Goal: Transaction & Acquisition: Purchase product/service

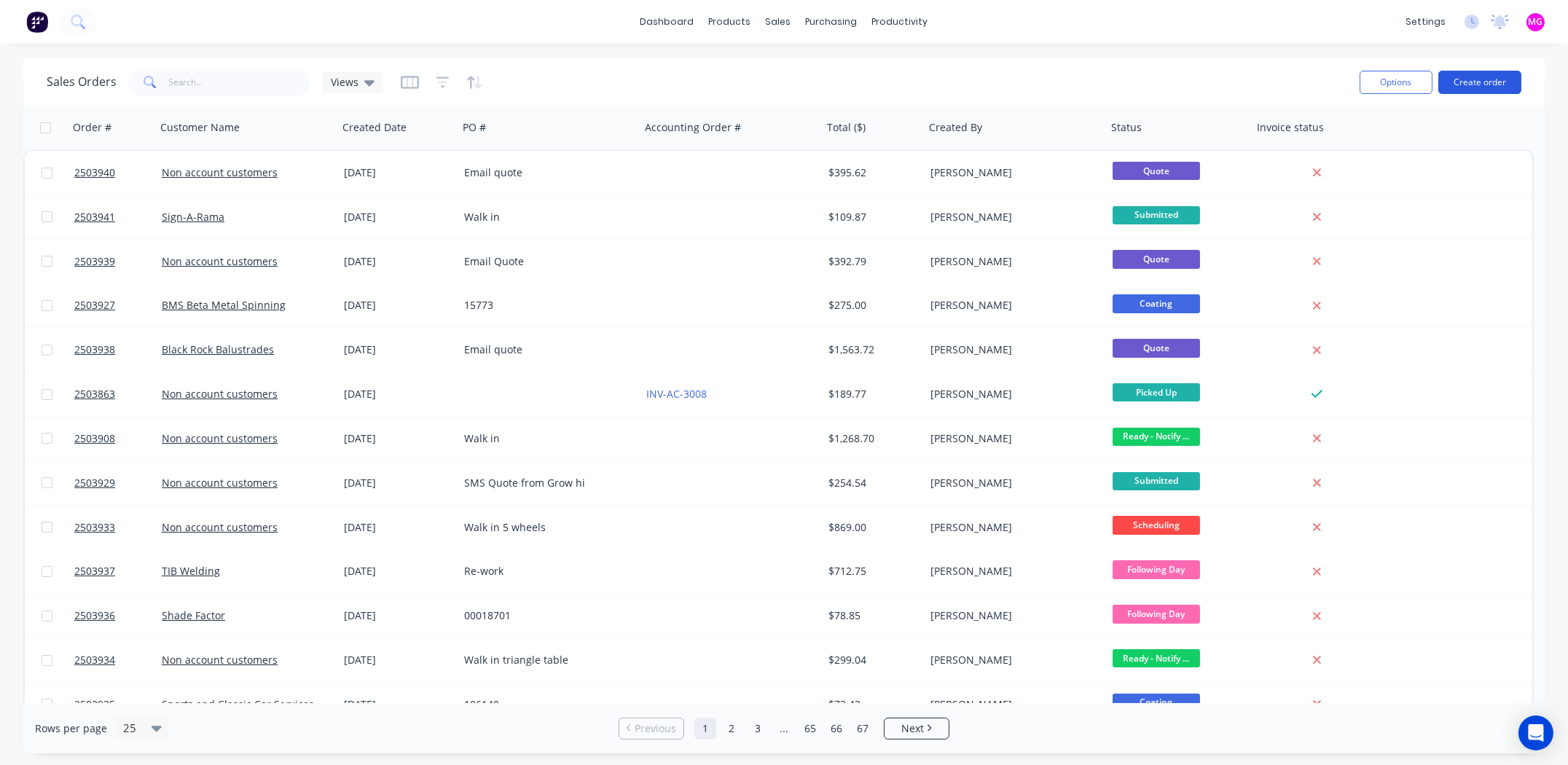
click at [1470, 75] on button "Create order" at bounding box center [1479, 82] width 83 height 23
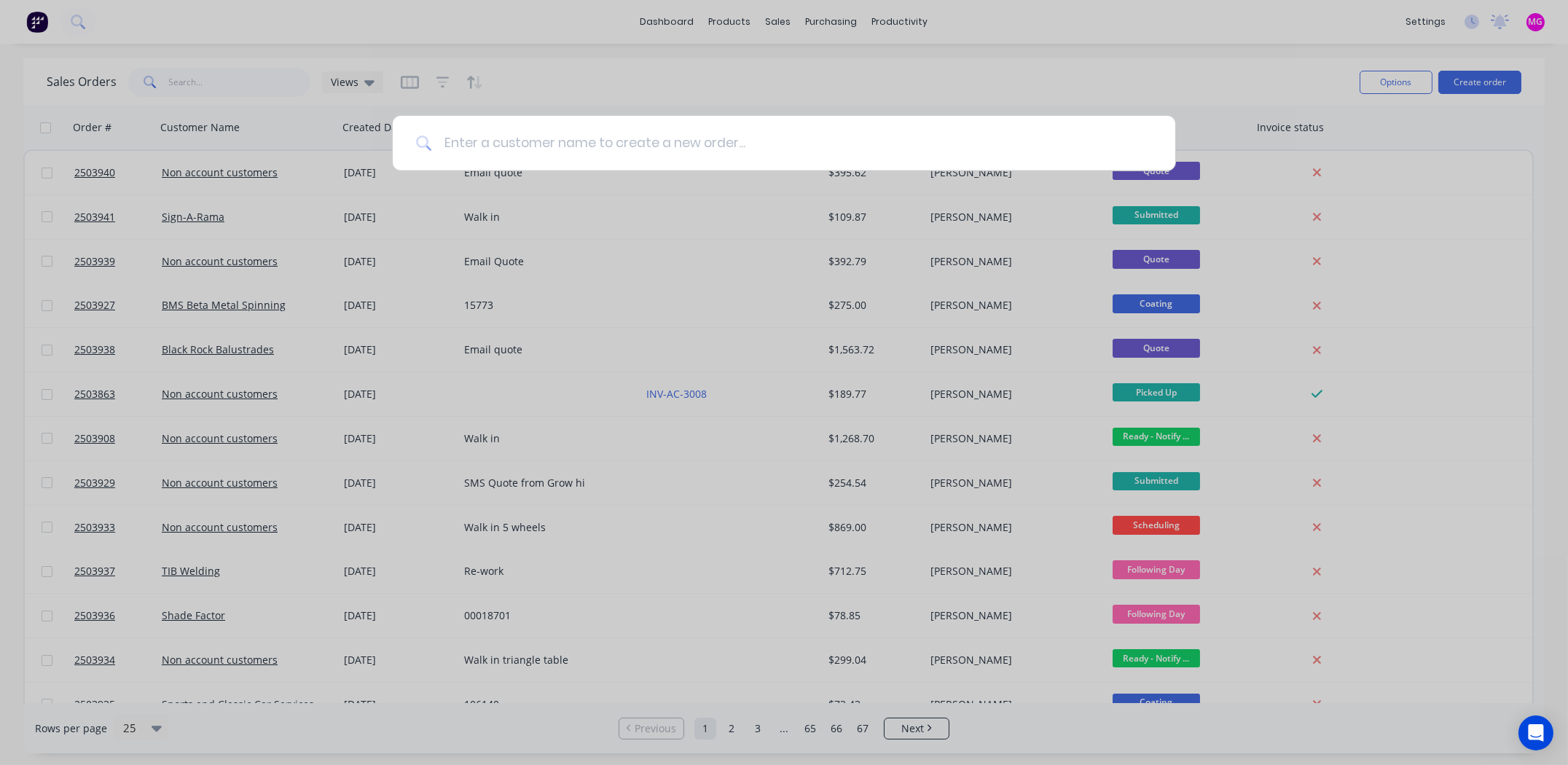
click at [657, 133] on input at bounding box center [792, 142] width 720 height 54
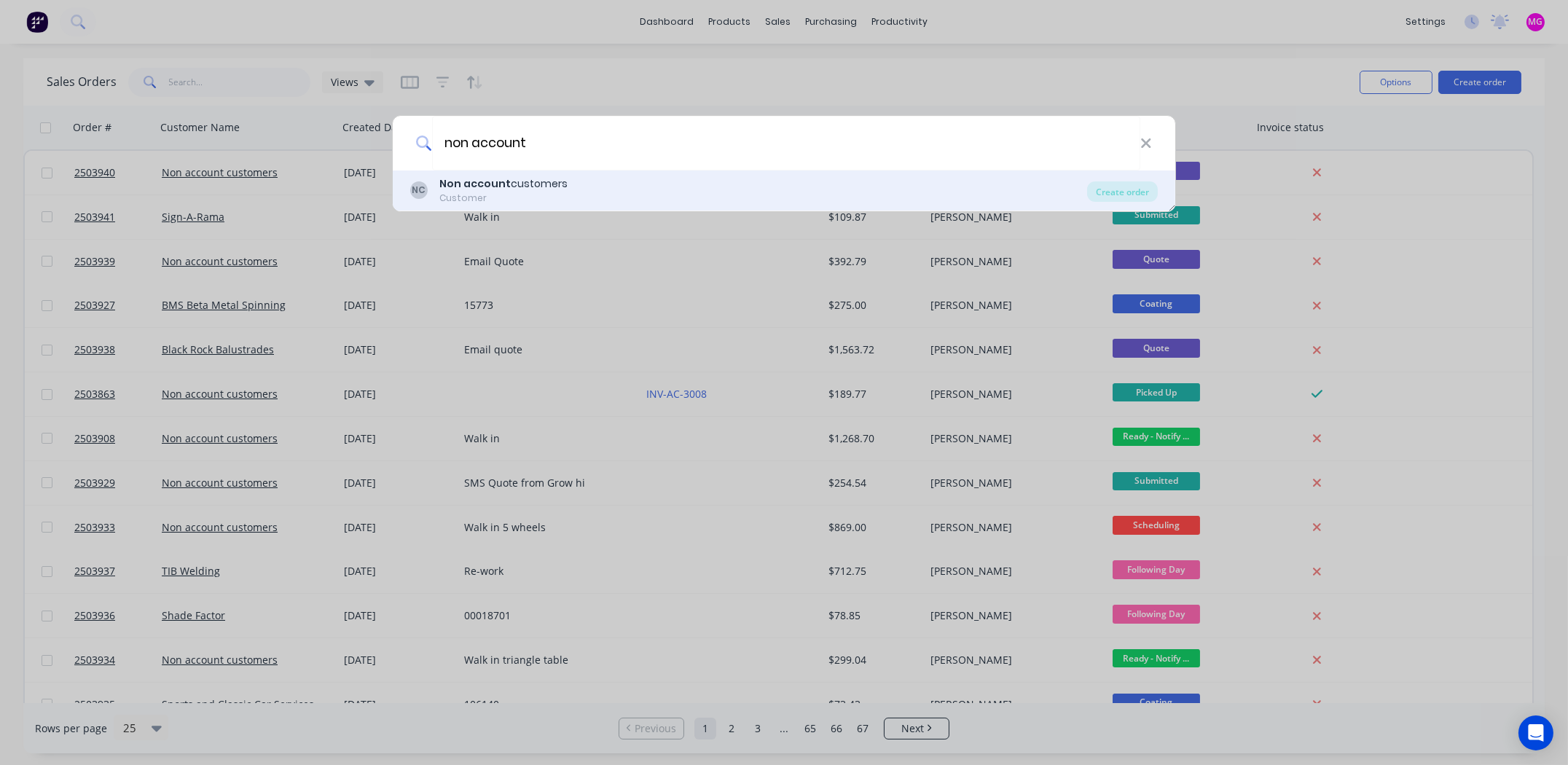
type input "non account"
click at [500, 191] on div "Customer" at bounding box center [503, 198] width 128 height 13
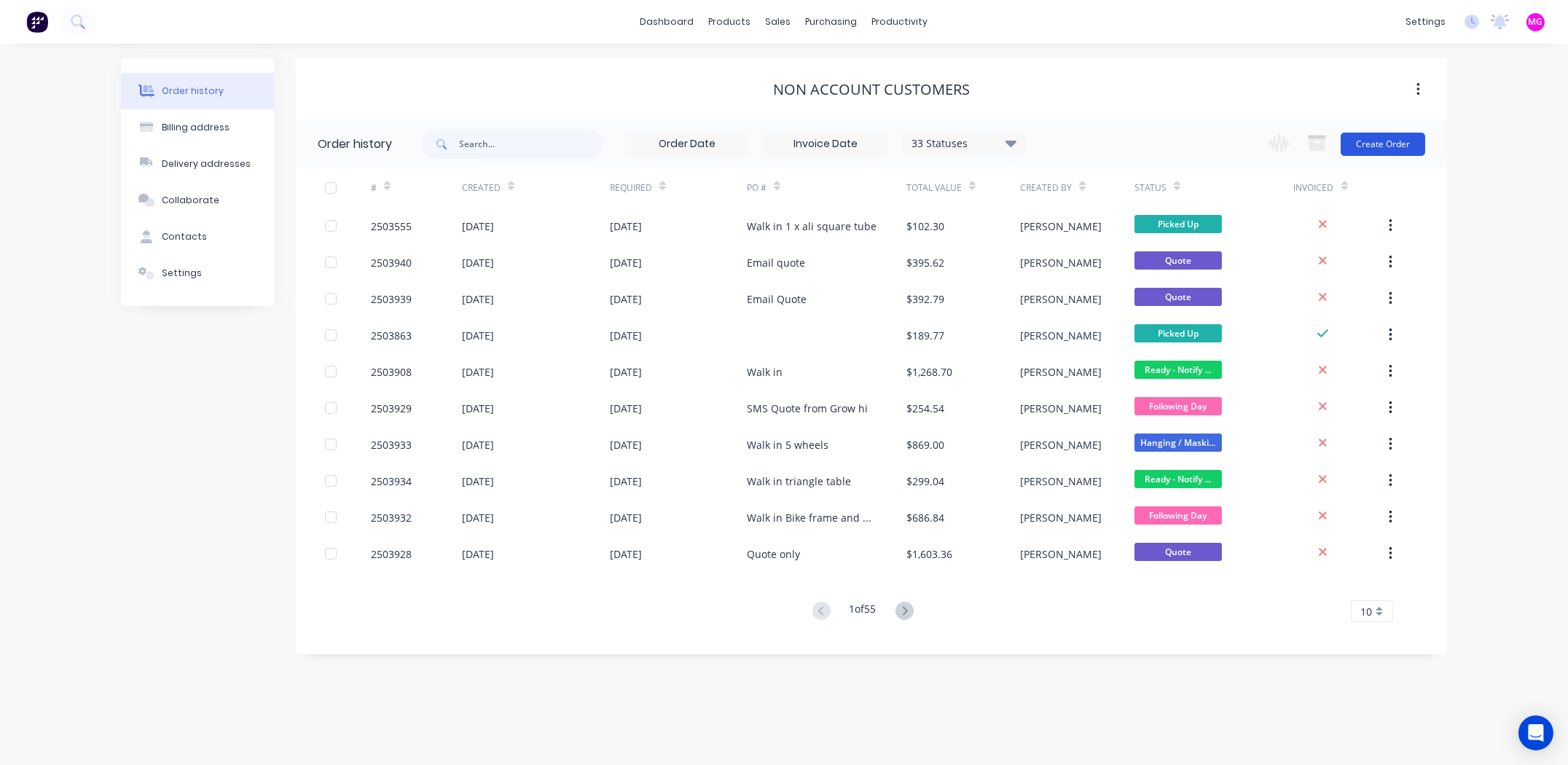
click at [1392, 141] on button "Create Order" at bounding box center [1382, 144] width 85 height 23
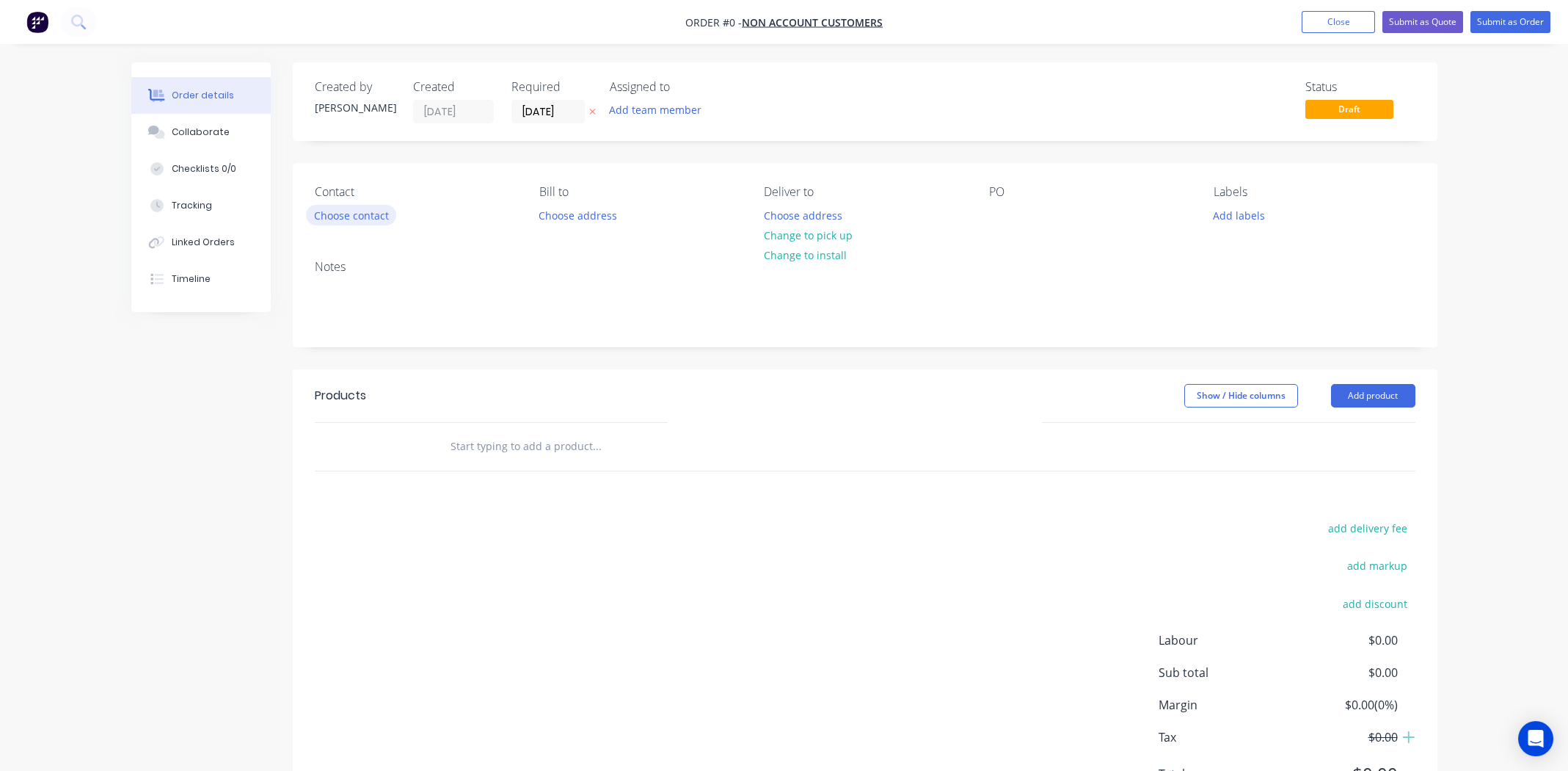
click at [349, 215] on button "Choose contact" at bounding box center [351, 215] width 91 height 20
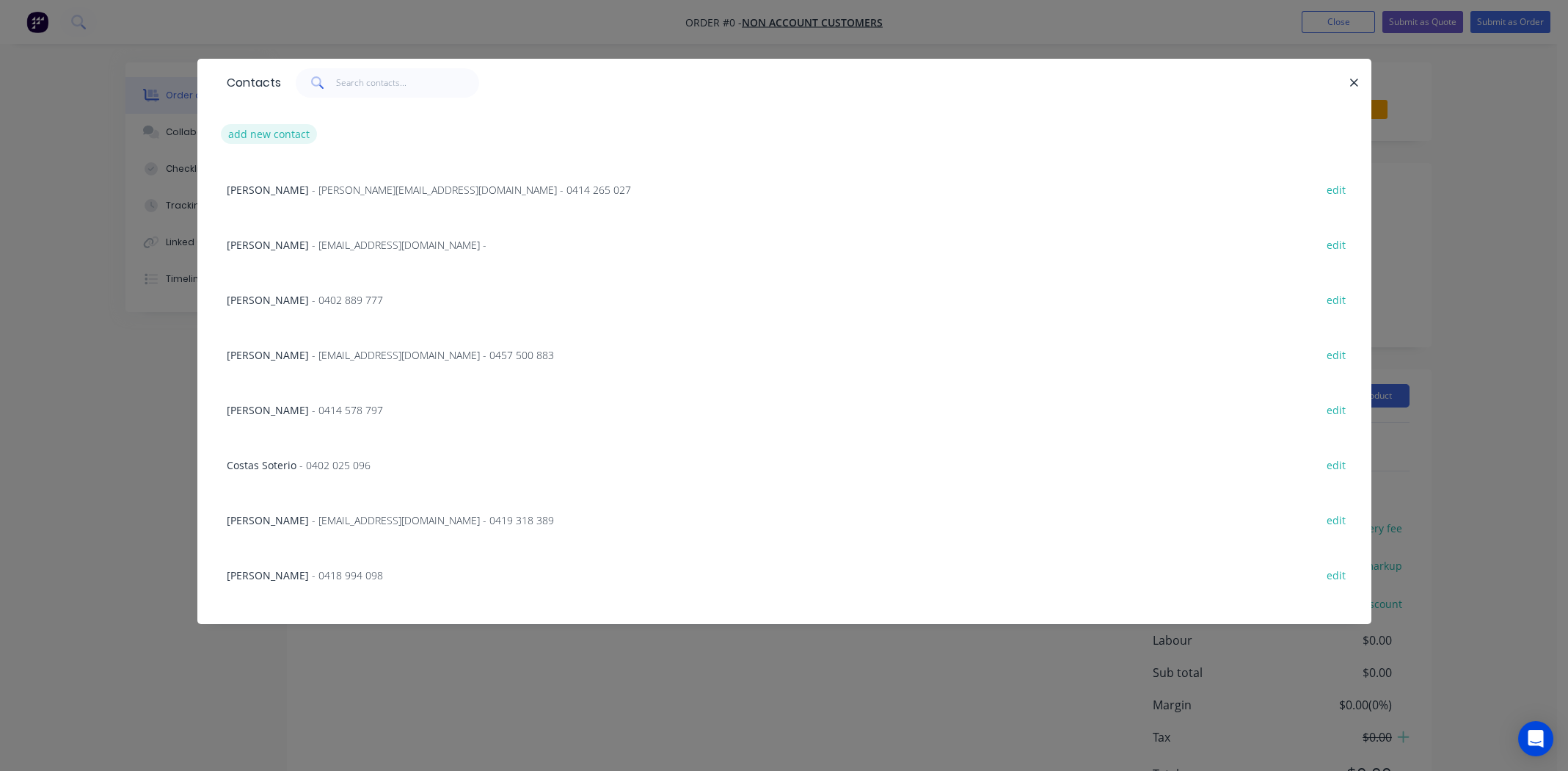
click at [281, 134] on button "add new contact" at bounding box center [269, 134] width 97 height 20
select select "AU"
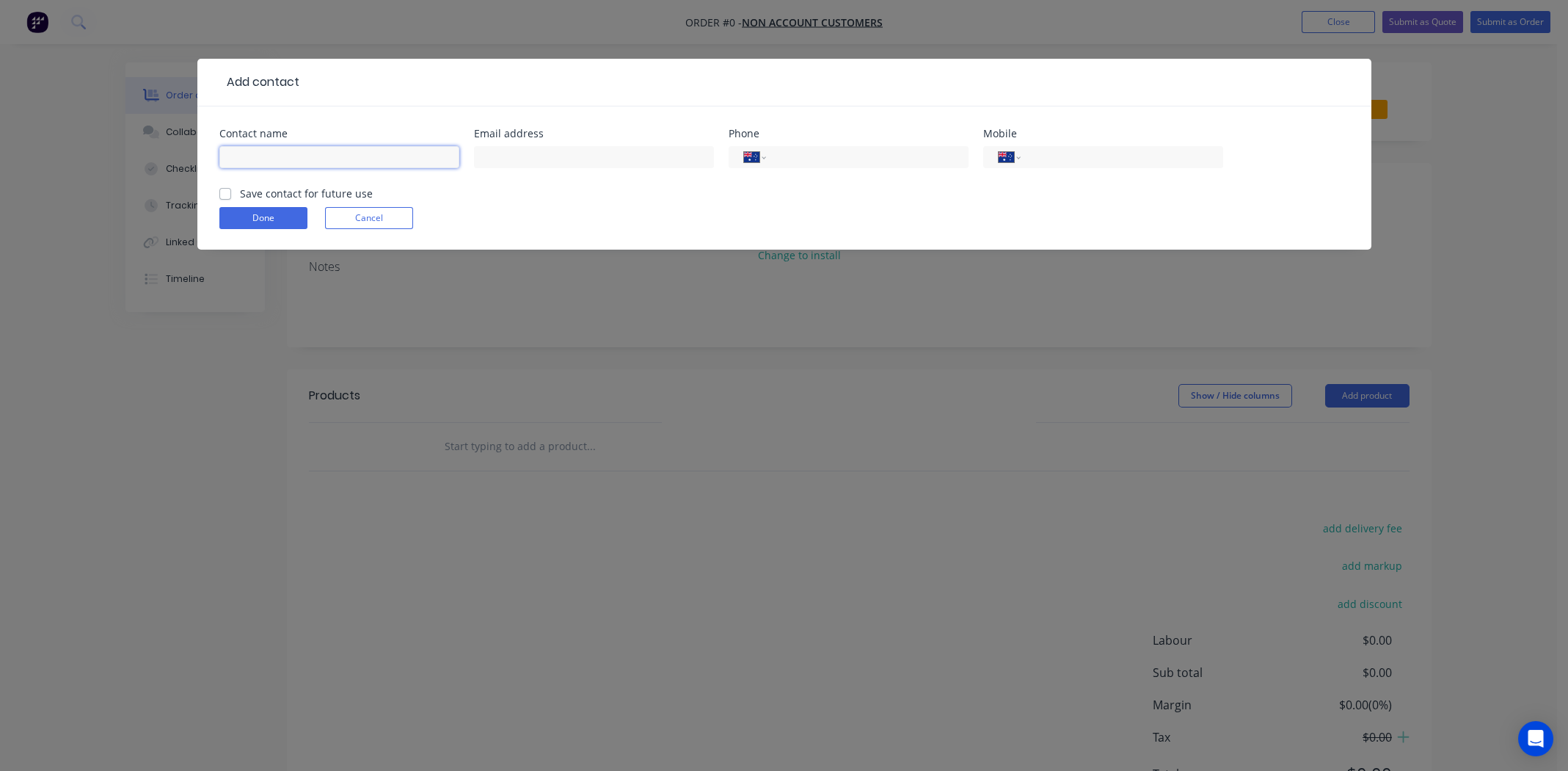
drag, startPoint x: 293, startPoint y: 163, endPoint x: 304, endPoint y: 159, distance: 11.7
click at [293, 162] on input "text" at bounding box center [338, 157] width 240 height 22
type input "[PERSON_NAME]"
click at [537, 157] on input "text" at bounding box center [593, 157] width 240 height 22
type input "[EMAIL_ADDRESS][DOMAIN_NAME]"
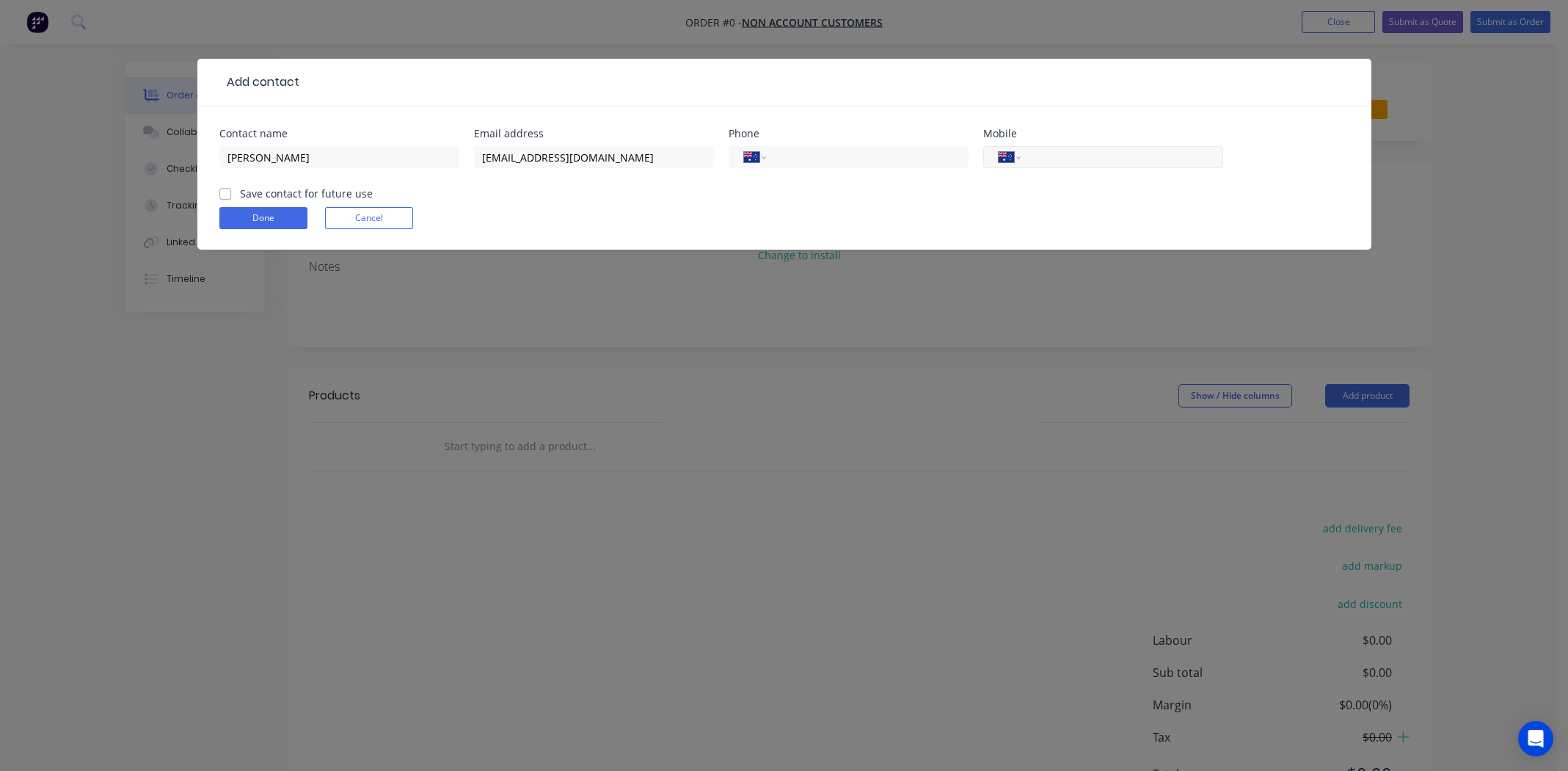
click at [1093, 166] on div "International [GEOGRAPHIC_DATA] [GEOGRAPHIC_DATA] [GEOGRAPHIC_DATA] [GEOGRAPHIC…" at bounding box center [1103, 157] width 240 height 22
click at [1061, 152] on input "tel" at bounding box center [1119, 157] width 176 height 17
type input "0427 762 472"
click at [240, 188] on label "Save contact for future use" at bounding box center [306, 193] width 133 height 15
click at [222, 188] on input "Save contact for future use" at bounding box center [224, 193] width 12 height 14
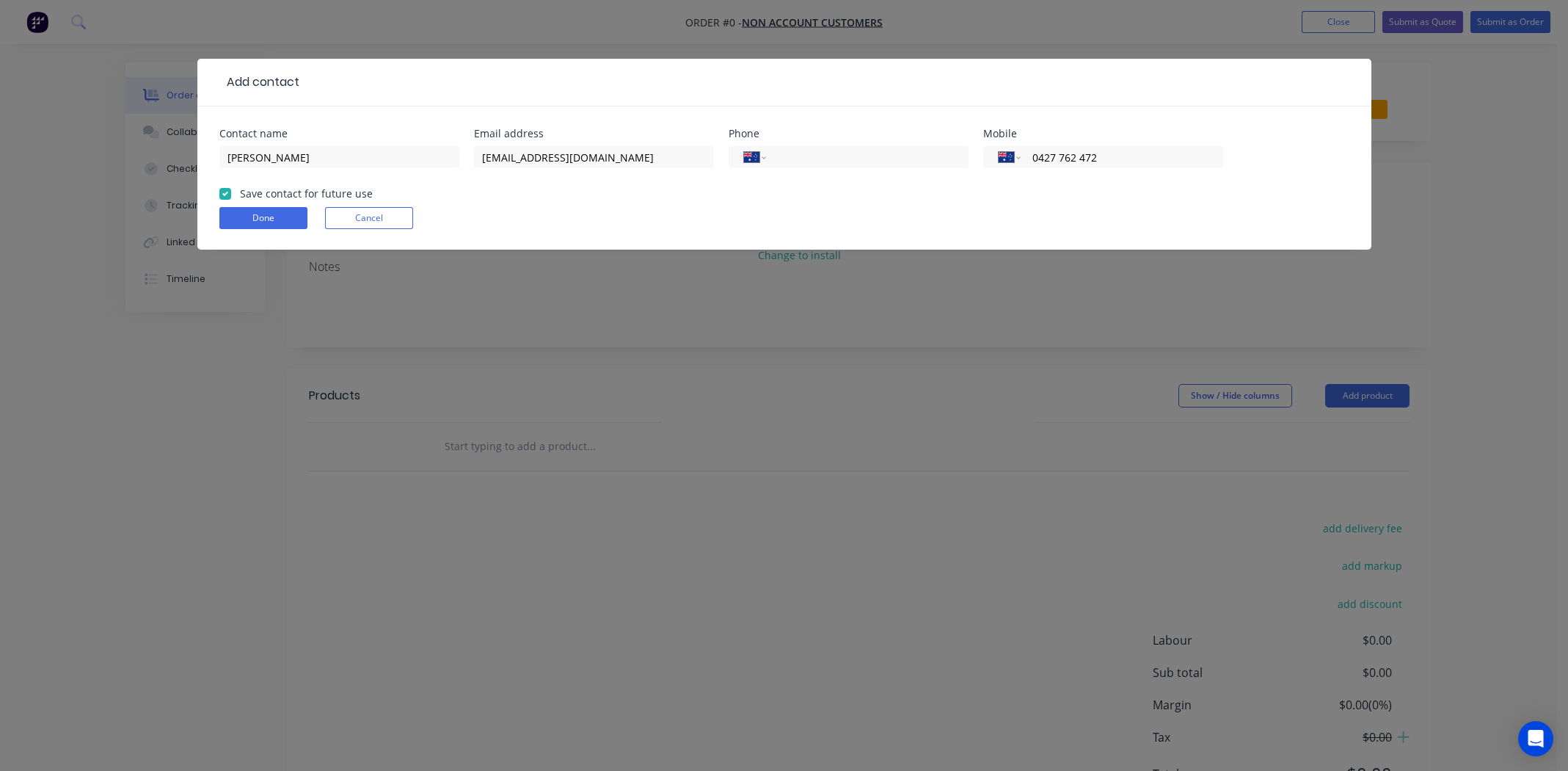
checkbox input "true"
click at [242, 207] on button "Done" at bounding box center [263, 218] width 88 height 22
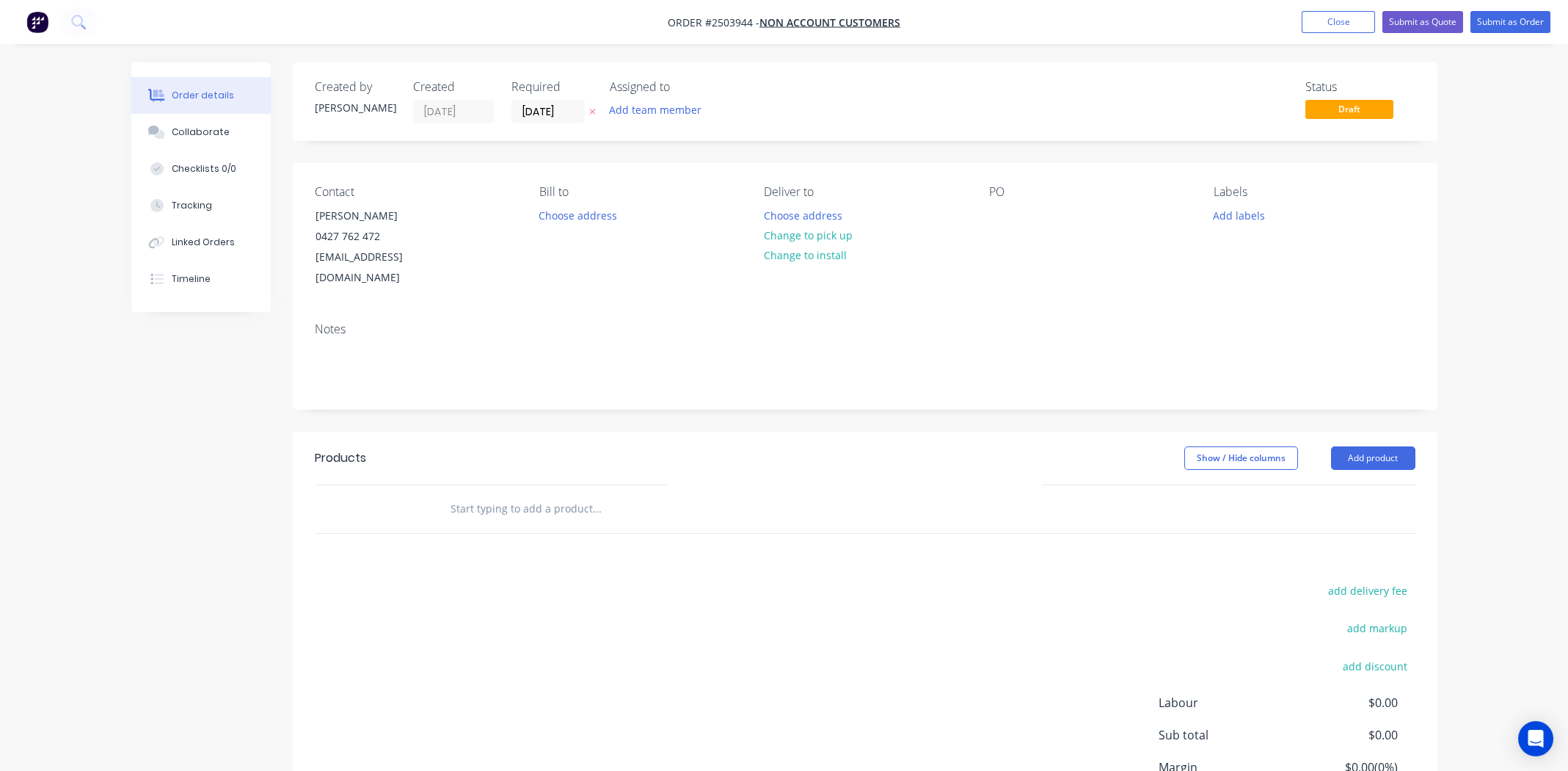
drag, startPoint x: 815, startPoint y: 231, endPoint x: 1001, endPoint y: 241, distance: 186.3
click at [815, 232] on button "Change to pick up" at bounding box center [808, 235] width 104 height 20
click at [991, 212] on div at bounding box center [1001, 215] width 23 height 22
click at [1231, 221] on button "Add labels" at bounding box center [1239, 215] width 67 height 20
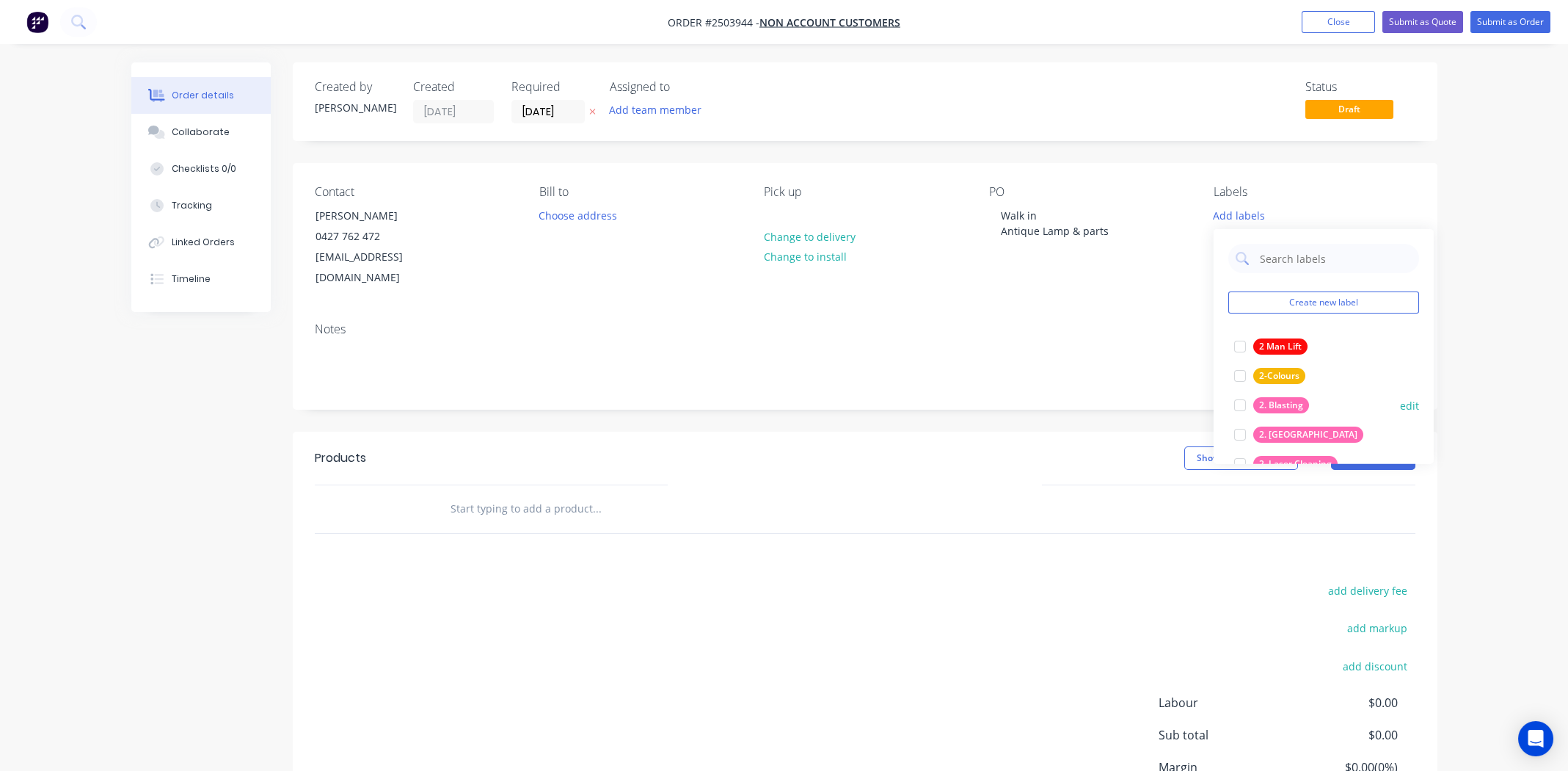
click at [1236, 399] on div at bounding box center [1240, 405] width 30 height 30
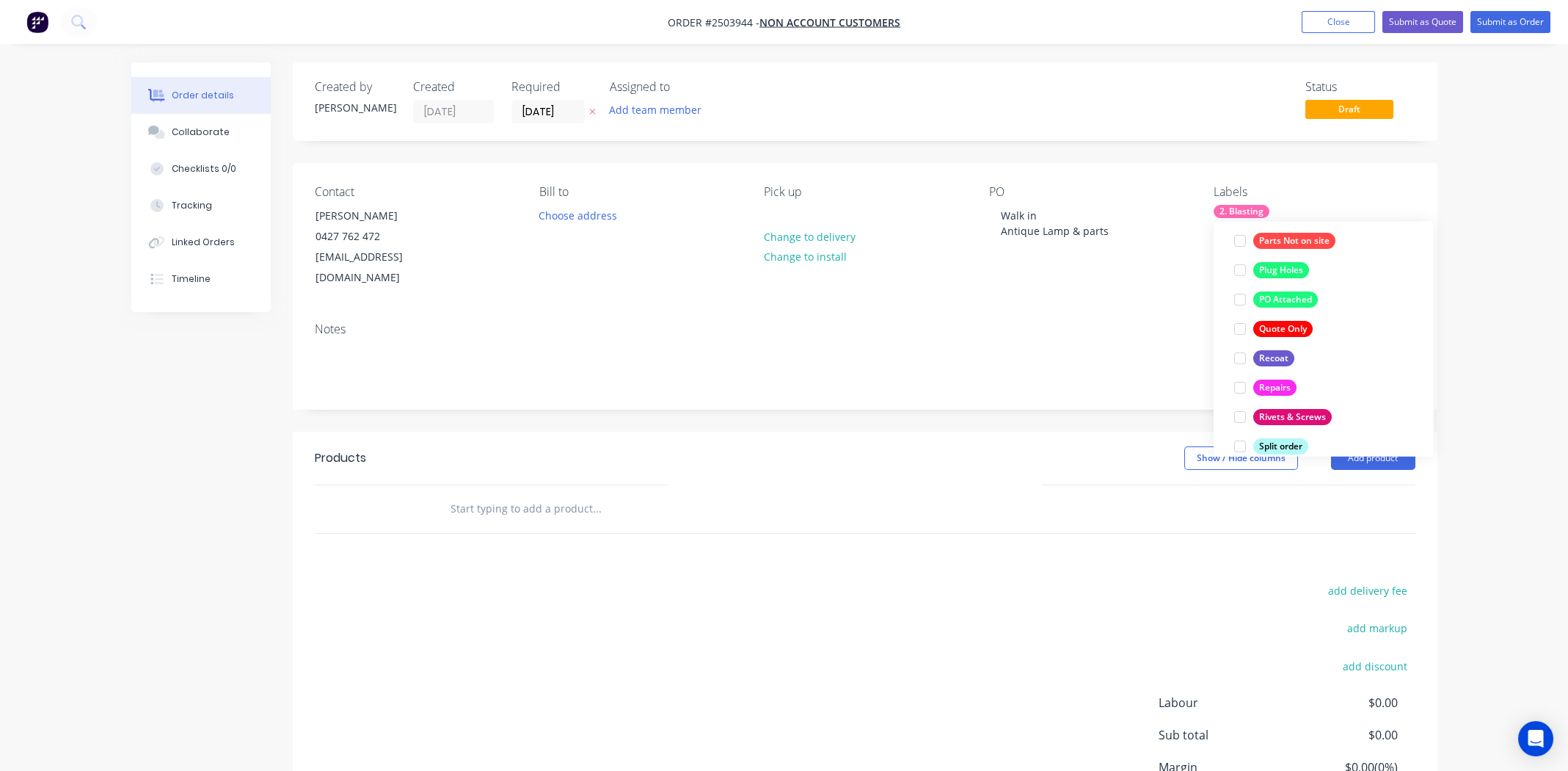
scroll to position [1056, 0]
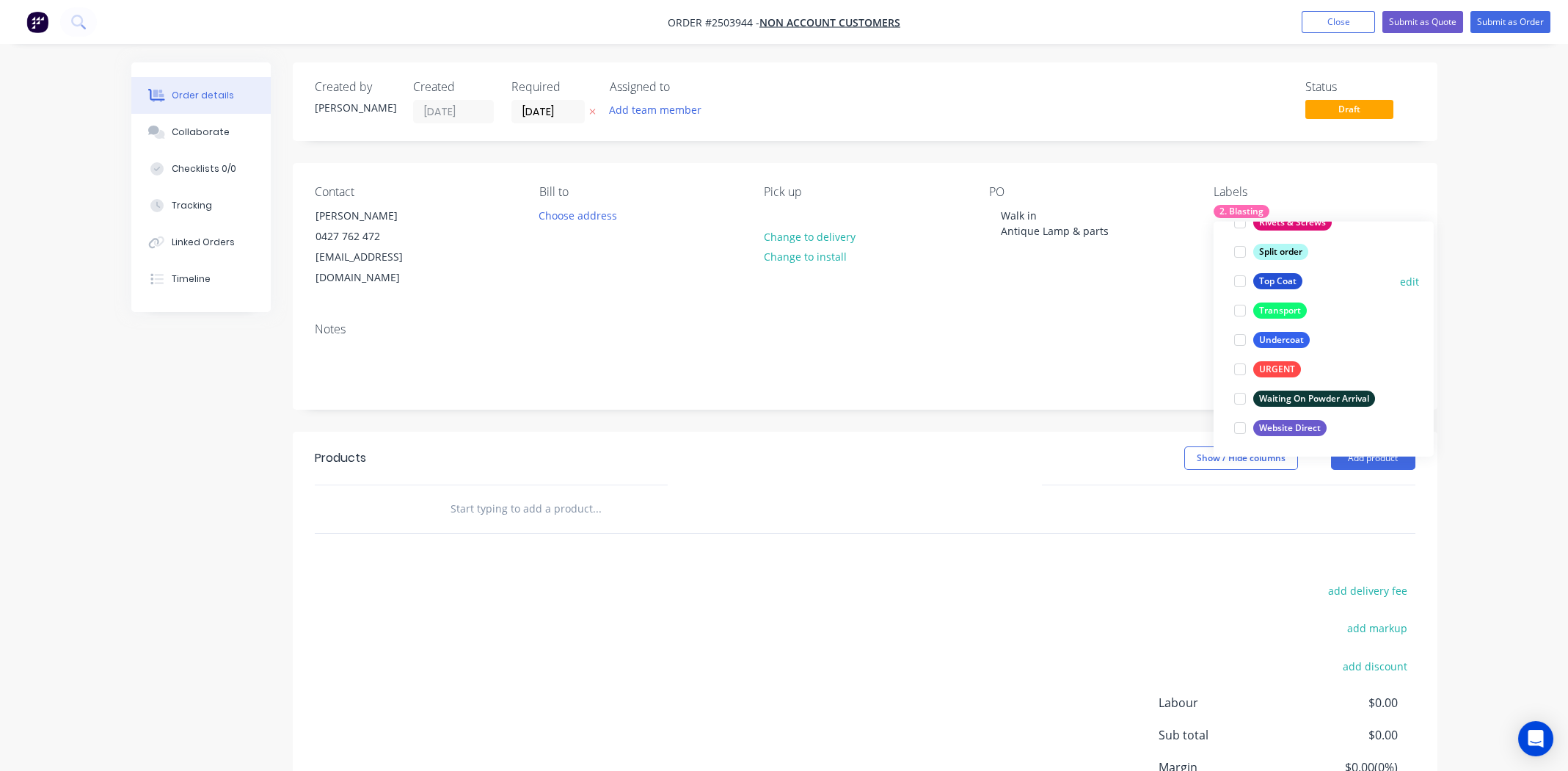
click at [1240, 279] on div at bounding box center [1240, 281] width 30 height 30
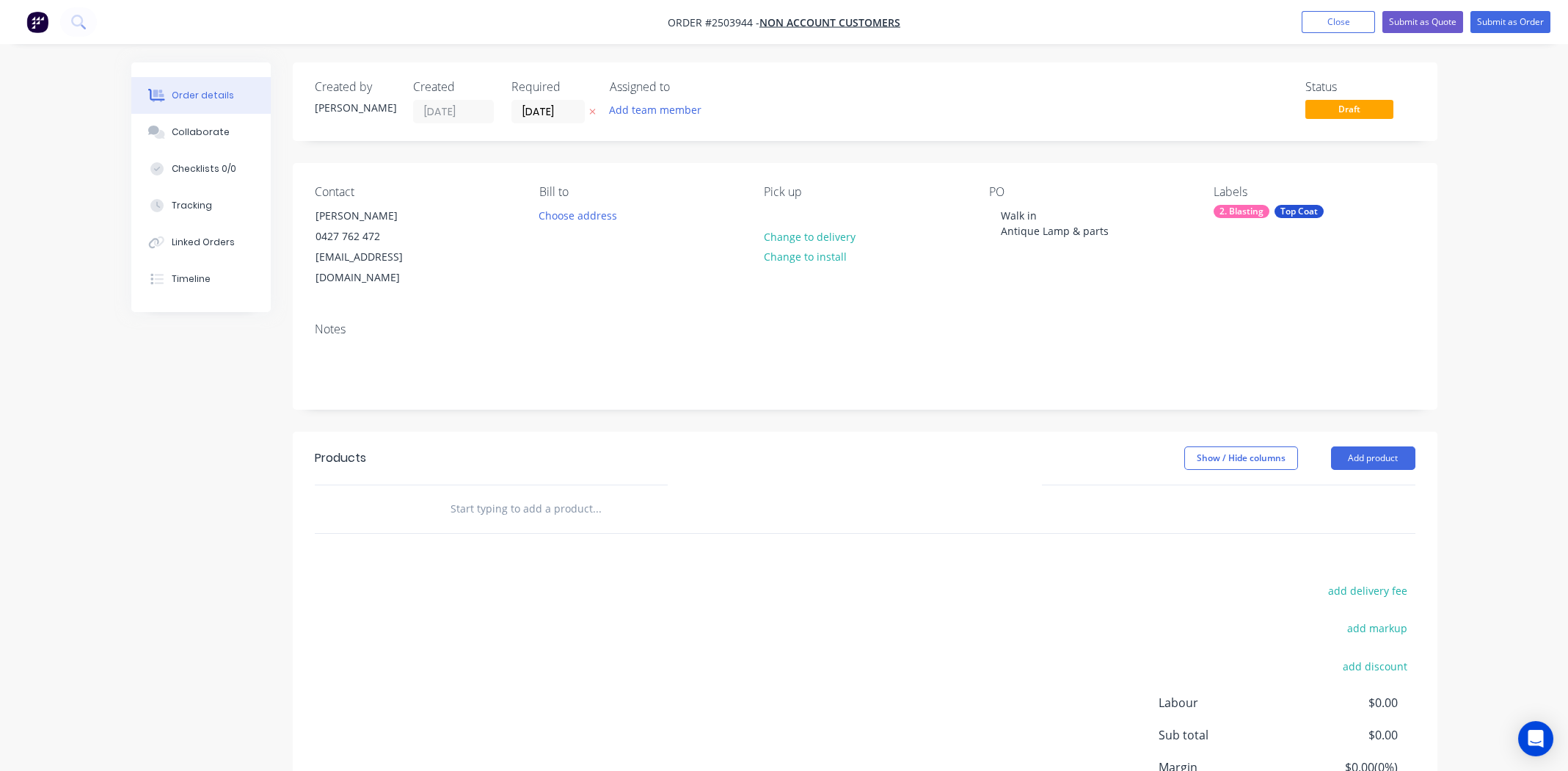
click at [923, 446] on div "Show / Hide columns Add product" at bounding box center [982, 458] width 867 height 23
click at [1372, 446] on button "Add product" at bounding box center [1373, 458] width 84 height 23
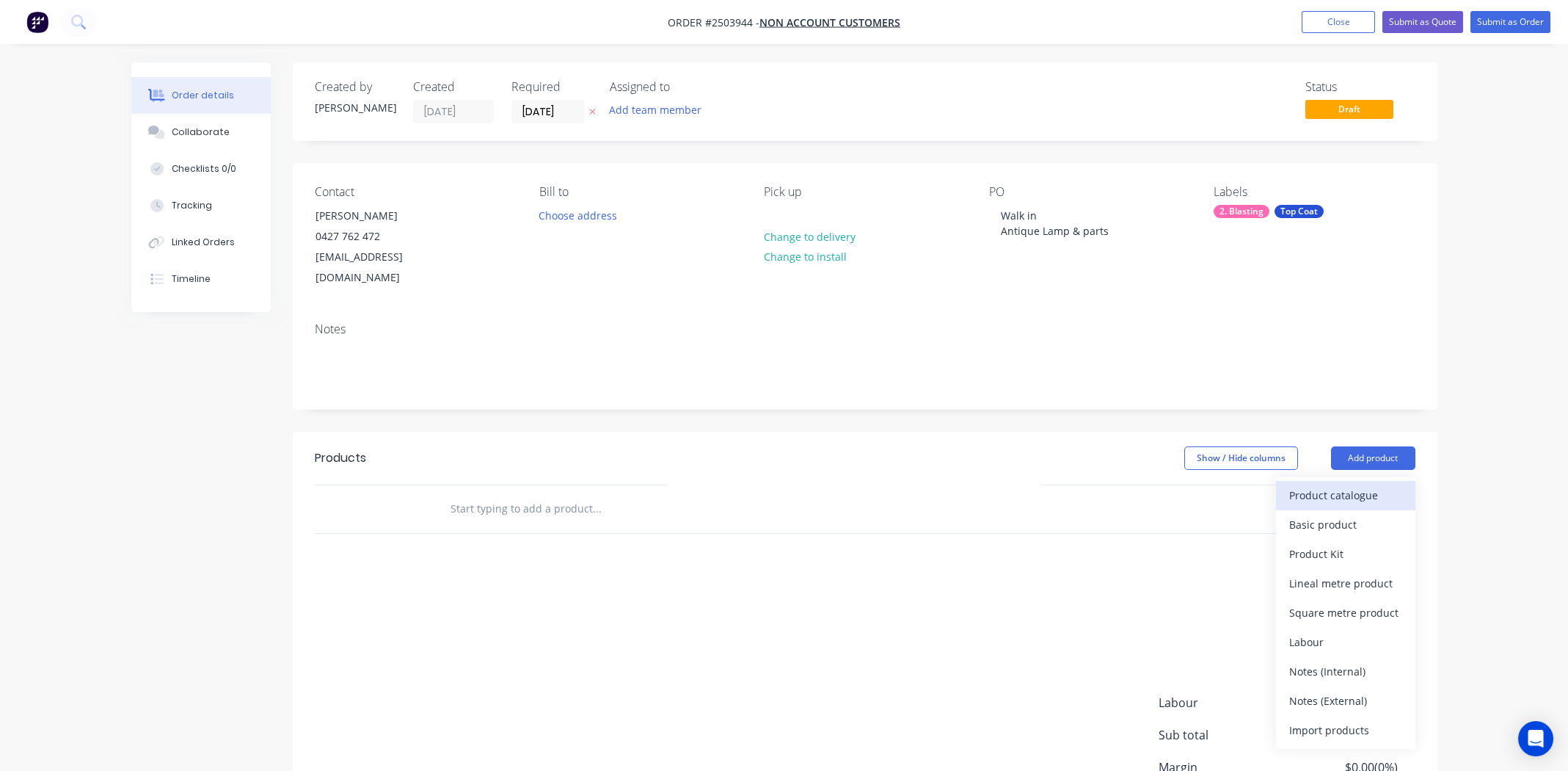
click at [1350, 485] on div "Product catalogue" at bounding box center [1346, 495] width 113 height 22
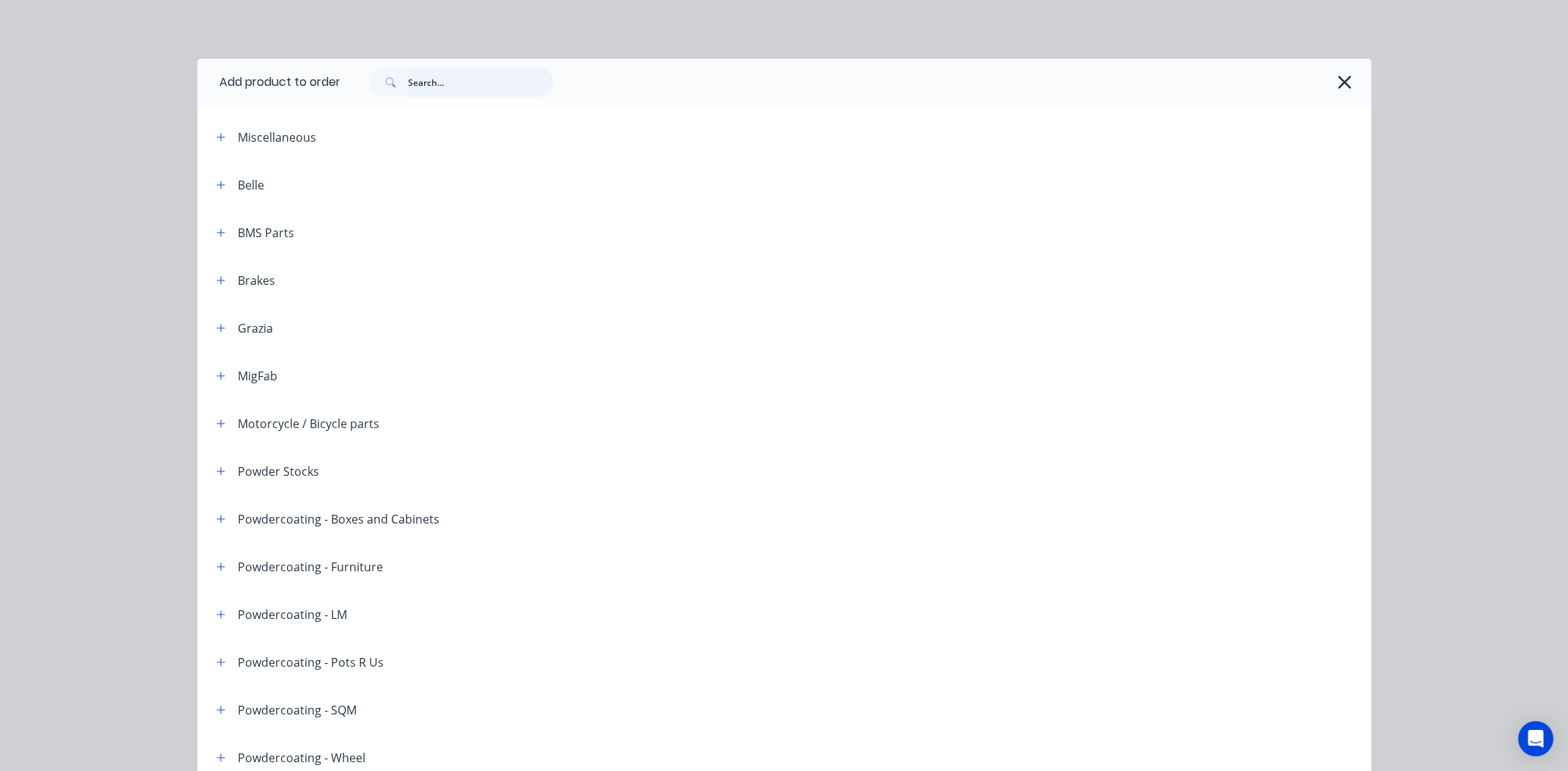
click at [475, 74] on input "text" at bounding box center [481, 82] width 145 height 30
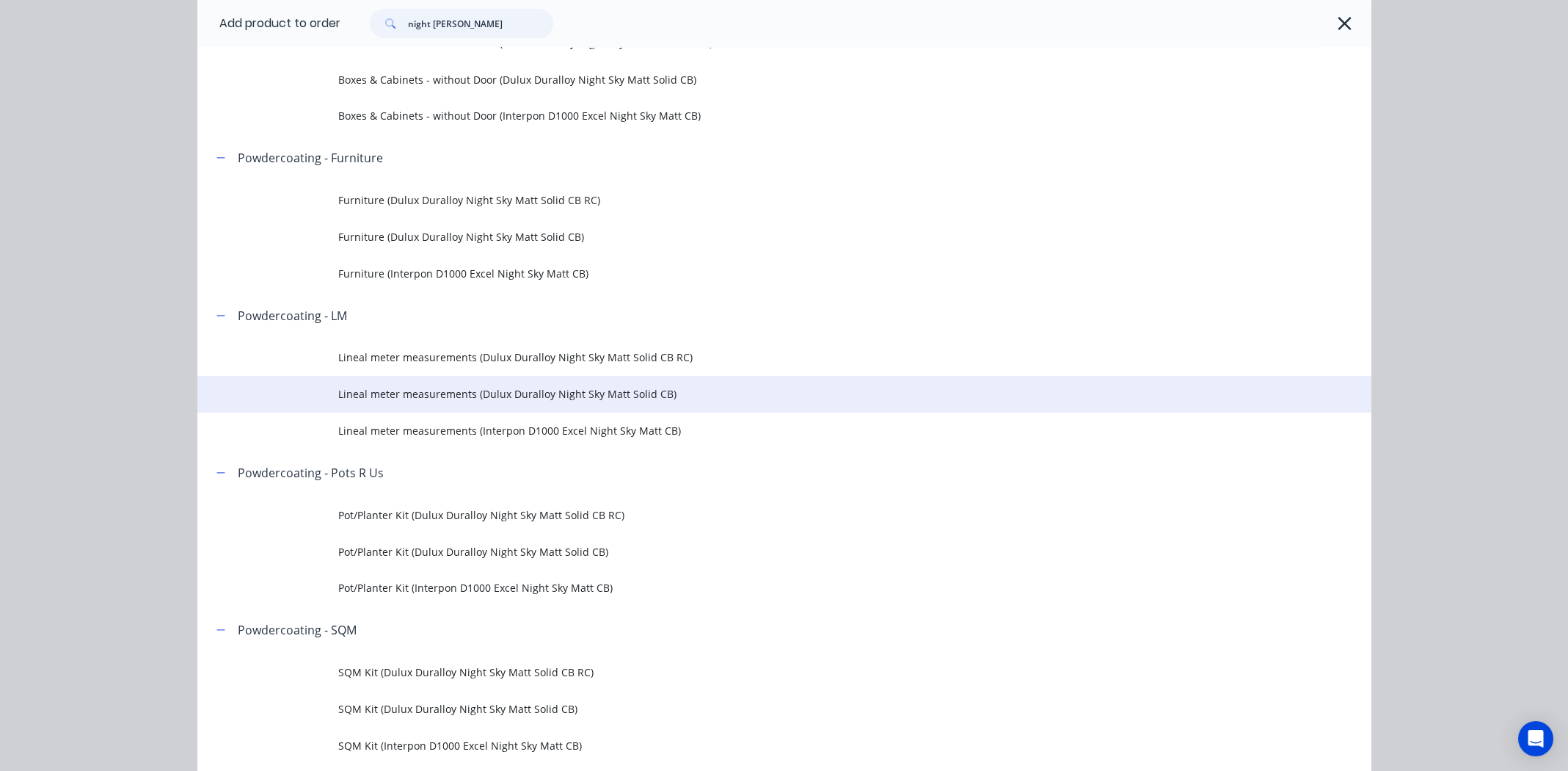
scroll to position [293, 0]
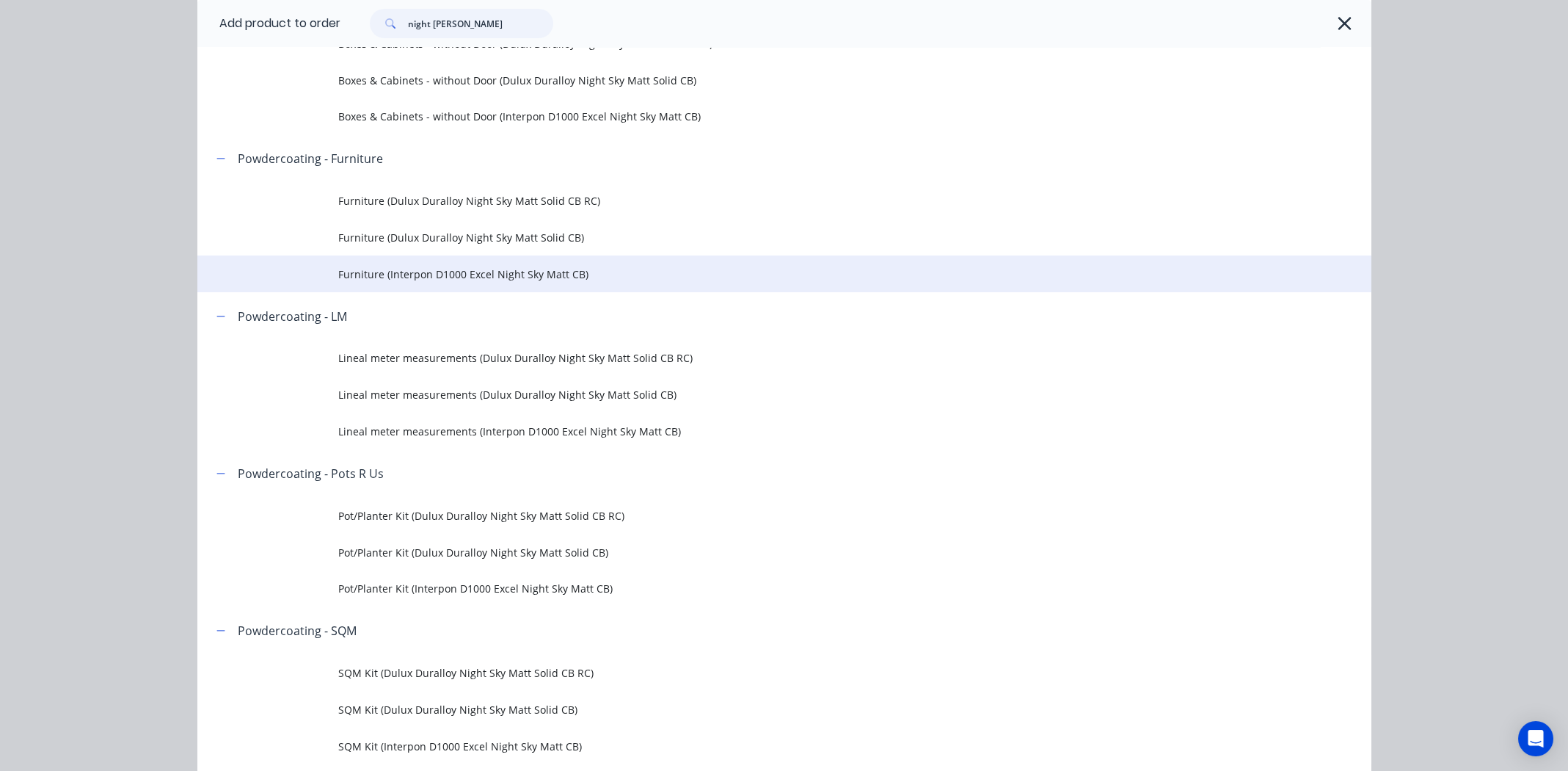
type input "night [PERSON_NAME]"
click at [457, 272] on span "Furniture (Interpon D1000 Excel Night Sky Matt CB)" at bounding box center [751, 274] width 827 height 15
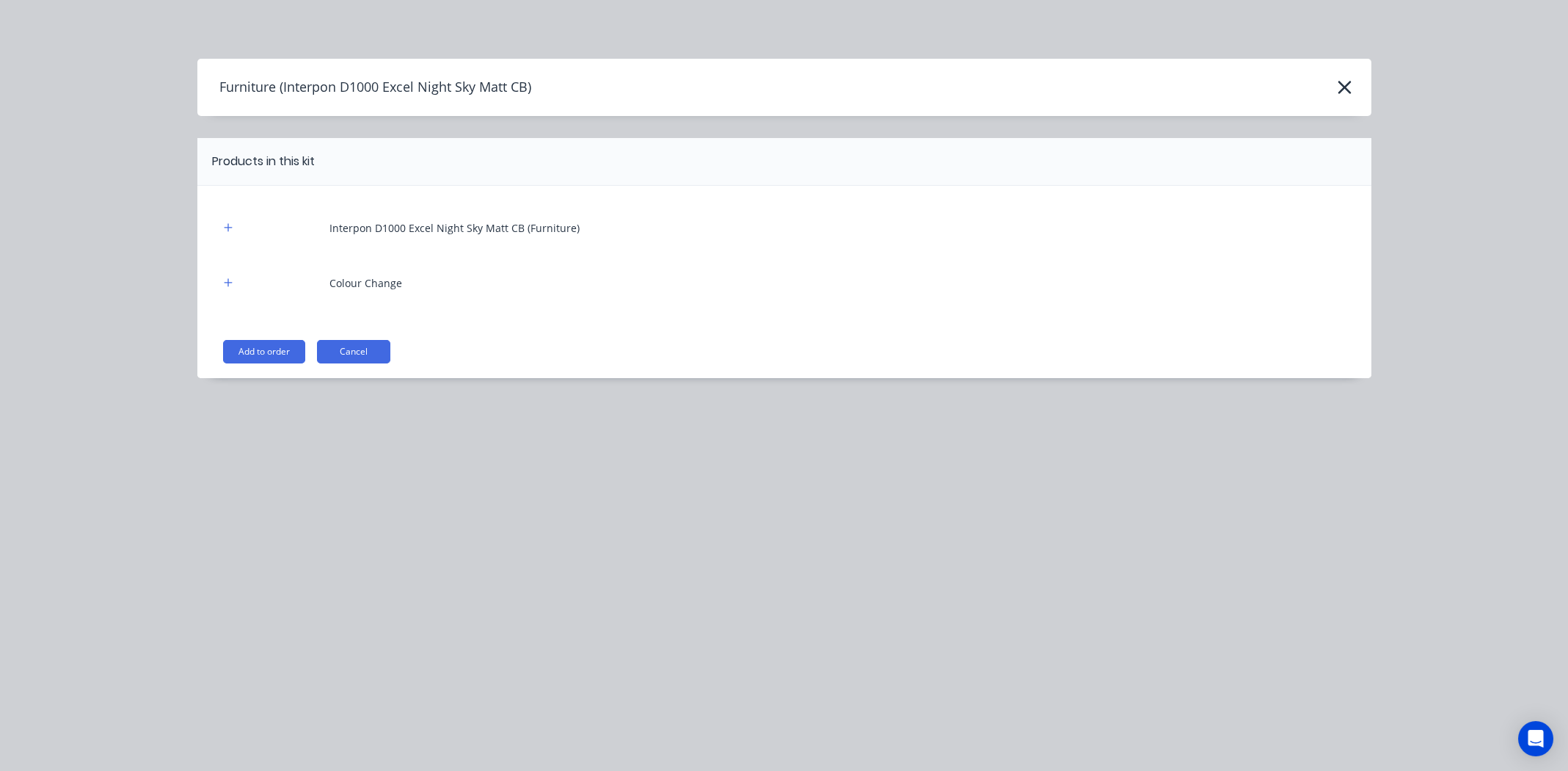
click at [248, 343] on button "Add to order" at bounding box center [265, 352] width 83 height 23
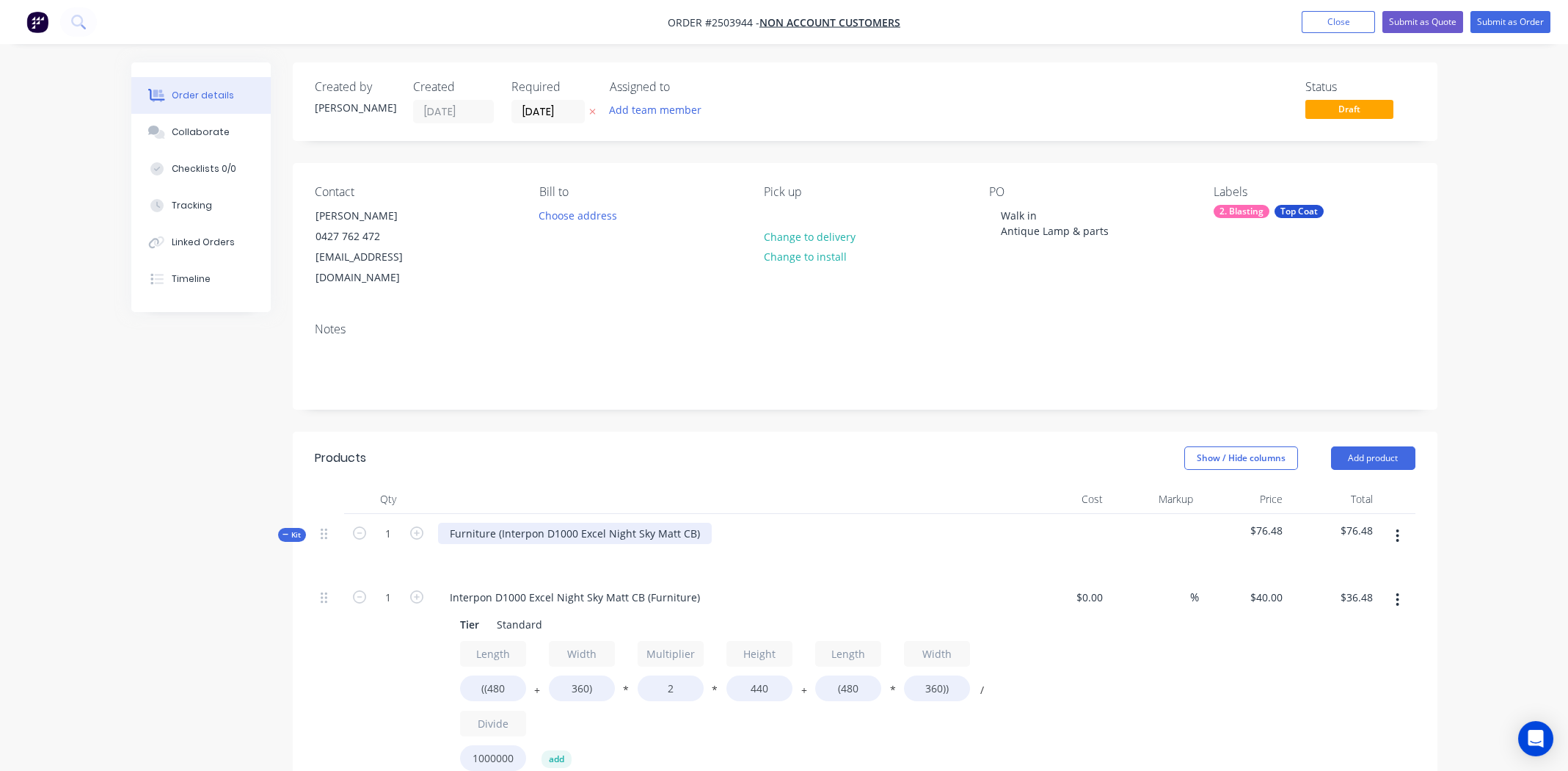
click at [694, 522] on div "Furniture (Interpon D1000 Excel Night Sky Matt CB)" at bounding box center [574, 533] width 274 height 22
click at [582, 522] on div "Interpon D1000 Excel Night Sky Matt CB" at bounding box center [547, 533] width 219 height 22
click at [583, 522] on div "Interpon D1000 Excel Night Sky Matt CB" at bounding box center [547, 533] width 219 height 22
click at [573, 522] on div "Interpon D1000 Excel Night Sky Matt CB" at bounding box center [547, 533] width 219 height 22
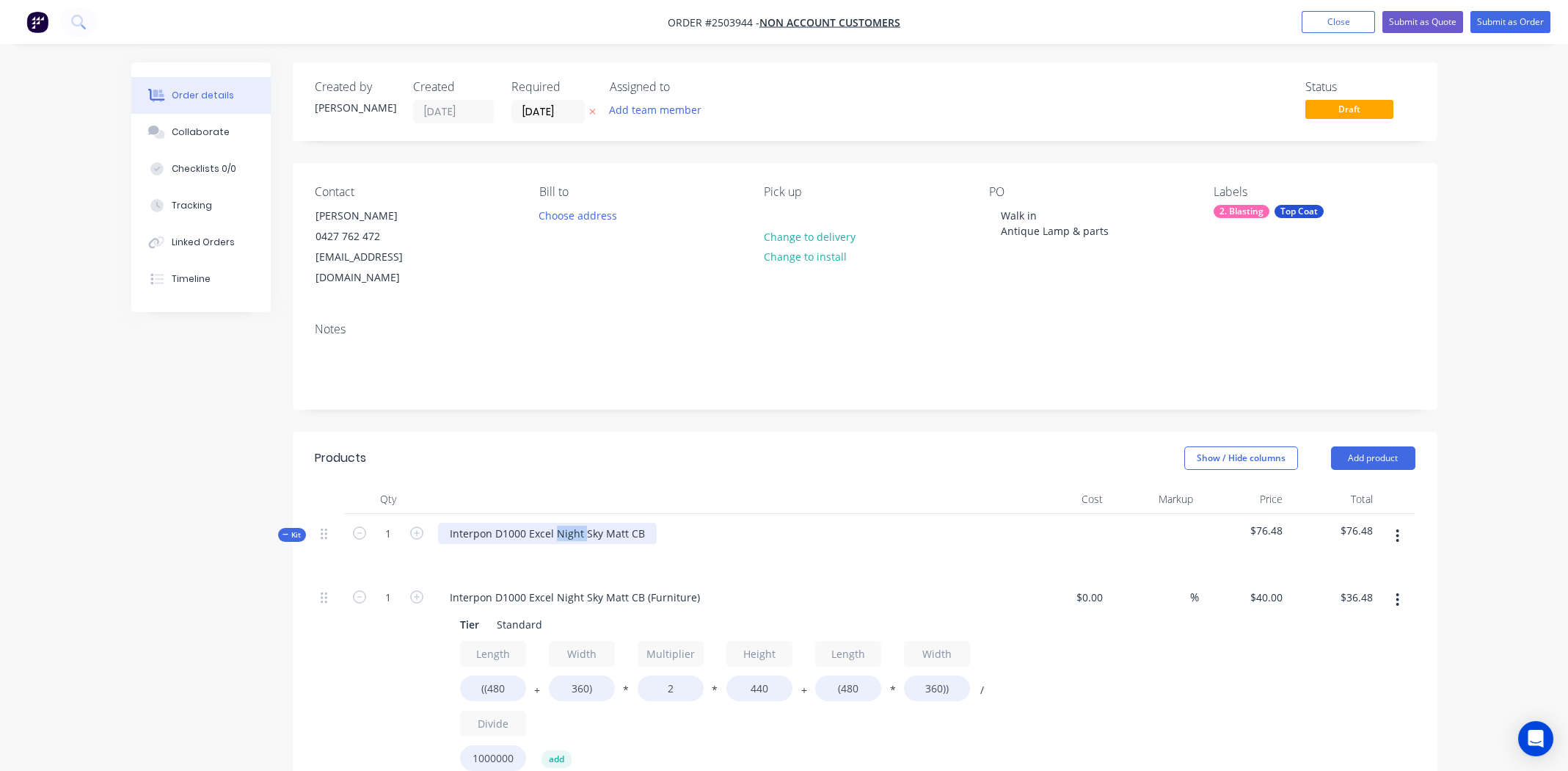
click at [572, 522] on div "Interpon D1000 Excel Night Sky Matt CB" at bounding box center [547, 533] width 219 height 22
click at [573, 522] on div "Interpon D1000 Excel Night Sky Matt CB" at bounding box center [547, 533] width 219 height 22
copy div "Interpon D1000 Excel Night Sky Matt CB"
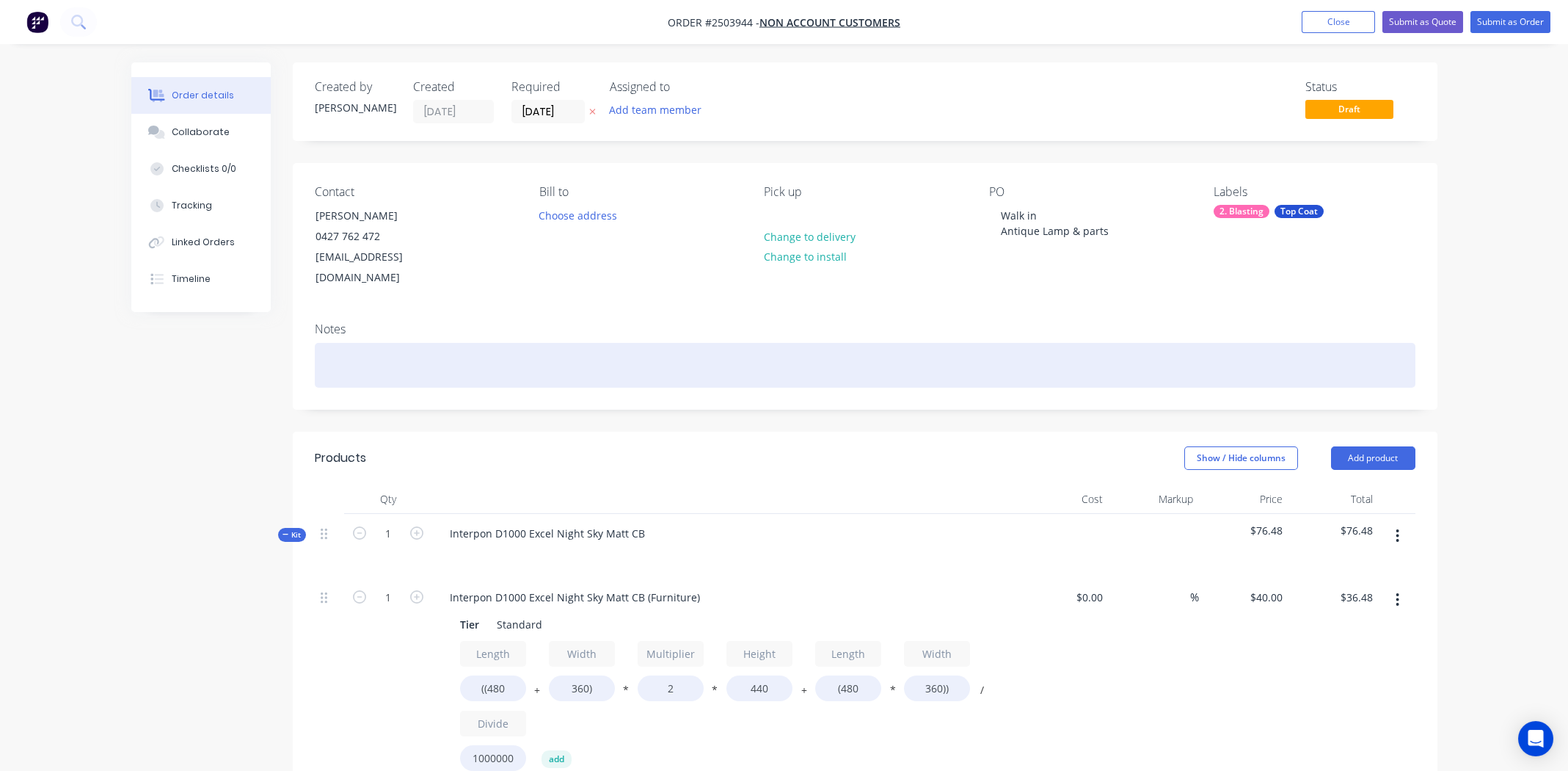
click at [463, 355] on div at bounding box center [865, 365] width 1100 height 45
paste div
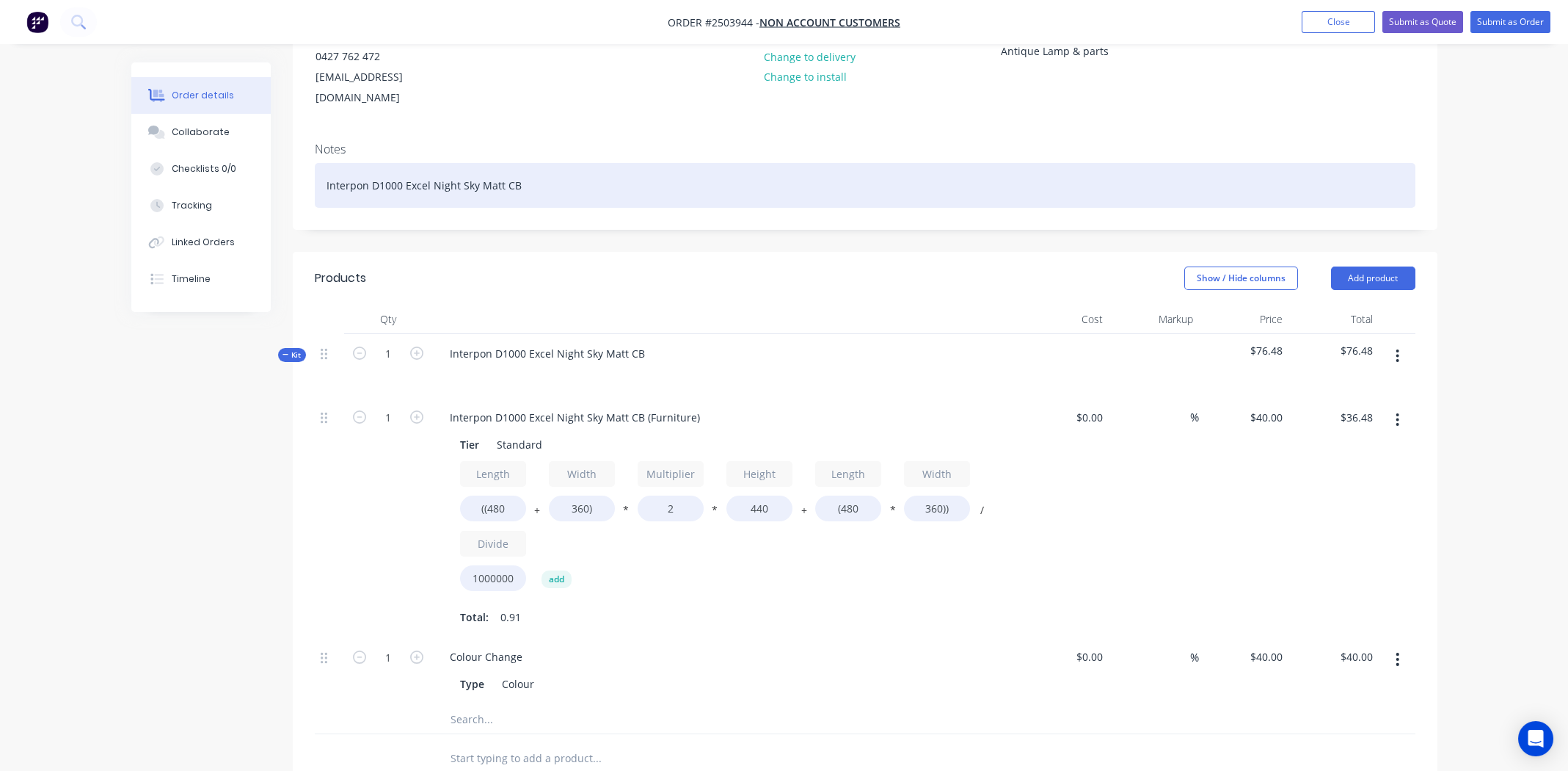
scroll to position [220, 0]
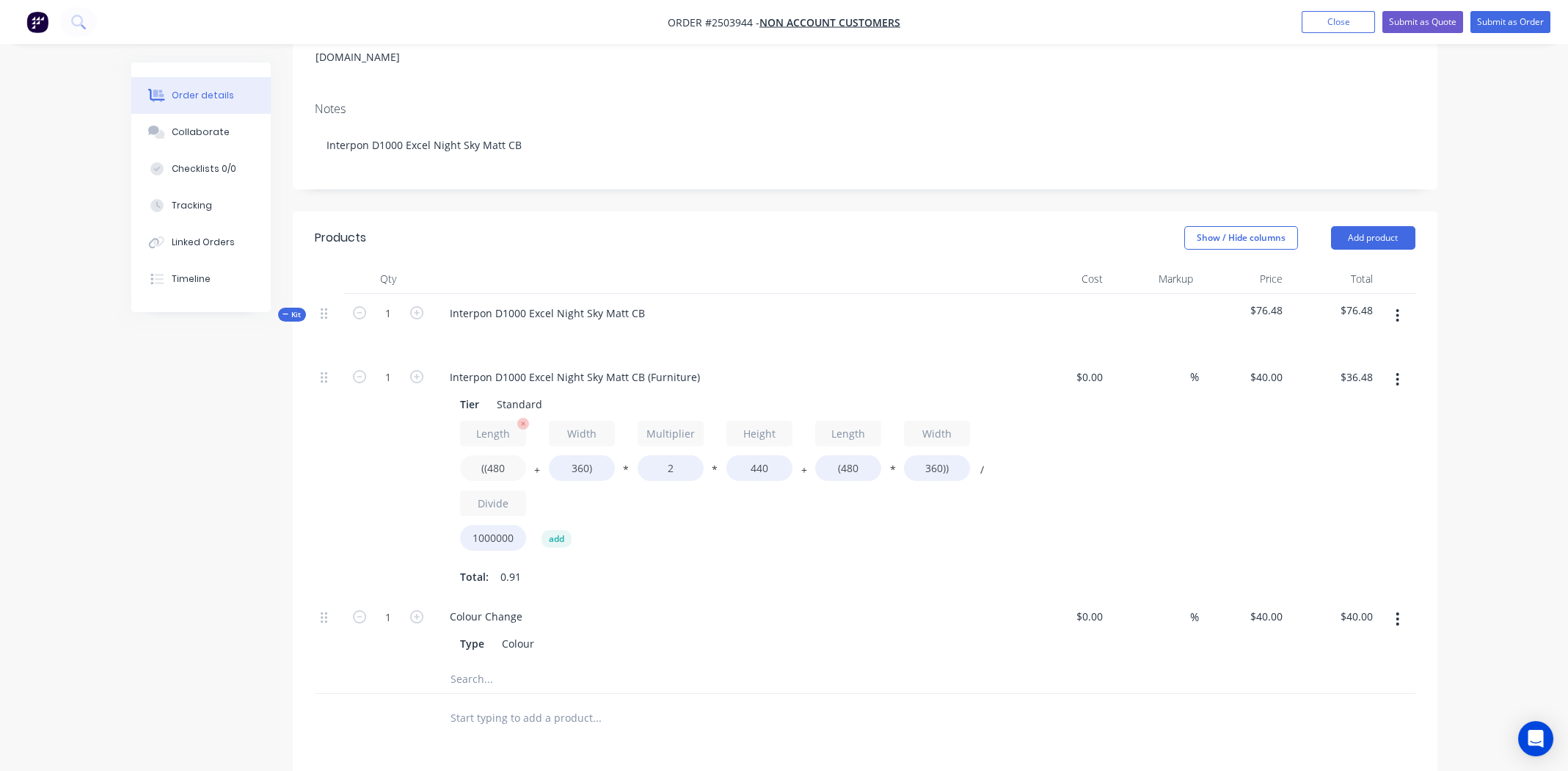
click at [502, 455] on input "((480" at bounding box center [494, 468] width 66 height 26
type input "((440"
type input "$35.07"
click at [578, 455] on input "360)" at bounding box center [583, 468] width 66 height 26
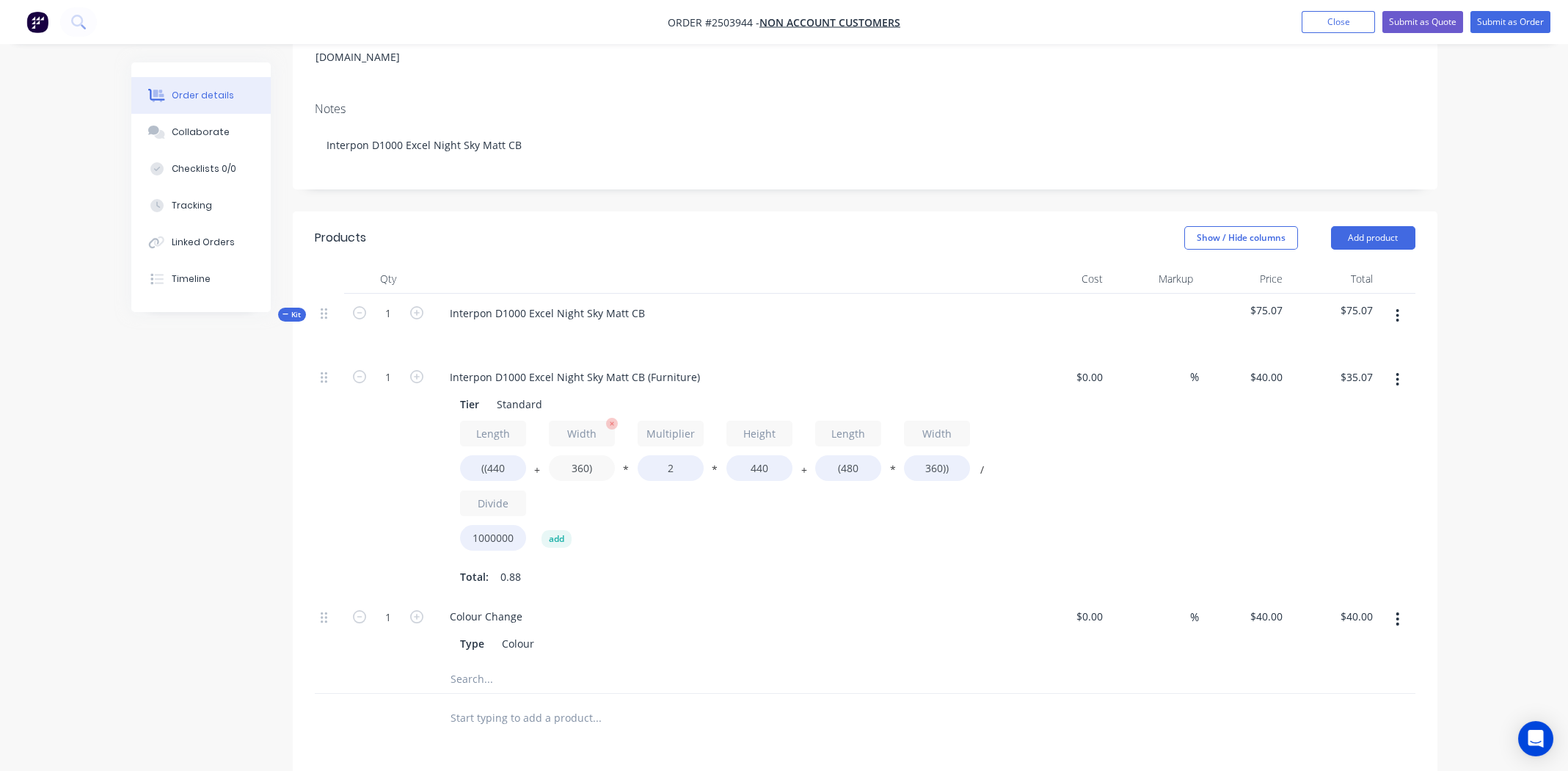
click at [578, 455] on input "360)" at bounding box center [583, 468] width 66 height 26
type input "250)"
type input "$31.20"
click at [753, 455] on input "440" at bounding box center [759, 468] width 66 height 26
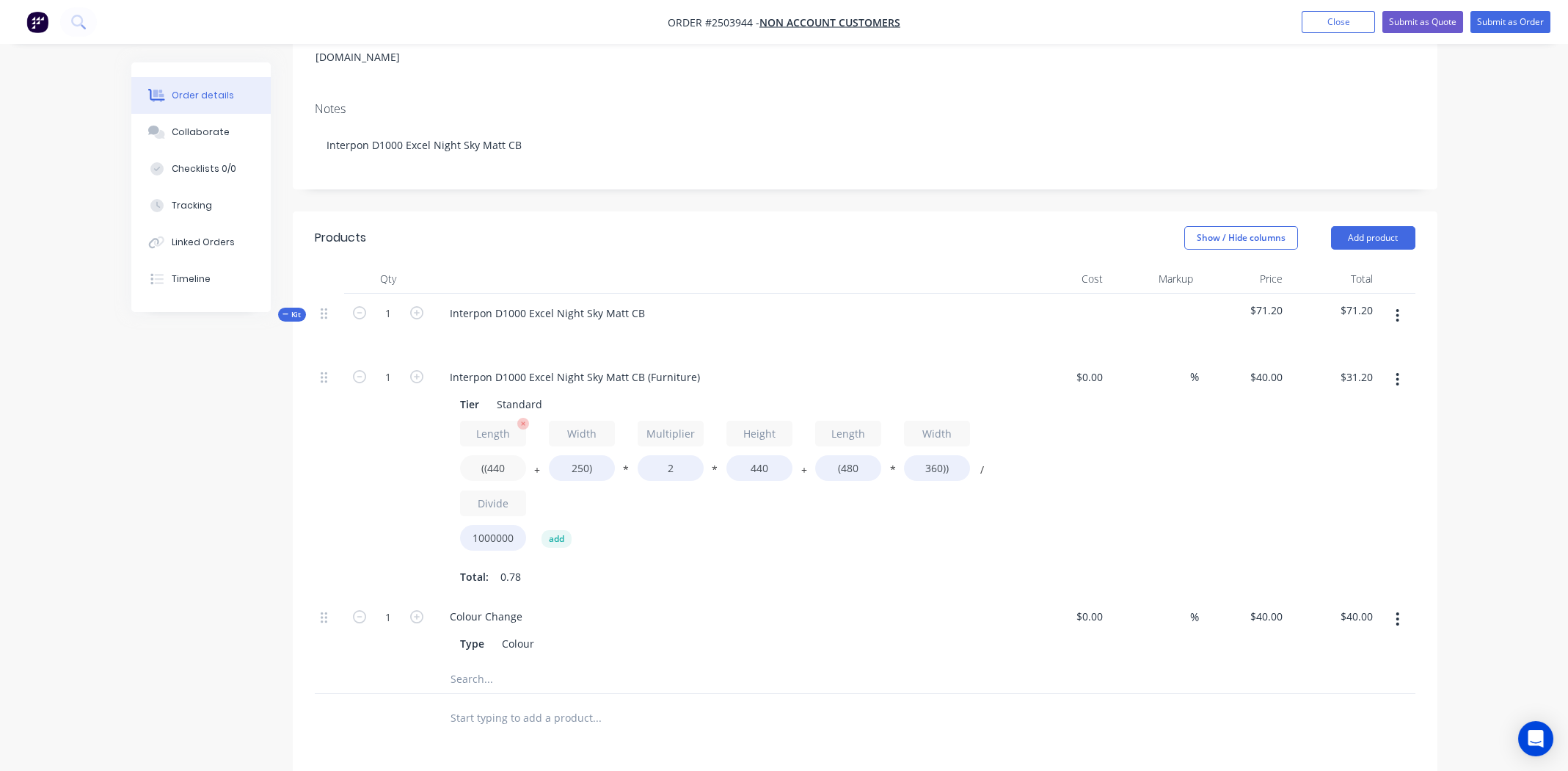
click at [496, 455] on input "((440" at bounding box center [494, 468] width 66 height 26
type input "((250"
type input "$24.51"
click at [757, 455] on input "440" at bounding box center [759, 468] width 66 height 26
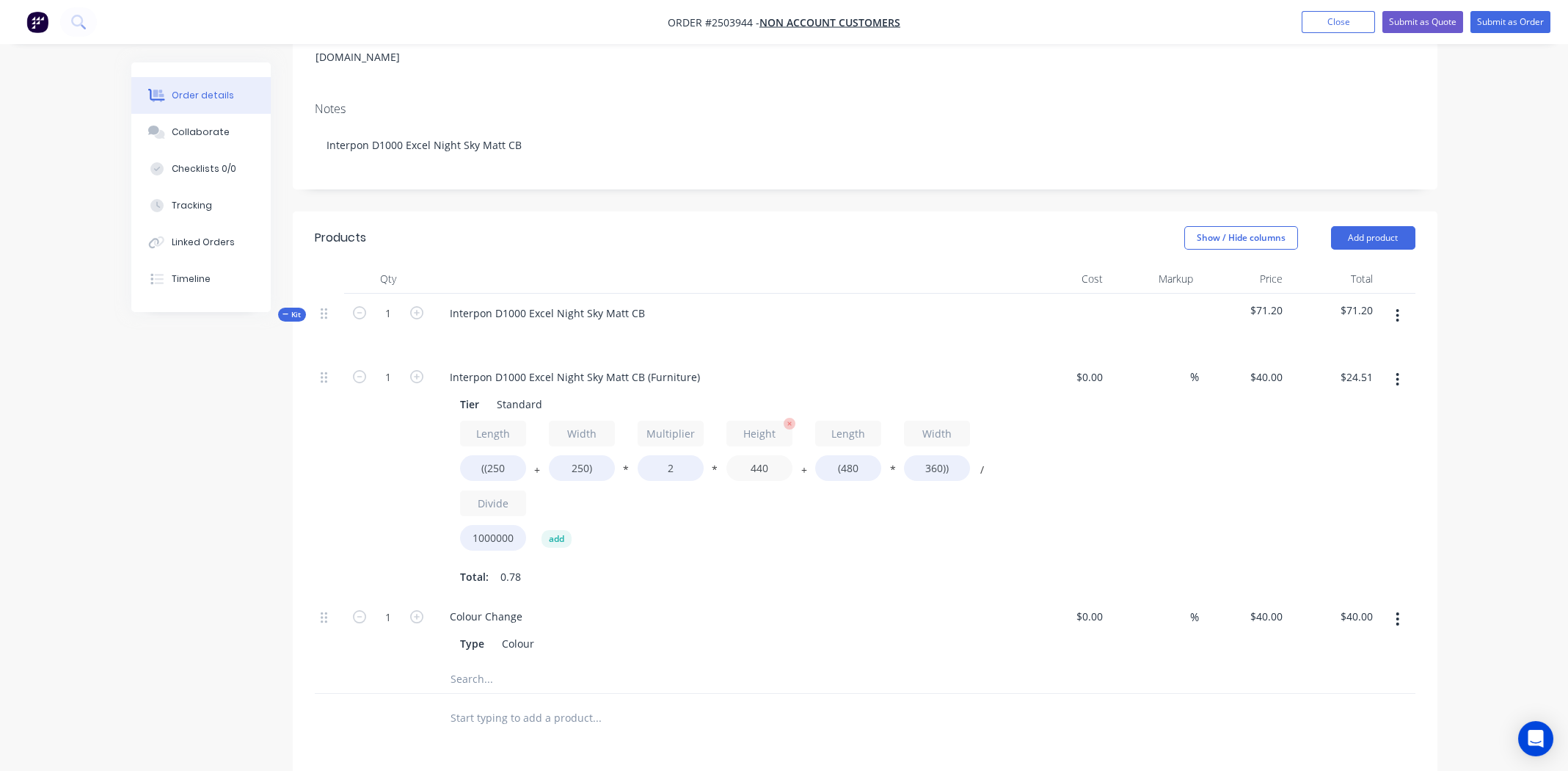
click at [757, 455] on input "440" at bounding box center [759, 468] width 66 height 26
click at [845, 455] on input "(480" at bounding box center [848, 468] width 66 height 26
type input "(250"
type input "$21.20"
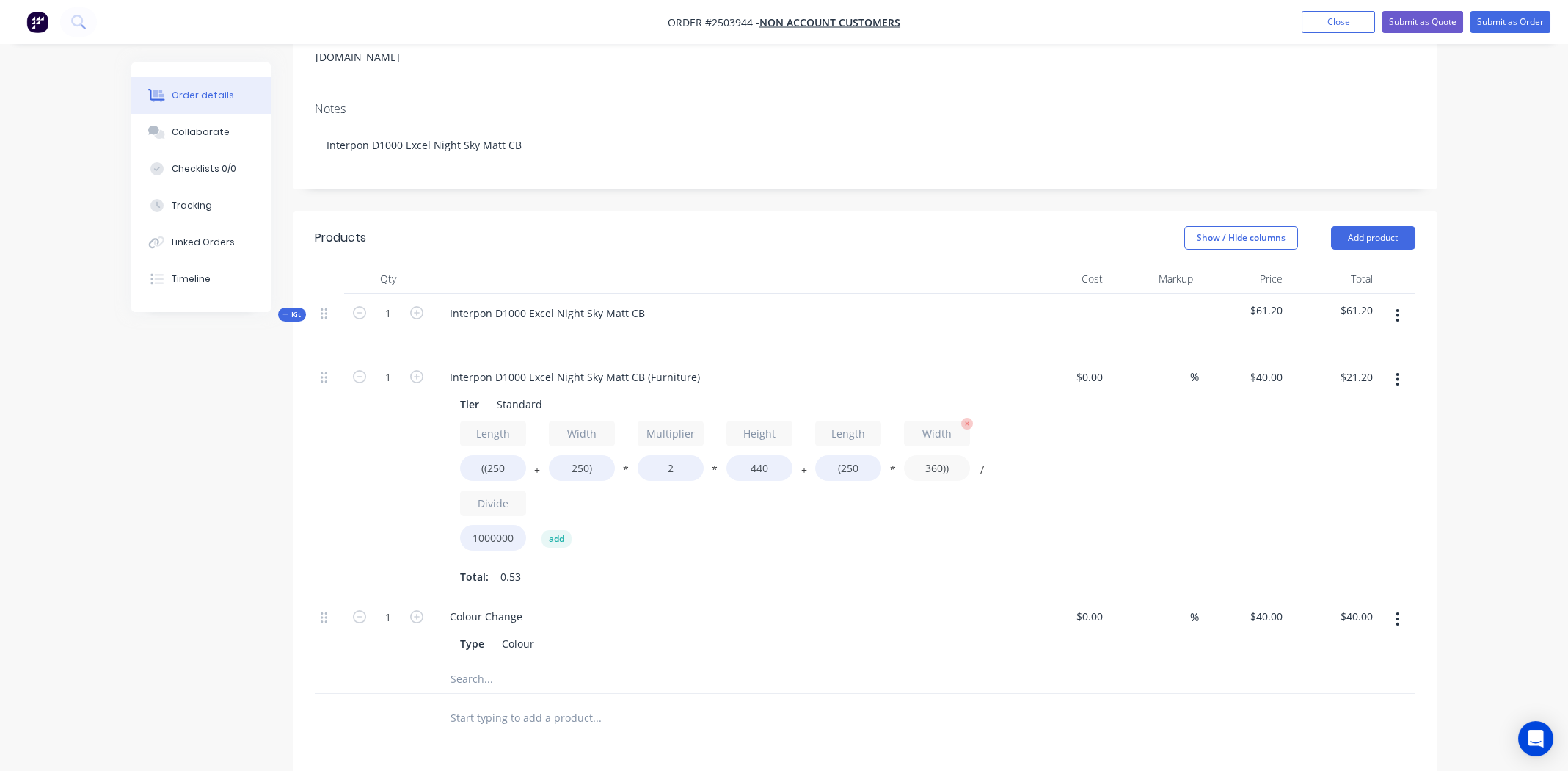
click at [931, 455] on input "360))" at bounding box center [937, 468] width 66 height 26
type input "250))"
type input "$20.10"
click at [804, 501] on div "Length ((250 + Width 250) * Multiplier 2 * Height 440 + Length (250 * Width 250…" at bounding box center [726, 488] width 531 height 136
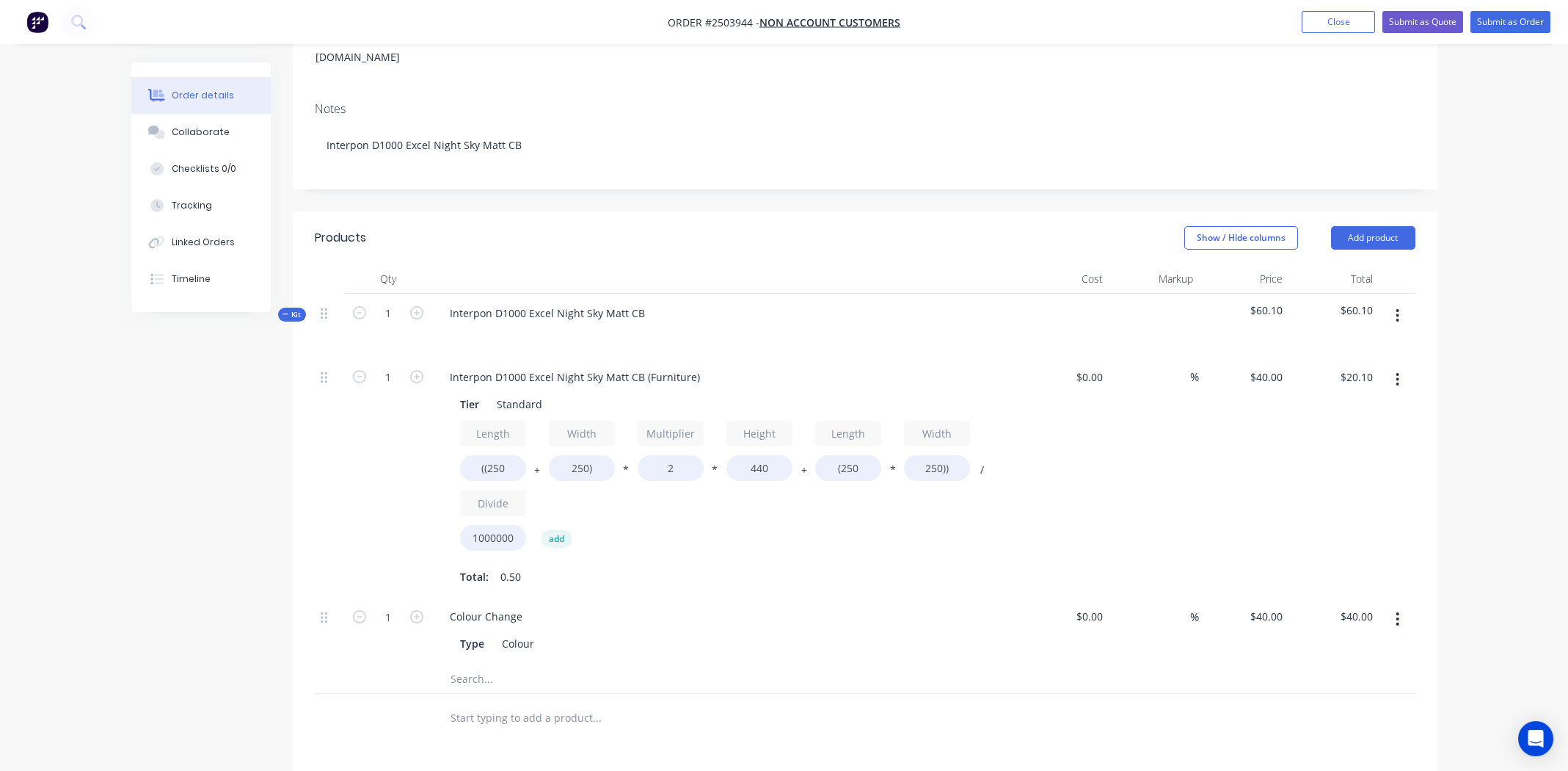
click at [1396, 372] on icon "button" at bounding box center [1397, 380] width 4 height 16
click at [843, 520] on div "Length ((250 + Width 250) * Multiplier 2 * Height 440 + Length (250 * Width 250…" at bounding box center [726, 488] width 531 height 136
click at [1399, 308] on icon "button" at bounding box center [1397, 316] width 4 height 16
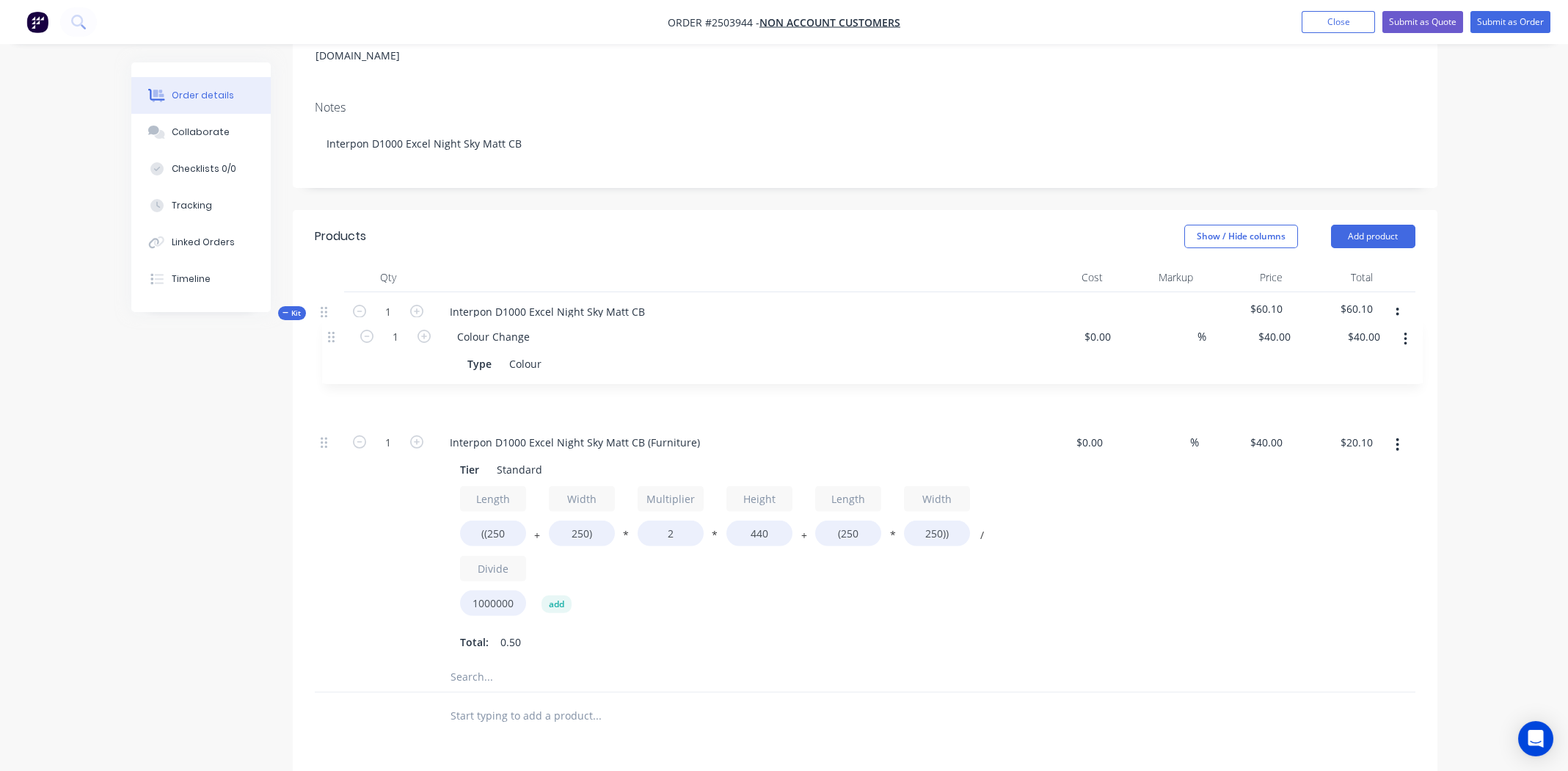
drag, startPoint x: 324, startPoint y: 593, endPoint x: 336, endPoint y: 334, distance: 259.3
click at [336, 356] on div "1 Interpon D1000 Excel Night Sky Matt CB (Furniture) Tier Standard Length ((250…" at bounding box center [865, 509] width 1100 height 306
click at [1396, 306] on icon "button" at bounding box center [1397, 314] width 4 height 16
click at [1367, 342] on div "Add product to kit" at bounding box center [1346, 353] width 113 height 22
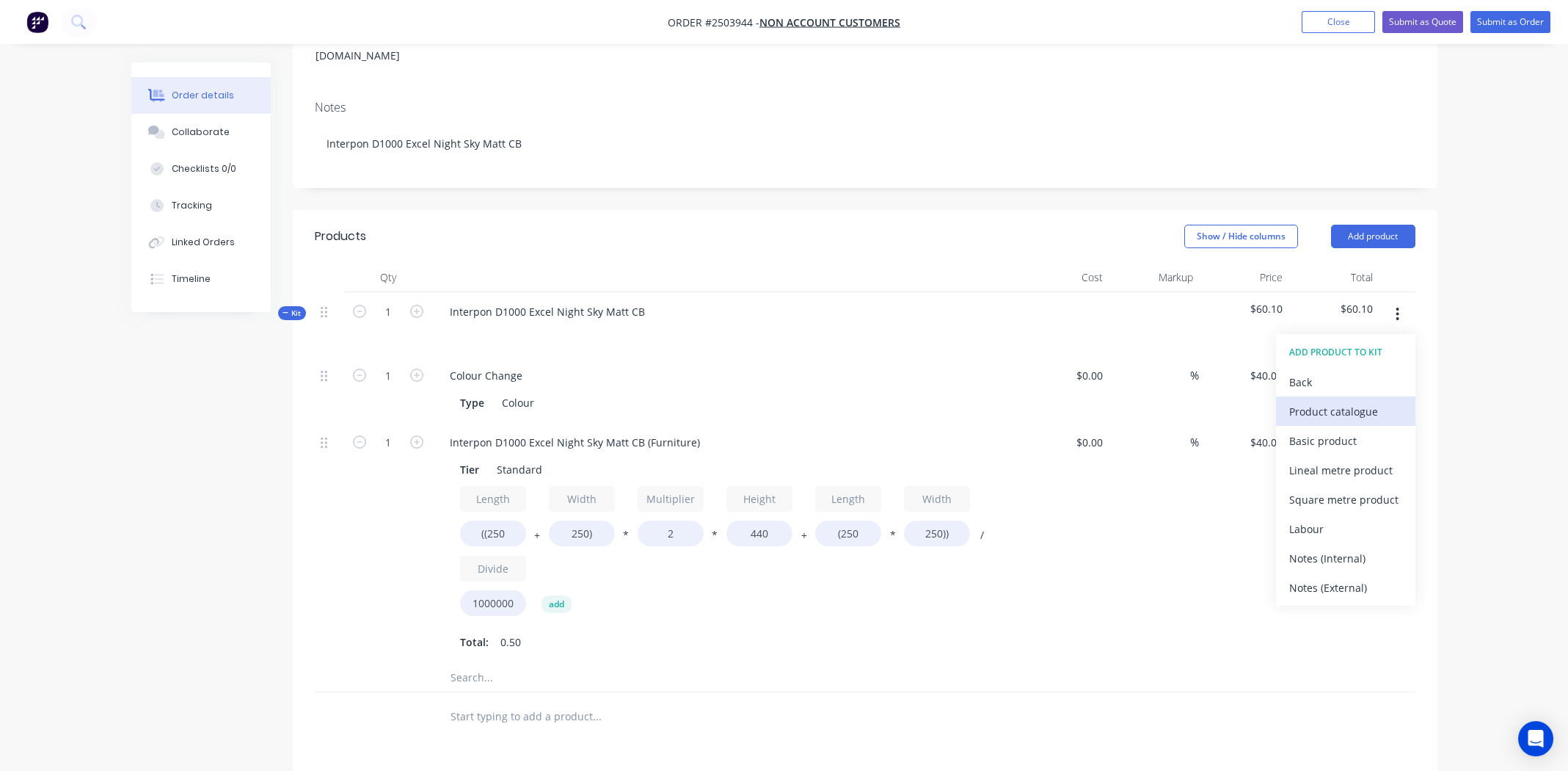
click at [1325, 400] on div "Product catalogue" at bounding box center [1346, 411] width 113 height 22
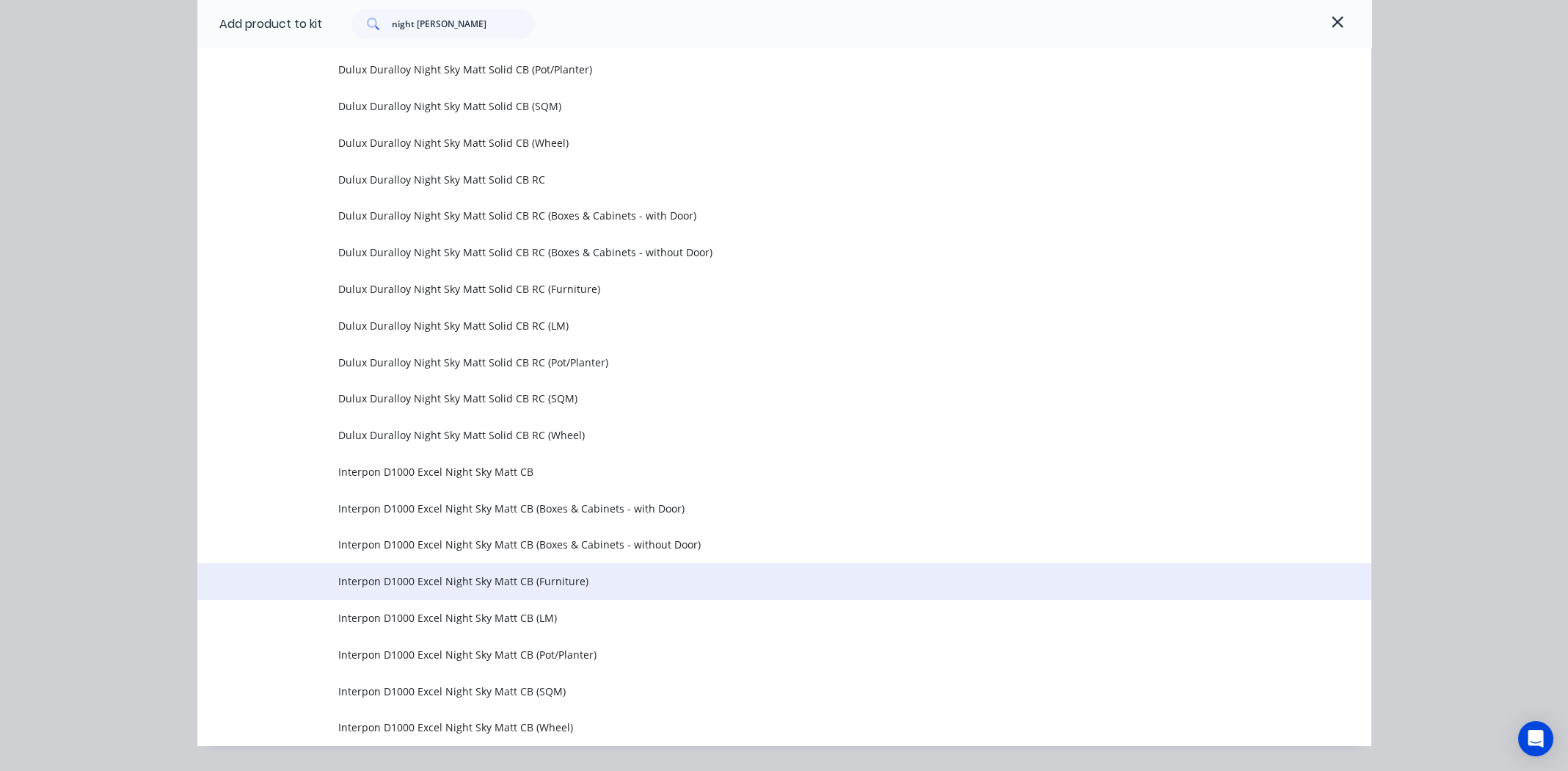
scroll to position [666, 0]
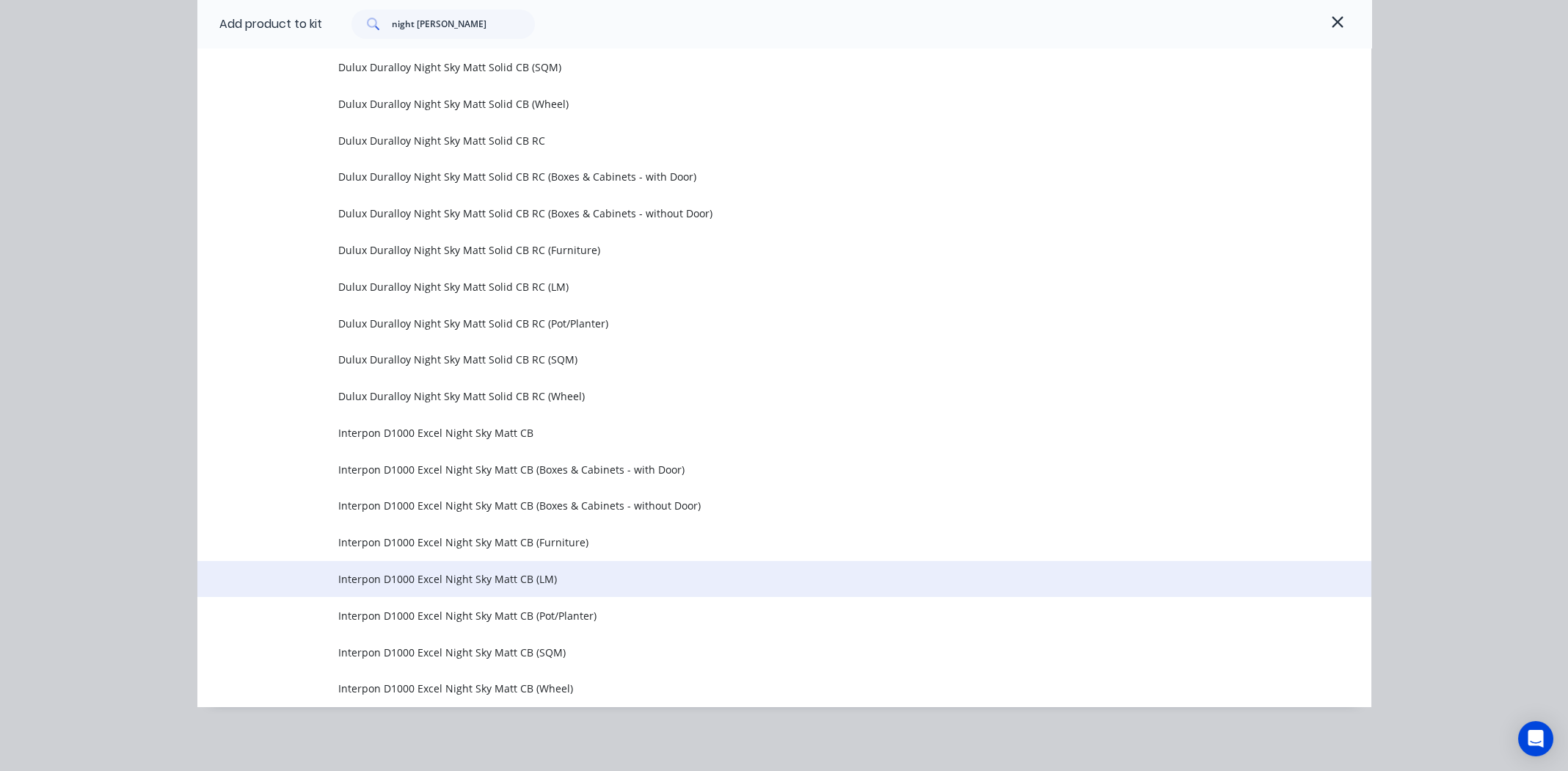
click at [441, 576] on span "Interpon D1000 Excel Night Sky Matt CB (LM)" at bounding box center [751, 578] width 827 height 15
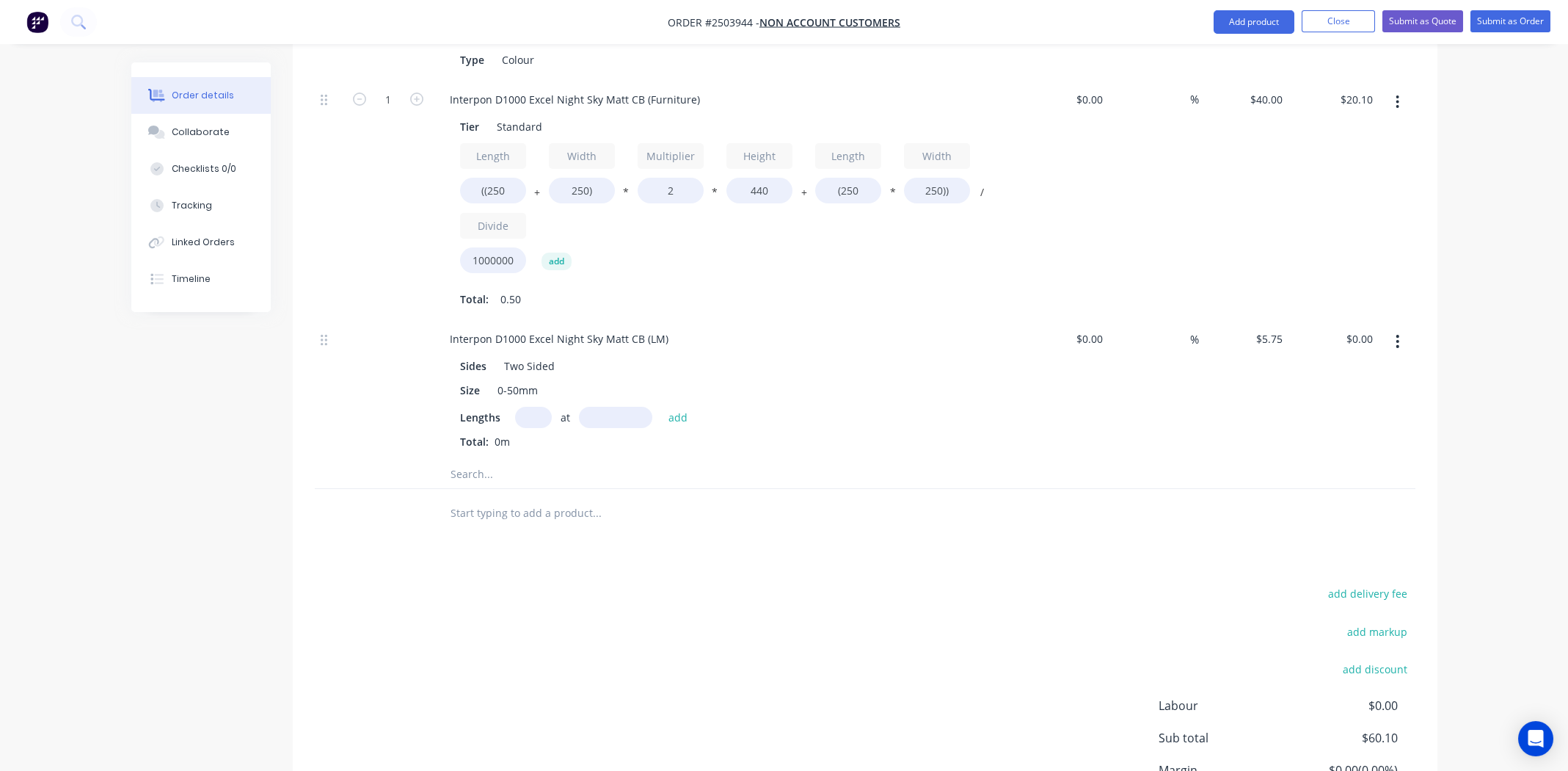
scroll to position [589, 0]
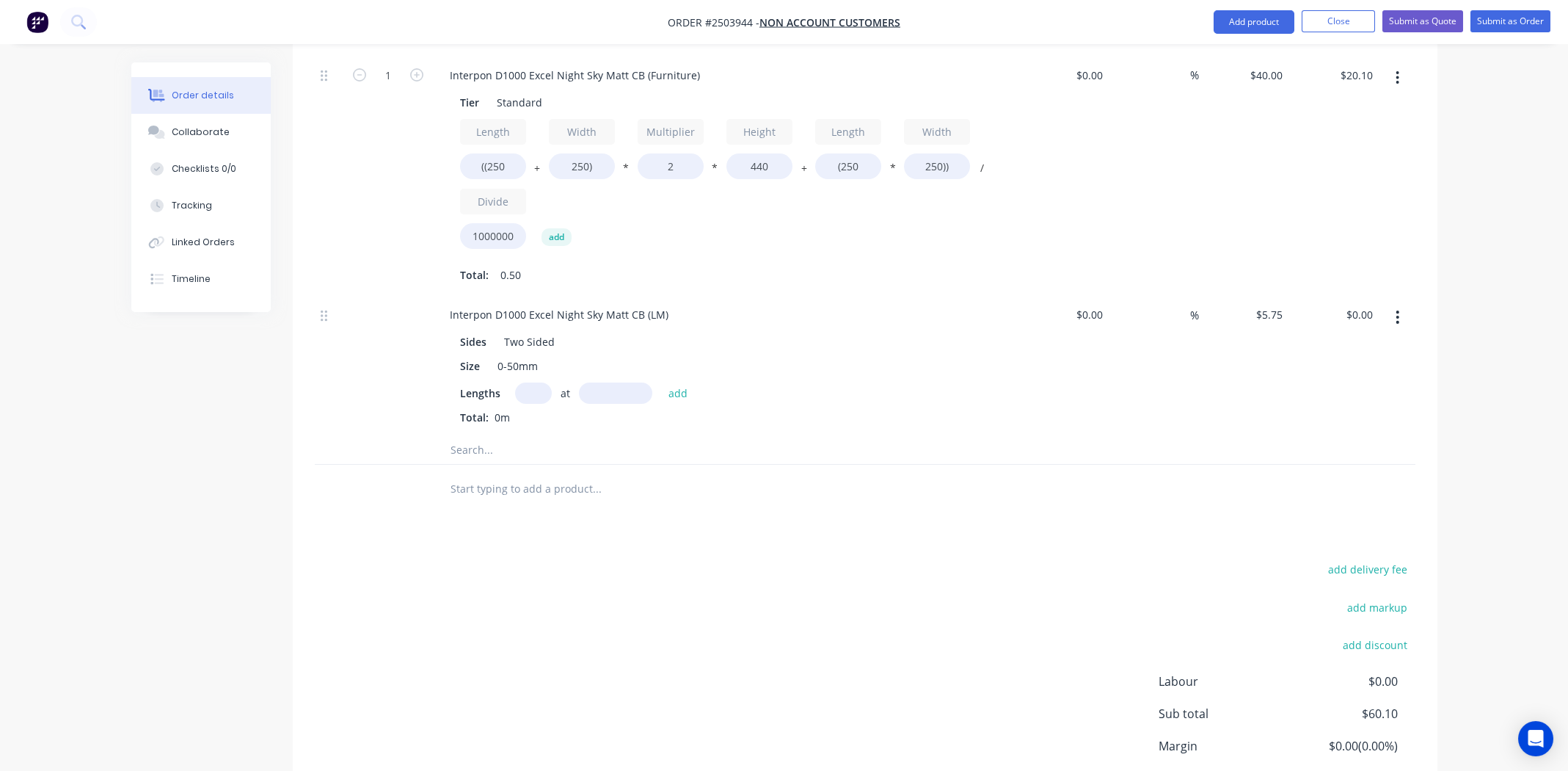
click at [534, 382] on input "text" at bounding box center [533, 393] width 37 height 22
type input "4"
type input "450mm"
click at [676, 383] on button "add" at bounding box center [679, 393] width 34 height 20
type input "$10.35"
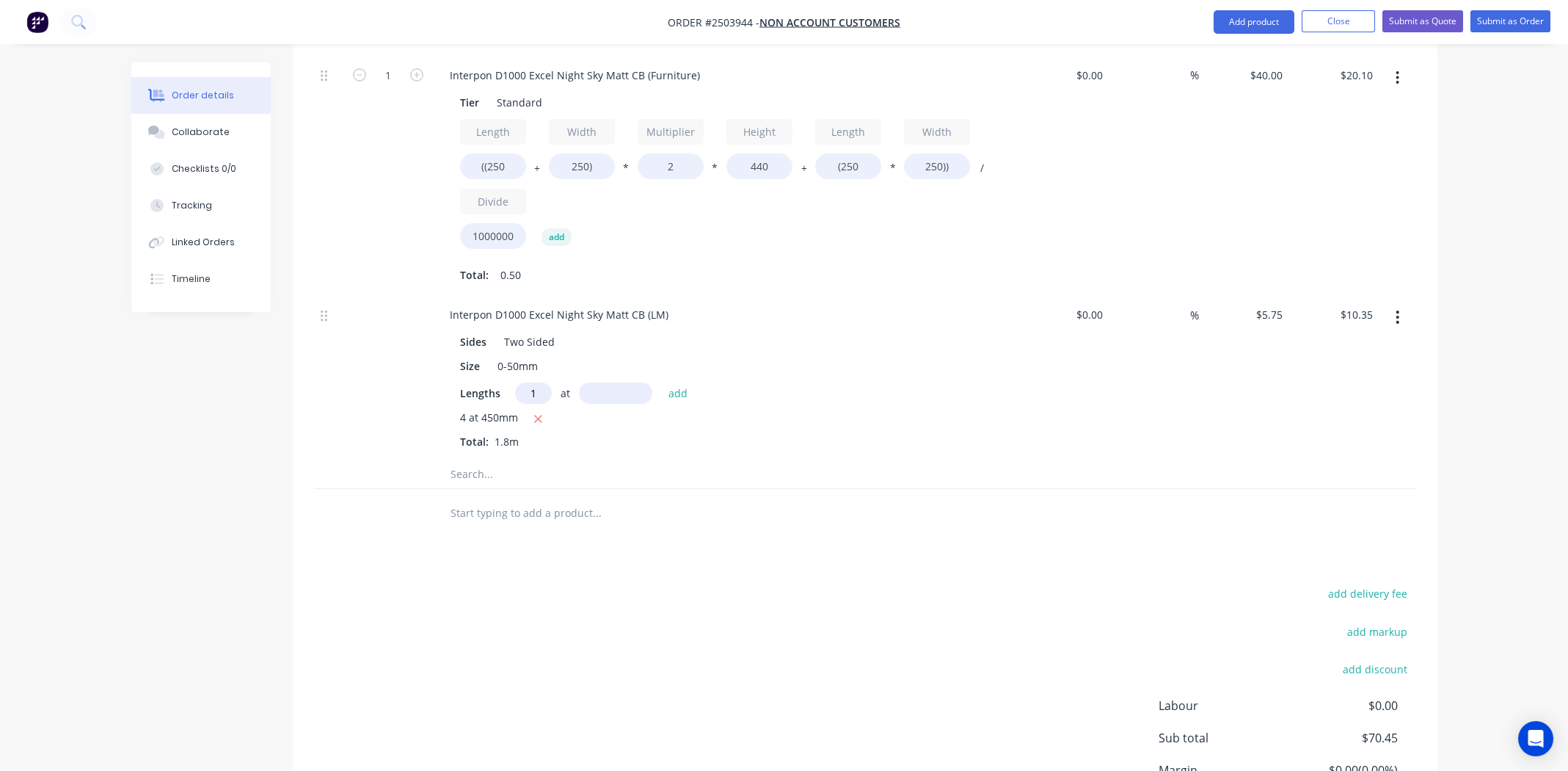
type input "1"
click at [606, 382] on input "text" at bounding box center [616, 393] width 74 height 22
type input "600mm"
click at [684, 383] on button "add" at bounding box center [679, 393] width 34 height 20
type input "$13.80"
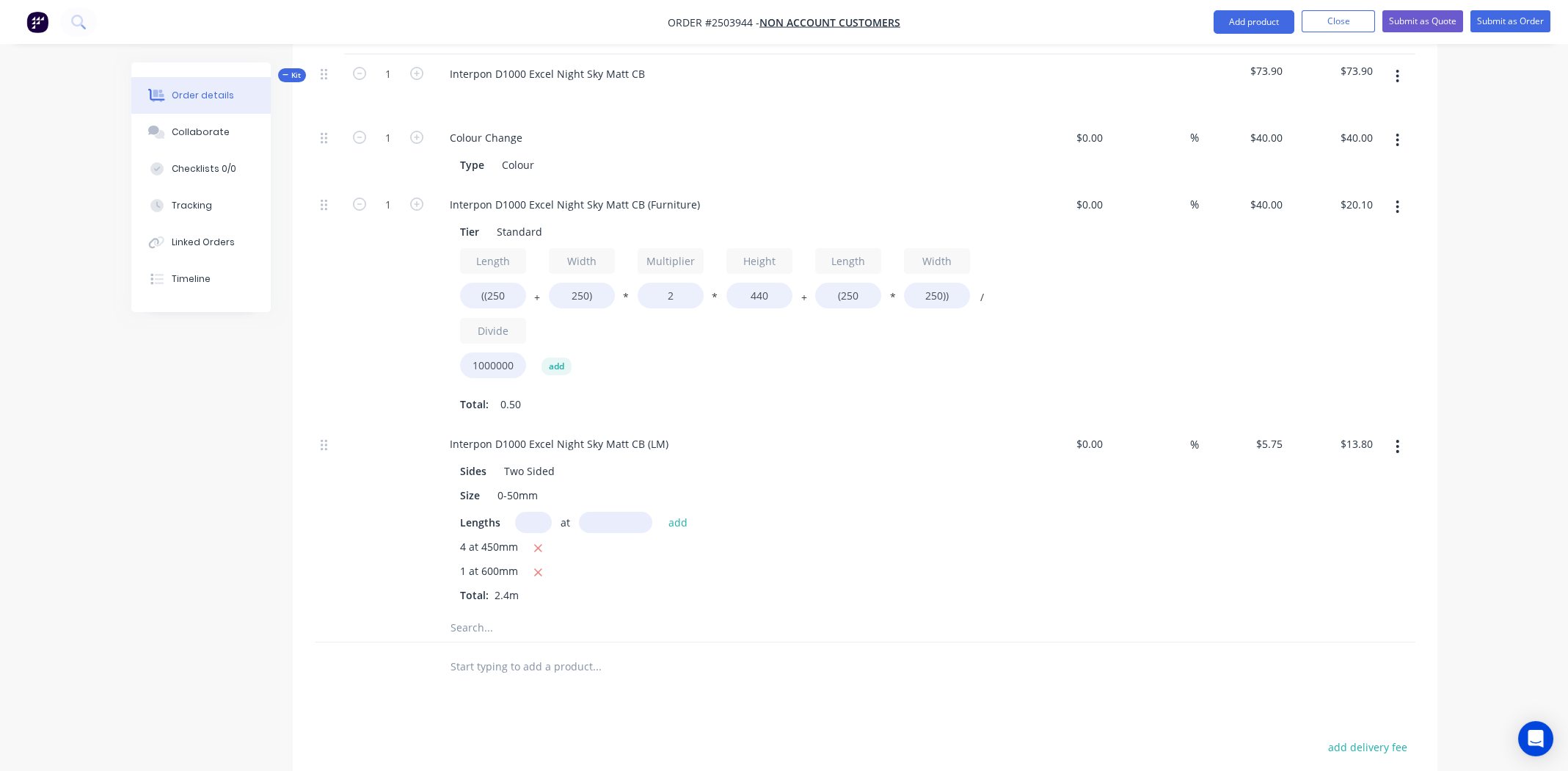
scroll to position [442, 0]
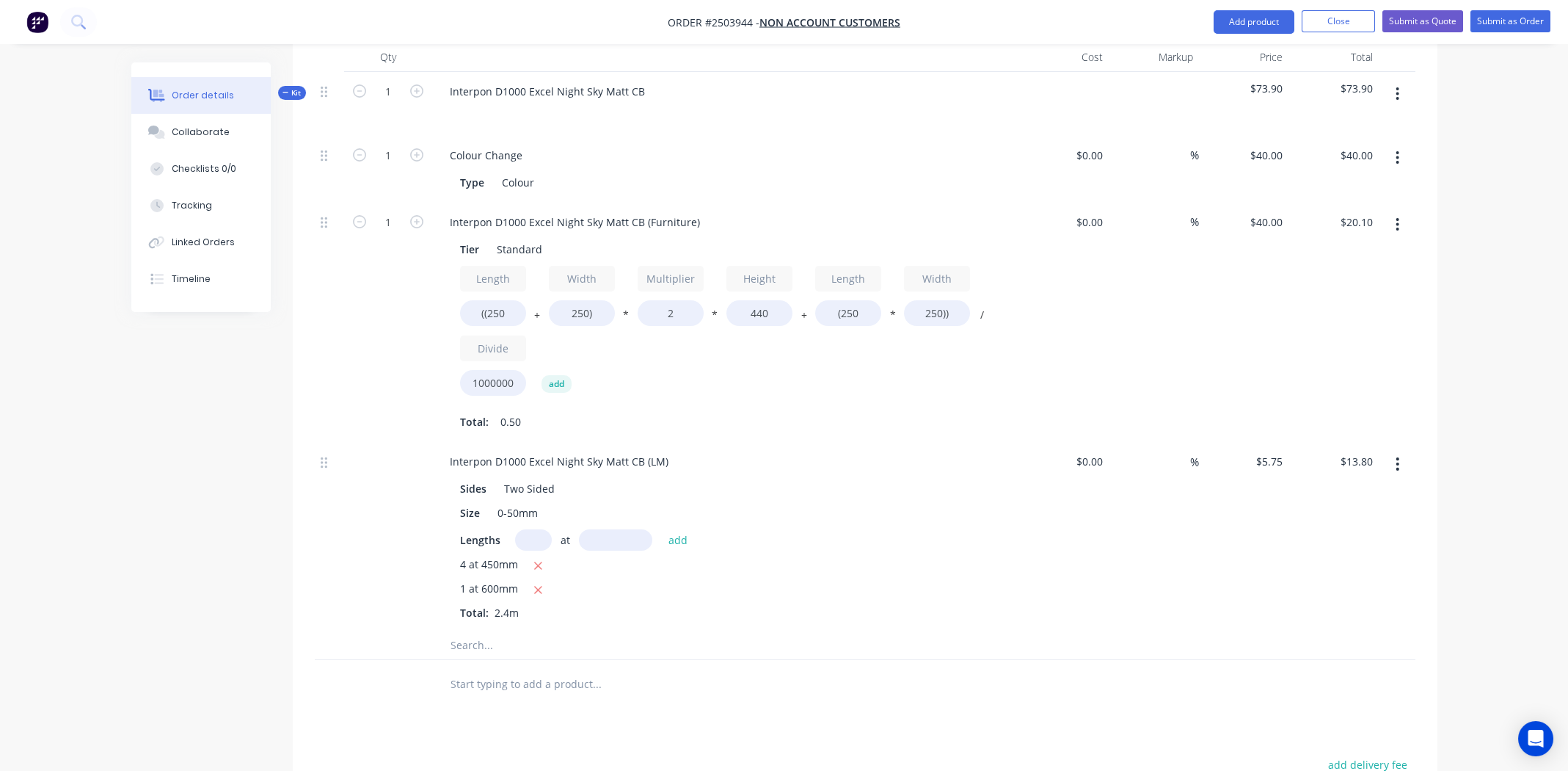
click at [1396, 216] on icon "button" at bounding box center [1397, 224] width 4 height 16
click at [1368, 252] on div "Duplicate" at bounding box center [1346, 263] width 113 height 22
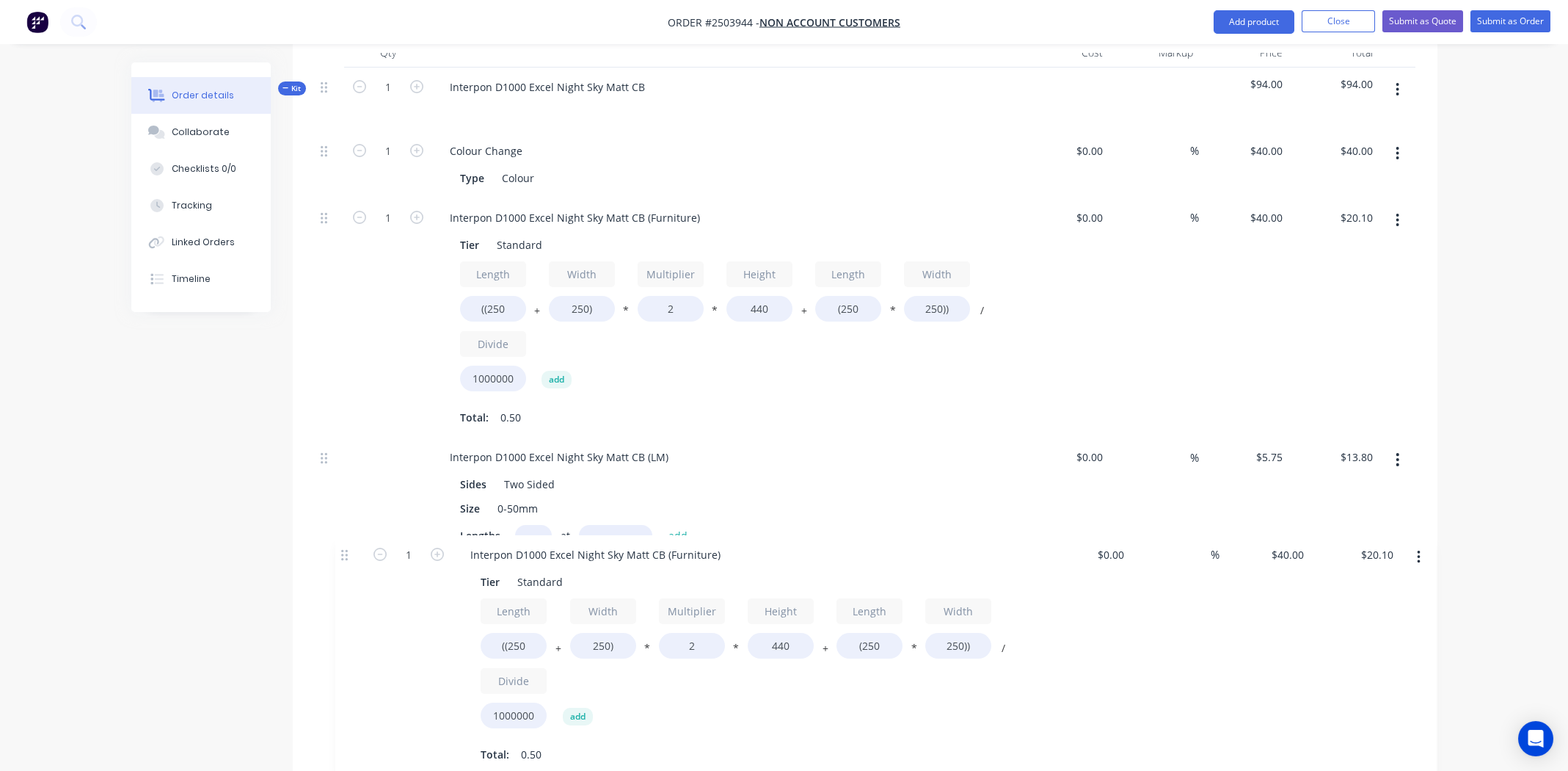
scroll to position [452, 0]
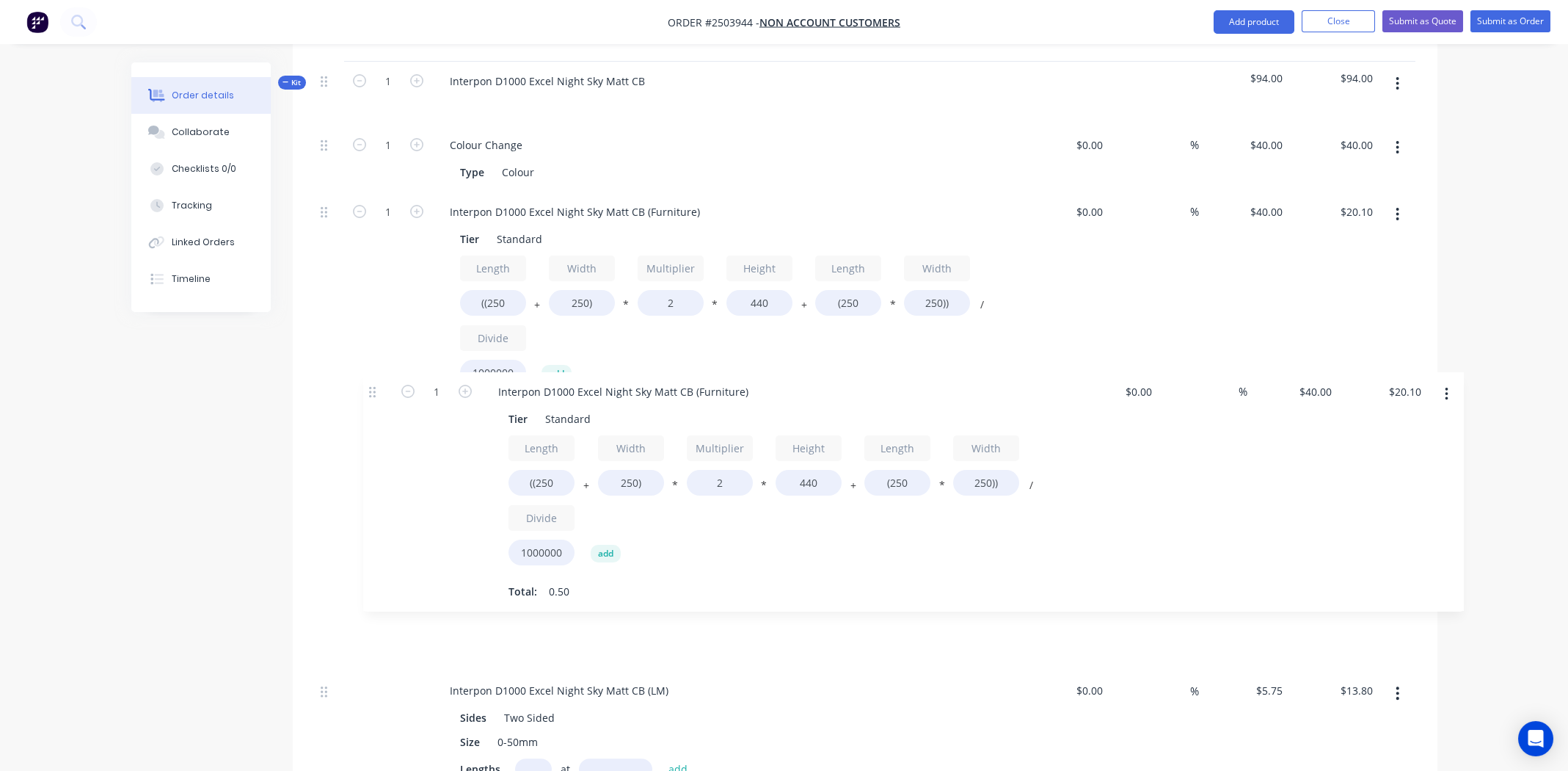
drag, startPoint x: 320, startPoint y: 626, endPoint x: 373, endPoint y: 390, distance: 241.9
click at [373, 390] on div "1 Colour Change Type Colour $0.00 $0.00 % $40.00 $40.00 $40.00 $40.00 1 Interpo…" at bounding box center [865, 493] width 1100 height 734
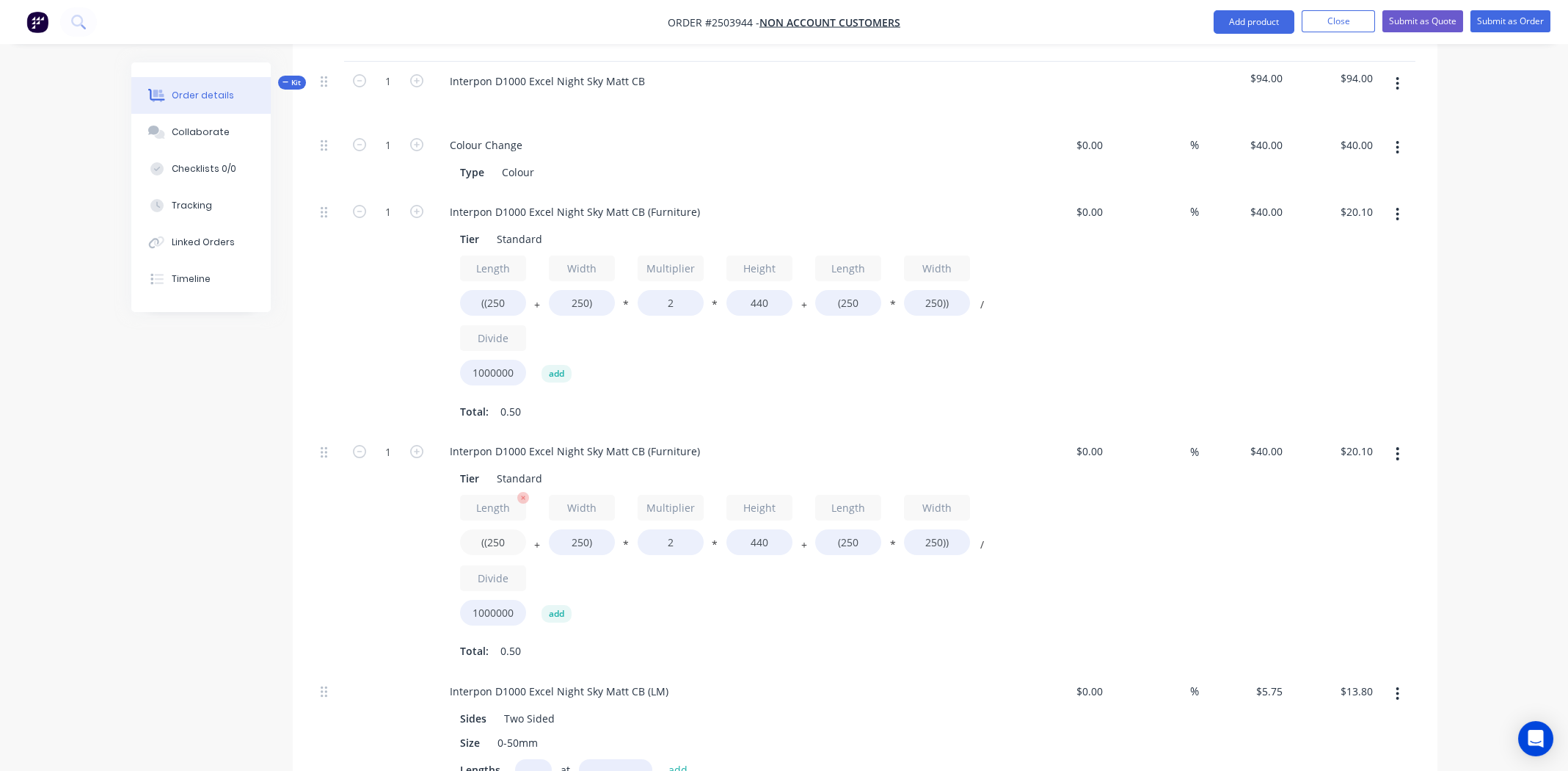
click at [497, 530] on input "((250" at bounding box center [494, 542] width 66 height 26
type input "((100"
type input "$14.82"
click at [569, 530] on input "250)" at bounding box center [583, 542] width 66 height 26
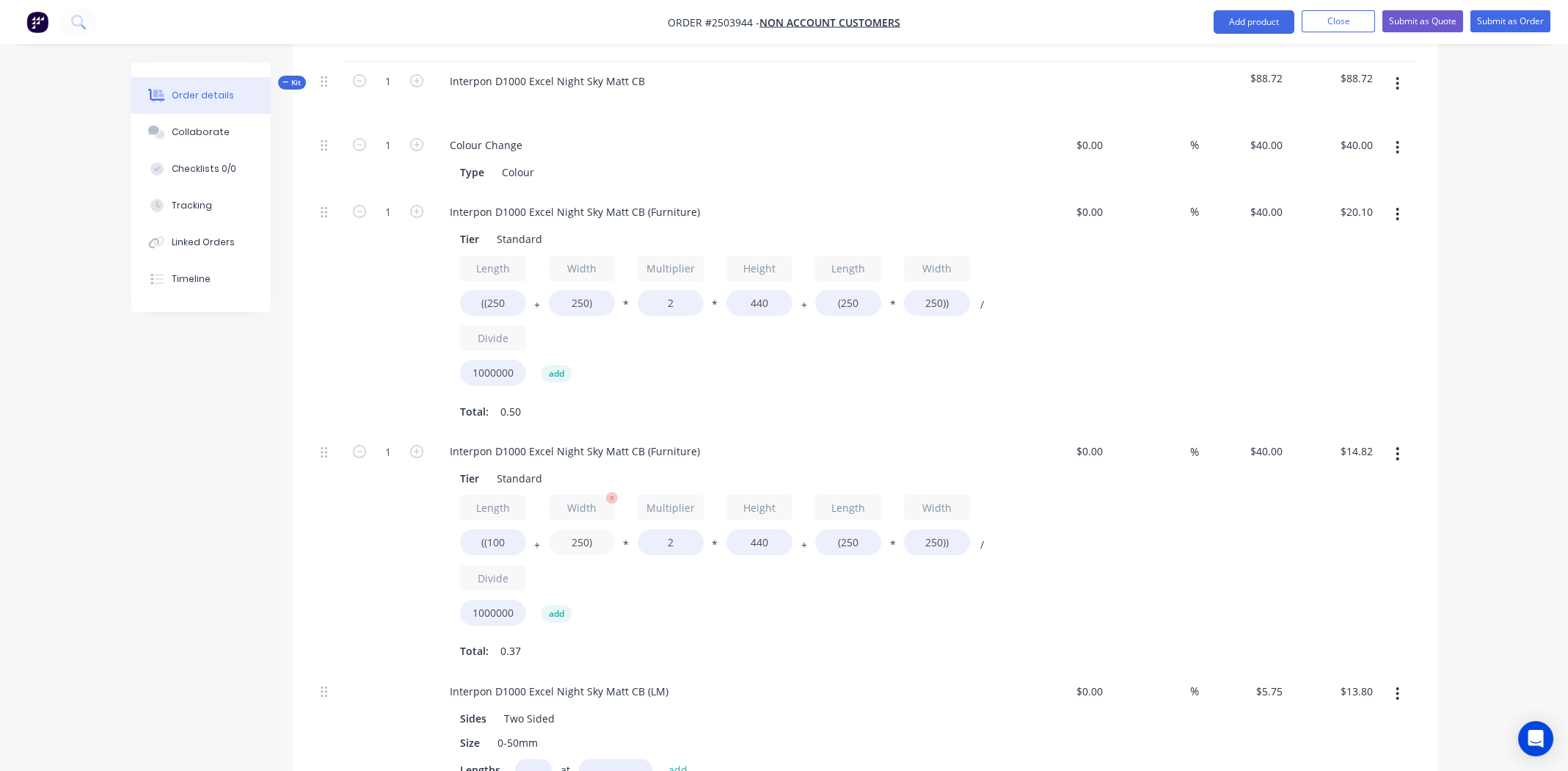
click at [569, 530] on input "250)" at bounding box center [583, 542] width 66 height 26
type input "100)"
type input "$9.54"
click at [766, 530] on input "440" at bounding box center [759, 542] width 66 height 26
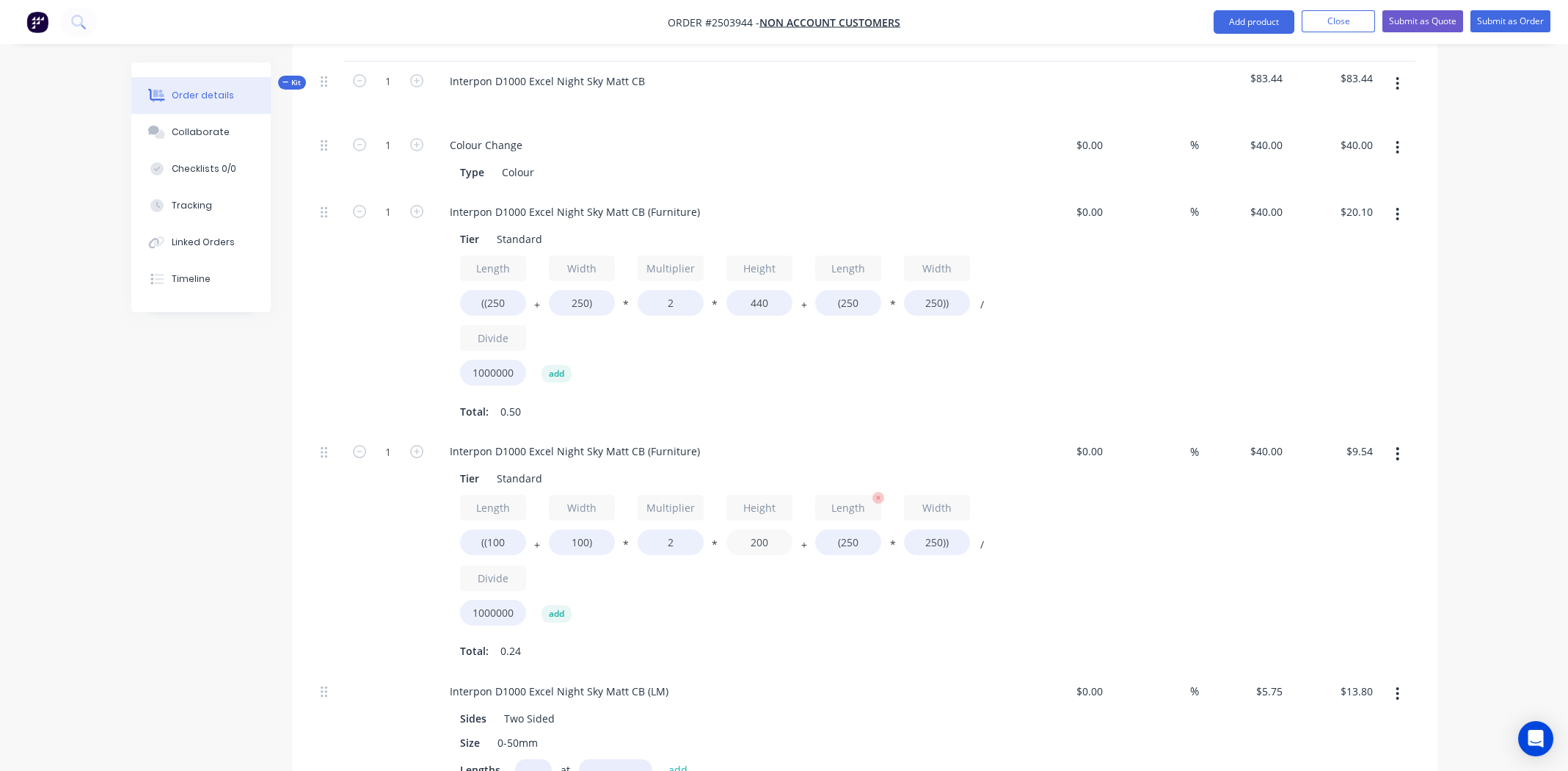
type input "200"
type input "$5.70"
click at [855, 530] on input "(250" at bounding box center [848, 542] width 66 height 26
type input "(100"
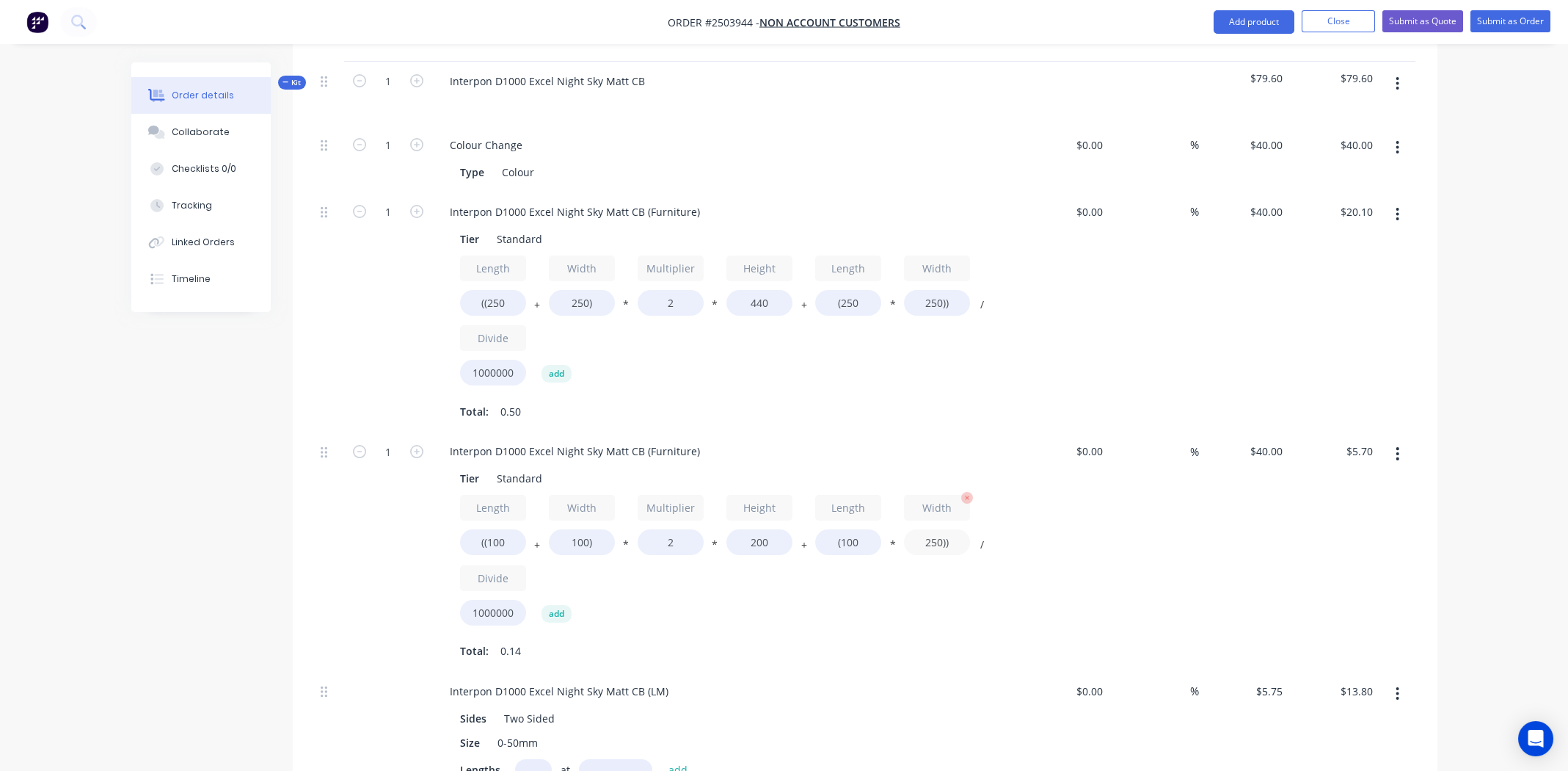
type input "$4.20"
click at [932, 530] on input "250))" at bounding box center [937, 542] width 66 height 26
type input "100))"
type input "$3.60"
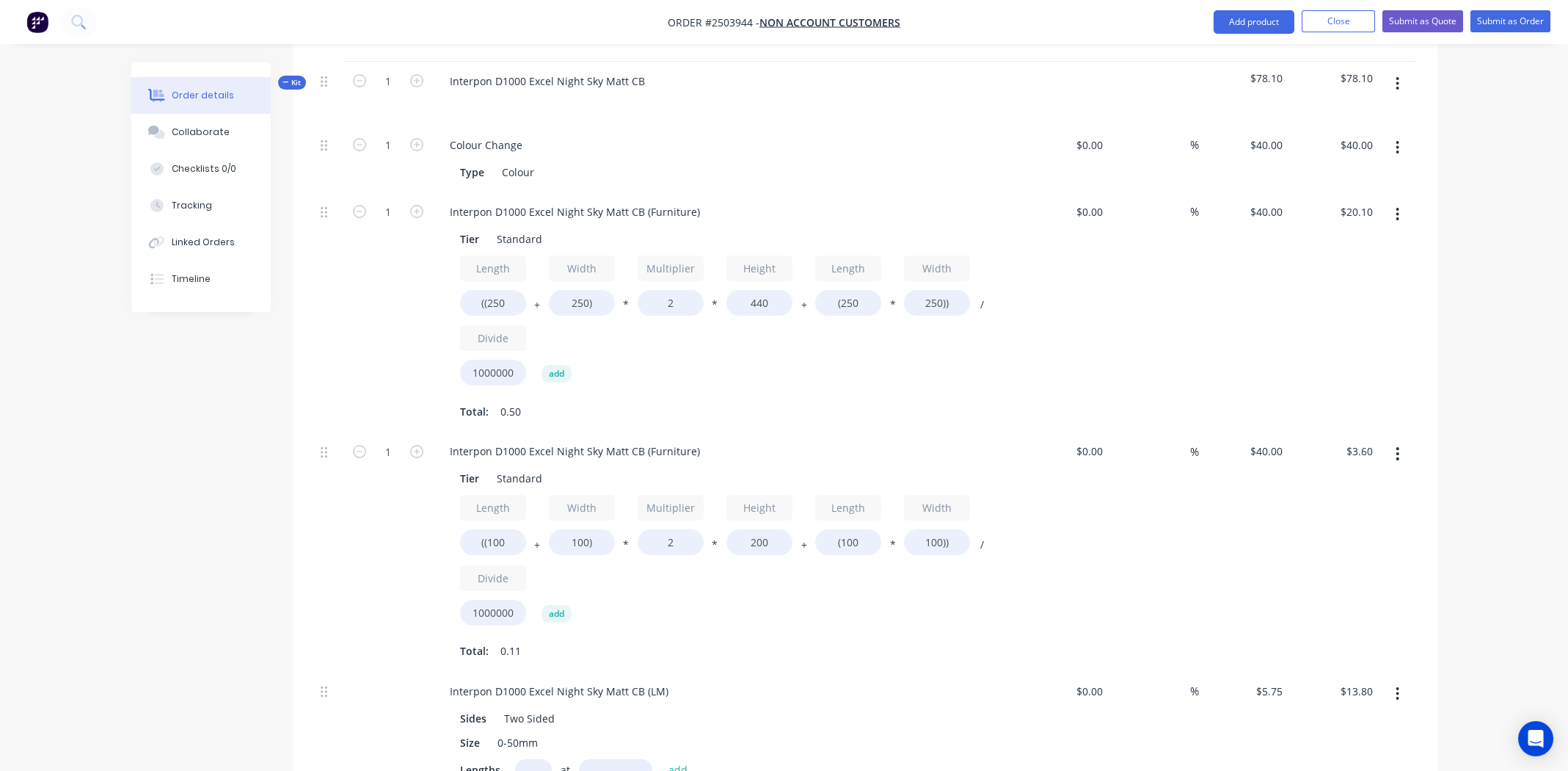
click at [1238, 522] on div "$40.00 $40.00" at bounding box center [1244, 551] width 91 height 240
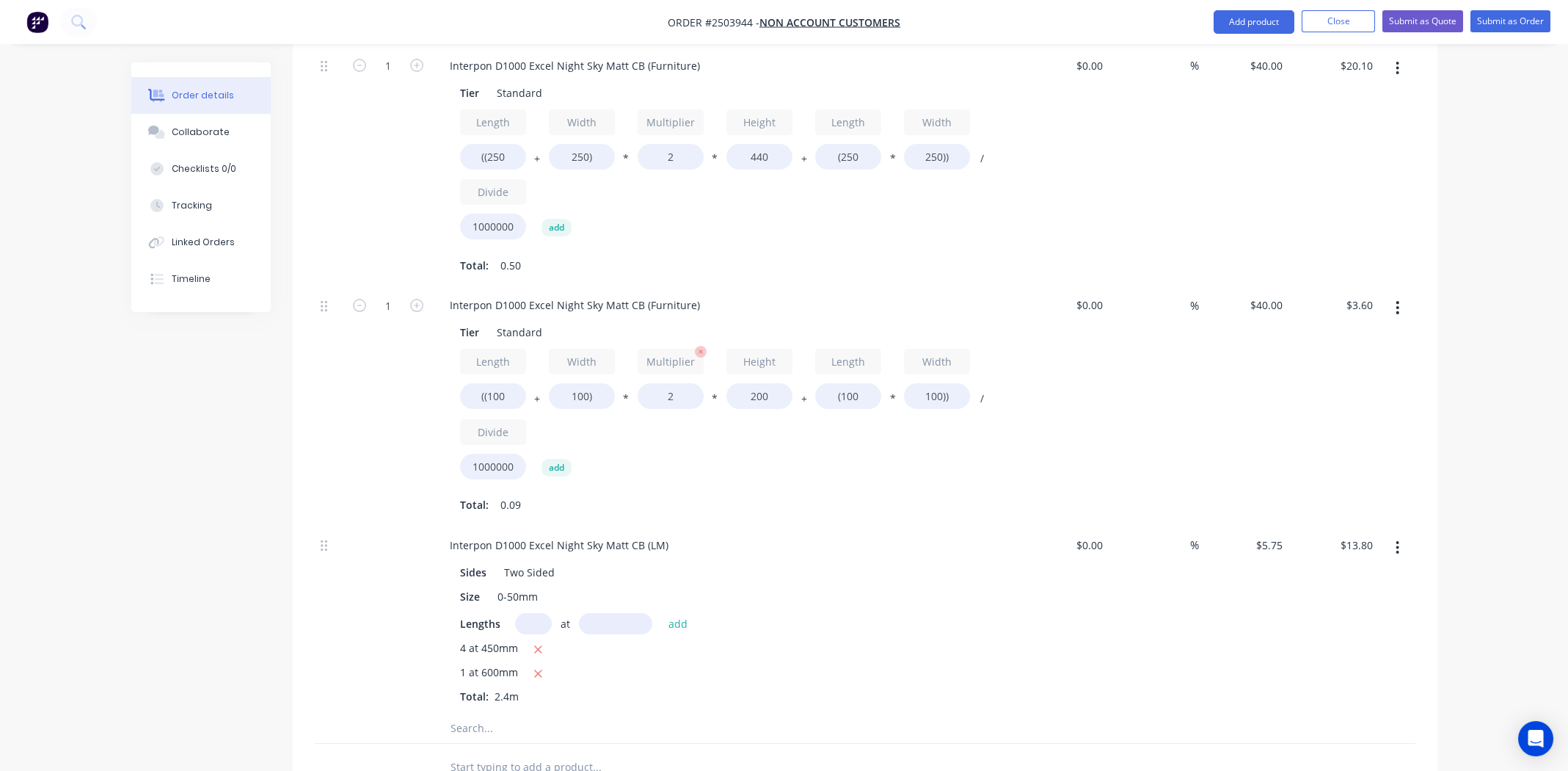
scroll to position [599, 0]
click at [565, 533] on div "Interpon D1000 Excel Night Sky Matt CB (LM)" at bounding box center [559, 544] width 242 height 22
click at [540, 294] on div "Interpon D1000 Excel Night Sky Matt CB (Furniture)" at bounding box center [574, 304] width 274 height 22
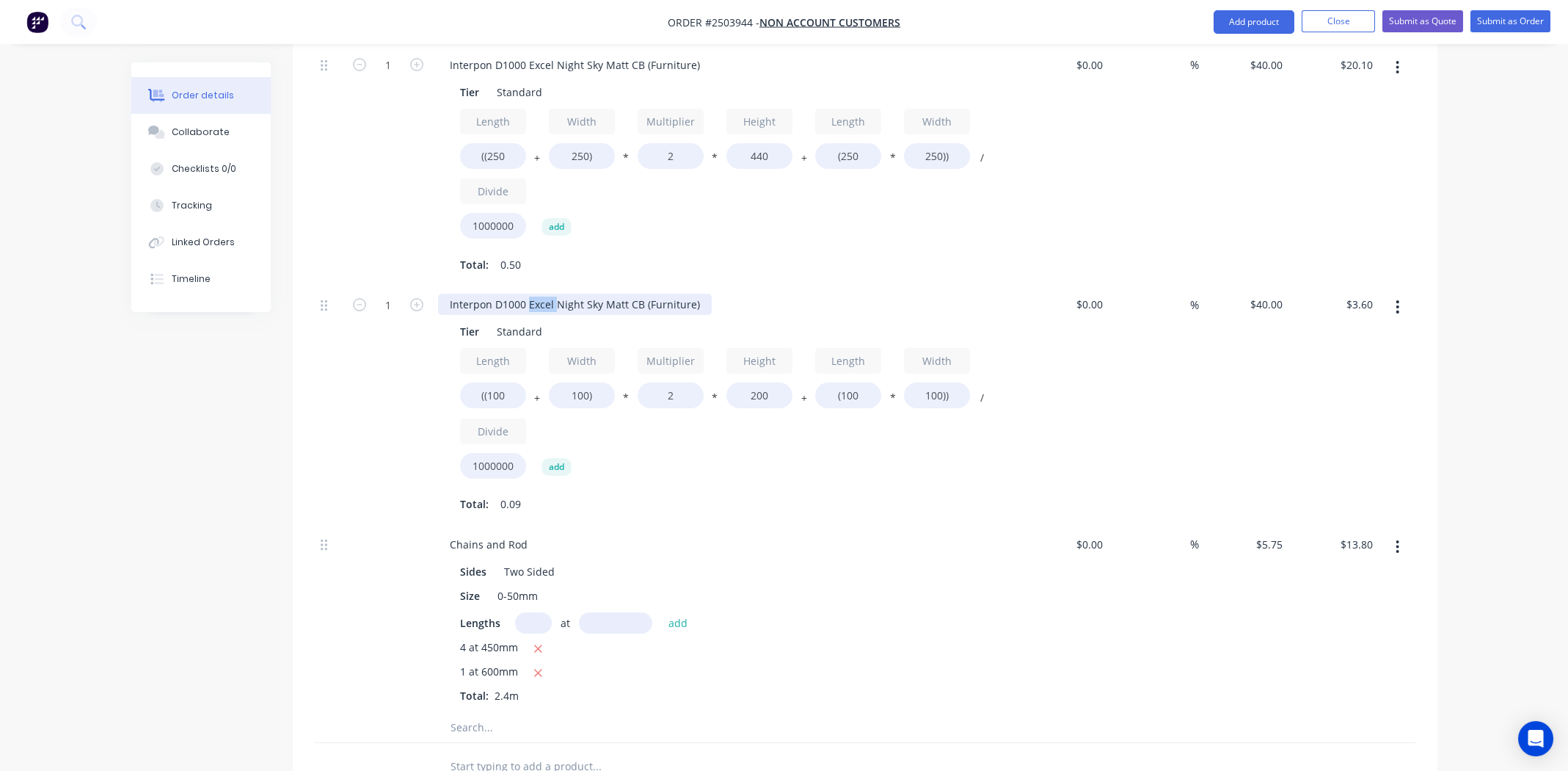
click at [540, 294] on div "Interpon D1000 Excel Night Sky Matt CB (Furniture)" at bounding box center [574, 304] width 274 height 22
click at [541, 294] on div "Interpon D1000 Excel Night Sky Matt CB (Furniture)" at bounding box center [574, 304] width 274 height 22
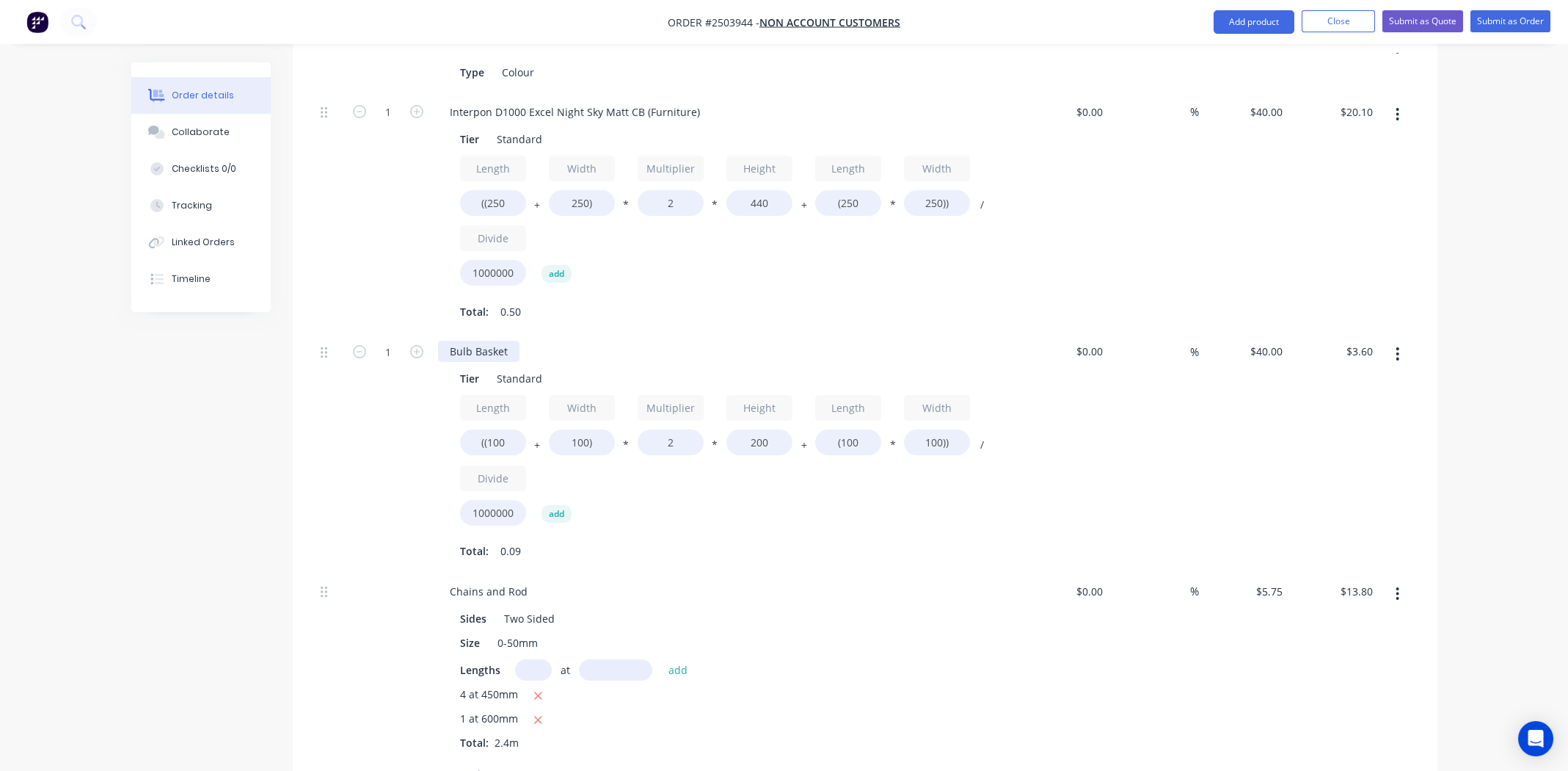
scroll to position [525, 0]
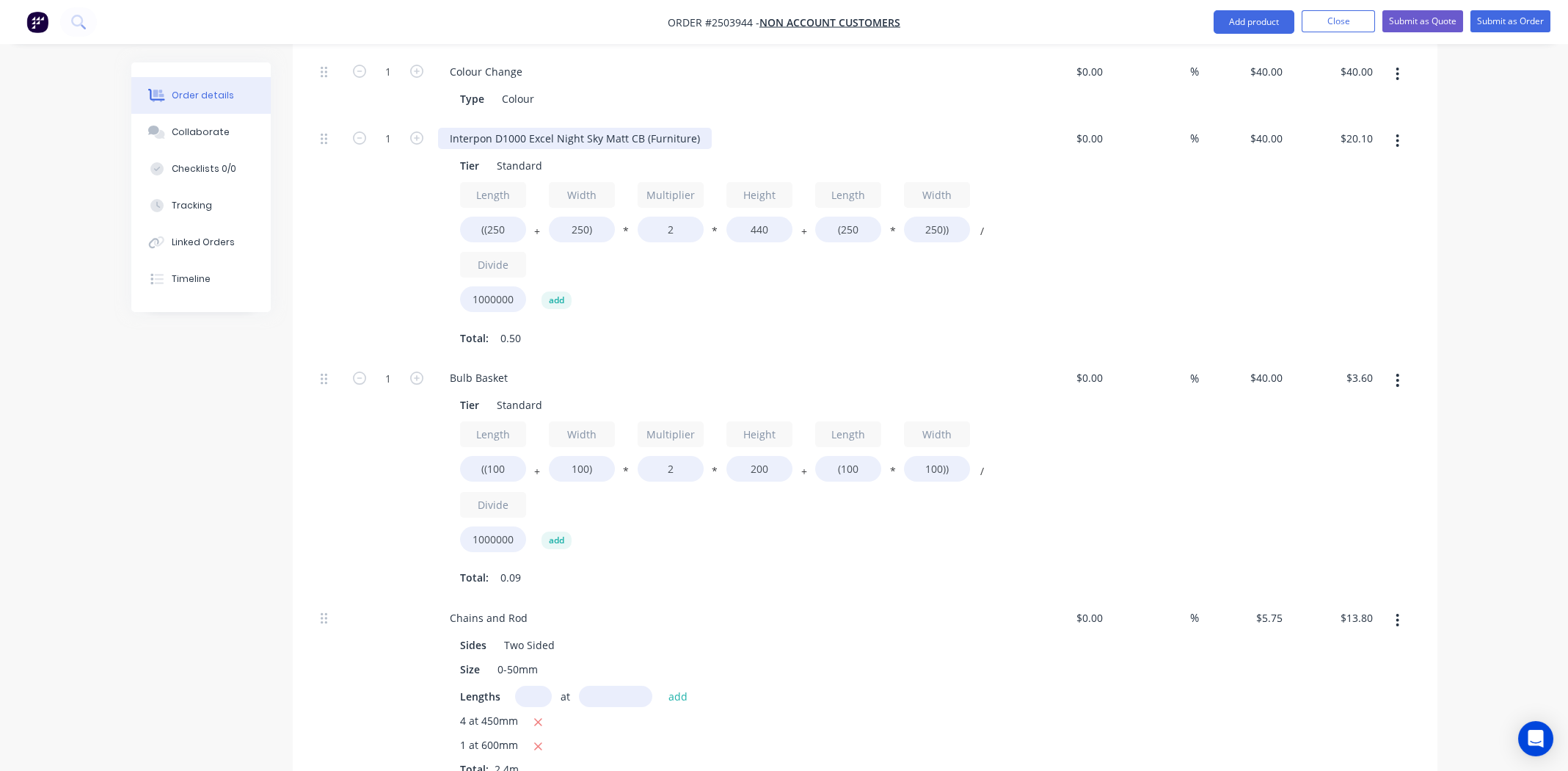
click at [545, 127] on div "Interpon D1000 Excel Night Sky Matt CB (Furniture)" at bounding box center [574, 138] width 274 height 22
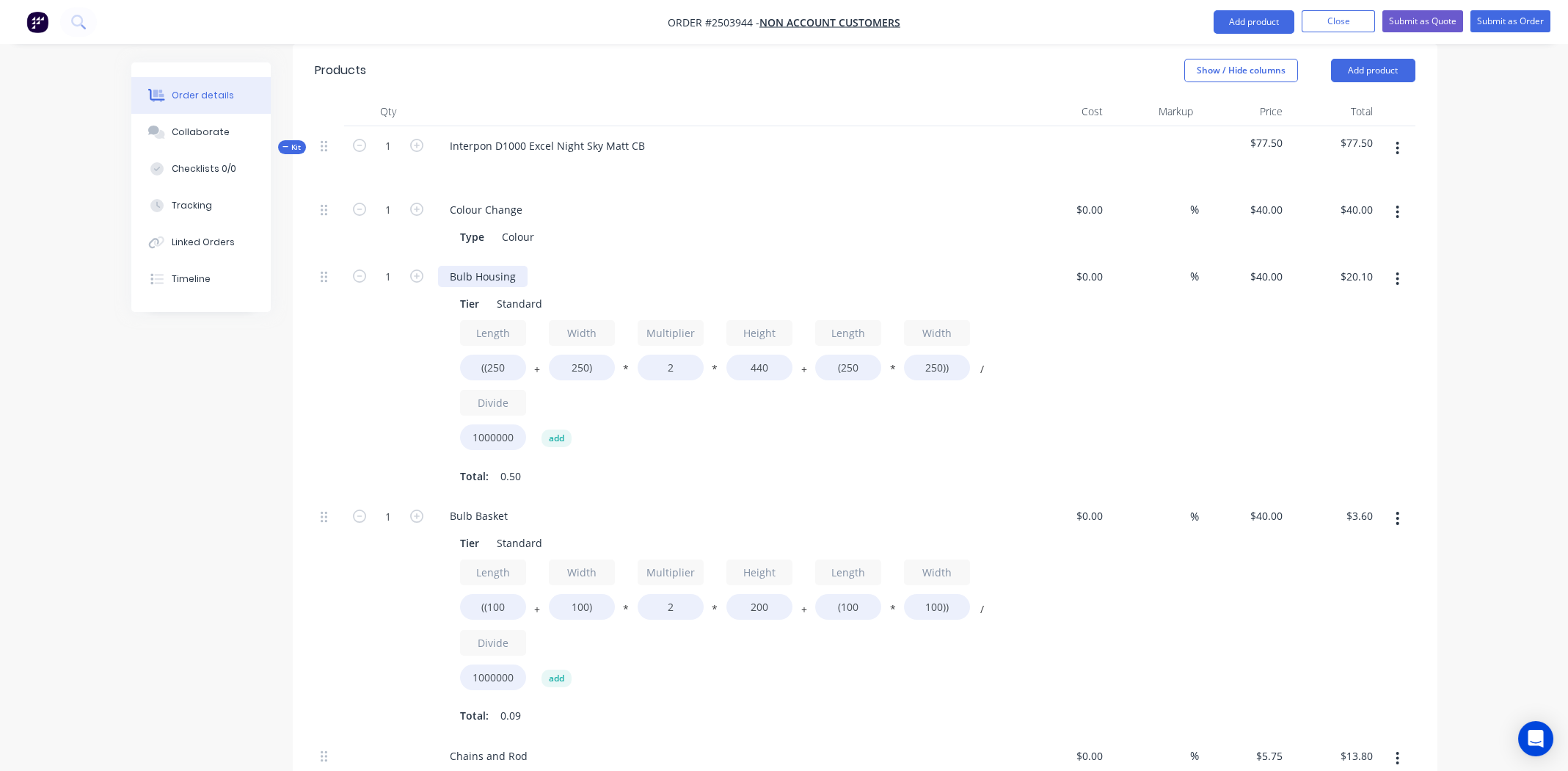
scroll to position [379, 0]
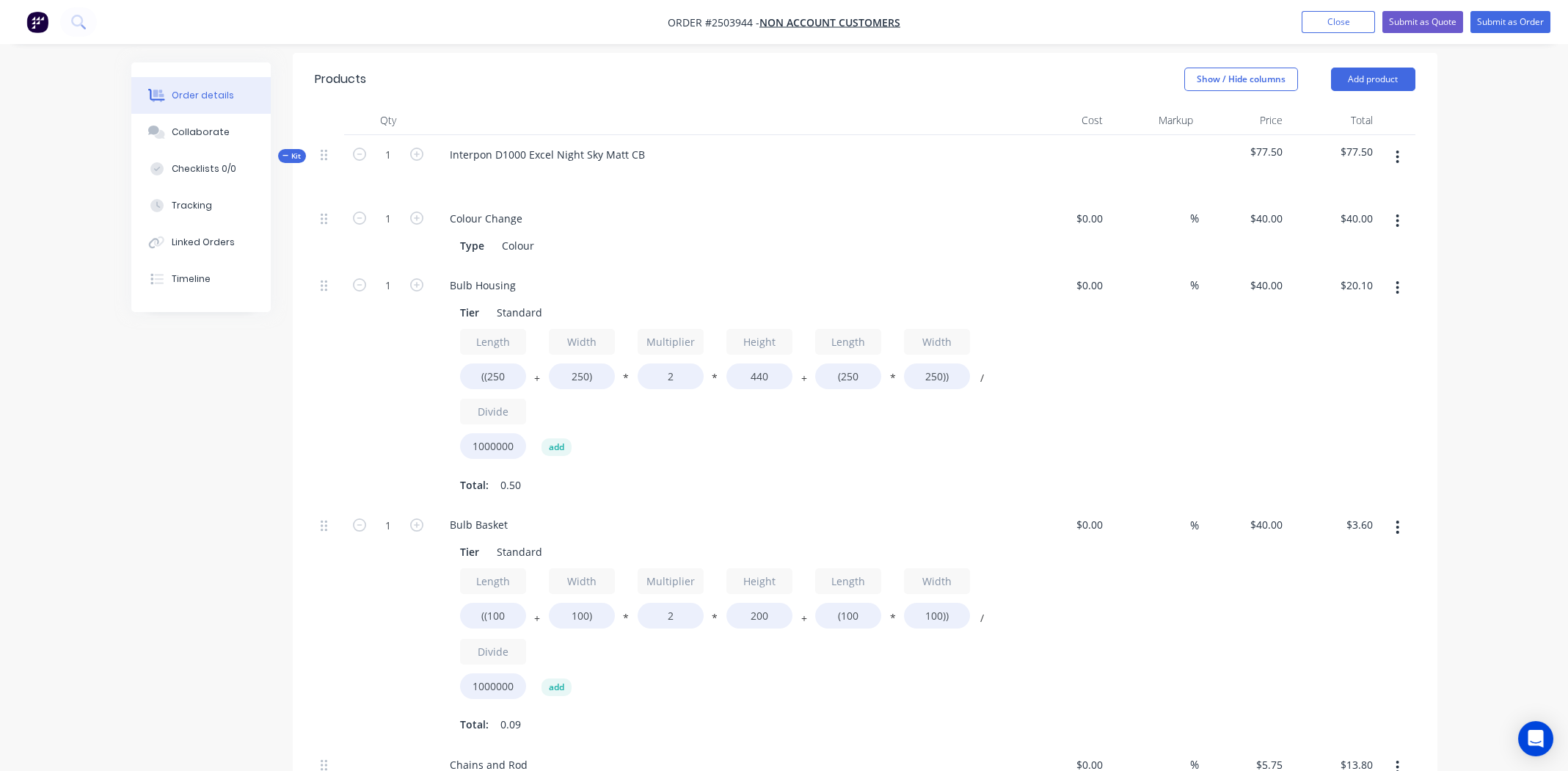
click at [1400, 144] on button "button" at bounding box center [1397, 156] width 34 height 26
click at [1359, 185] on div "Add product to kit" at bounding box center [1346, 196] width 113 height 22
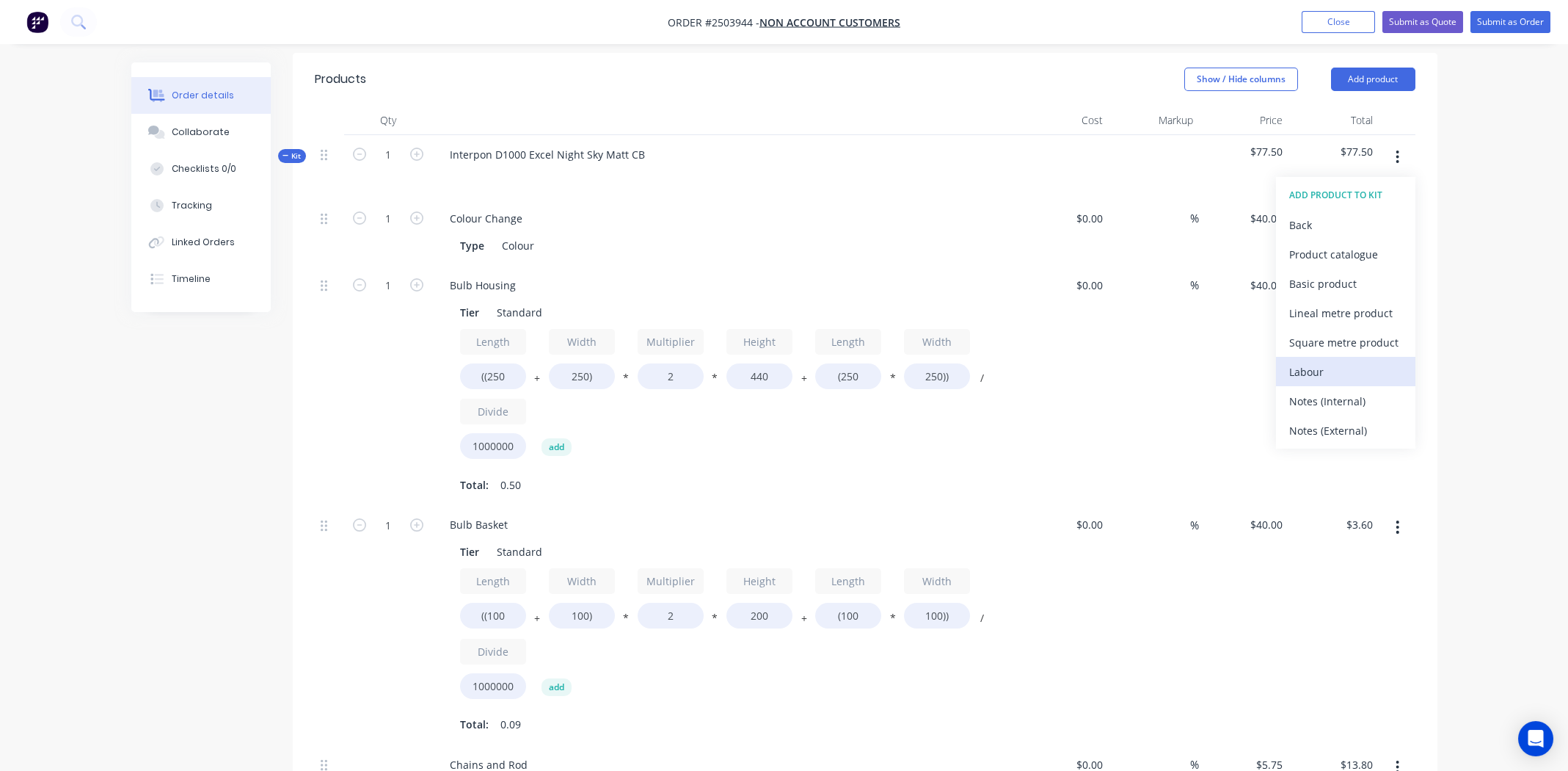
click at [1338, 361] on div "Labour" at bounding box center [1346, 372] width 113 height 22
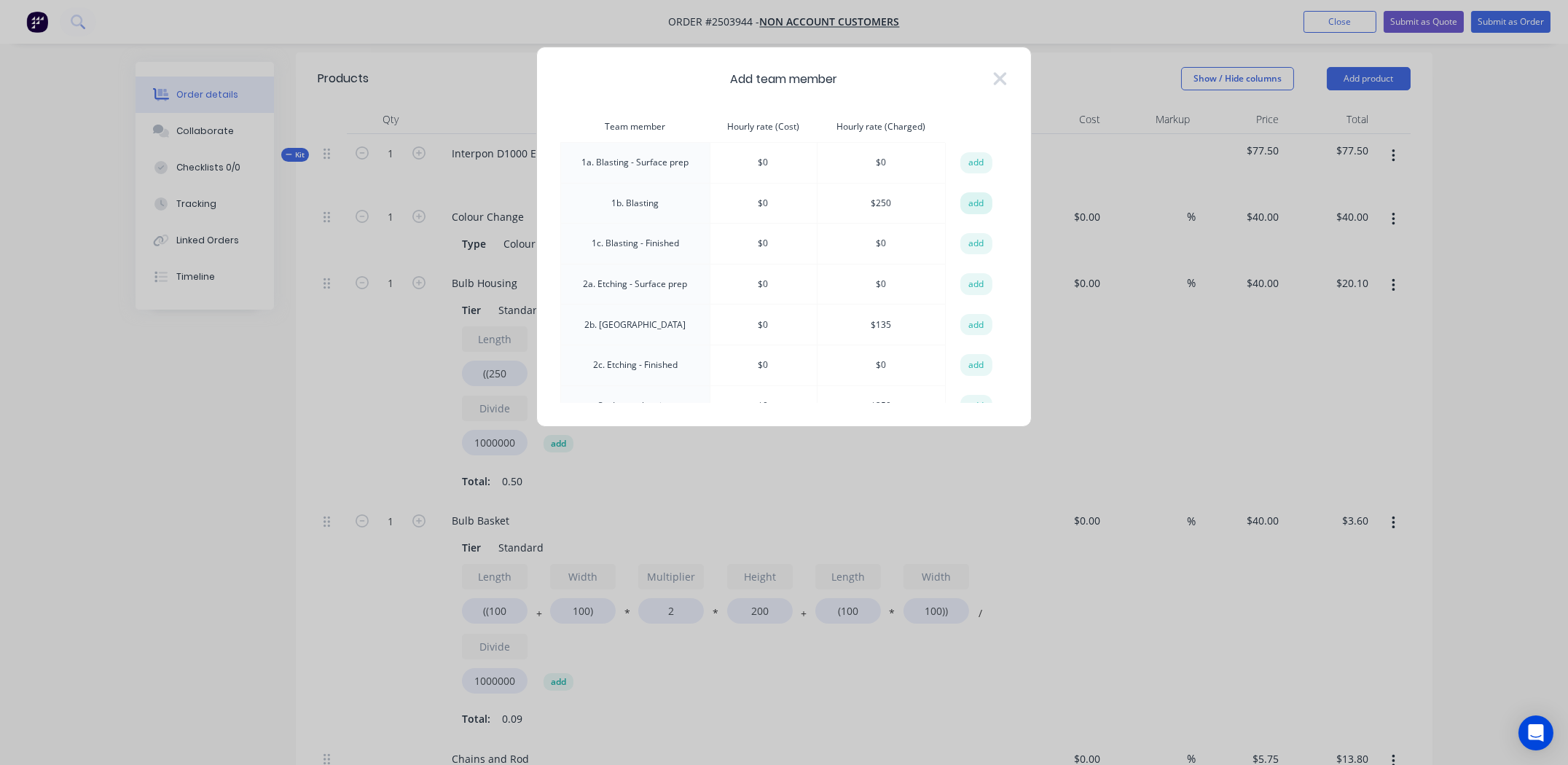
click at [972, 198] on button "add" at bounding box center [976, 203] width 32 height 22
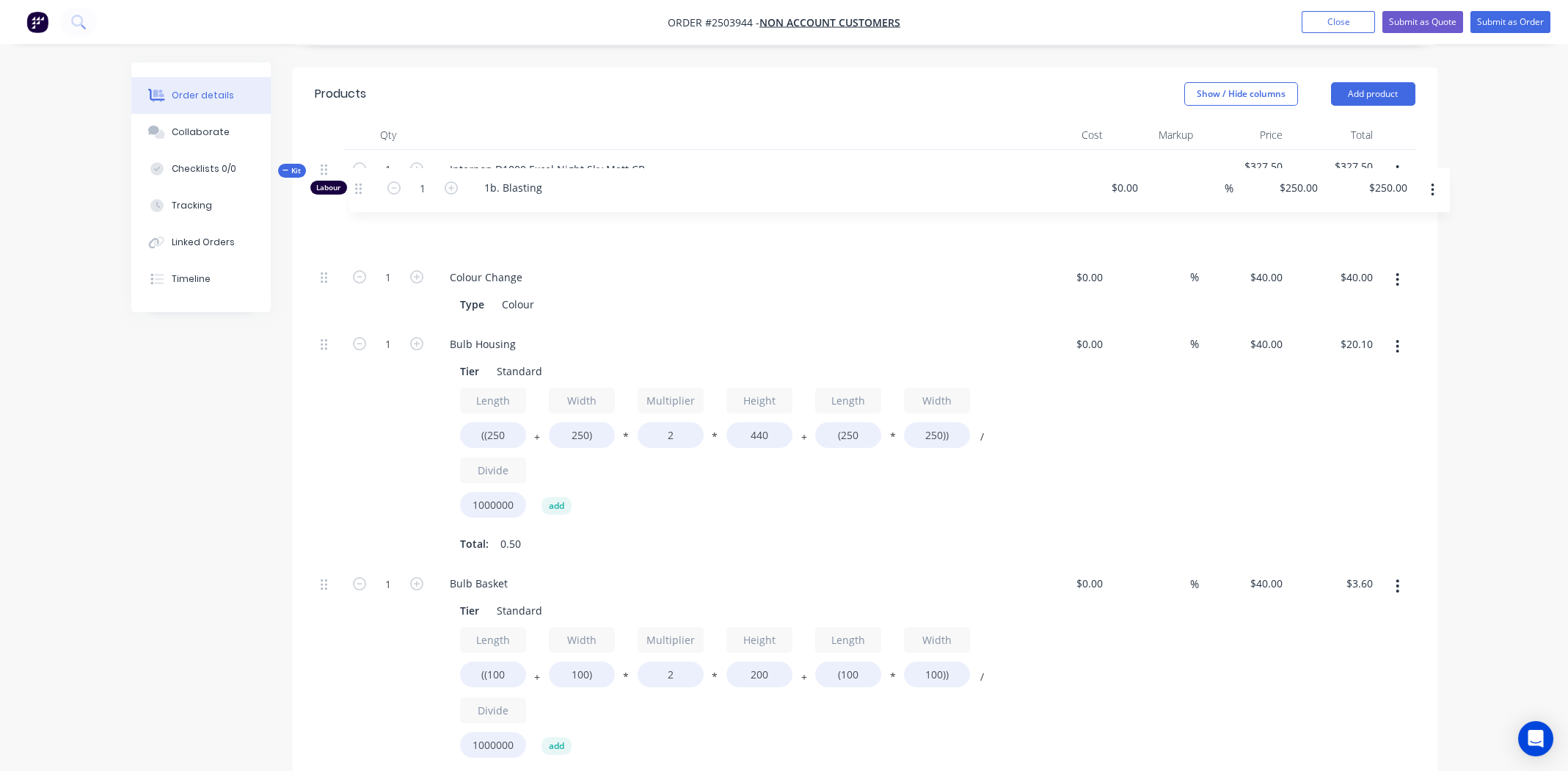
scroll to position [363, 0]
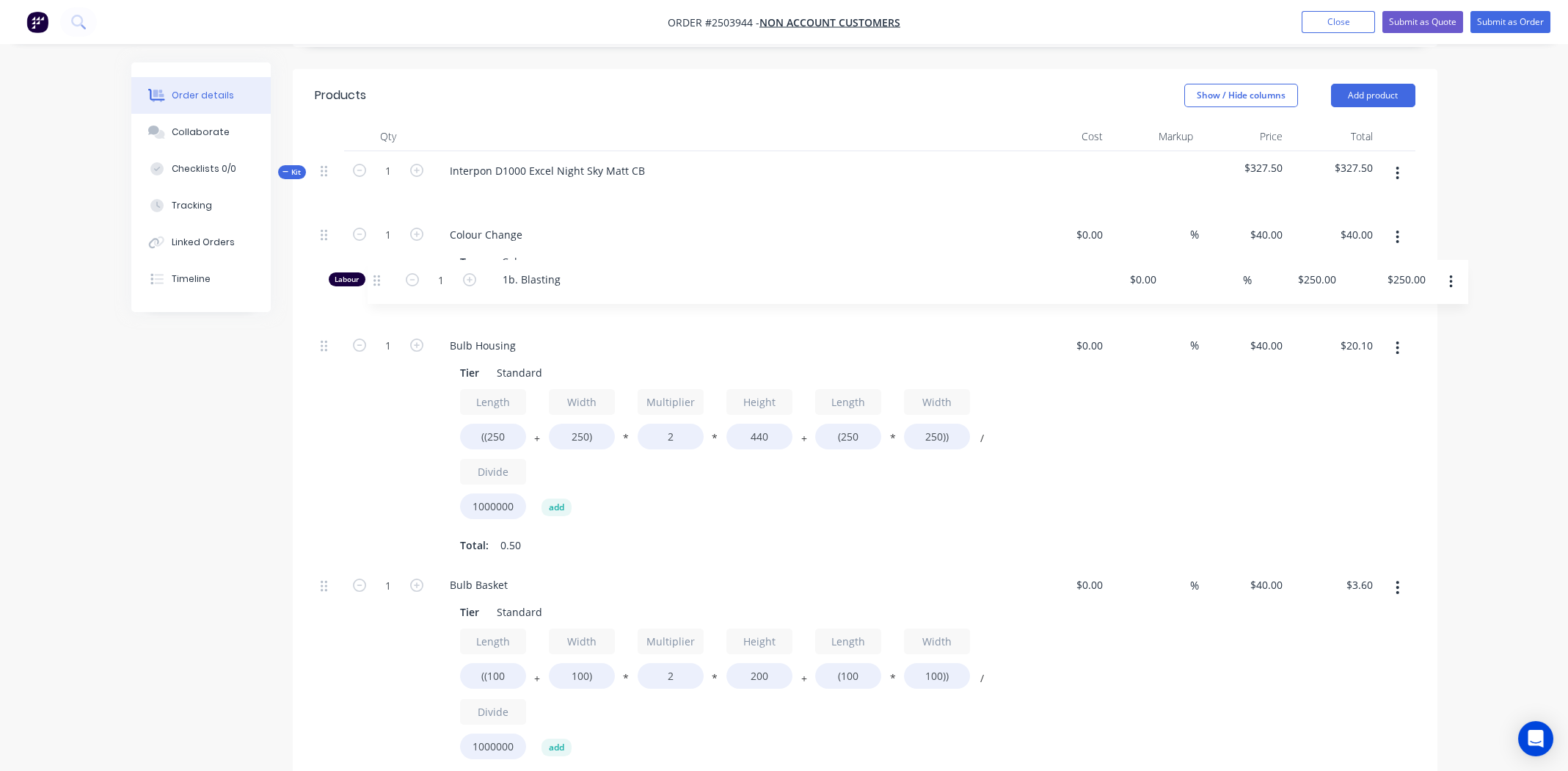
drag, startPoint x: 322, startPoint y: 294, endPoint x: 381, endPoint y: 269, distance: 64.1
click at [381, 269] on div "1 Colour Change Type Colour $0.00 $0.00 % $40.00 $40.00 $40.00 $40.00 1 Bulb Ho…" at bounding box center [865, 604] width 1100 height 778
click at [1427, 22] on button "Submit as Quote" at bounding box center [1423, 22] width 81 height 22
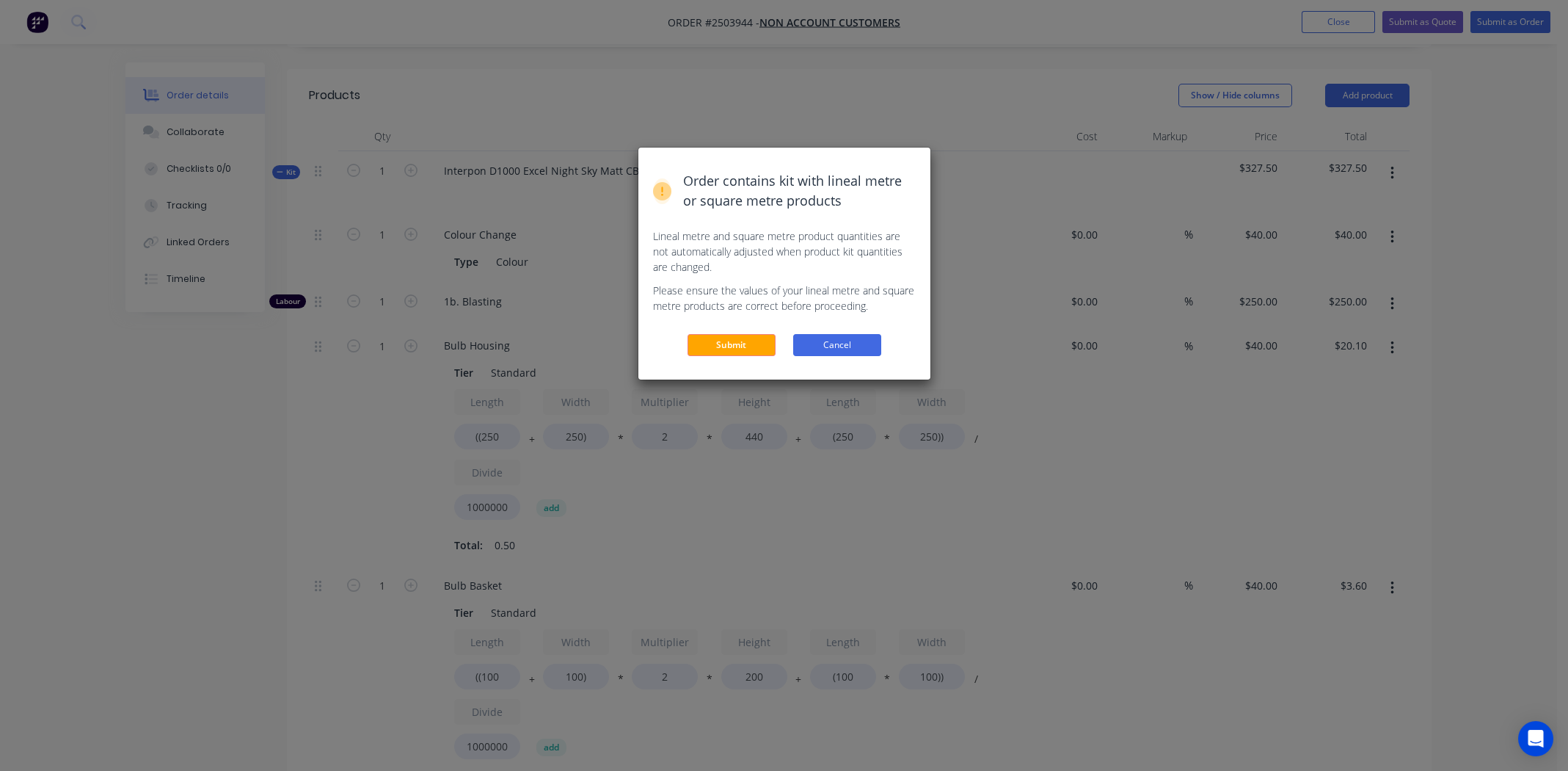
click at [838, 340] on button "Cancel" at bounding box center [837, 345] width 88 height 22
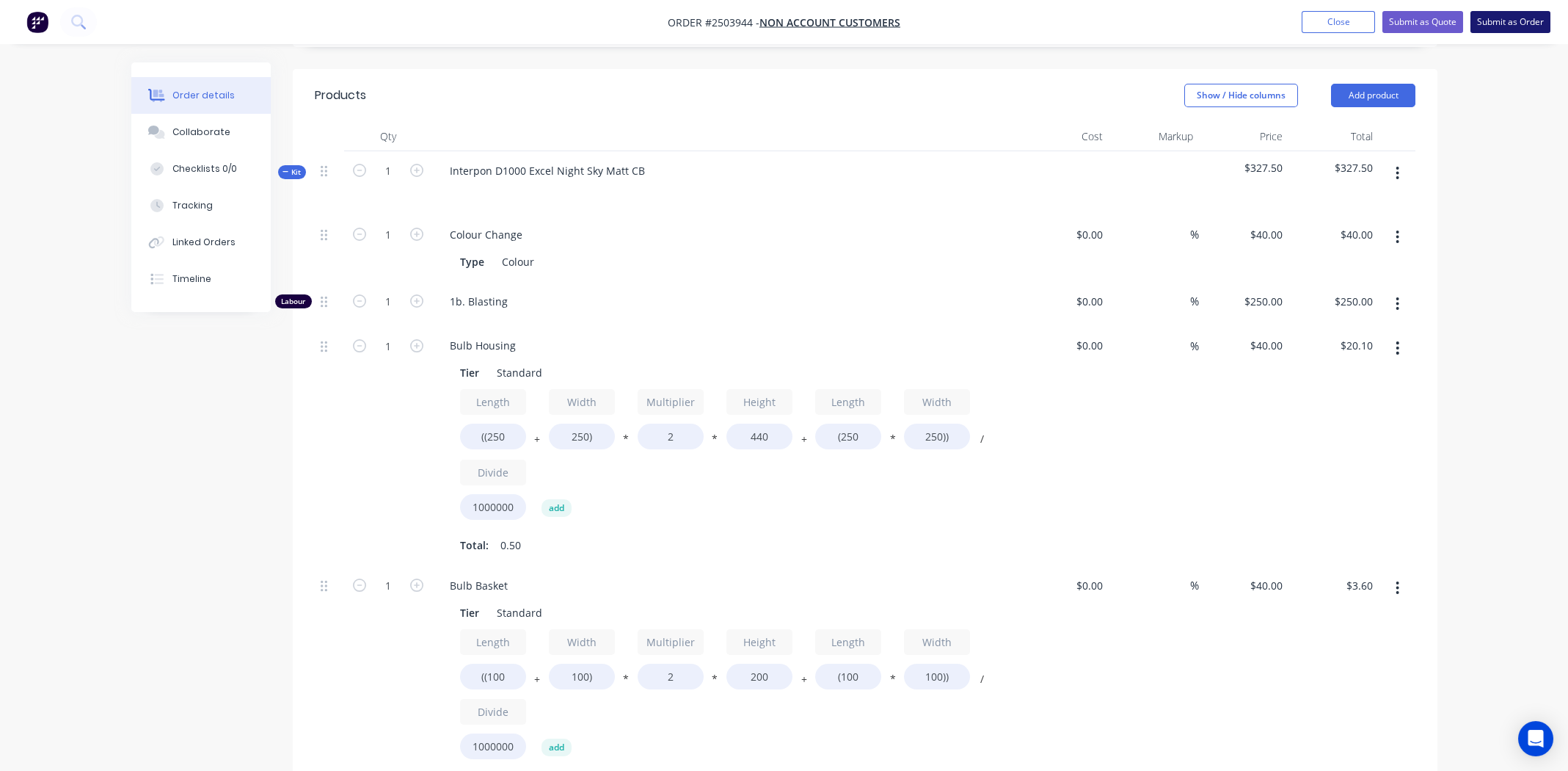
click at [1514, 22] on button "Submit as Order" at bounding box center [1511, 22] width 80 height 22
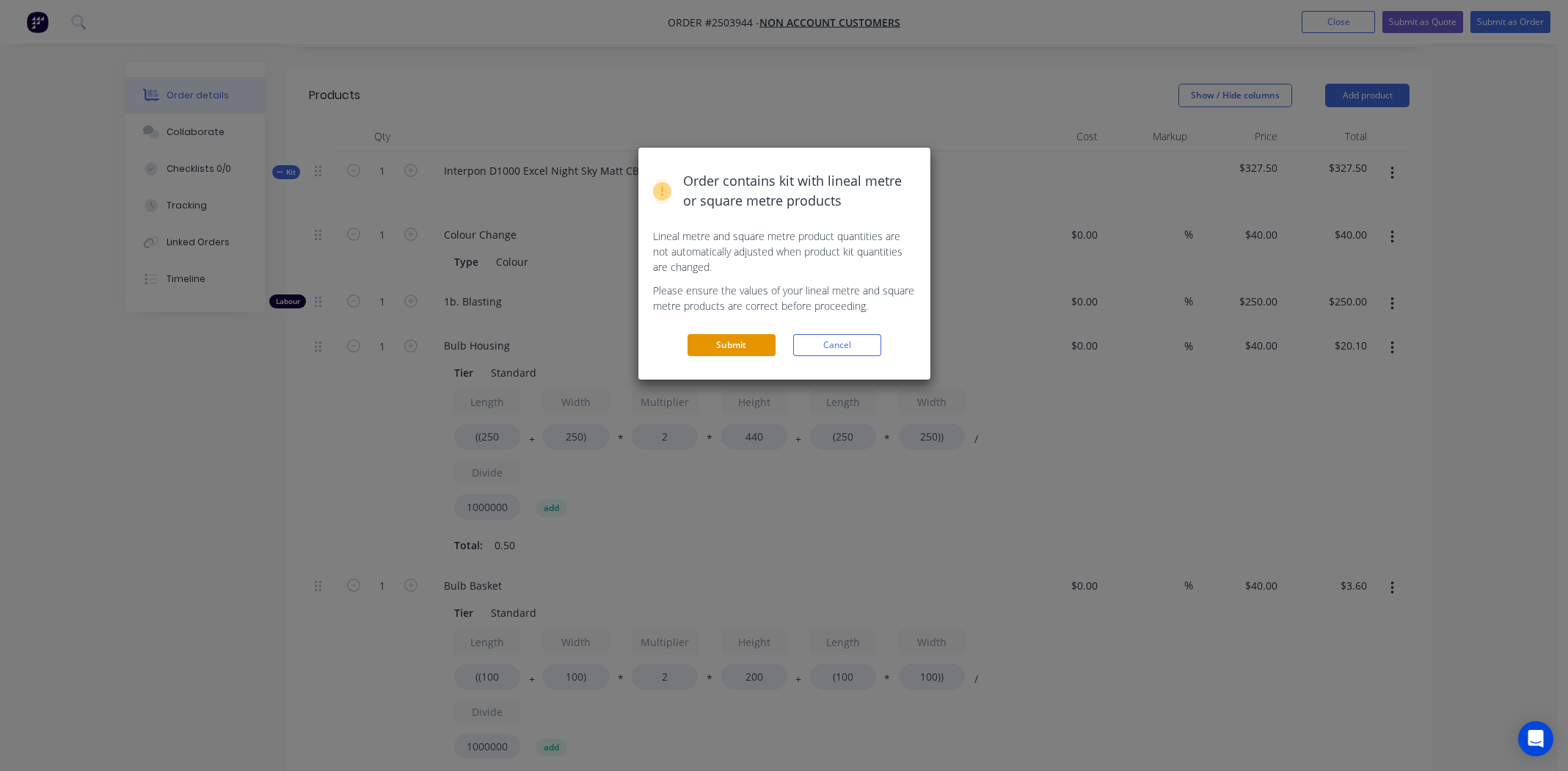
click at [728, 340] on button "Submit" at bounding box center [731, 345] width 88 height 22
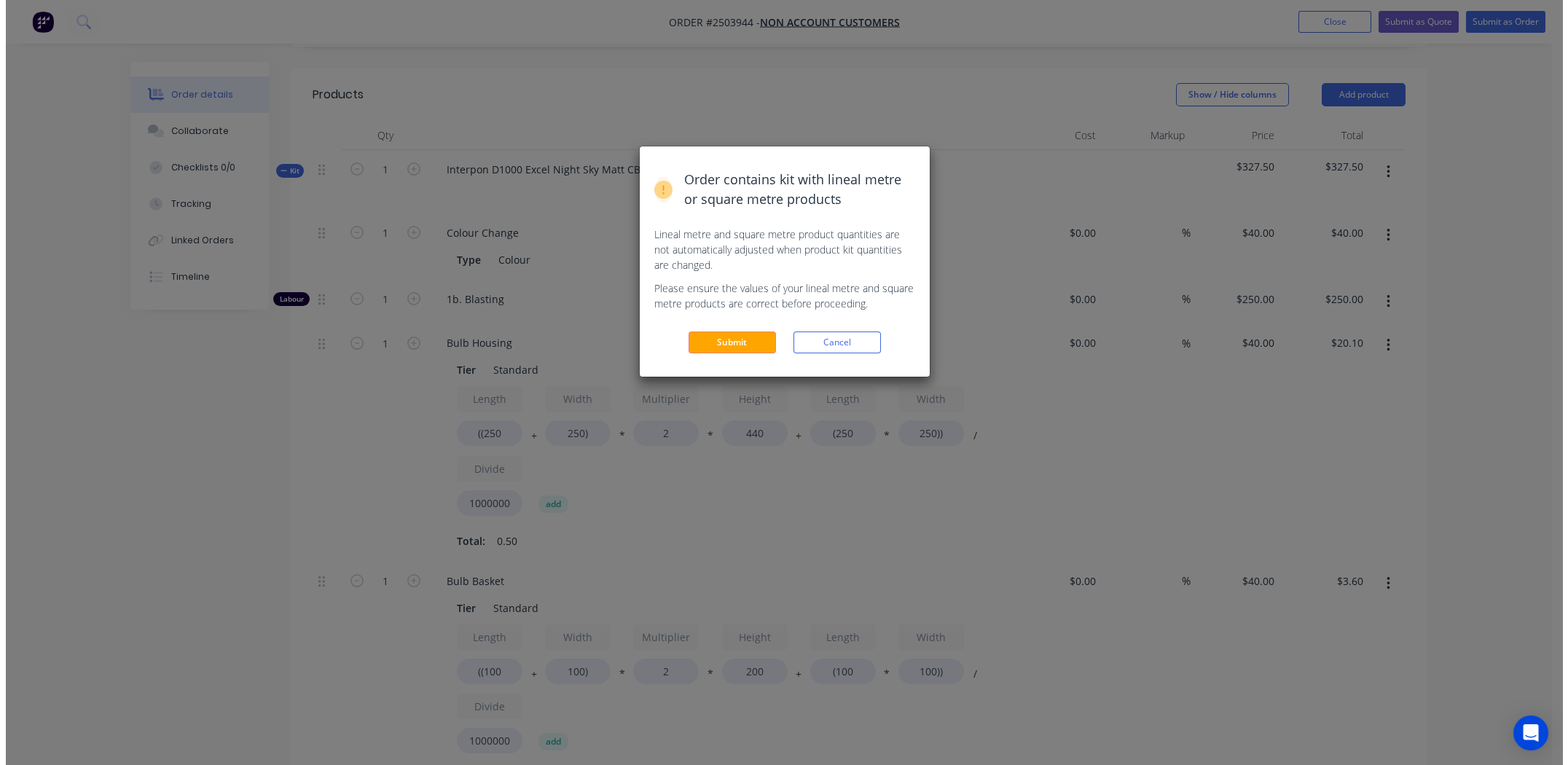
scroll to position [0, 0]
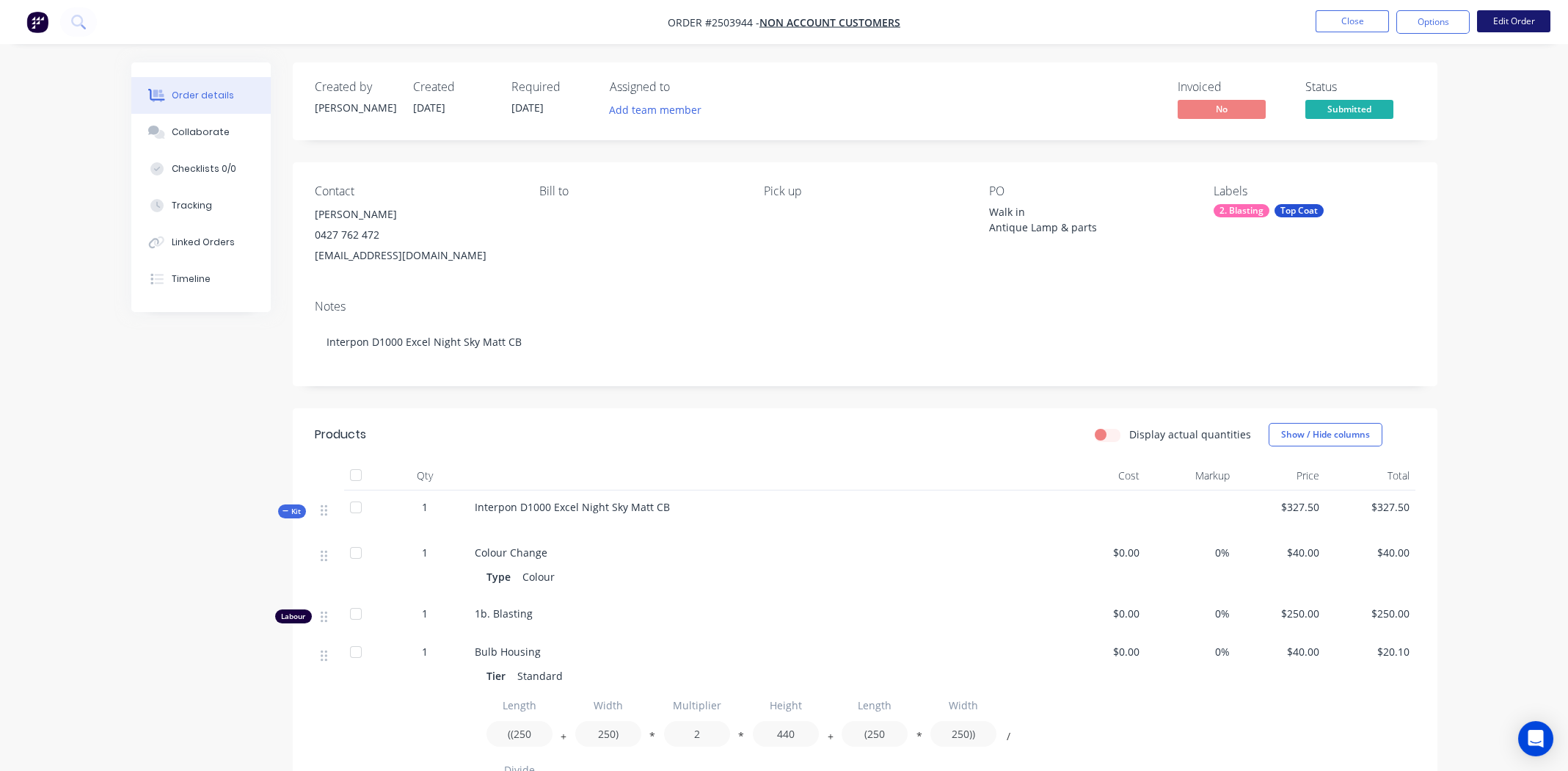
click at [1506, 22] on button "Edit Order" at bounding box center [1514, 21] width 74 height 22
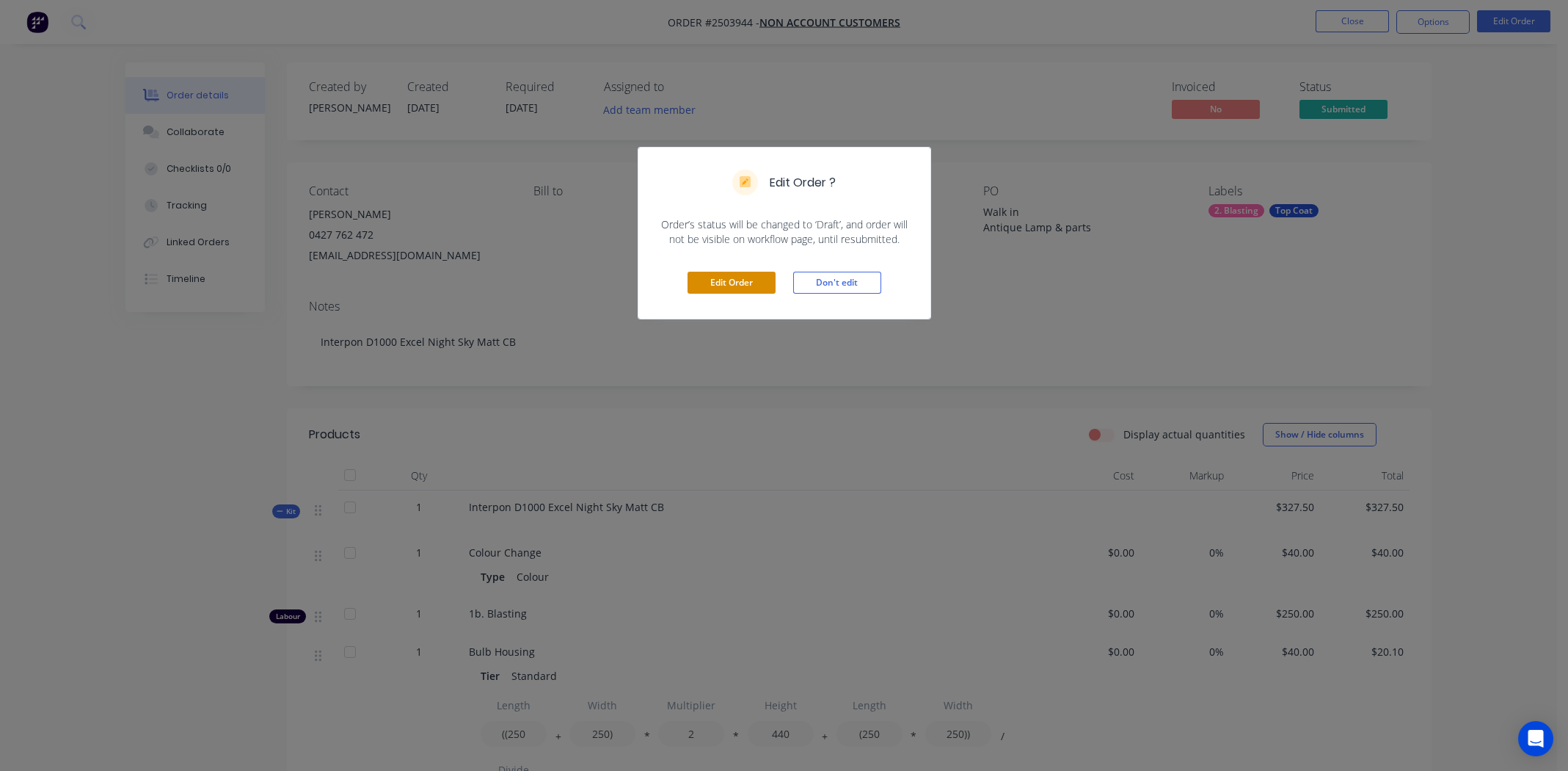
click at [737, 283] on button "Edit Order" at bounding box center [731, 283] width 88 height 22
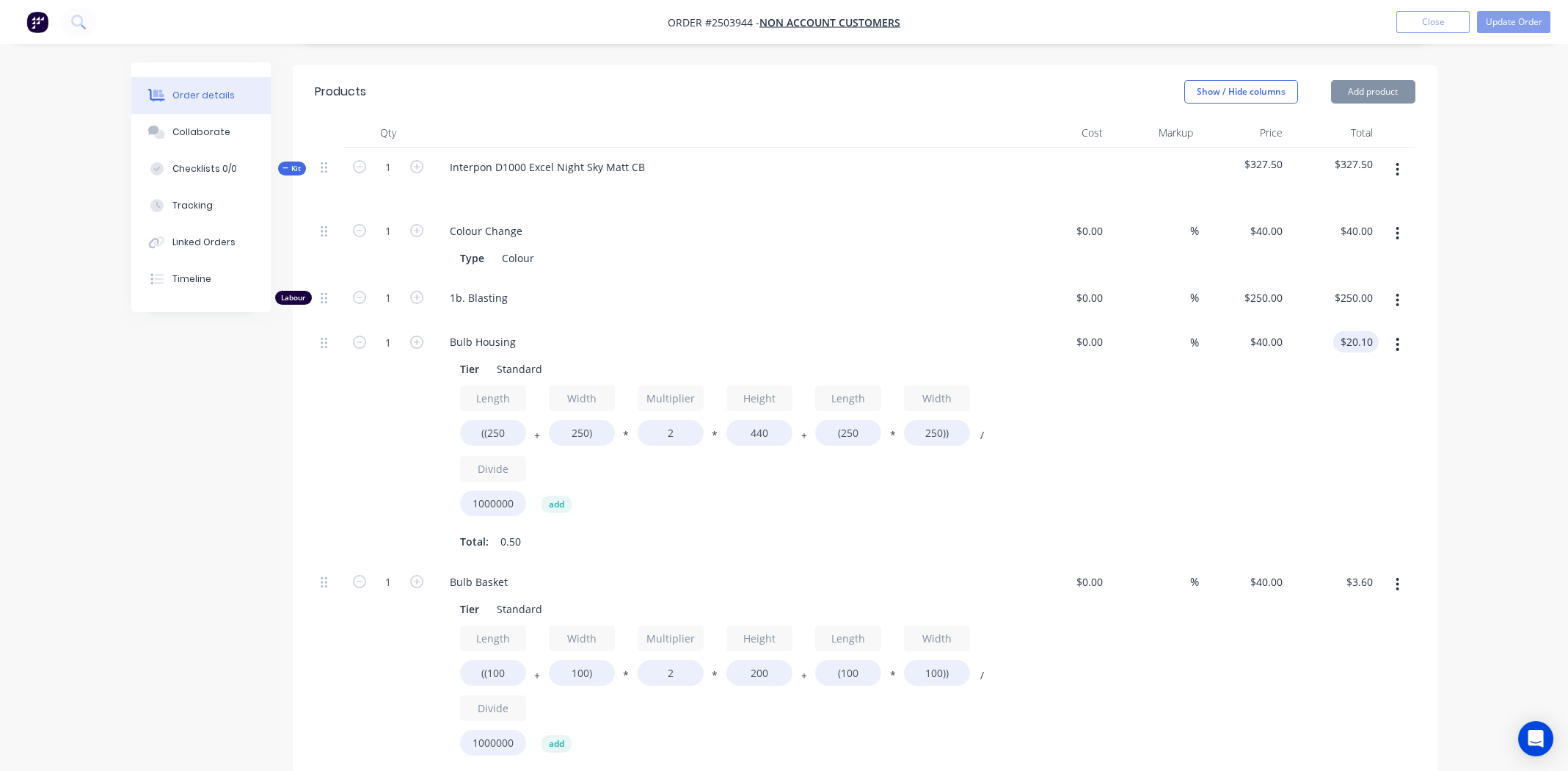
scroll to position [366, 0]
click at [1397, 162] on icon "button" at bounding box center [1397, 170] width 4 height 16
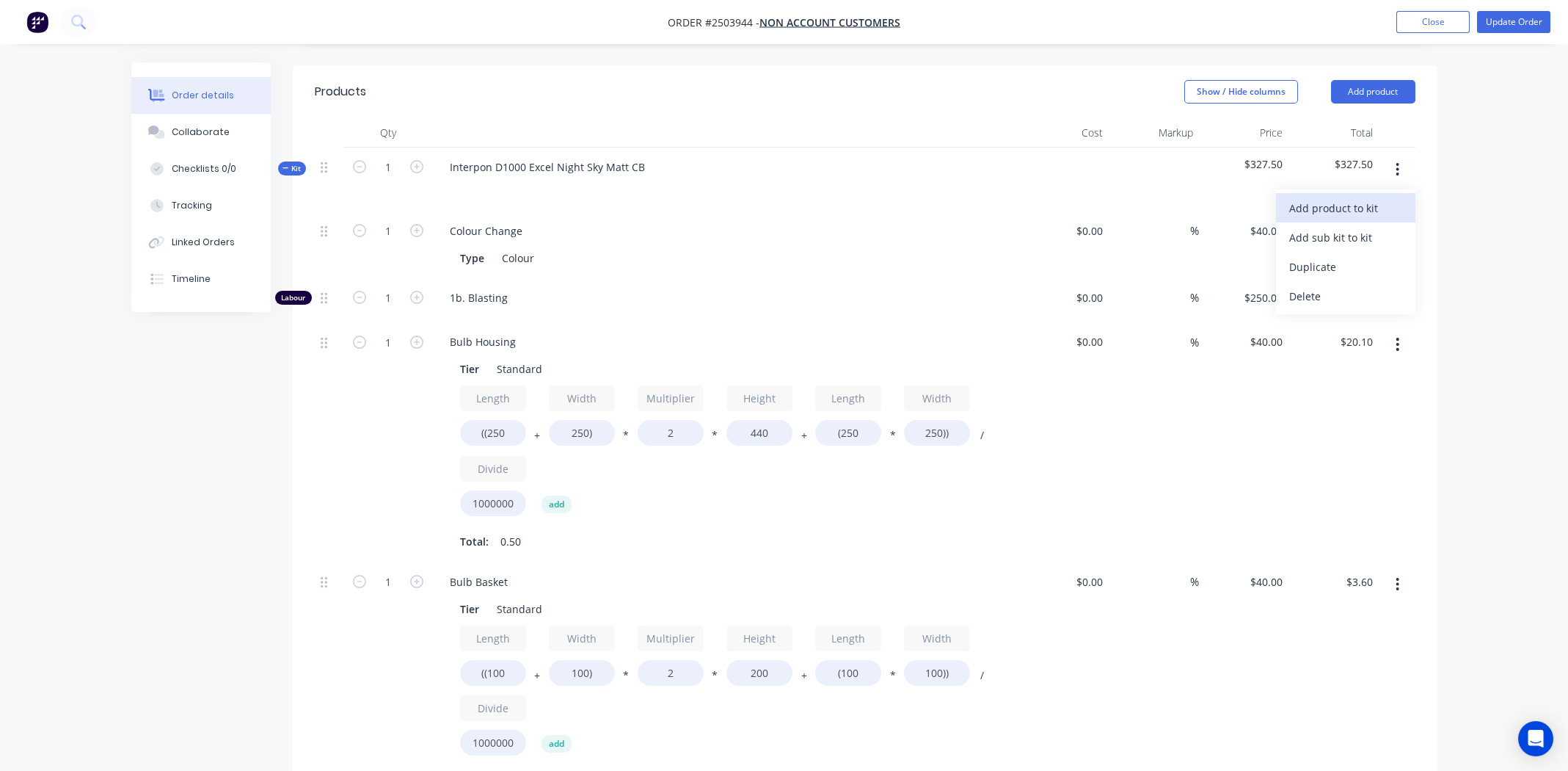
click at [1338, 197] on div "Add product to kit" at bounding box center [1346, 208] width 113 height 22
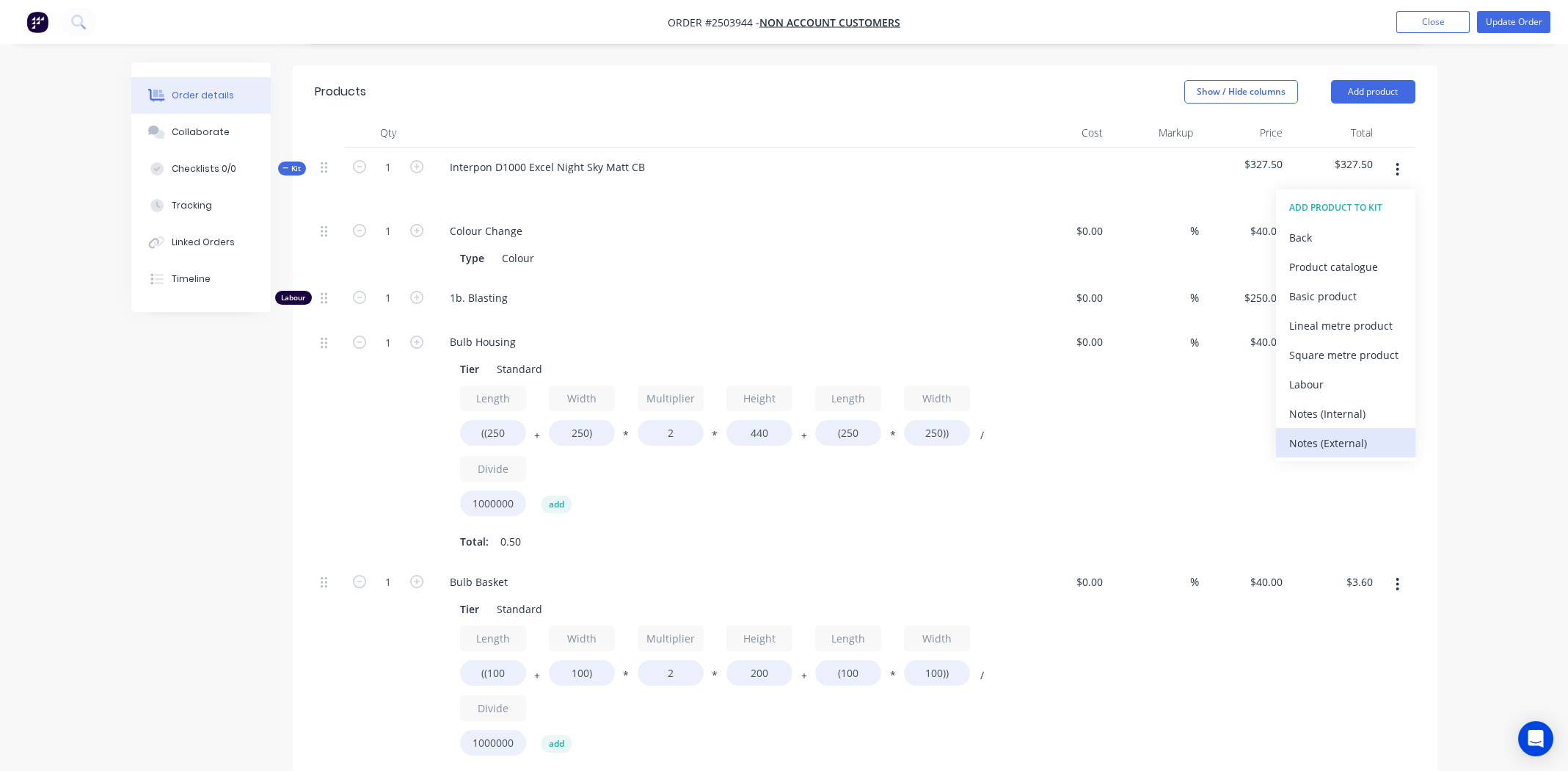
click at [1357, 433] on div "Notes (External)" at bounding box center [1346, 443] width 113 height 22
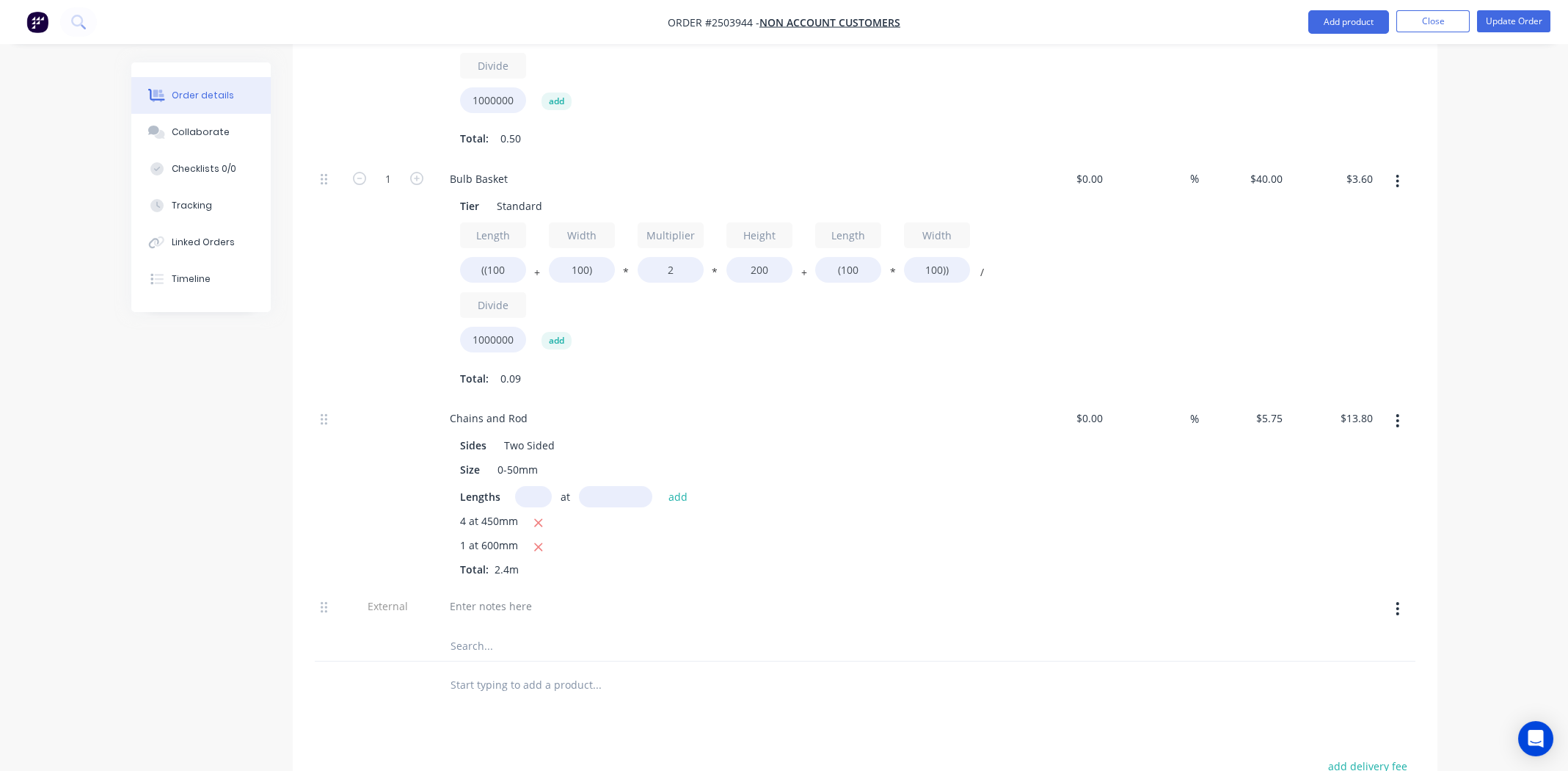
scroll to position [807, 0]
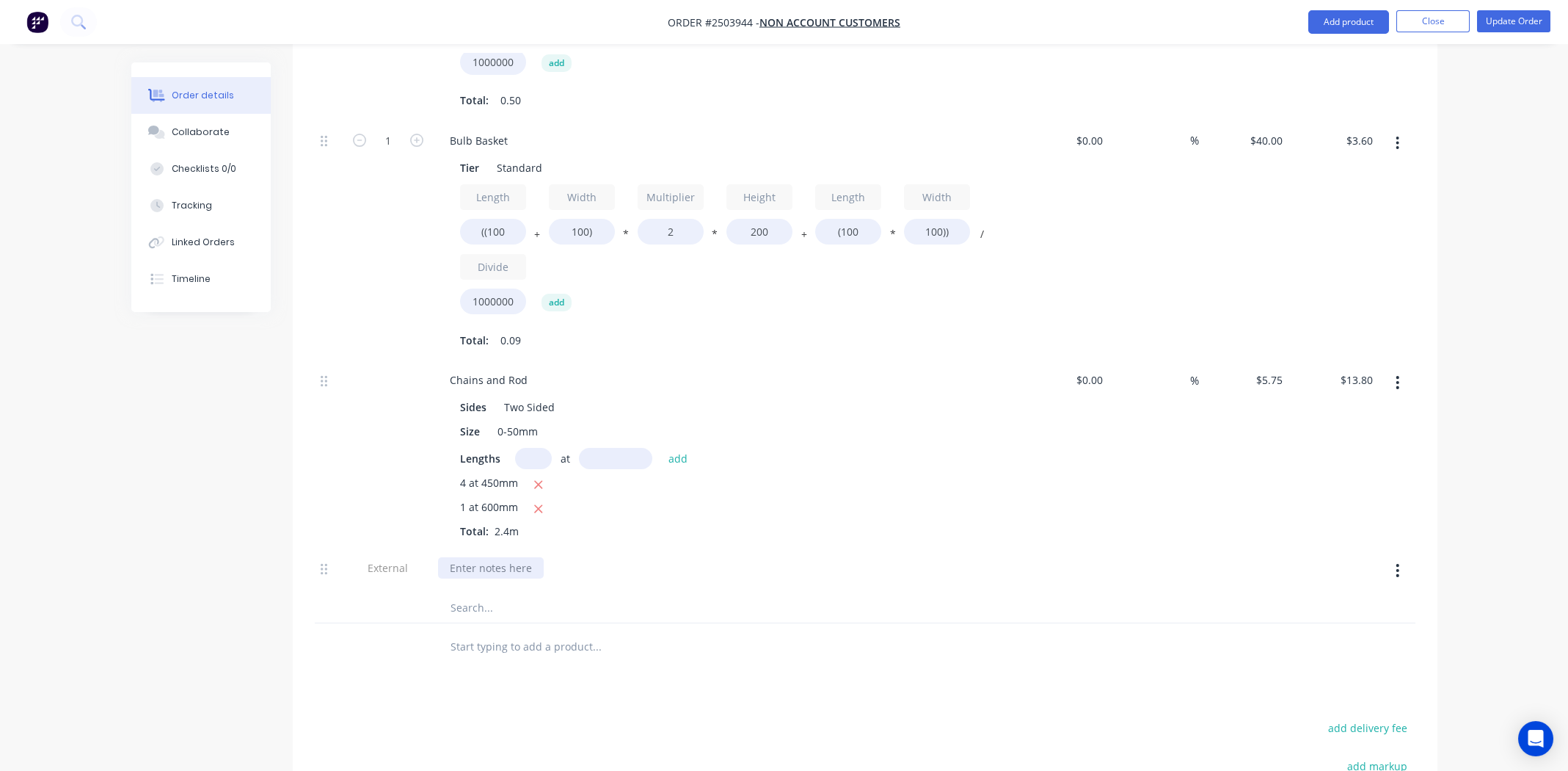
click at [475, 557] on div at bounding box center [491, 568] width 106 height 22
click at [635, 557] on div "Handle with care > Masking requirred" at bounding box center [543, 568] width 211 height 22
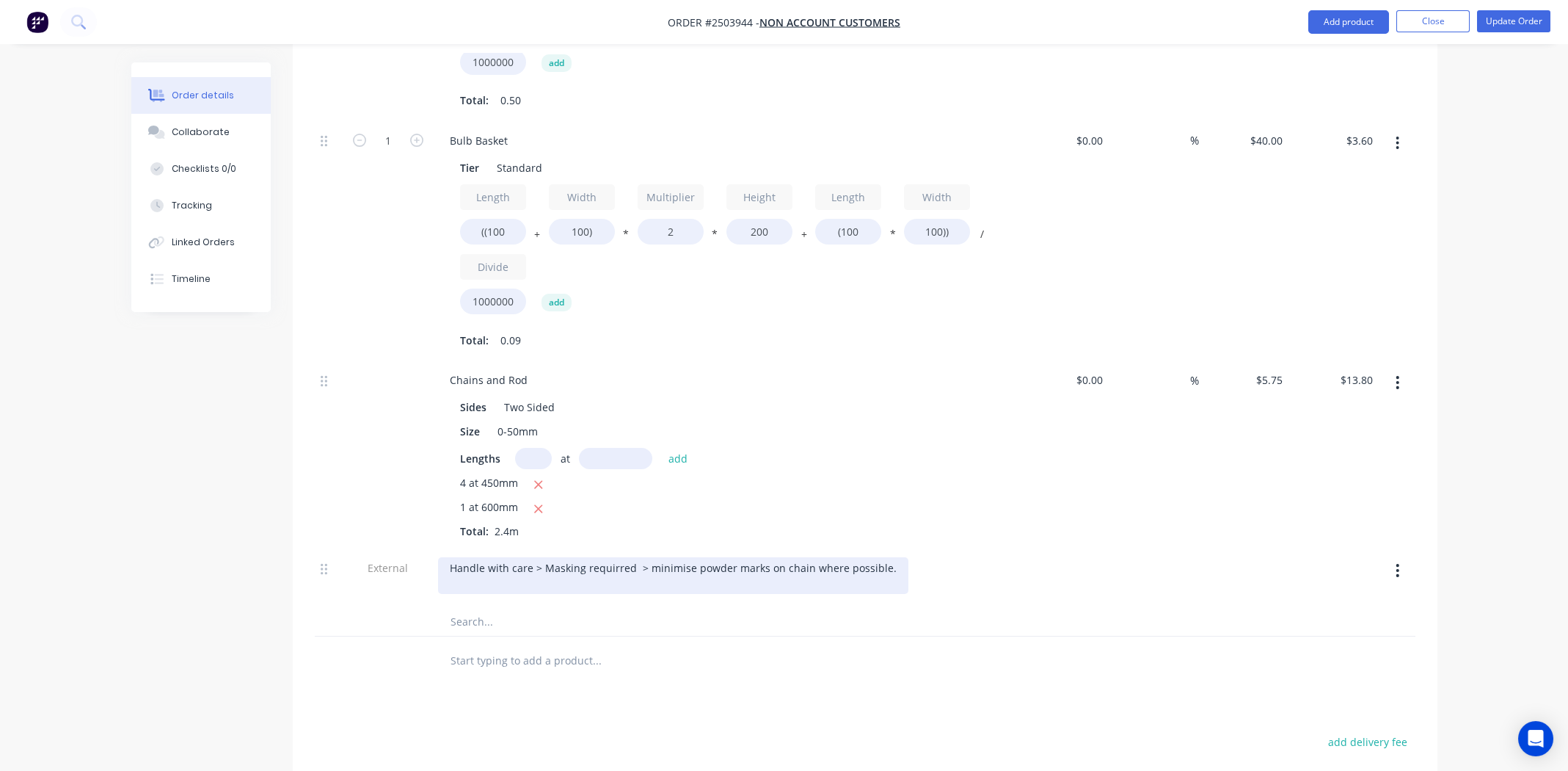
click at [649, 557] on div "Handle with care > Masking requirred > minimise powder marks on chain where pos…" at bounding box center [673, 575] width 470 height 37
click at [730, 557] on div "Handle with care > Masking requirred > Minimise powder marks on chain where pos…" at bounding box center [673, 575] width 470 height 37
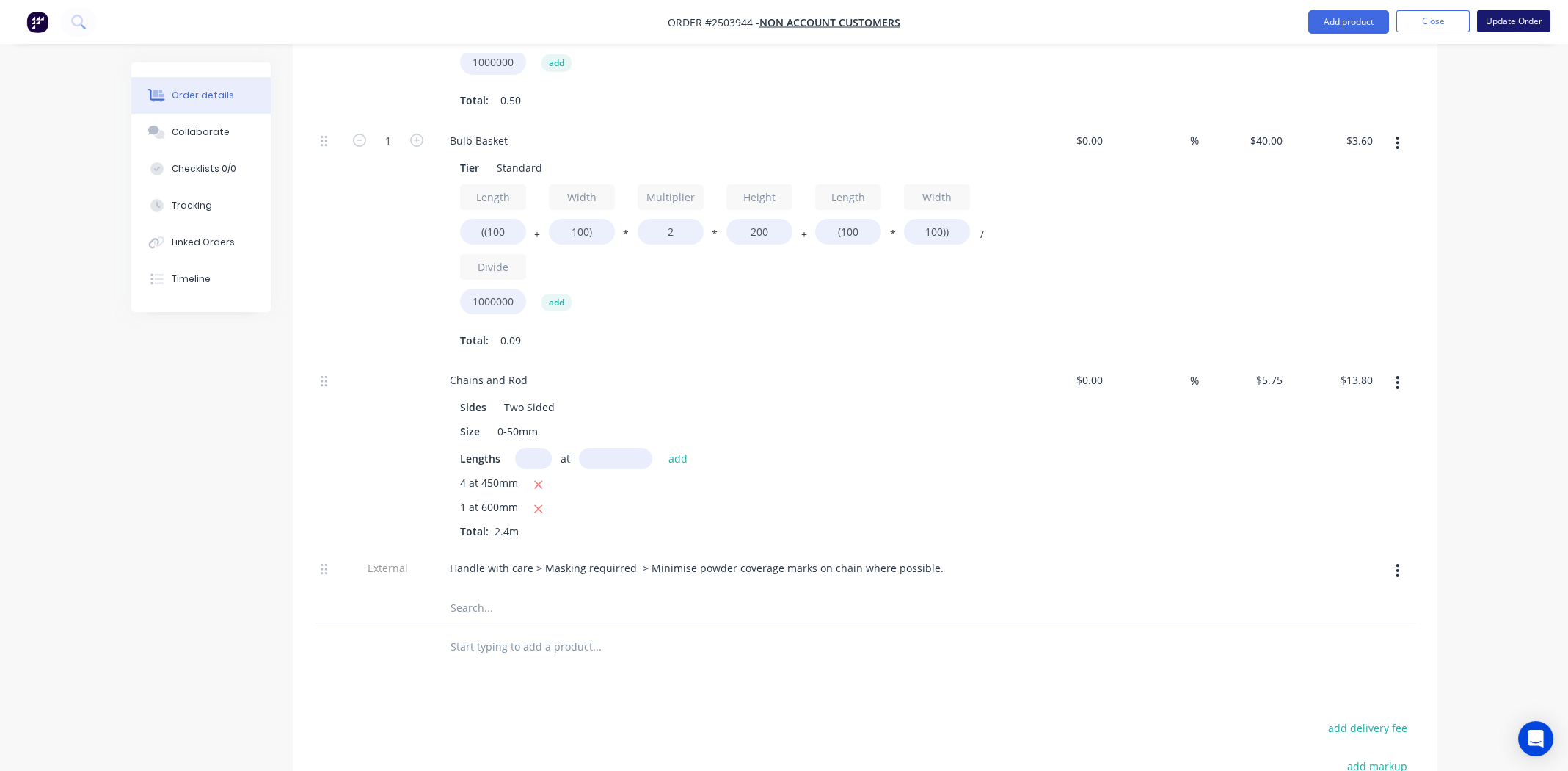
click at [1500, 22] on button "Update Order" at bounding box center [1514, 21] width 74 height 22
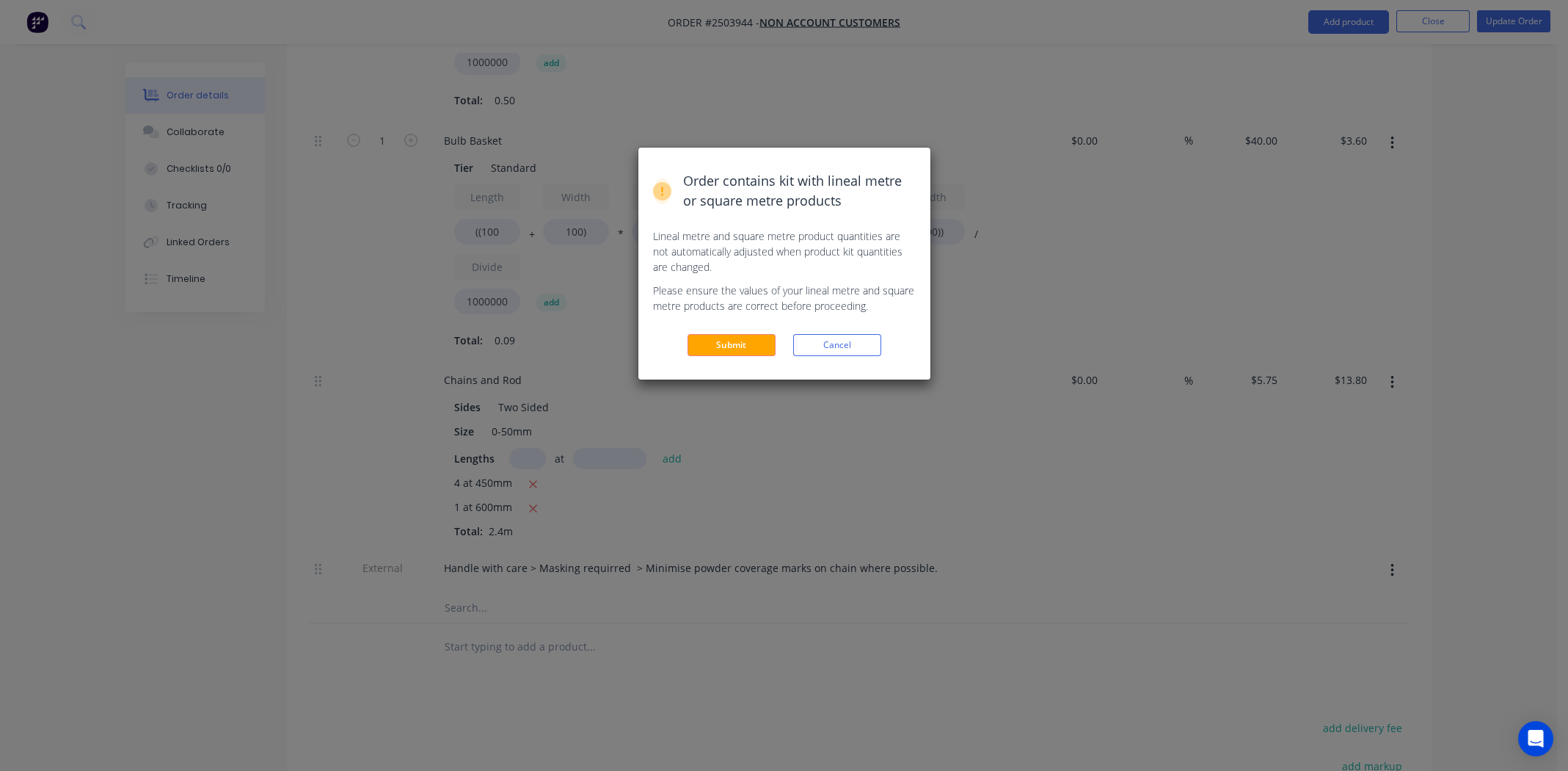
click at [720, 336] on button "Submit" at bounding box center [731, 345] width 88 height 22
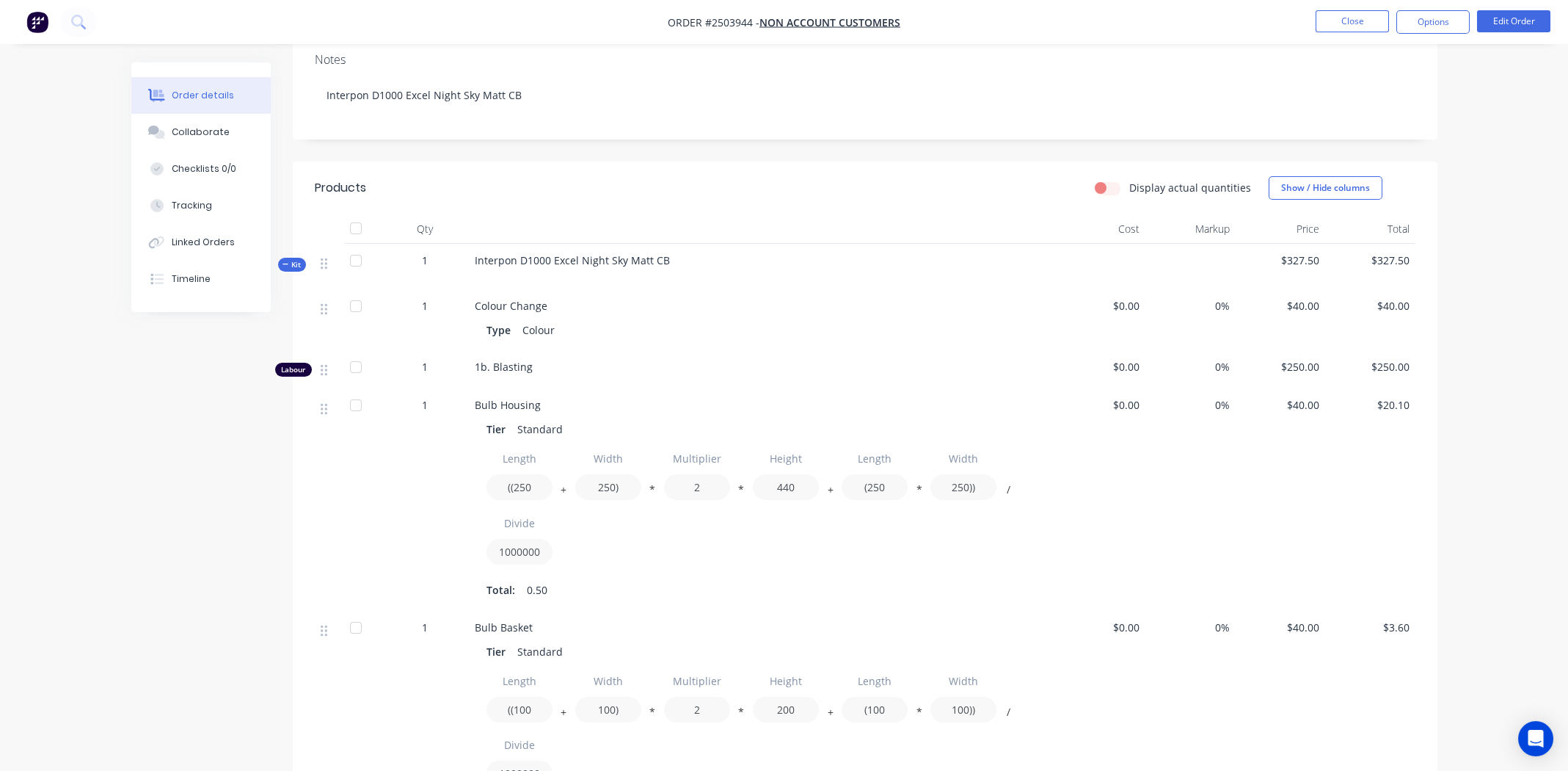
scroll to position [173, 0]
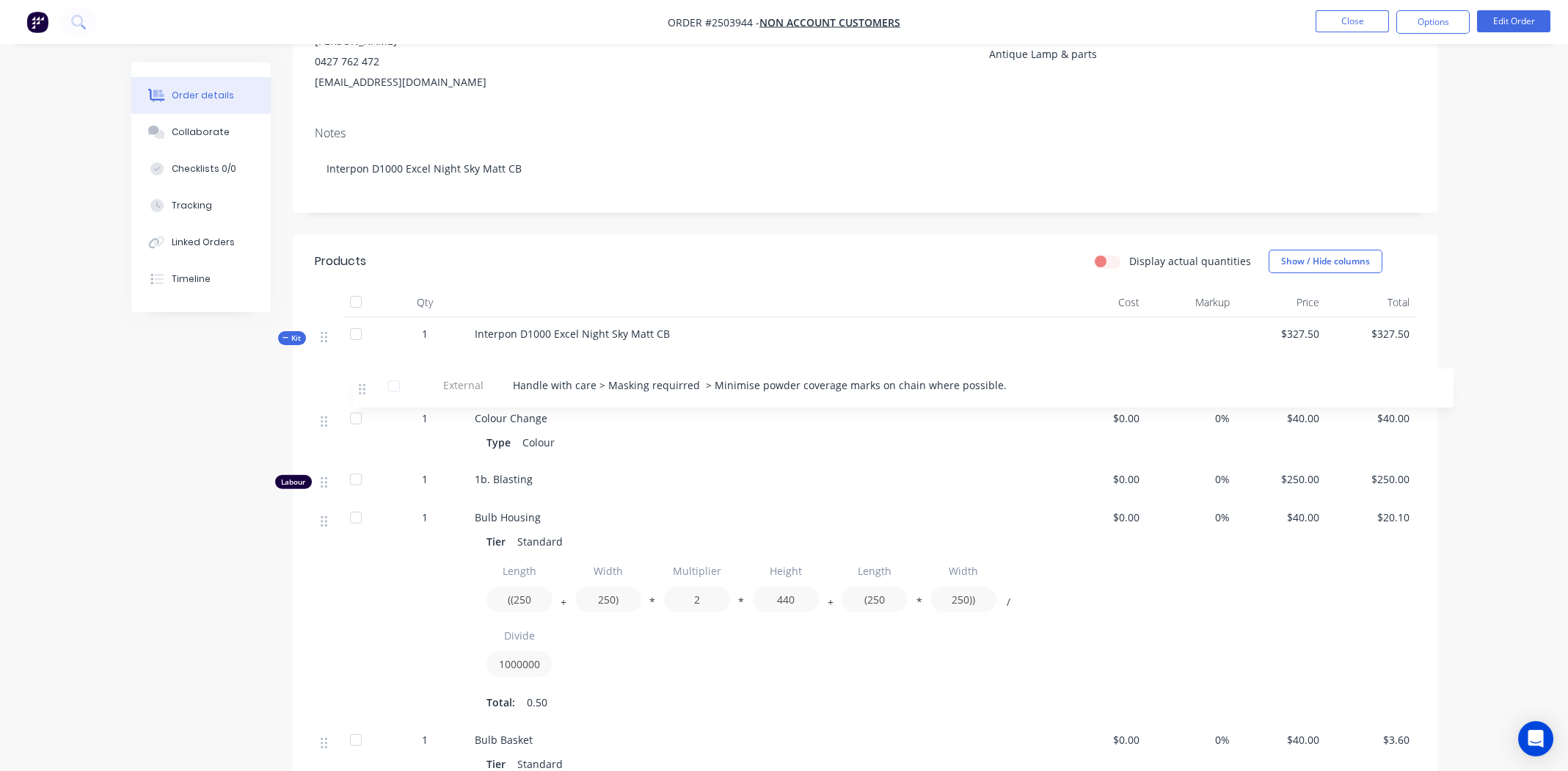
drag, startPoint x: 324, startPoint y: 533, endPoint x: 366, endPoint y: 385, distance: 153.8
click at [366, 385] on div "1 Colour Change Type Colour $0.00 0% $40.00 $40.00 Labour 1 1b. Blasting $0.00 …" at bounding box center [865, 739] width 1100 height 752
click at [1433, 22] on button "Options" at bounding box center [1433, 22] width 74 height 23
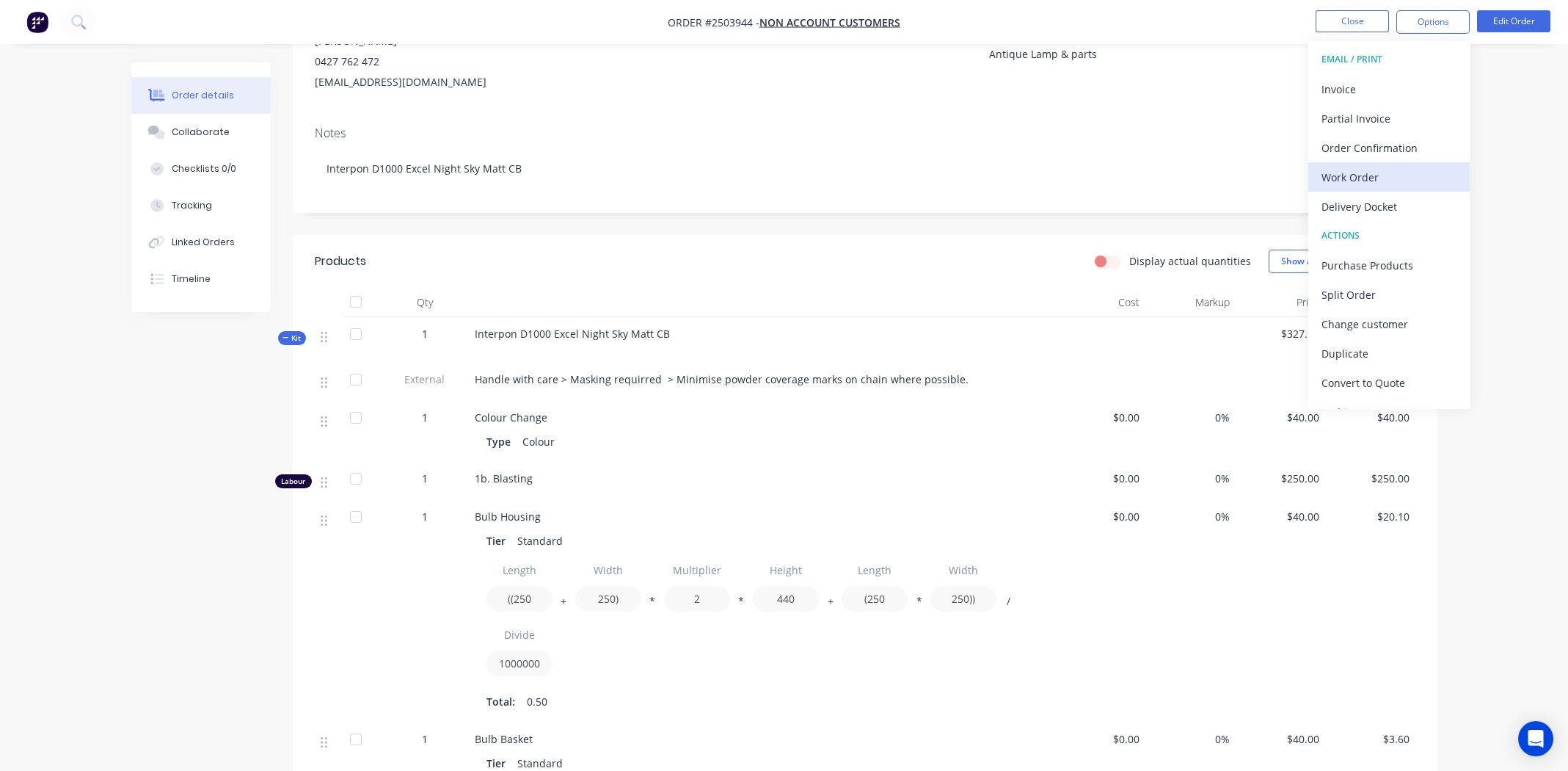
click at [1353, 179] on div "Work Order" at bounding box center [1389, 178] width 135 height 22
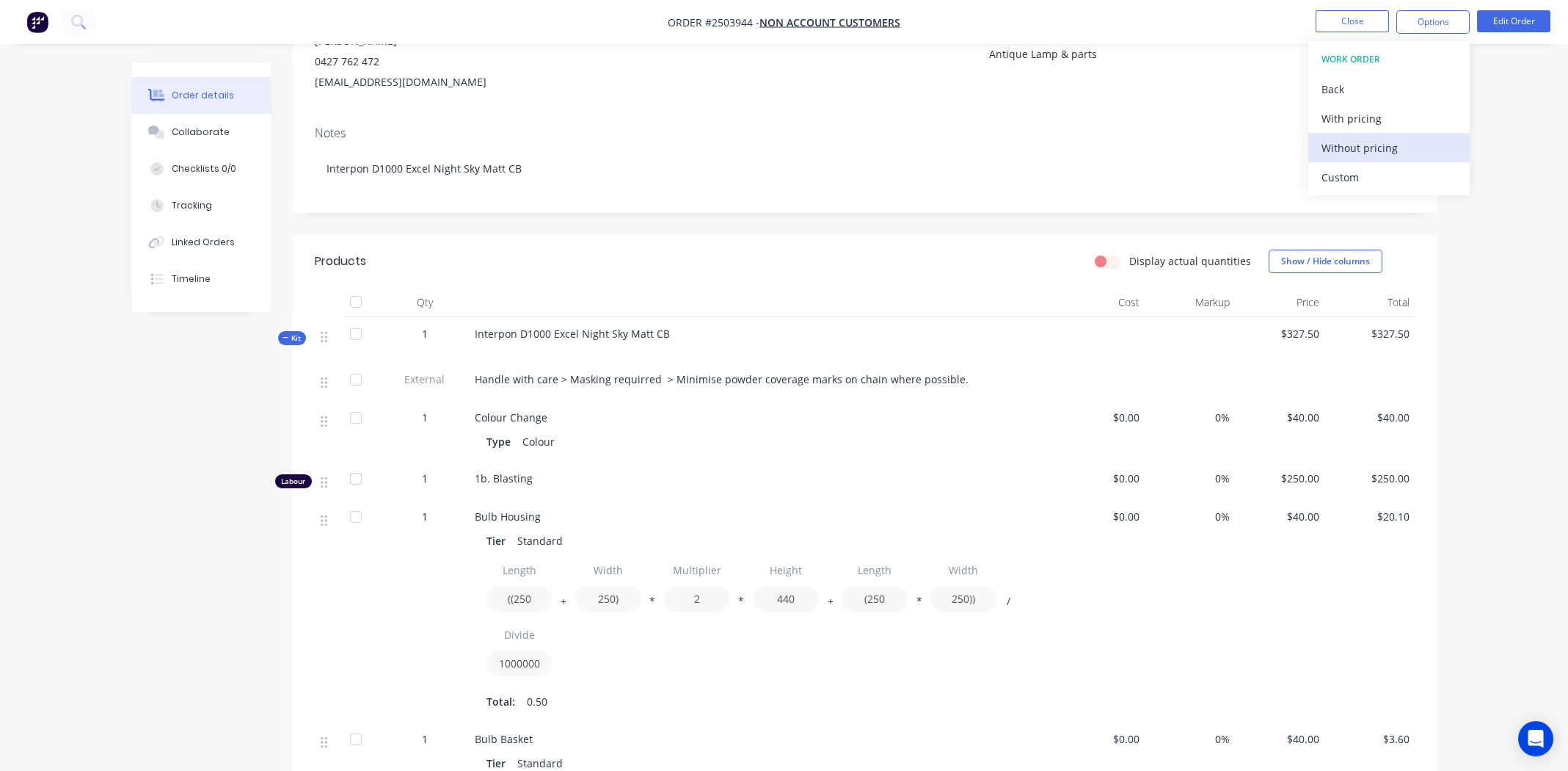
click at [1354, 149] on div "Without pricing" at bounding box center [1389, 148] width 135 height 22
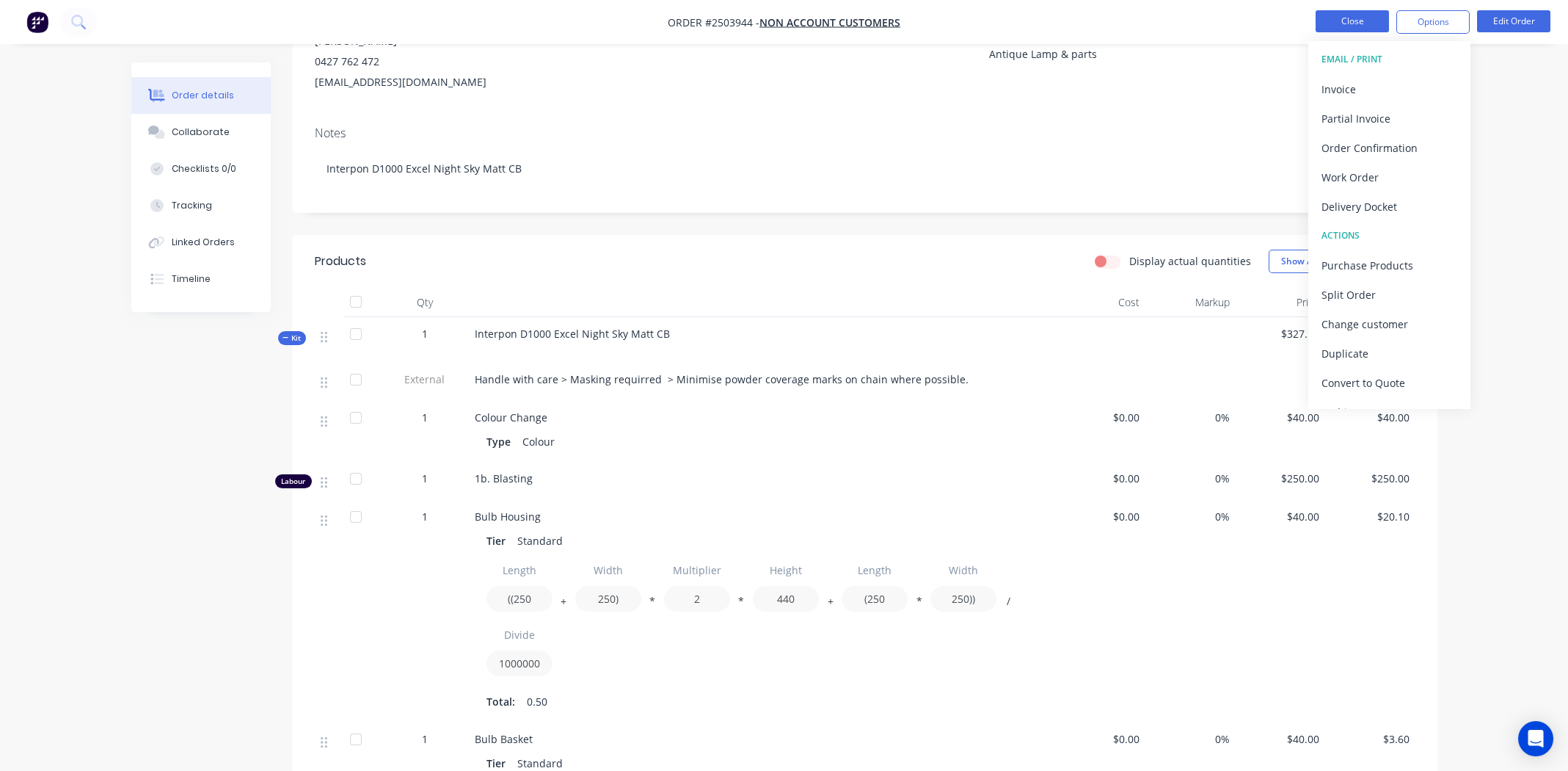
click at [1350, 25] on button "Close" at bounding box center [1353, 21] width 74 height 22
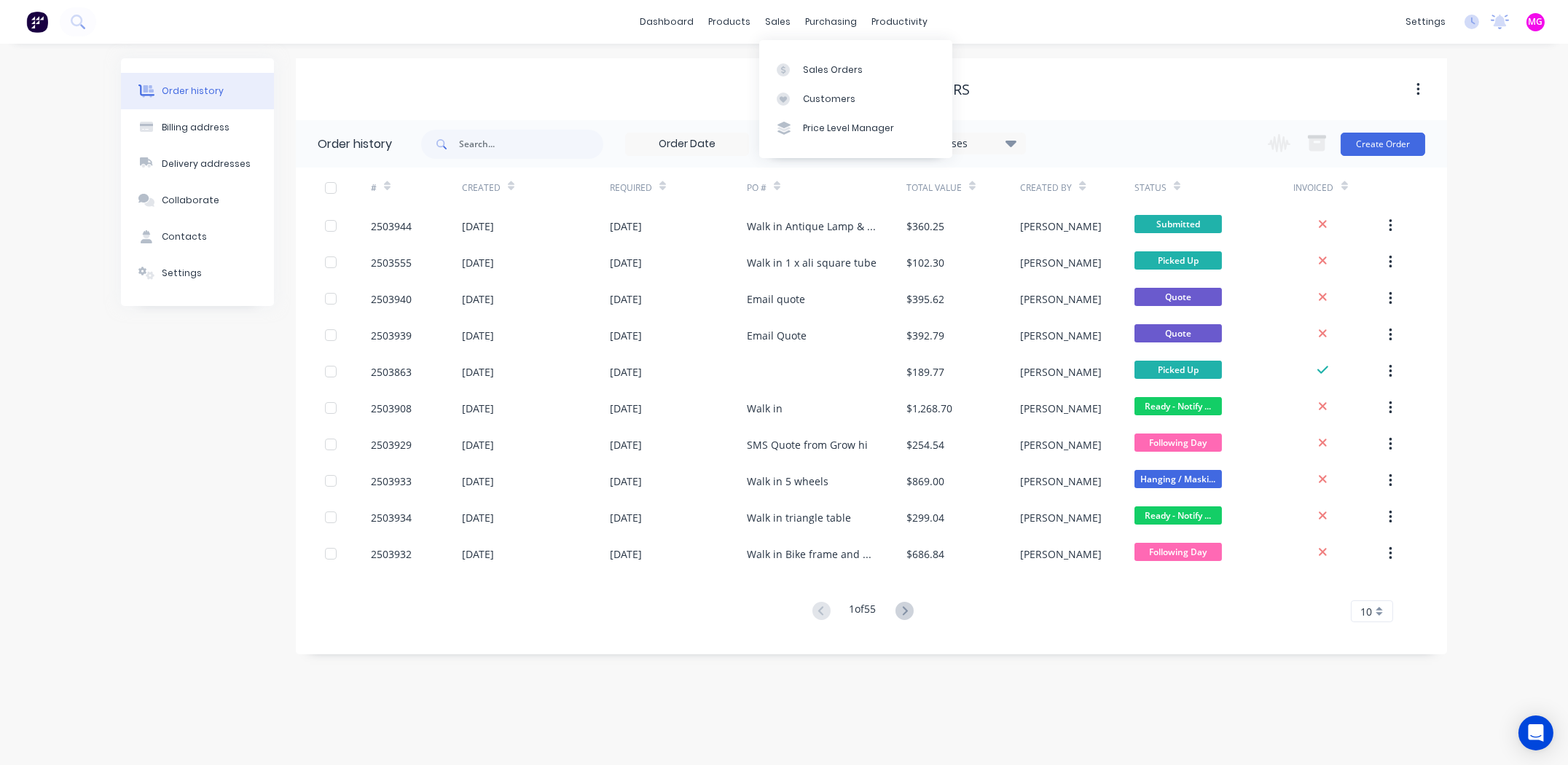
drag, startPoint x: 776, startPoint y: 26, endPoint x: 789, endPoint y: 37, distance: 17.0
click at [776, 25] on div "sales" at bounding box center [778, 21] width 40 height 22
click at [809, 66] on div "Sales Orders" at bounding box center [832, 69] width 60 height 13
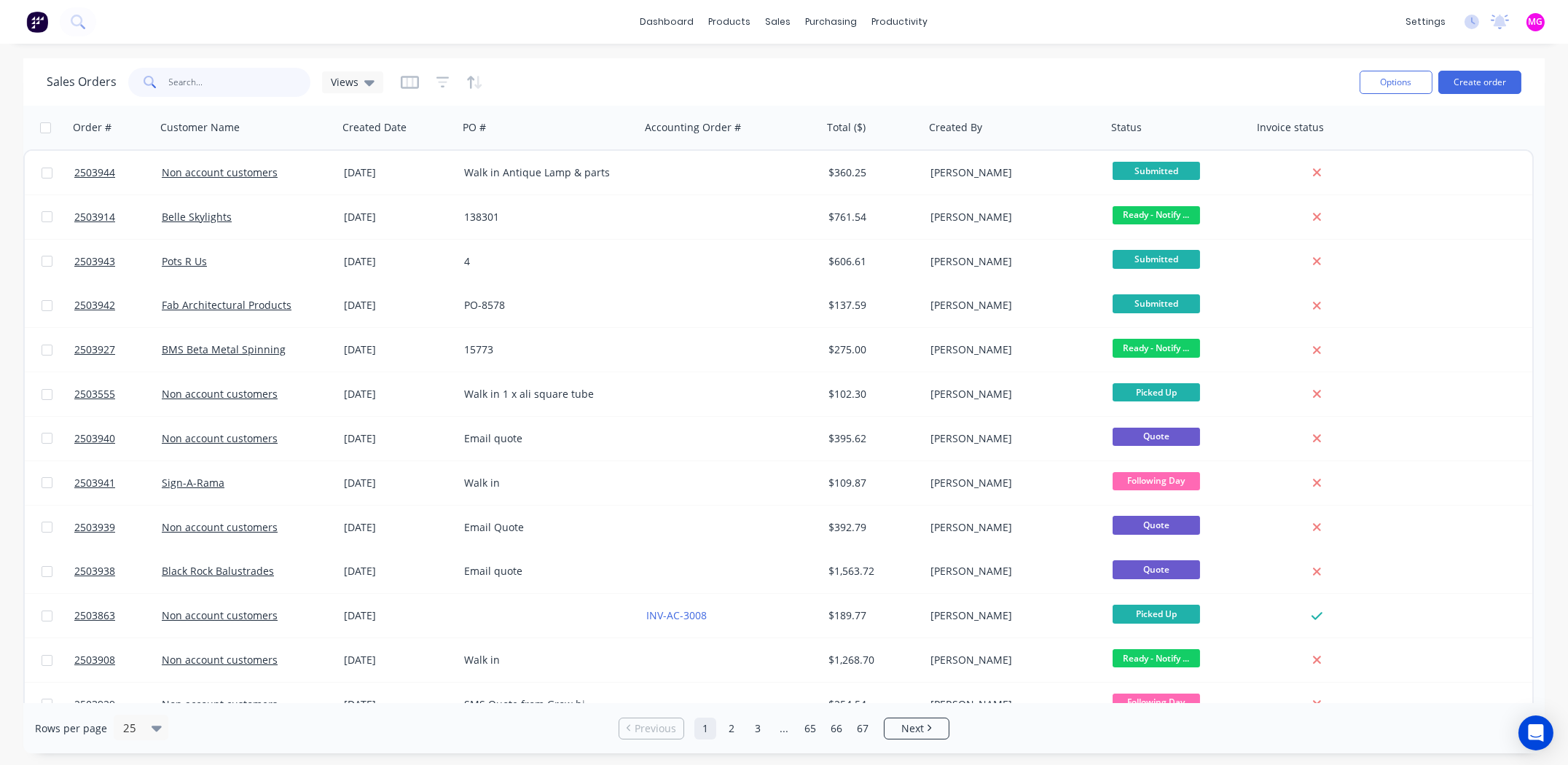
click at [202, 83] on input "text" at bounding box center [240, 82] width 142 height 29
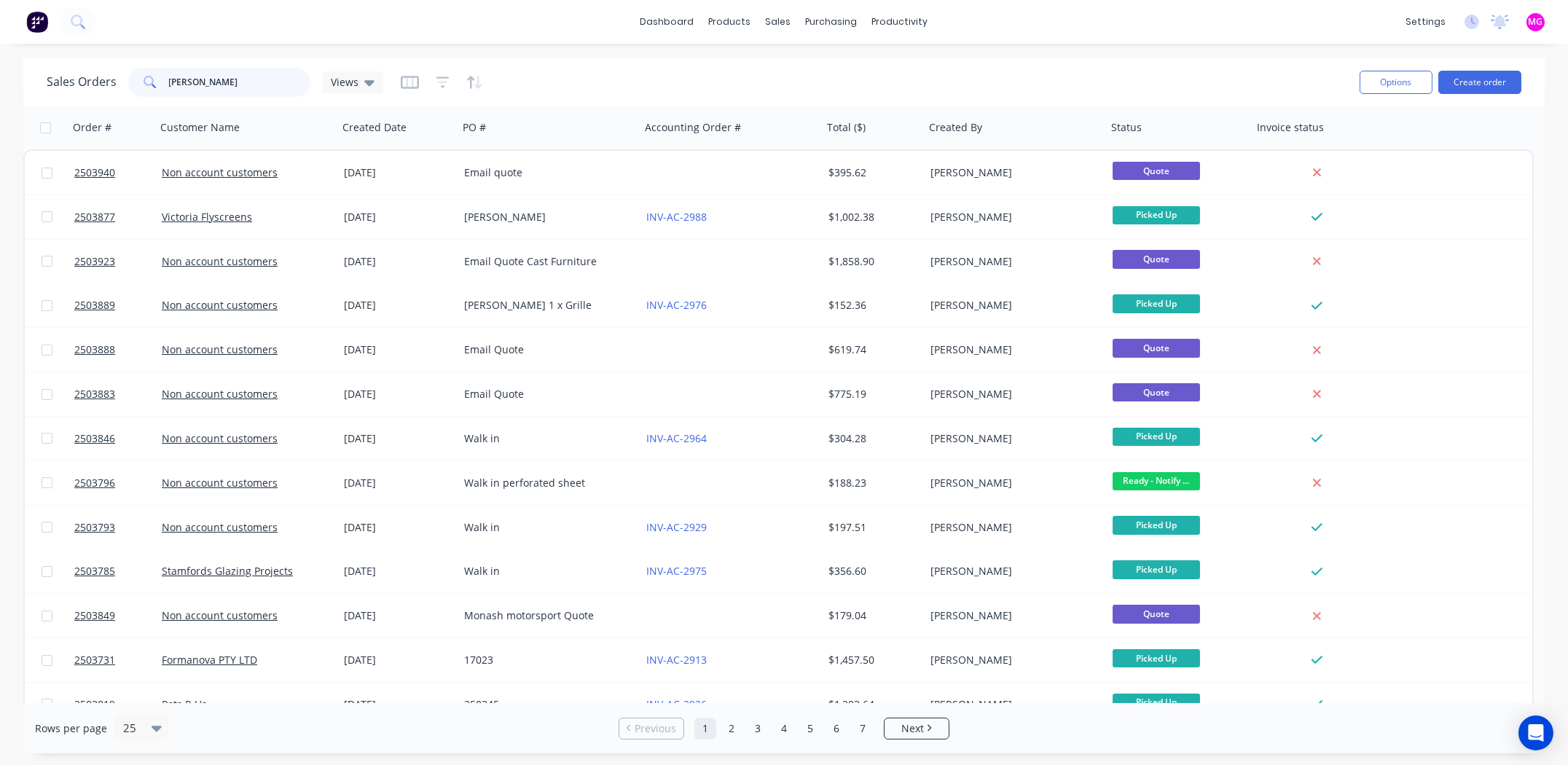
type input "[PERSON_NAME]"
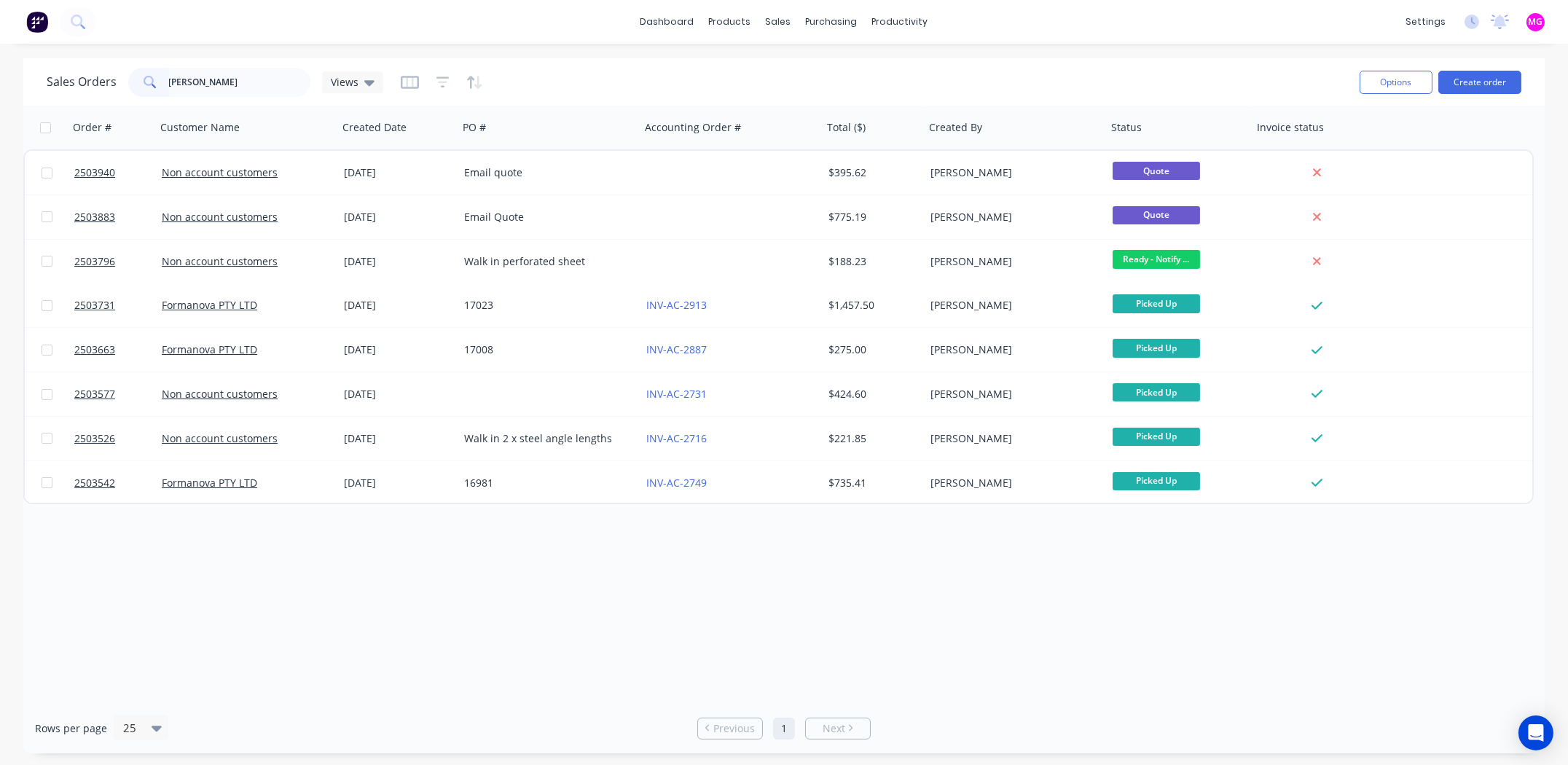
click at [413, 551] on div "Order # Customer Name Created Date PO # Accounting Order # Total ($) Created By…" at bounding box center [783, 404] width 1521 height 597
click at [200, 88] on input "[PERSON_NAME]" at bounding box center [240, 82] width 142 height 29
click at [199, 88] on input "[PERSON_NAME]" at bounding box center [240, 82] width 142 height 29
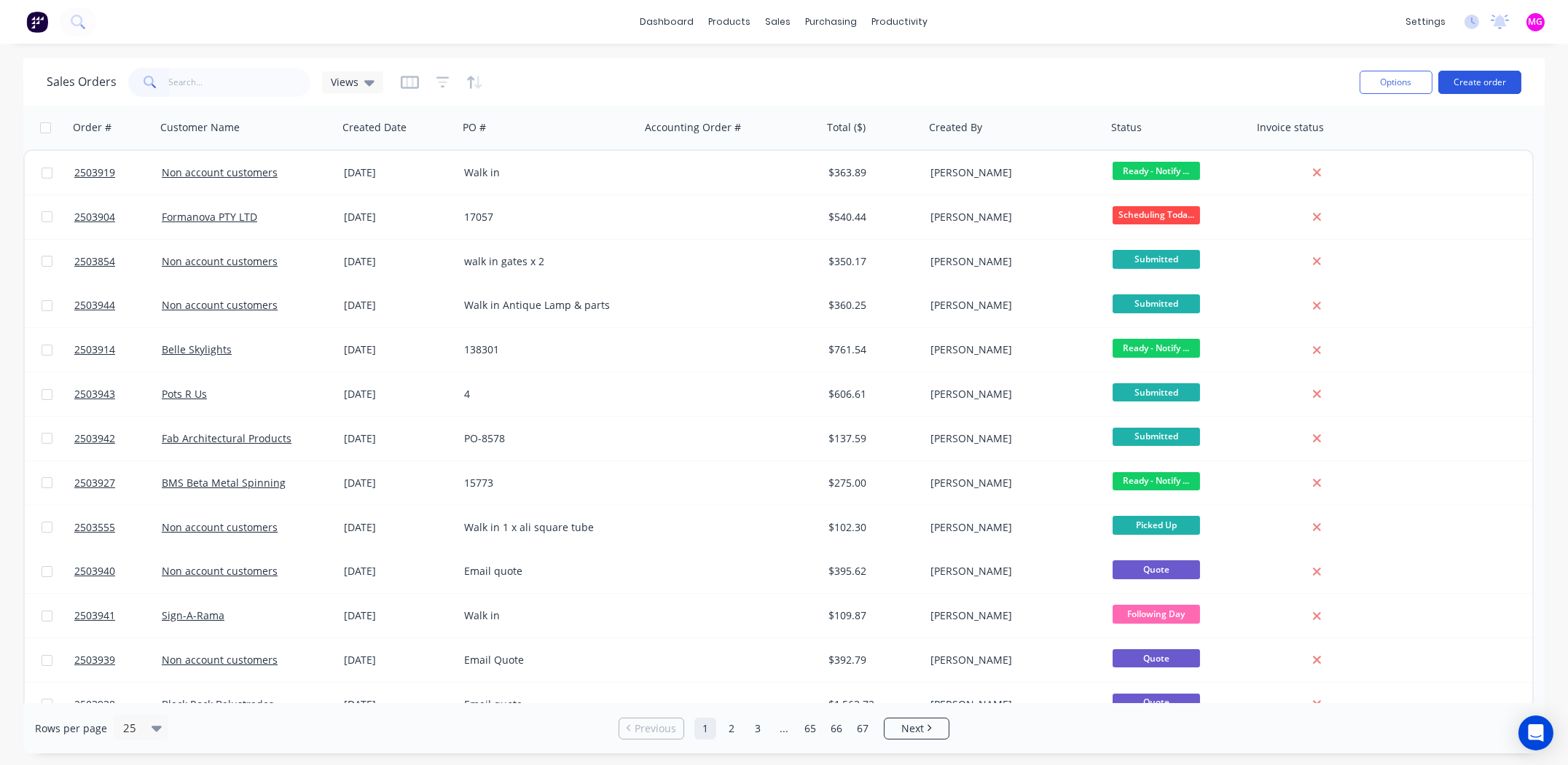
click at [1485, 77] on button "Create order" at bounding box center [1479, 82] width 83 height 23
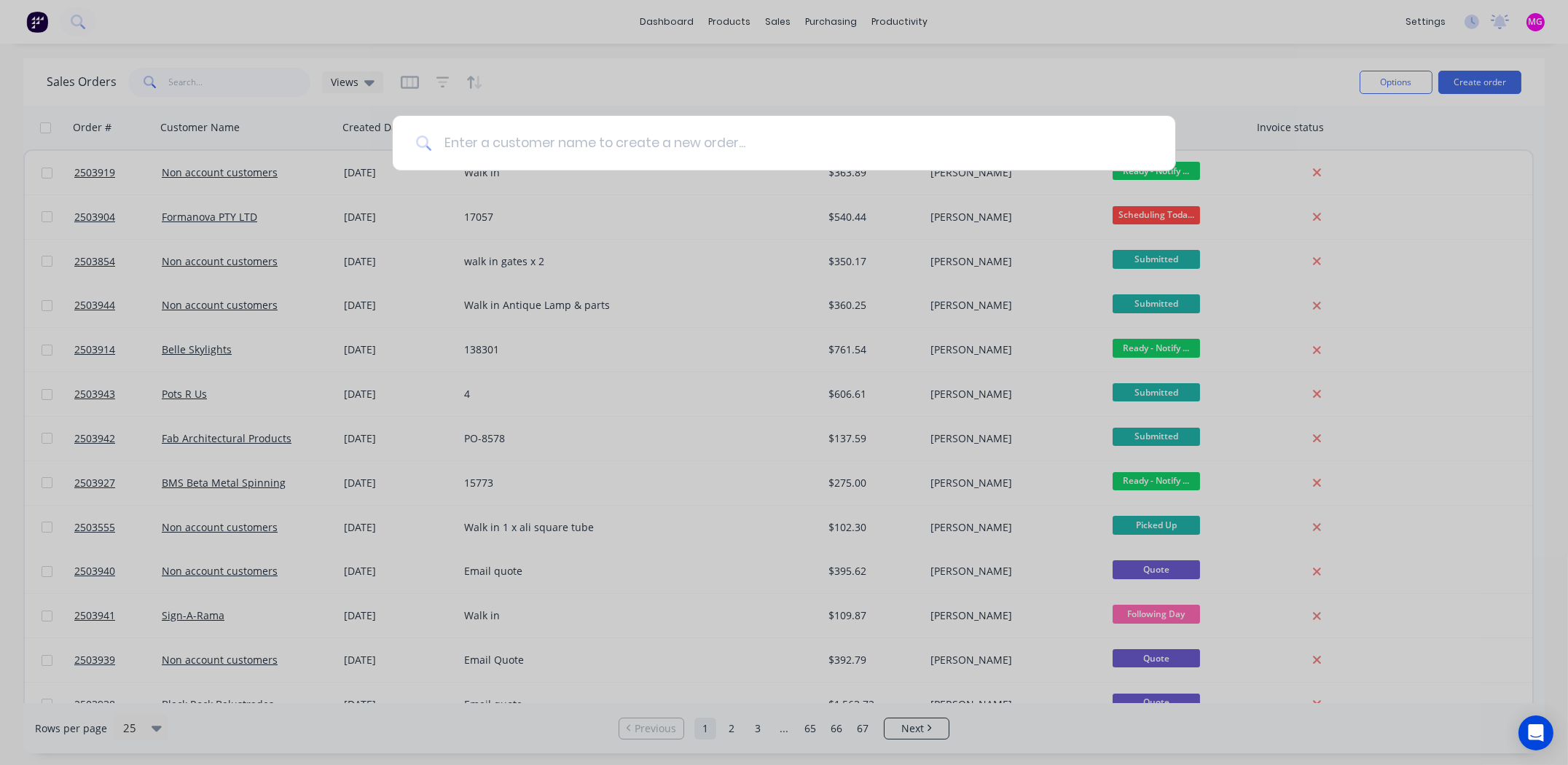
drag, startPoint x: 600, startPoint y: 139, endPoint x: 610, endPoint y: 138, distance: 10.0
click at [600, 141] on input at bounding box center [792, 142] width 720 height 54
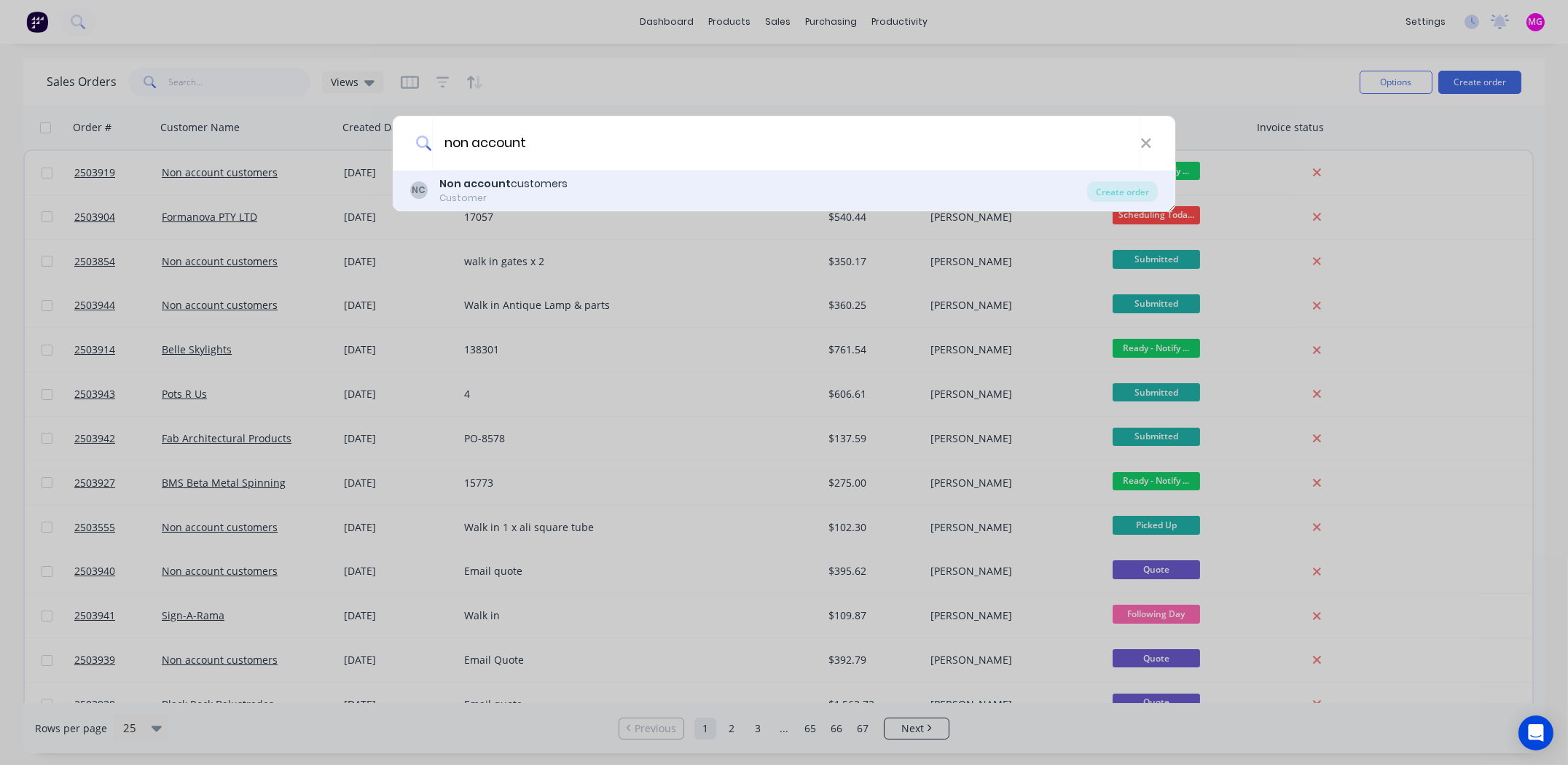
type input "non account"
click at [584, 172] on div "NC Non account customers Customer Create order" at bounding box center [784, 191] width 782 height 41
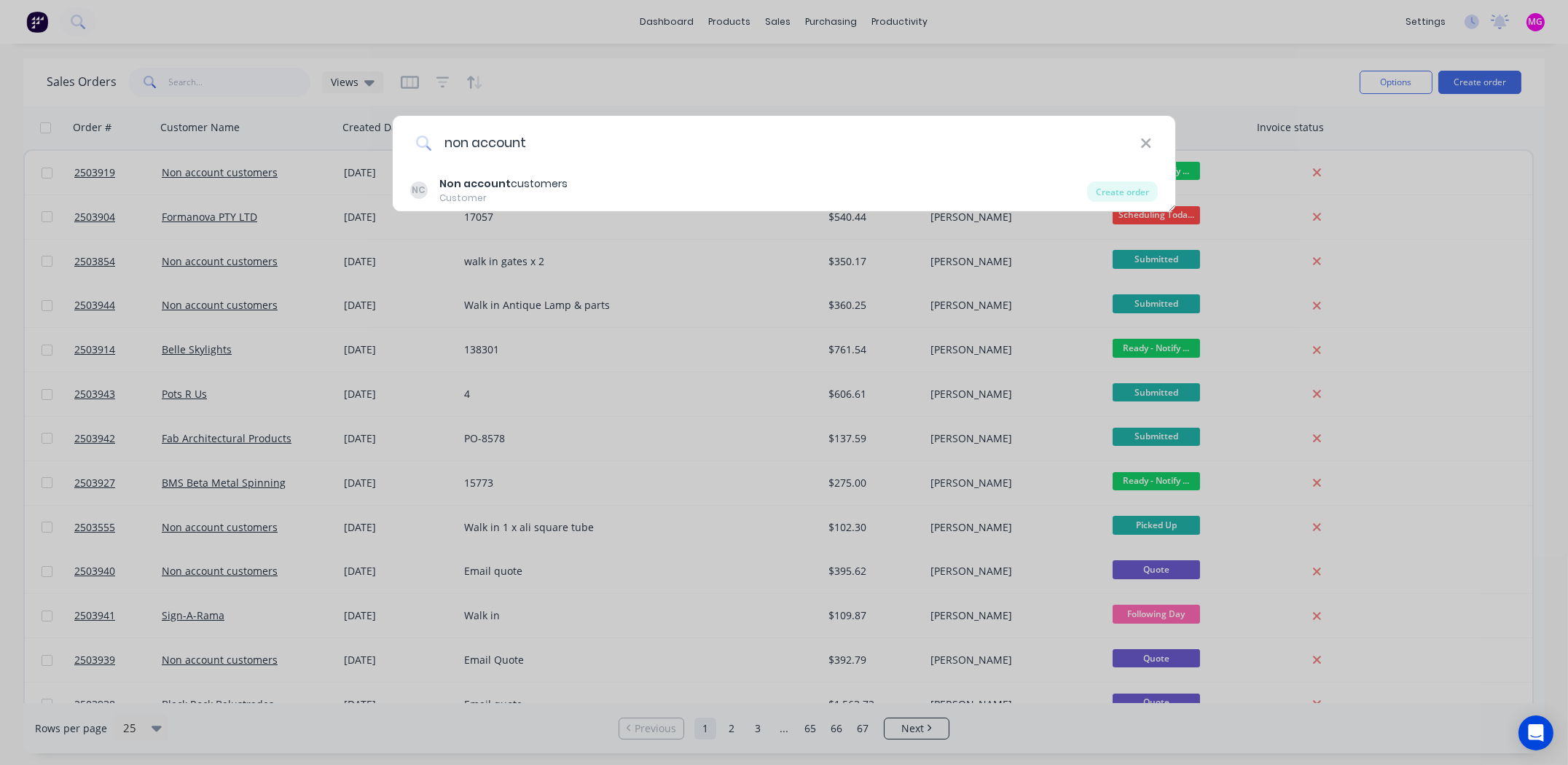
click at [501, 168] on input "non account" at bounding box center [786, 142] width 708 height 54
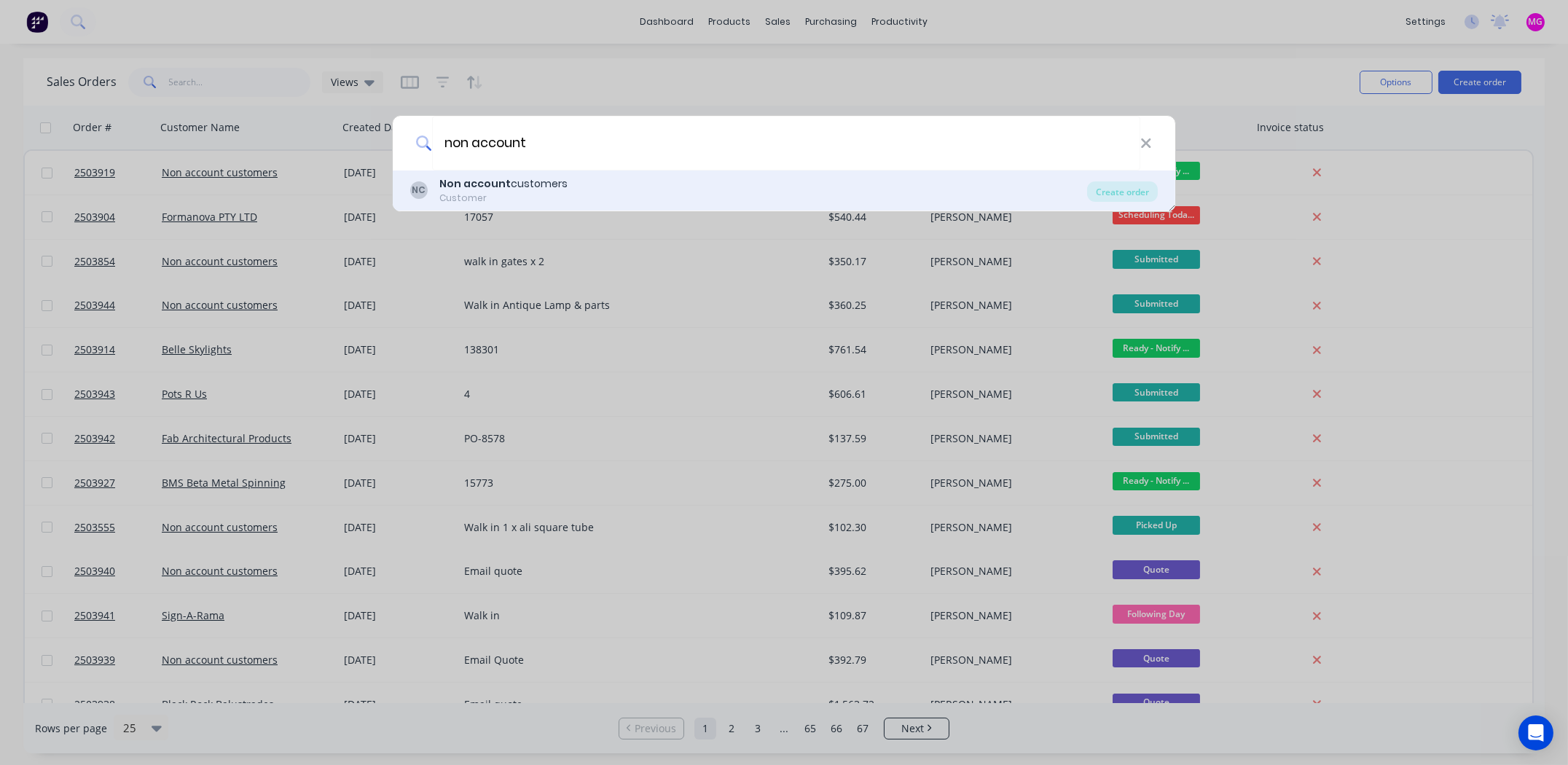
click at [460, 190] on b "Non account" at bounding box center [475, 183] width 71 height 14
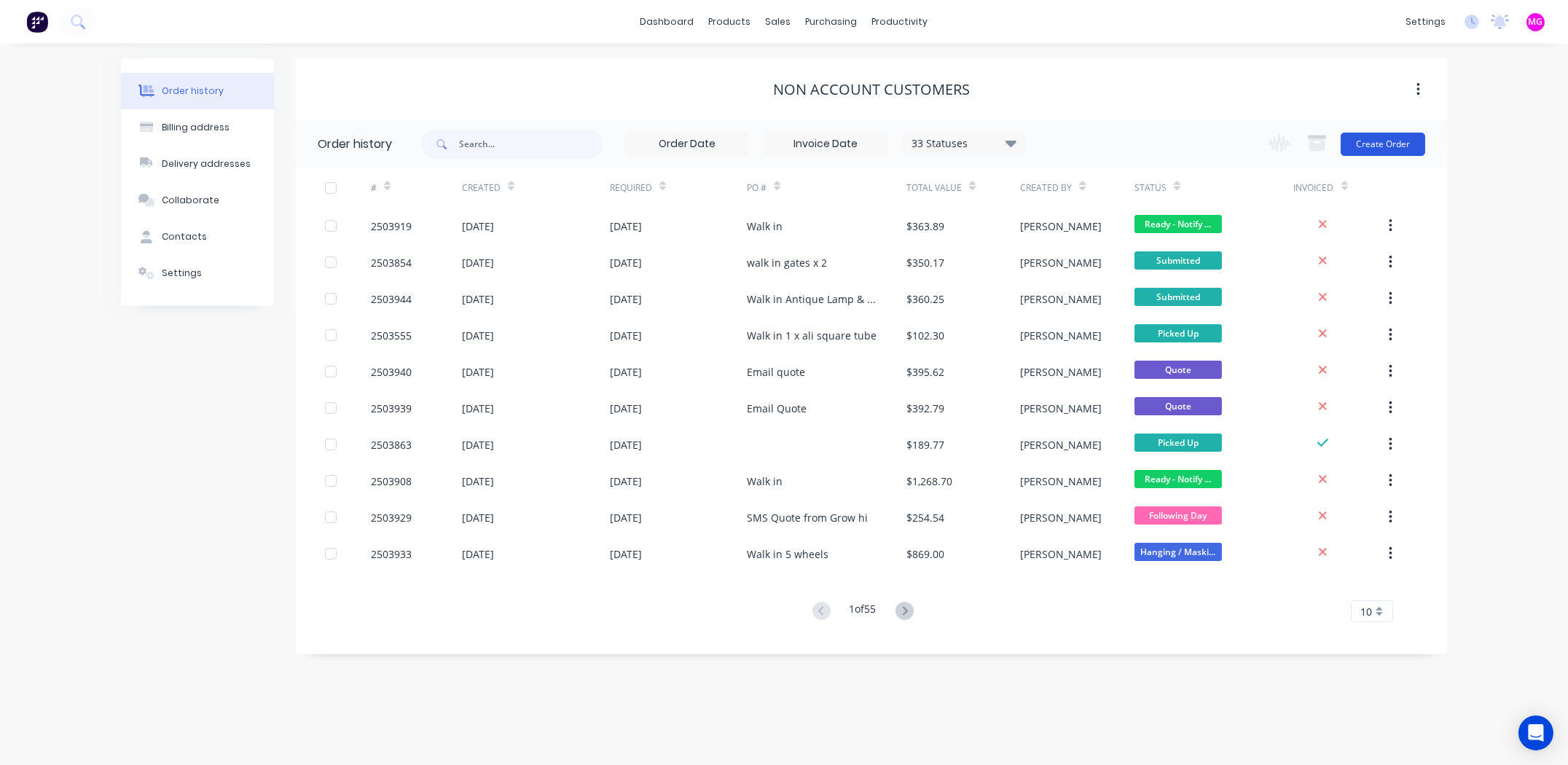
click at [1398, 134] on button "Create Order" at bounding box center [1382, 144] width 85 height 23
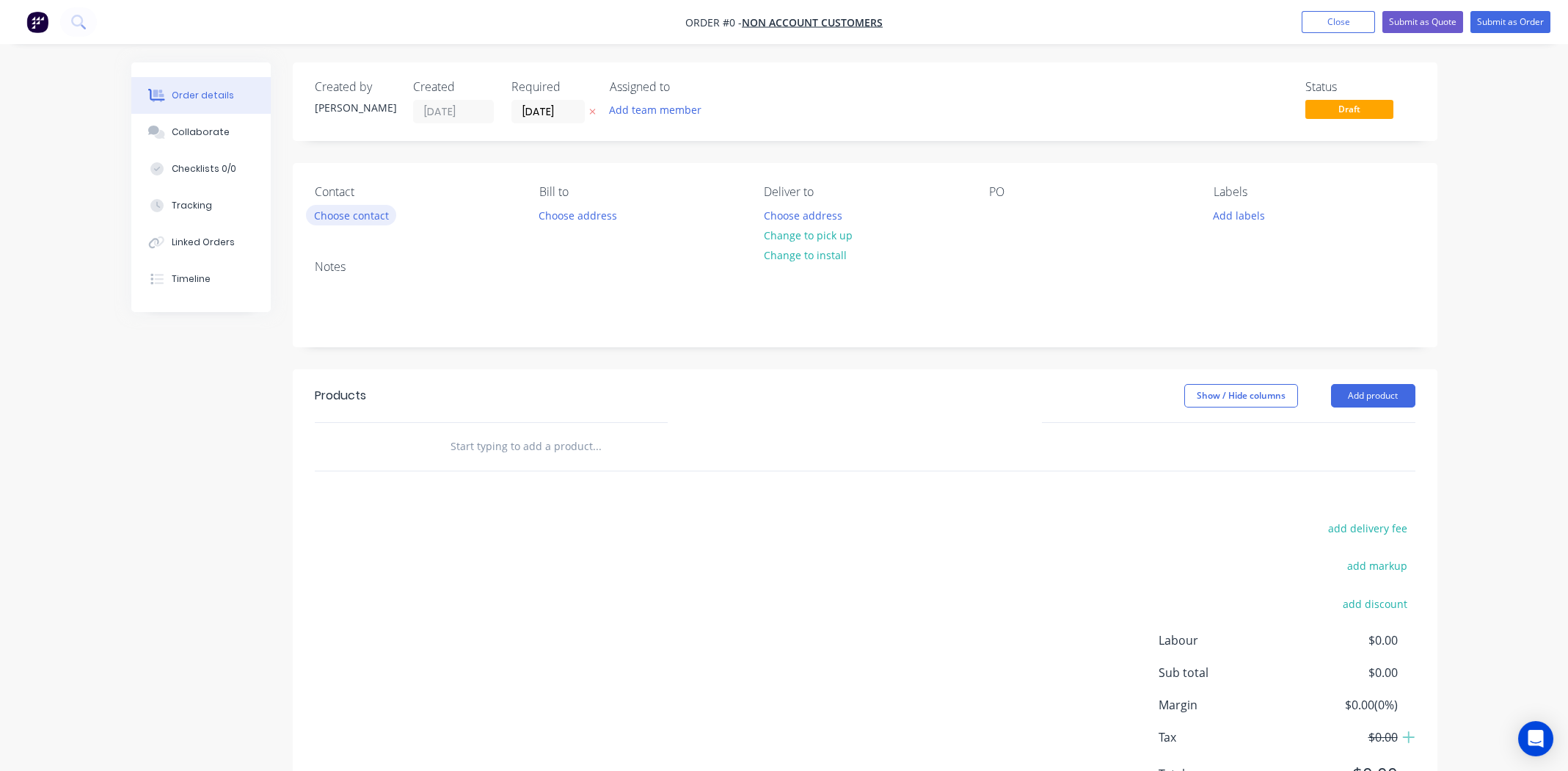
click at [356, 212] on button "Choose contact" at bounding box center [351, 215] width 91 height 20
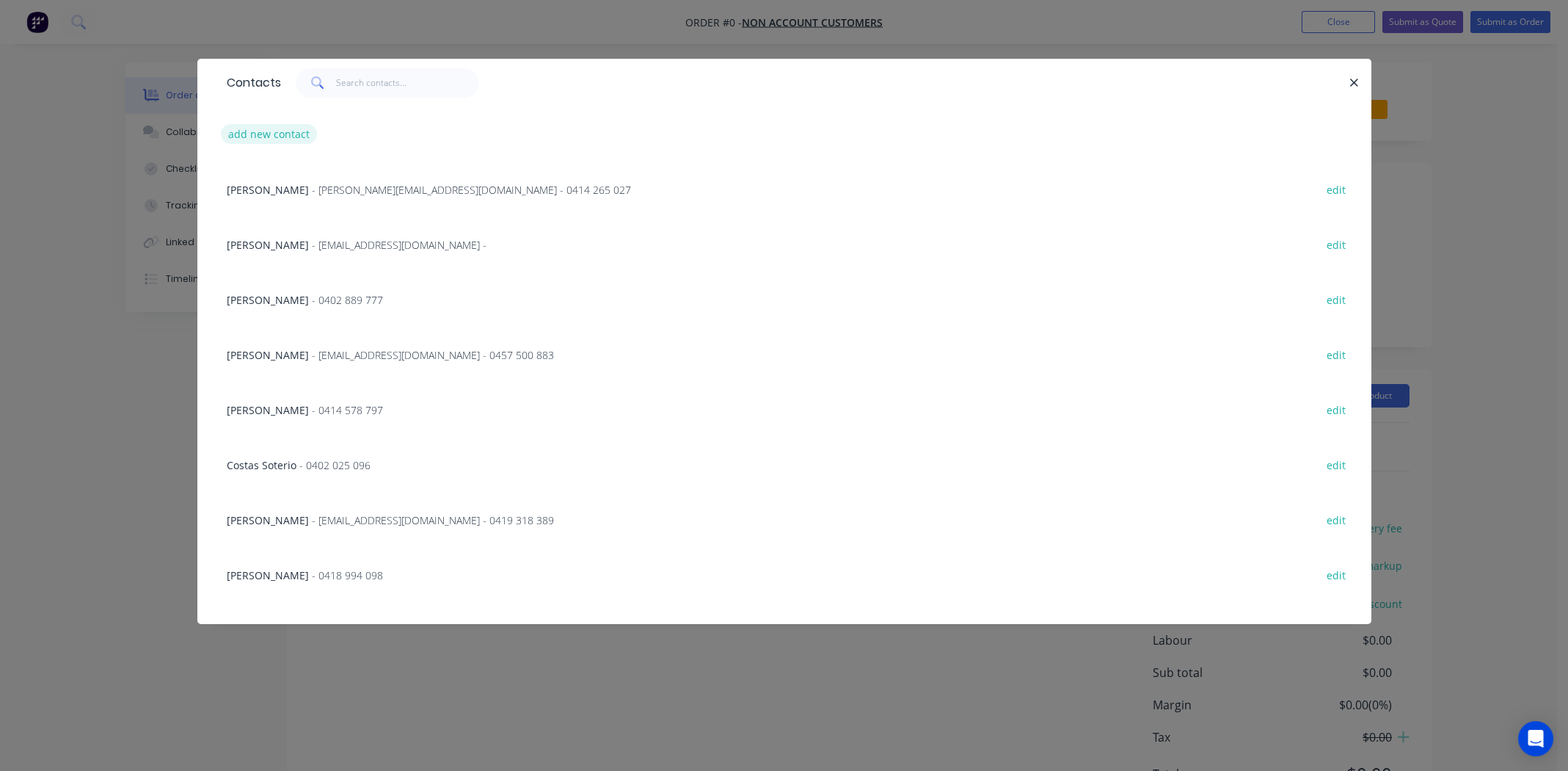
click at [279, 127] on button "add new contact" at bounding box center [269, 134] width 97 height 20
select select "AU"
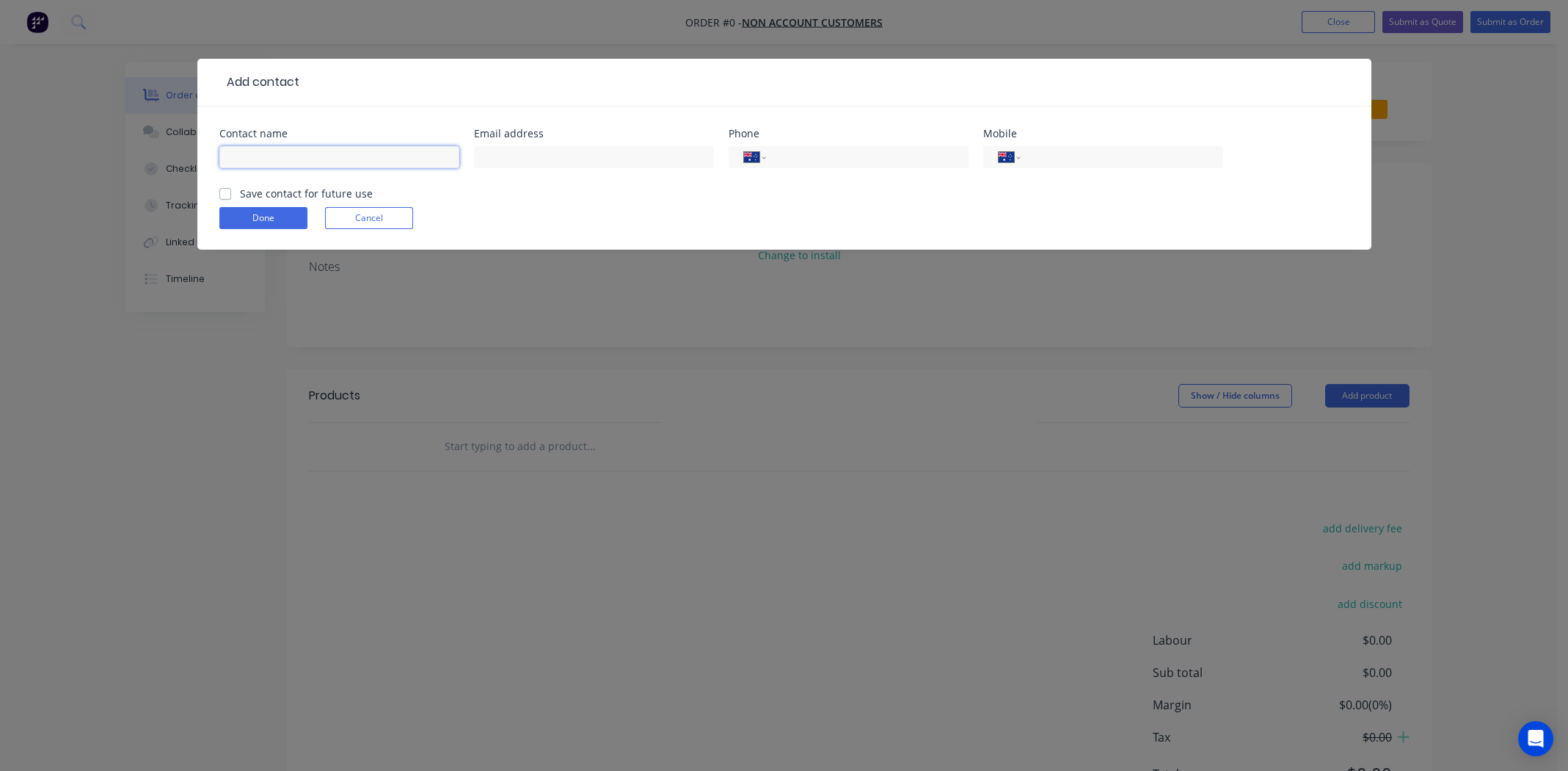
drag, startPoint x: 307, startPoint y: 158, endPoint x: 606, endPoint y: 135, distance: 299.9
click at [308, 157] on input "text" at bounding box center [338, 157] width 240 height 22
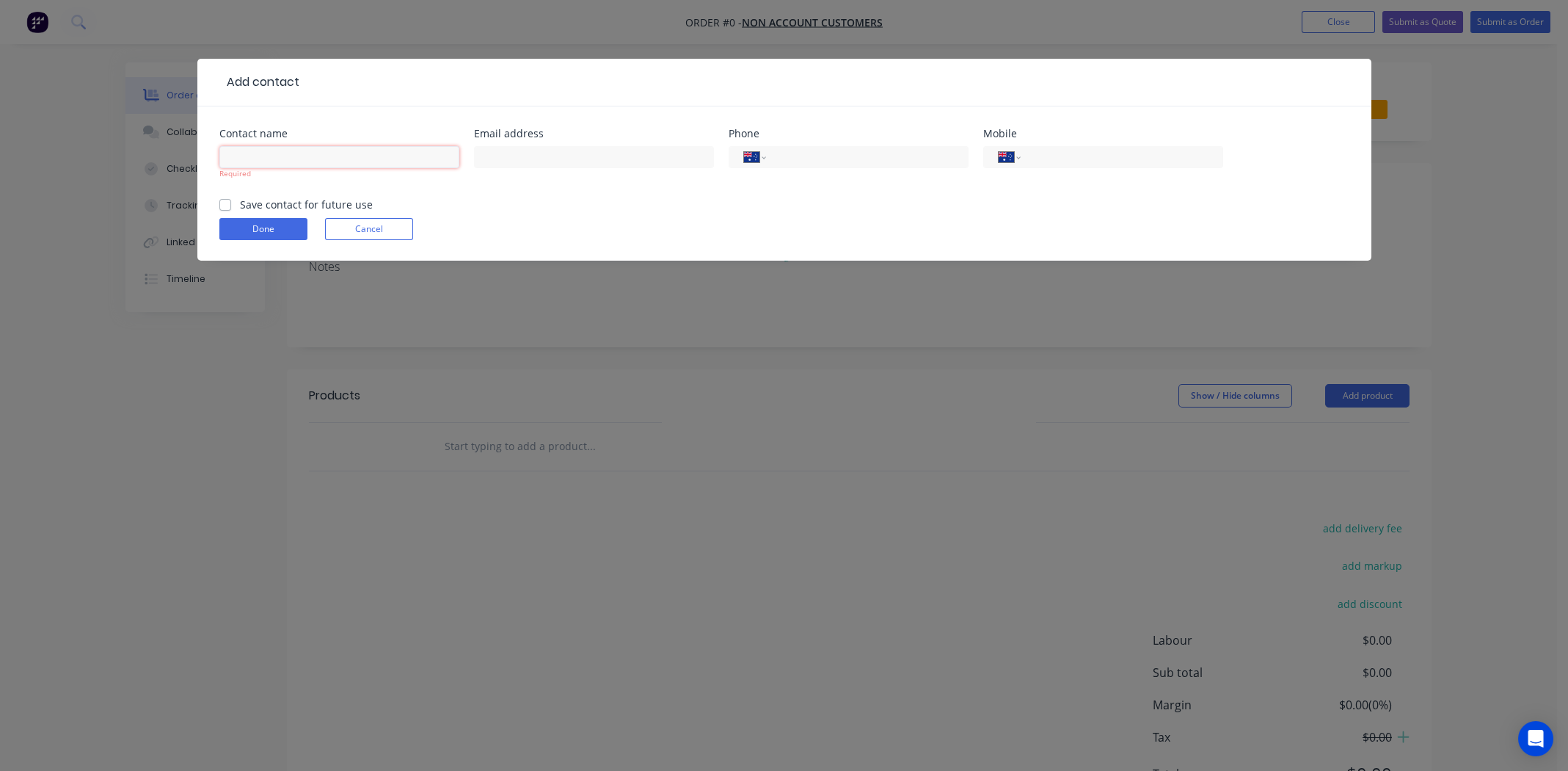
paste input "[PERSON_NAME]"
click at [276, 158] on input "[PERSON_NAME]" at bounding box center [338, 157] width 240 height 22
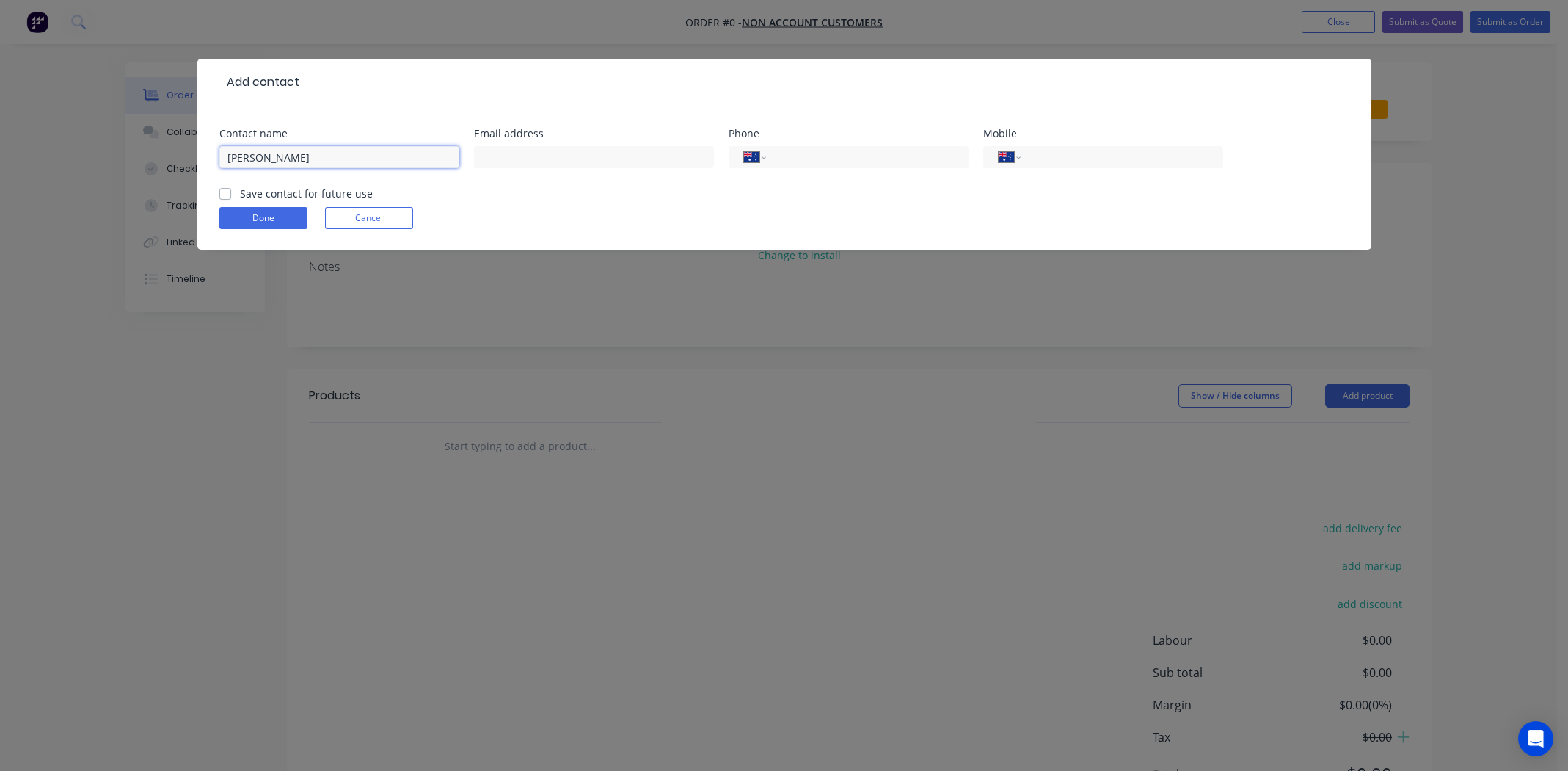
click at [289, 159] on input "[PERSON_NAME]" at bounding box center [338, 157] width 240 height 22
type input "[PERSON_NAME]"
click at [523, 158] on input "text" at bounding box center [593, 157] width 240 height 22
paste input "[EMAIL_ADDRESS][DOMAIN_NAME]"
type input "[EMAIL_ADDRESS][DOMAIN_NAME]"
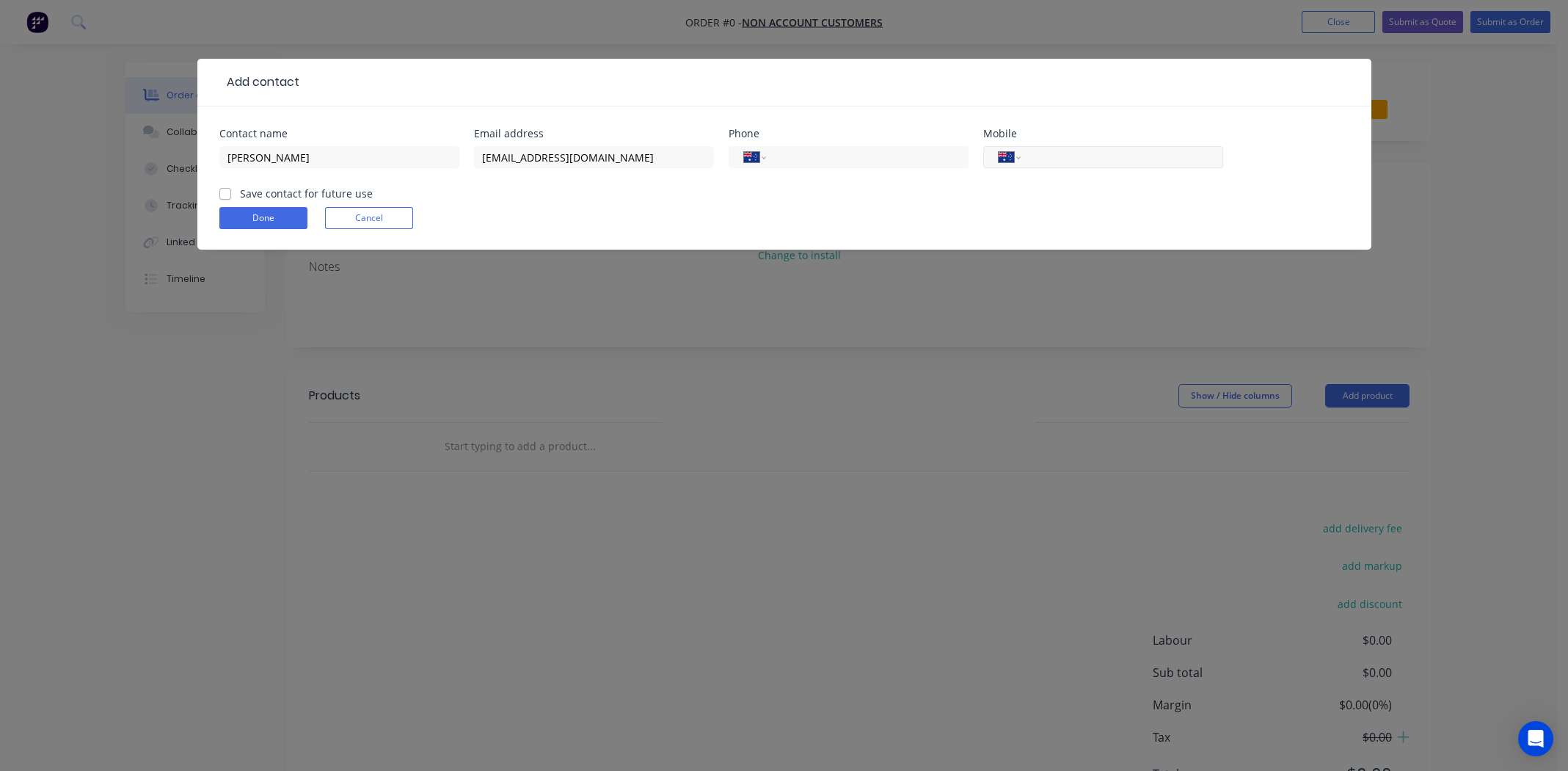
click at [1108, 161] on input "tel" at bounding box center [1119, 157] width 176 height 17
paste input "0499 206 532"
type input "0499 206 532"
click at [240, 192] on label "Save contact for future use" at bounding box center [306, 193] width 133 height 15
click at [226, 192] on input "Save contact for future use" at bounding box center [224, 193] width 12 height 14
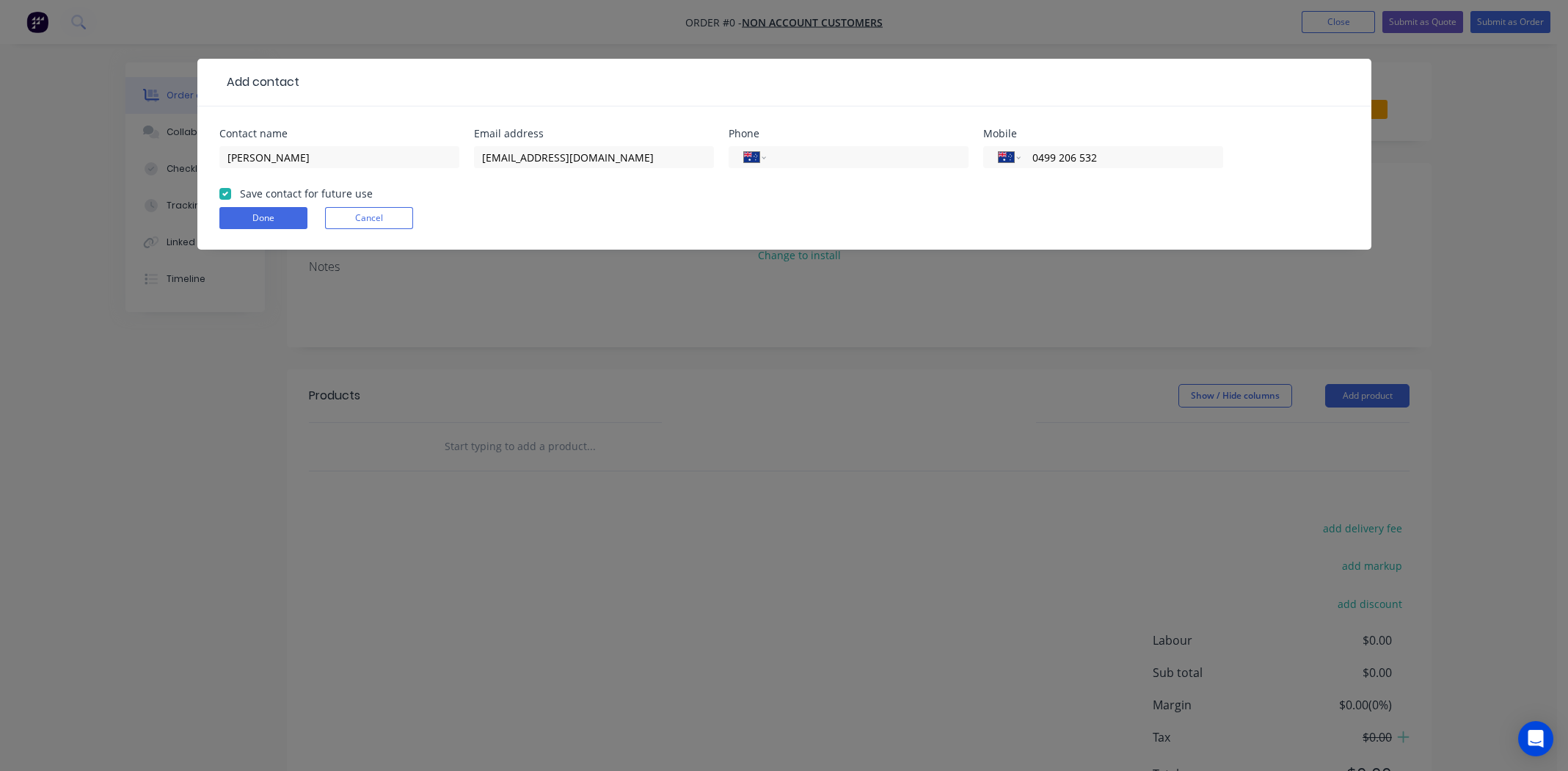
checkbox input "true"
click at [249, 217] on button "Done" at bounding box center [263, 218] width 88 height 22
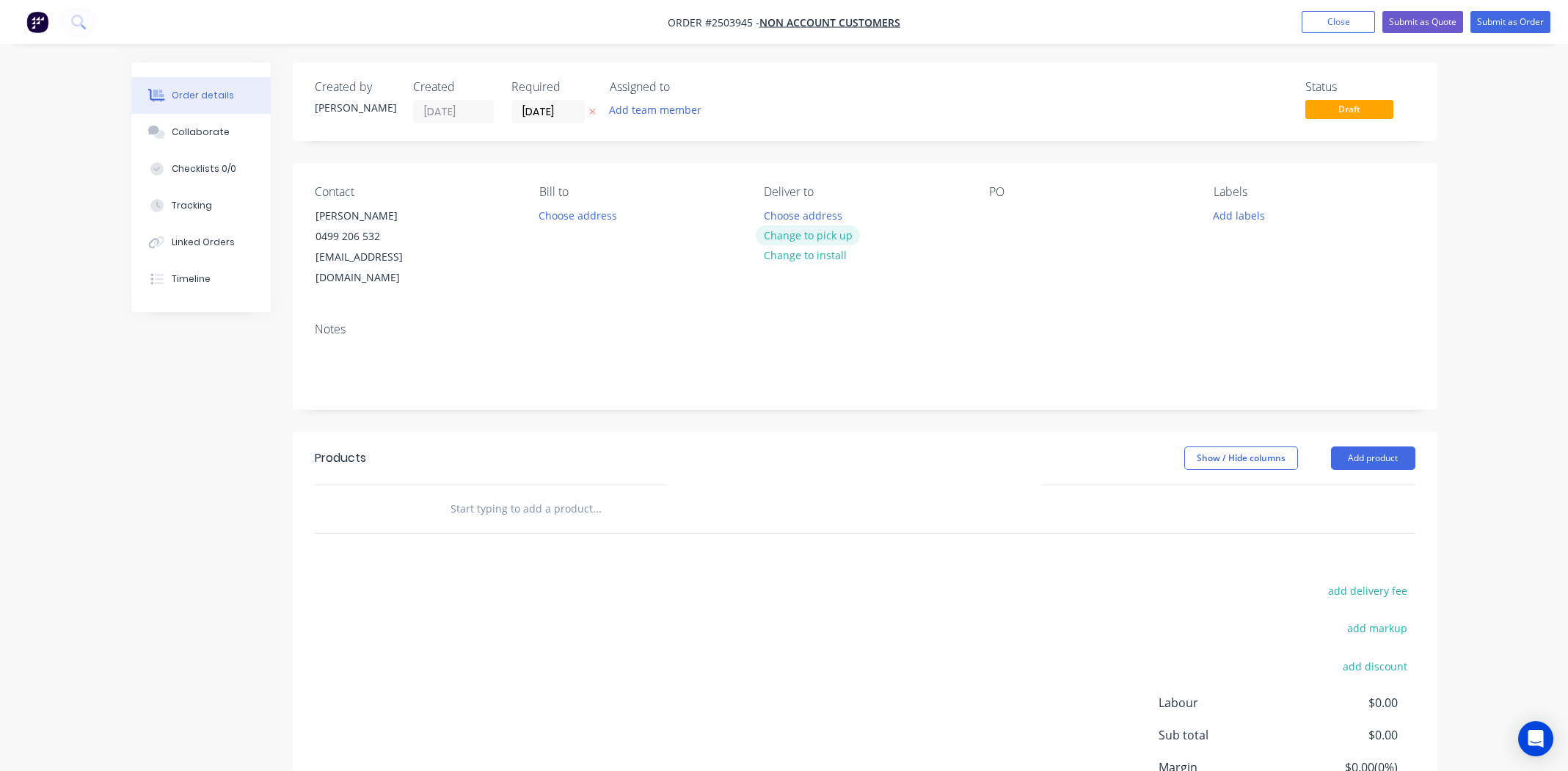
click at [811, 235] on button "Change to pick up" at bounding box center [808, 235] width 104 height 20
click at [1000, 219] on div at bounding box center [1001, 215] width 23 height 22
click at [1237, 215] on button "Add labels" at bounding box center [1239, 215] width 67 height 20
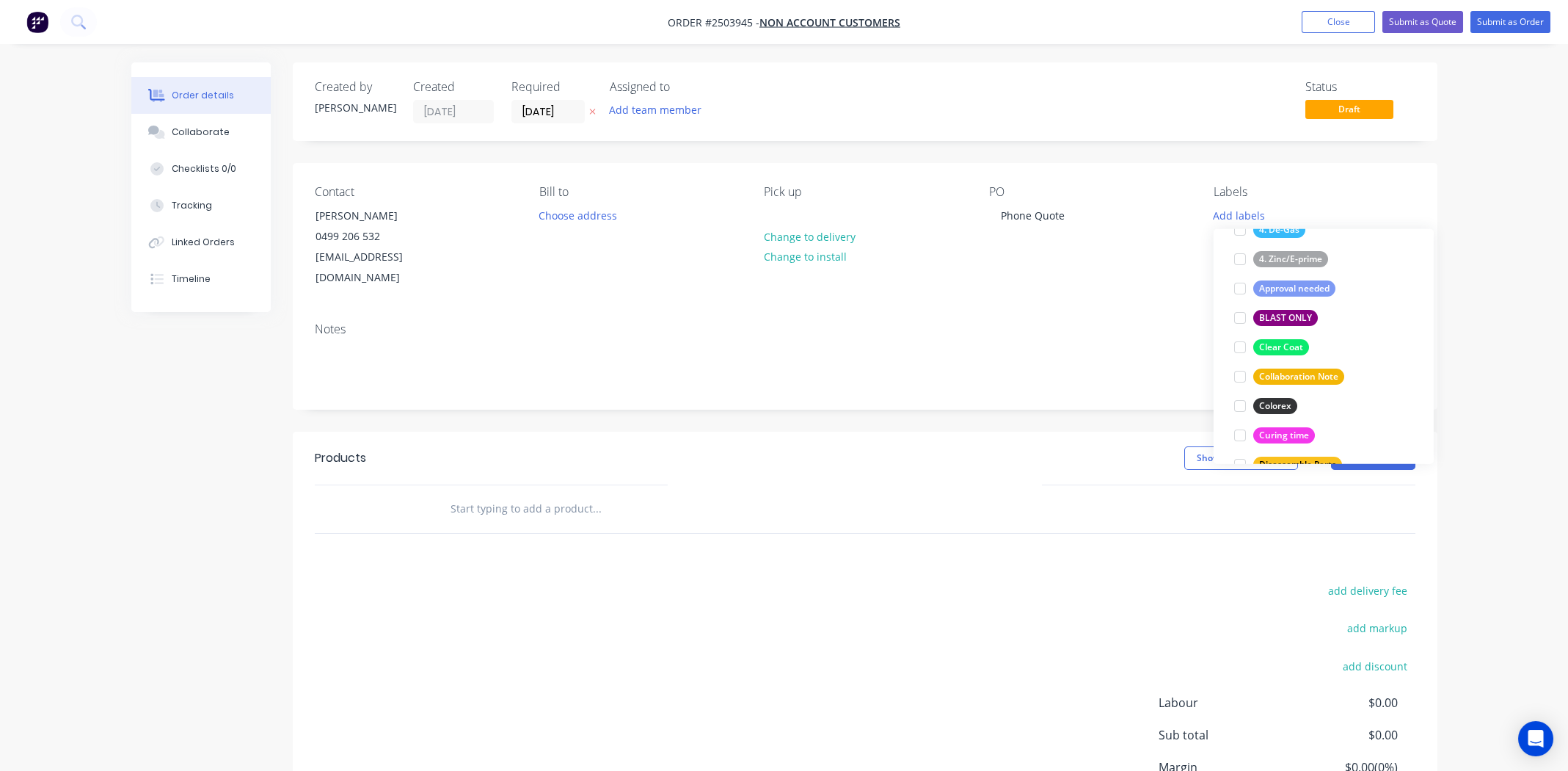
scroll to position [146, 0]
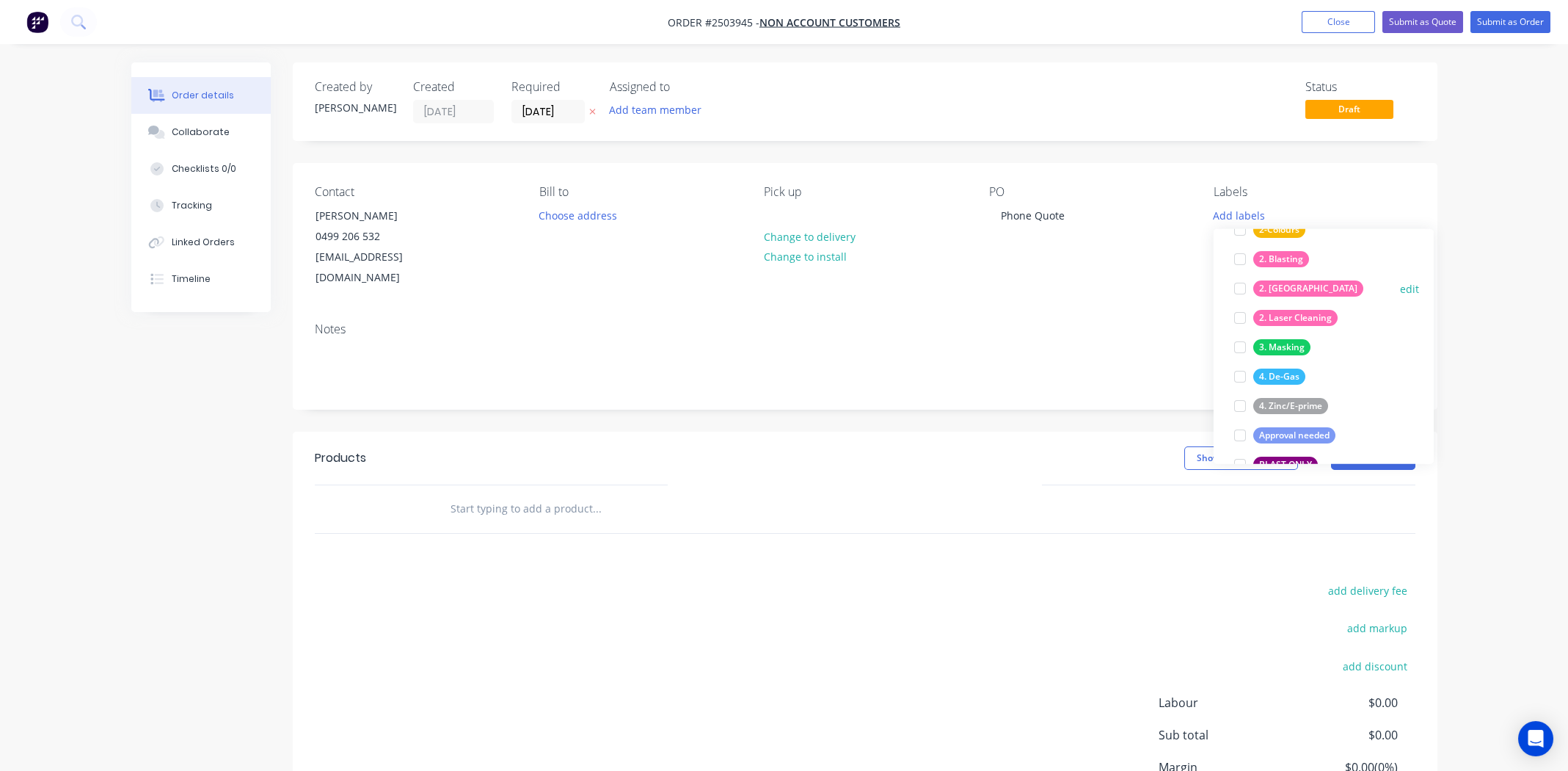
click at [1236, 282] on div at bounding box center [1240, 288] width 30 height 30
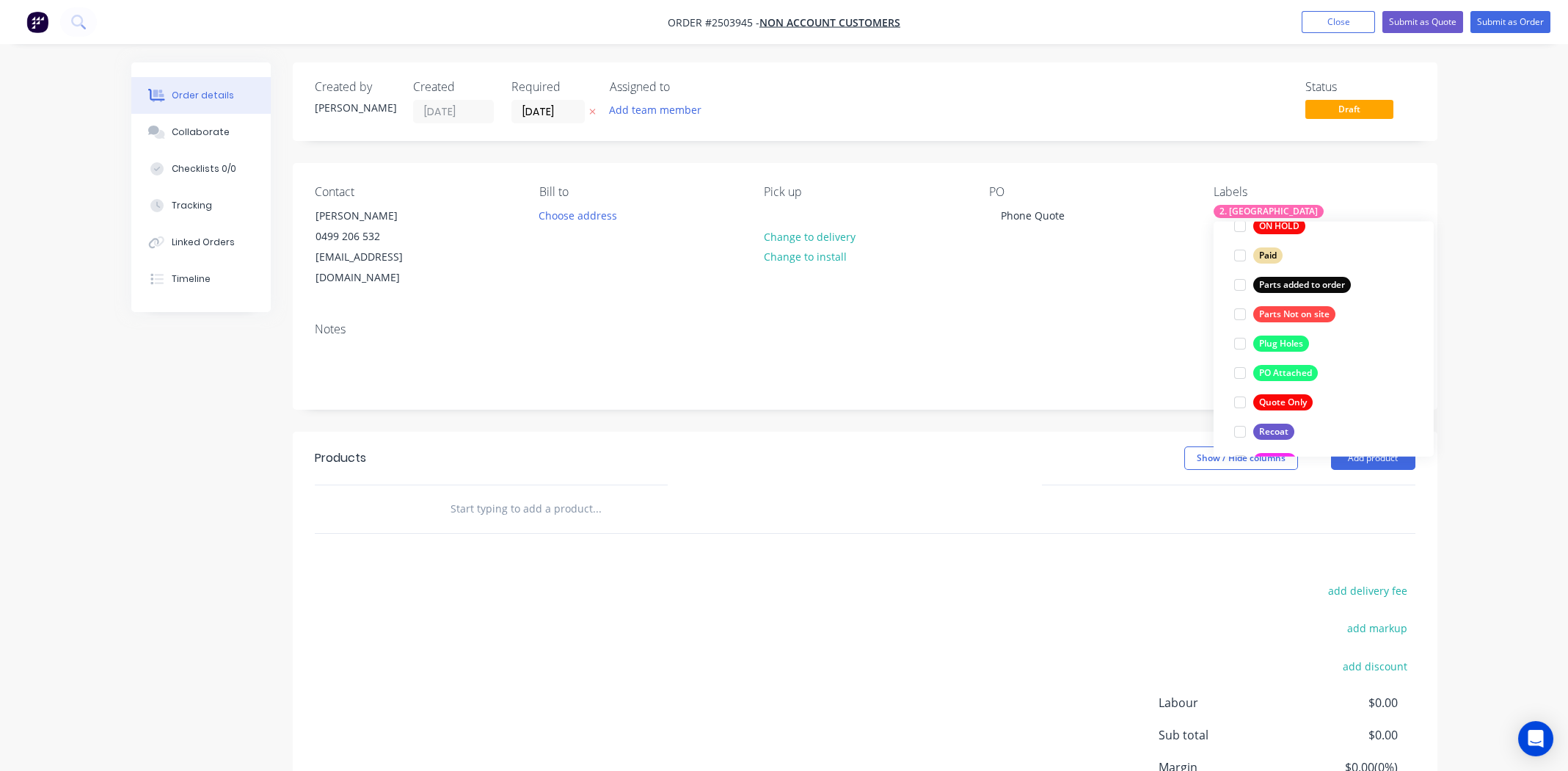
scroll to position [1056, 0]
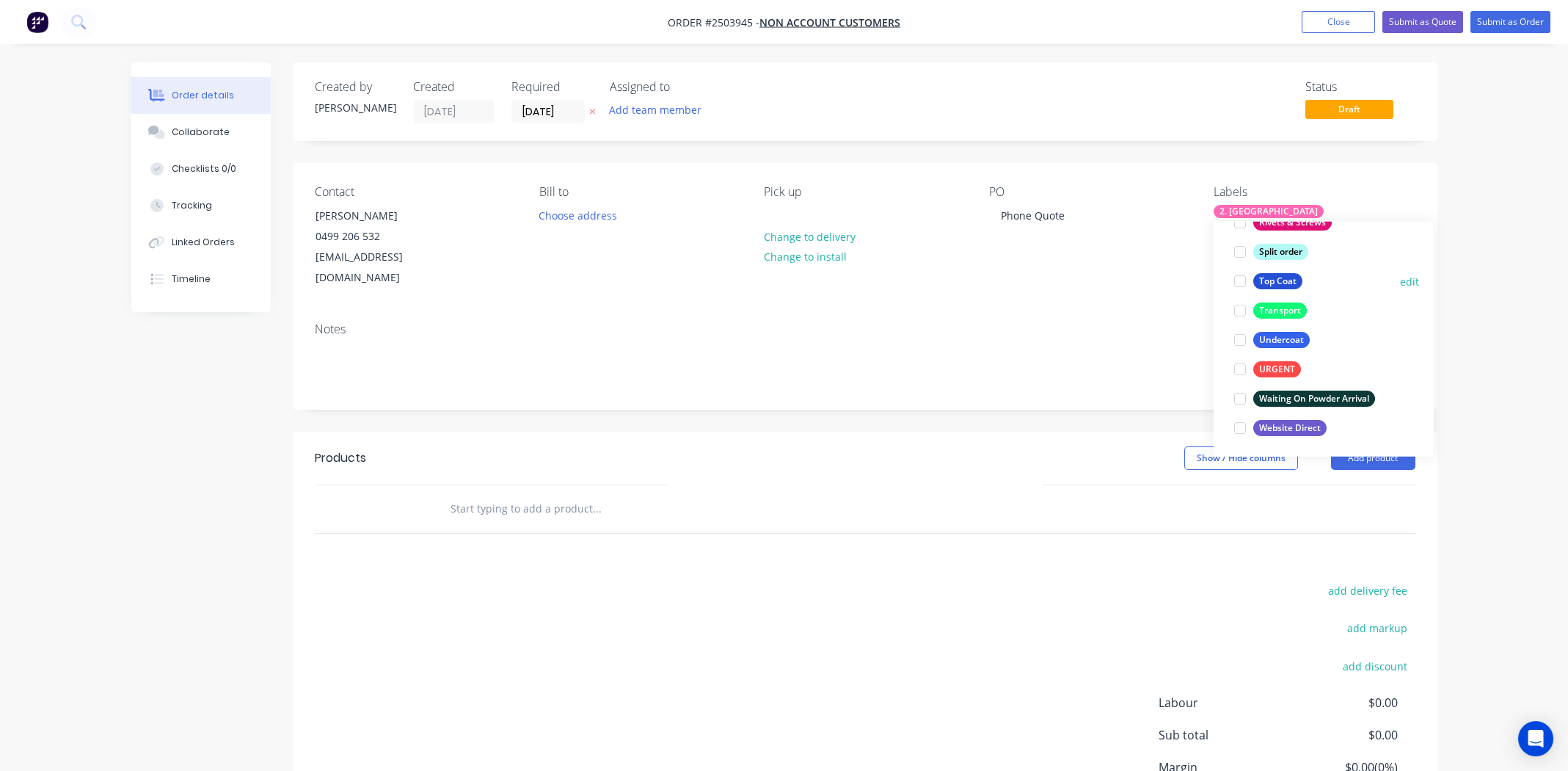
click at [1243, 277] on div at bounding box center [1240, 281] width 30 height 30
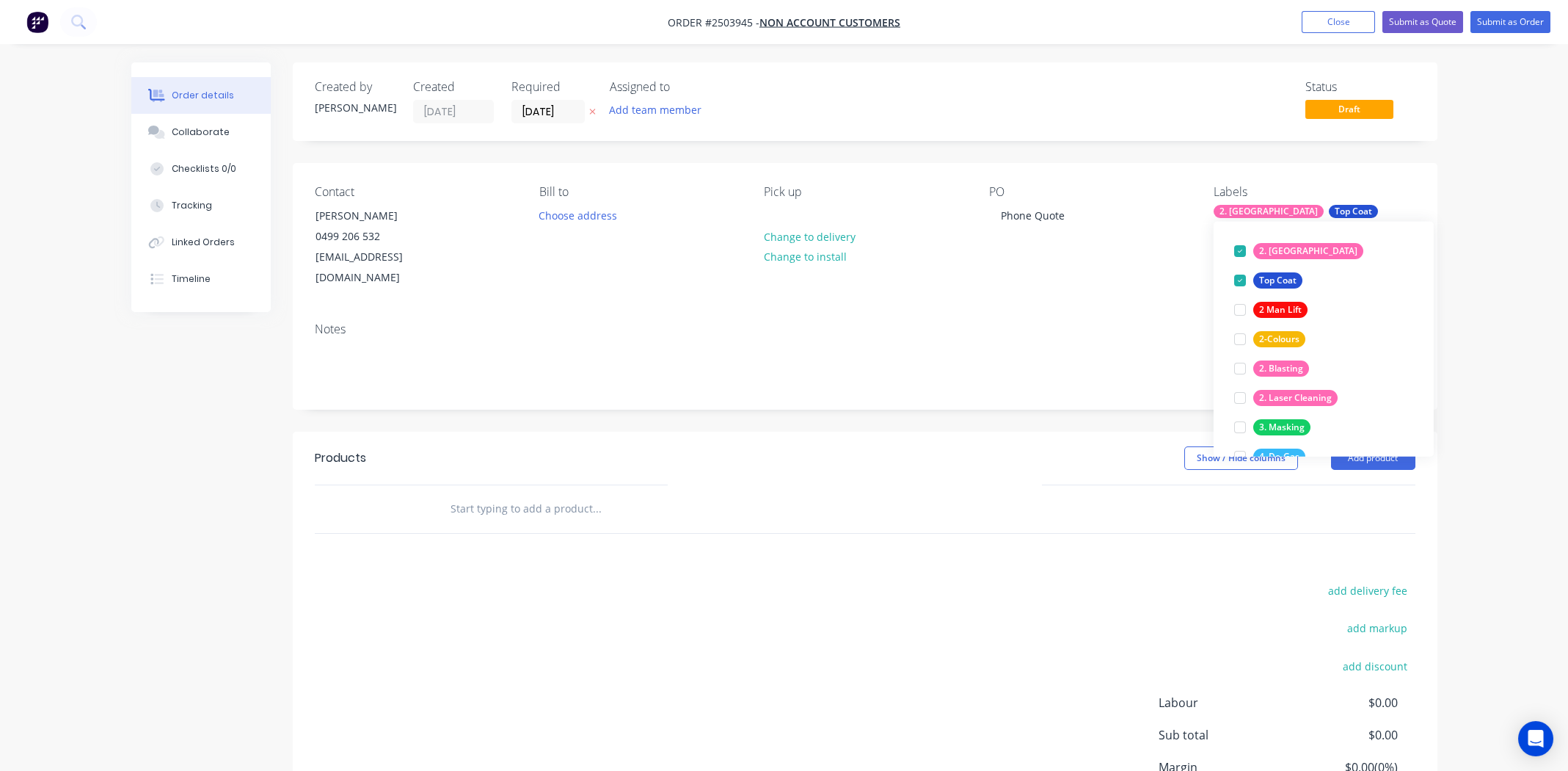
click at [1086, 311] on div "Notes" at bounding box center [864, 360] width 1144 height 99
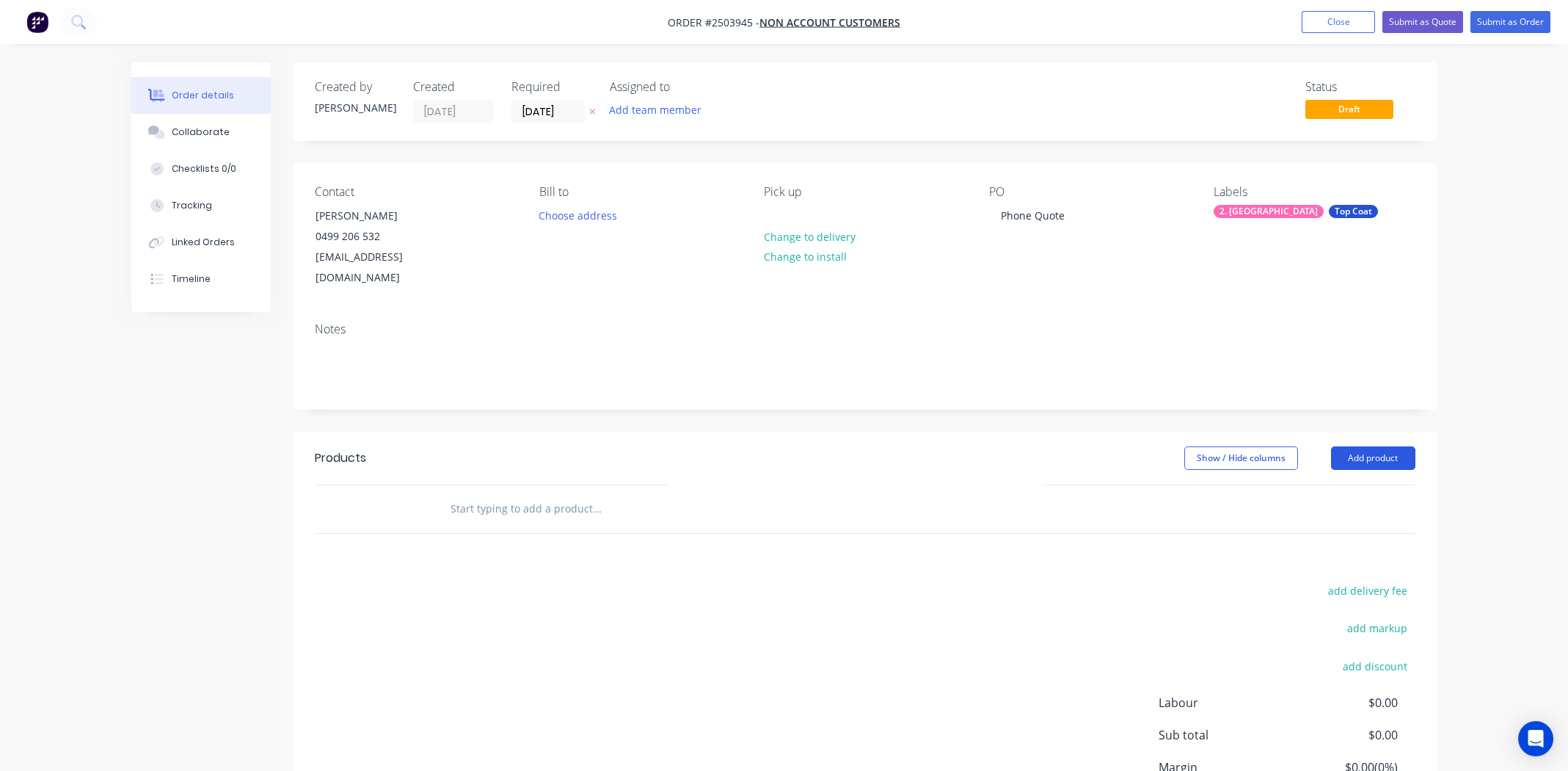
click at [1374, 446] on button "Add product" at bounding box center [1373, 458] width 84 height 23
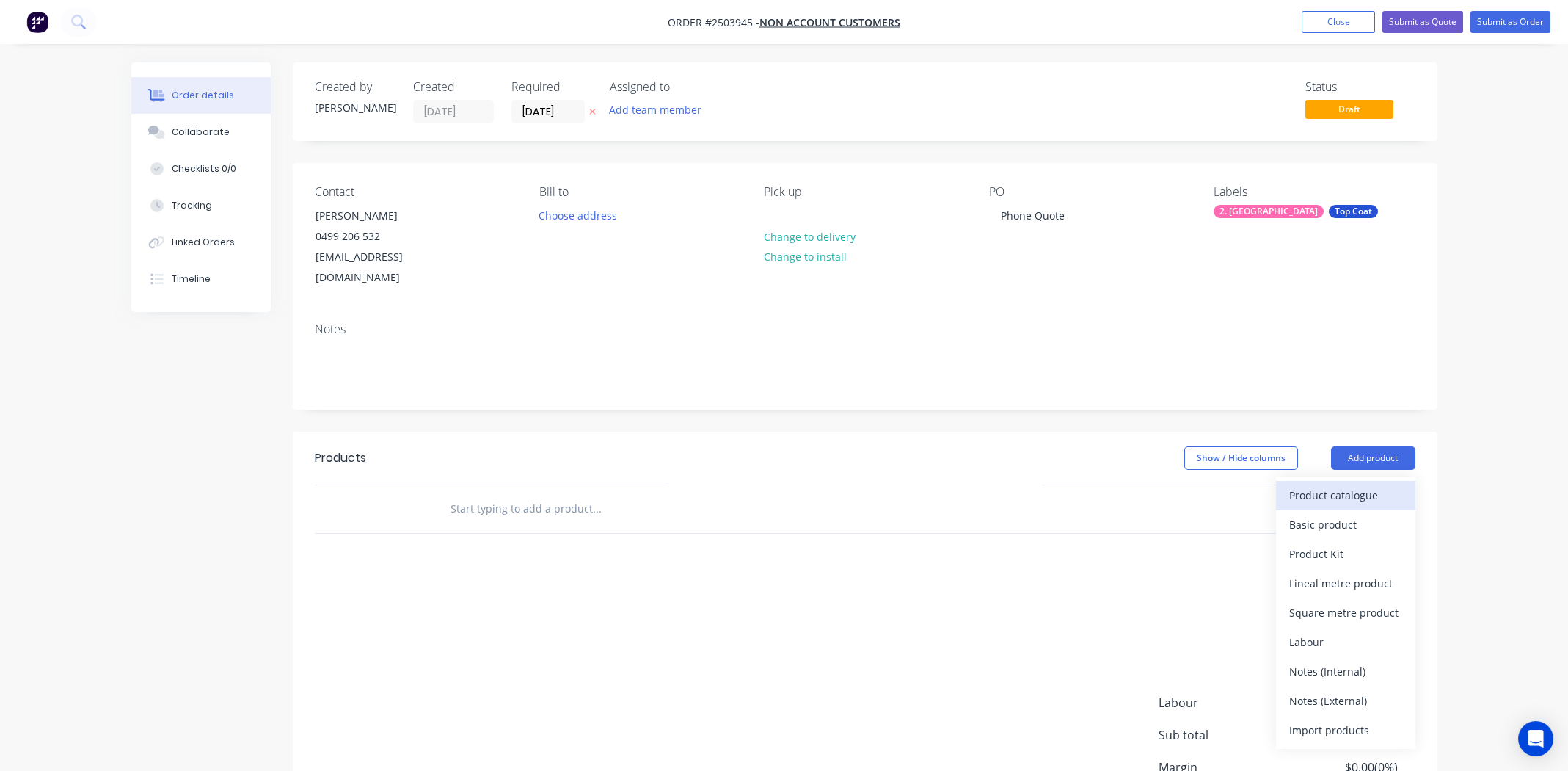
click at [1340, 485] on div "Product catalogue" at bounding box center [1346, 495] width 113 height 22
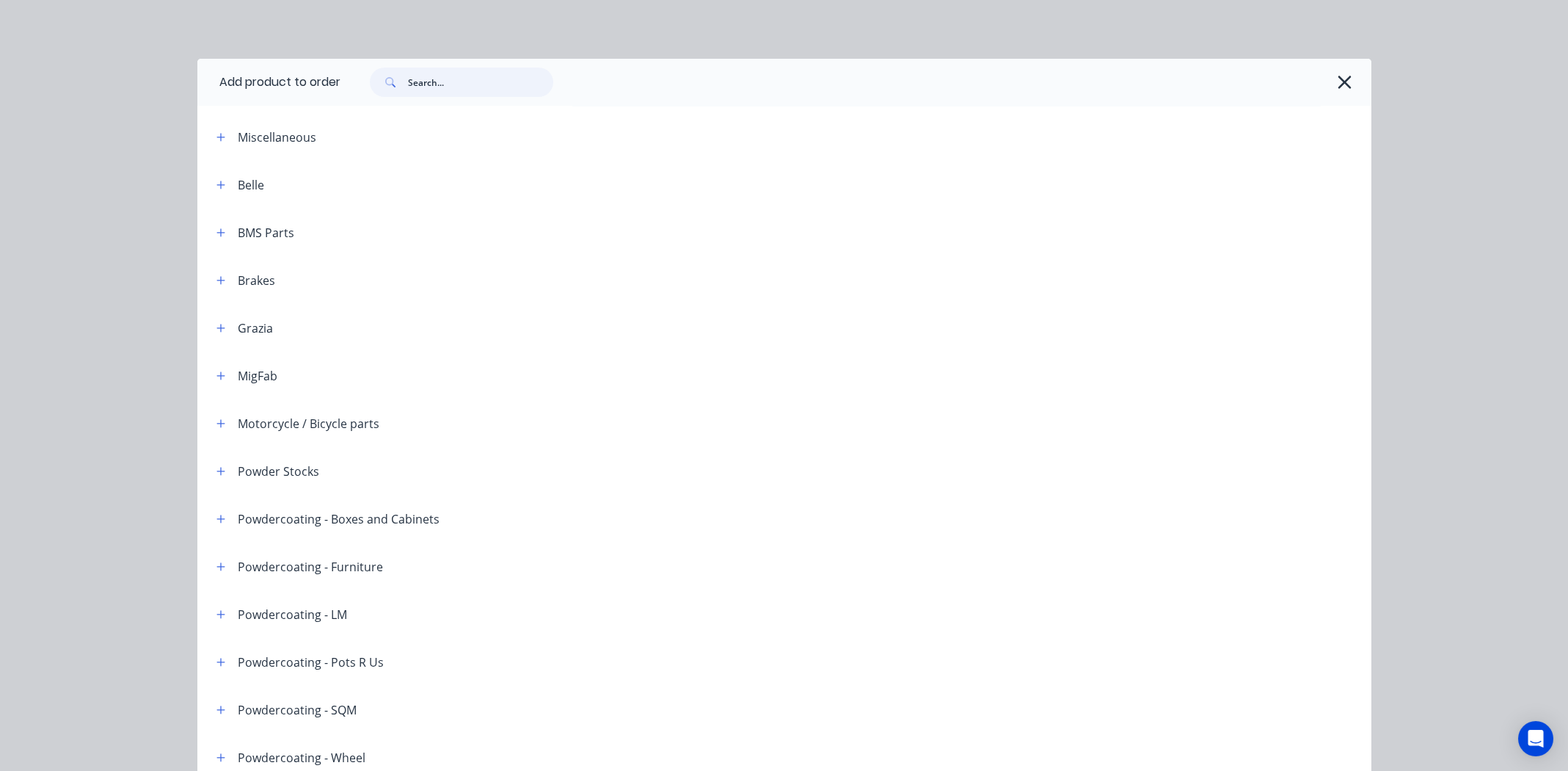
click at [427, 88] on input "text" at bounding box center [481, 82] width 145 height 30
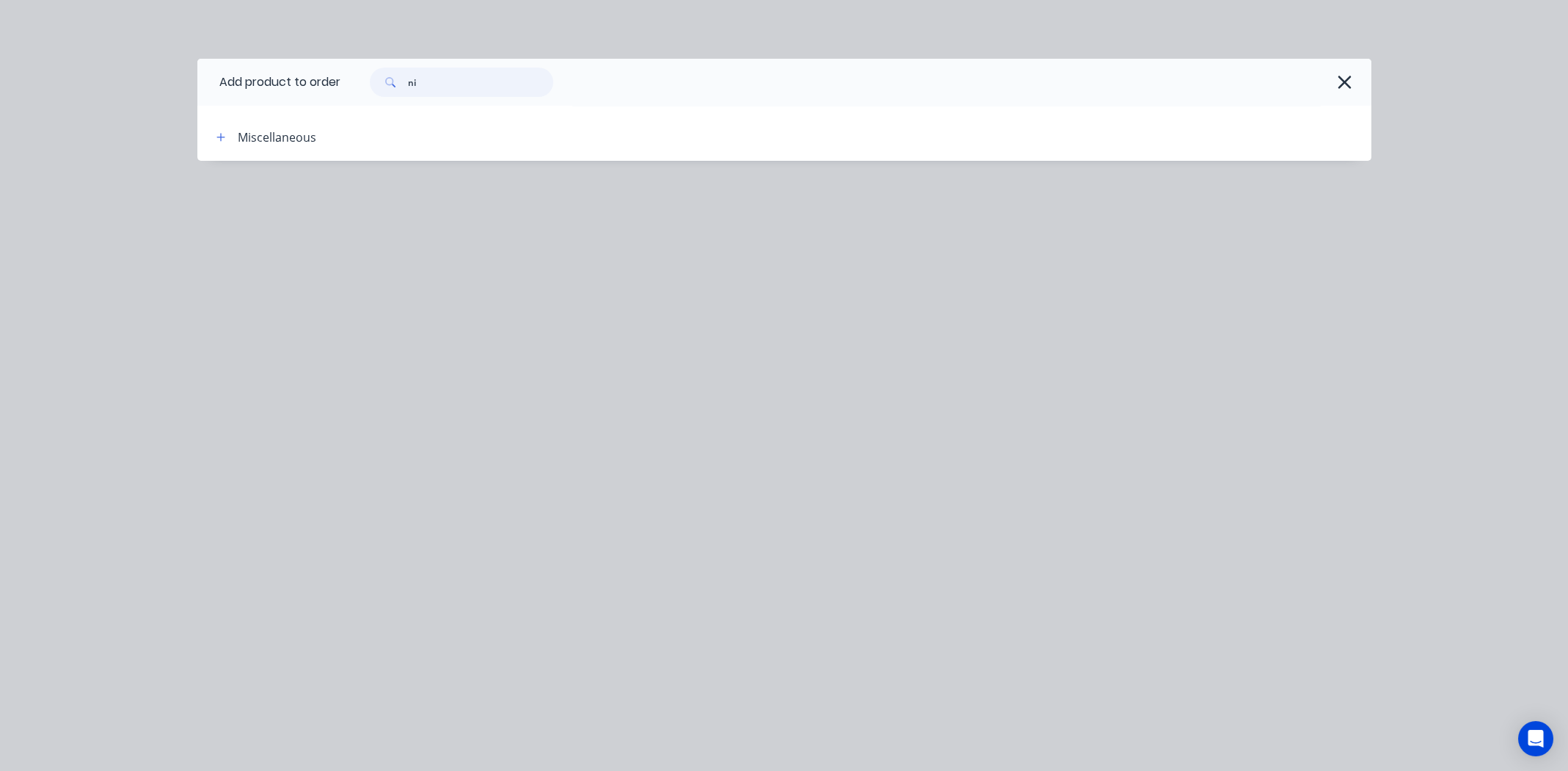
type input "n"
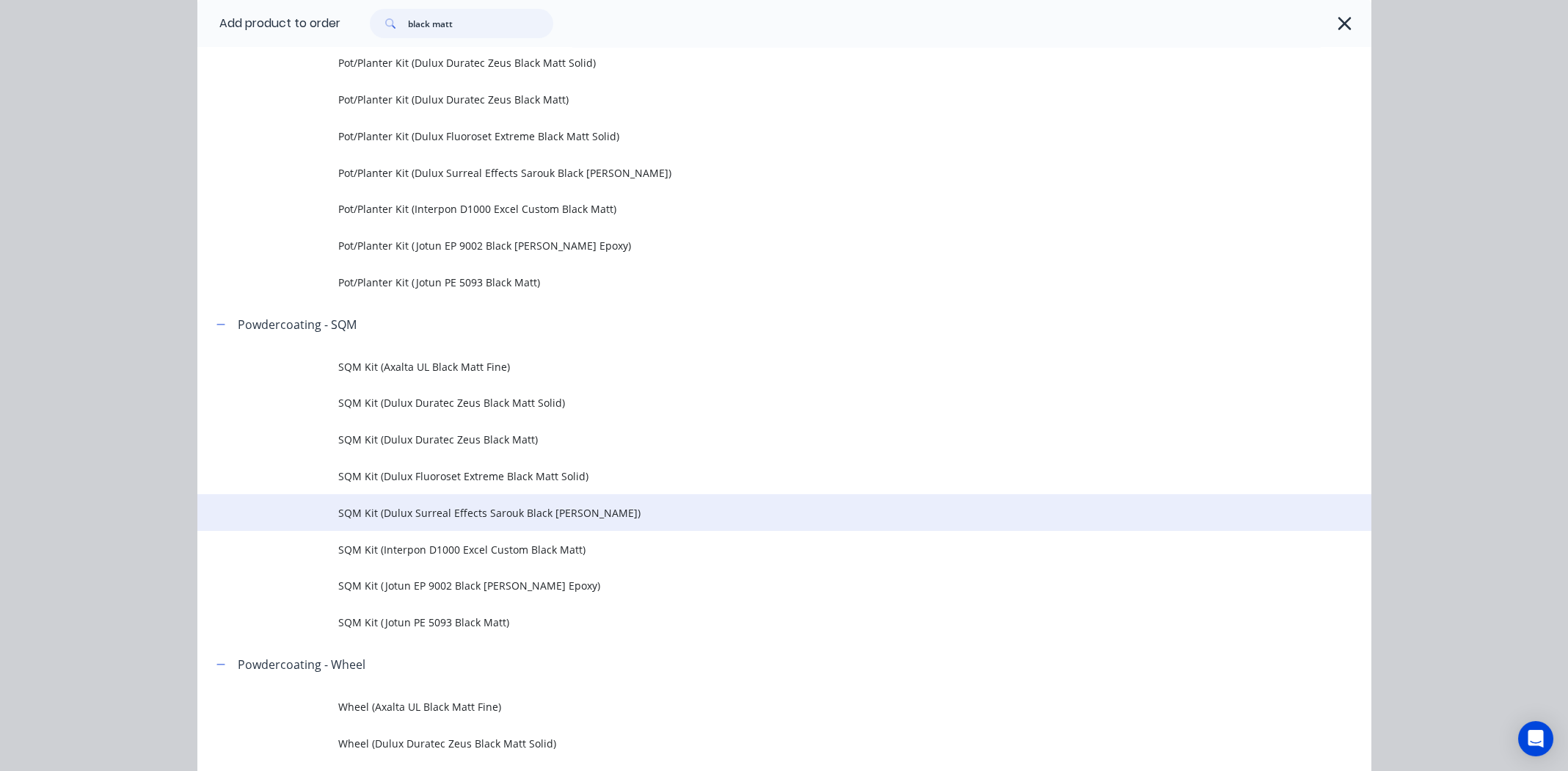
scroll to position [1541, 0]
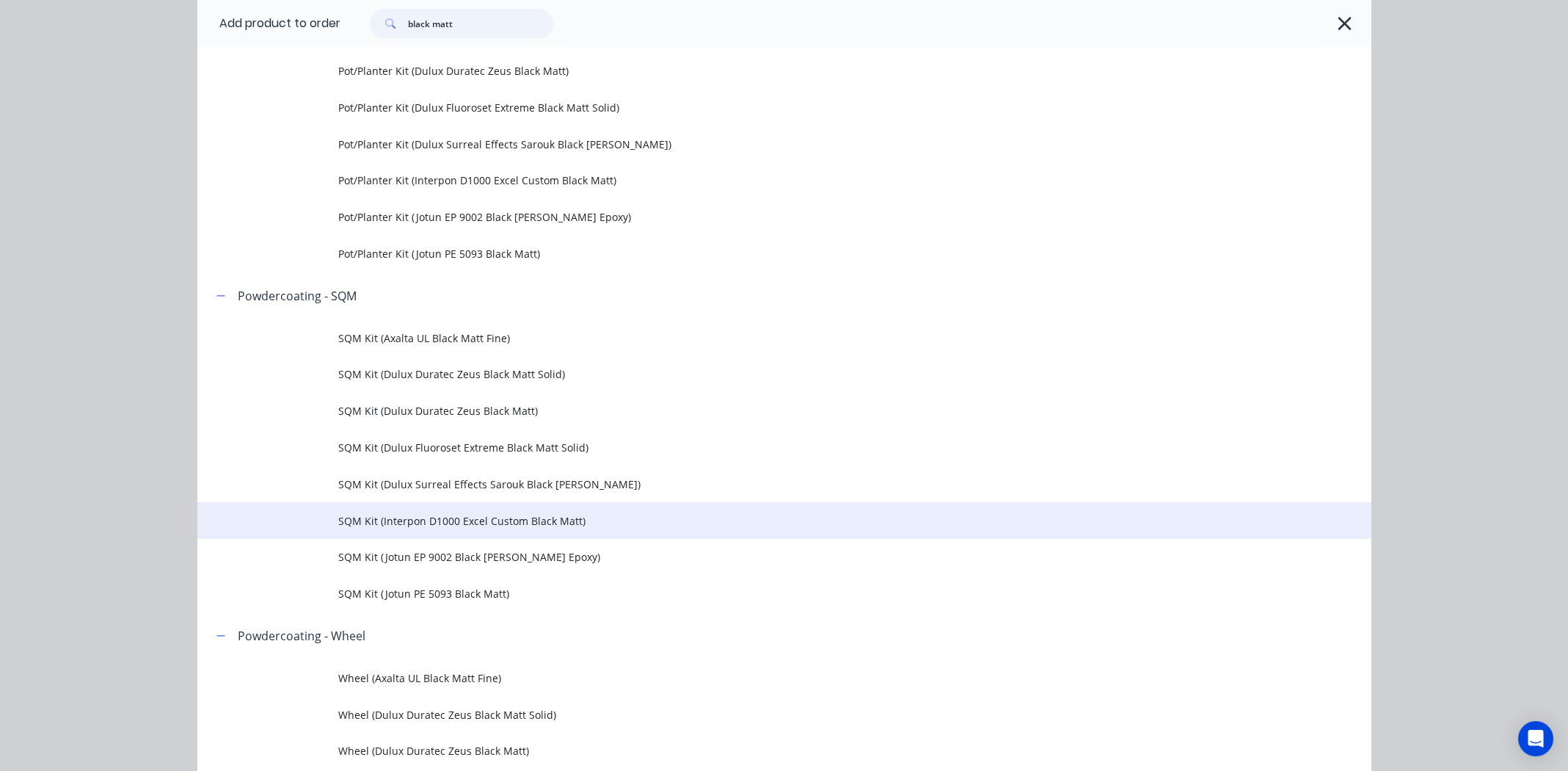
type input "black matt"
click at [435, 522] on span "SQM Kit (Interpon D1000 Excel Custom Black Matt)" at bounding box center [751, 521] width 827 height 15
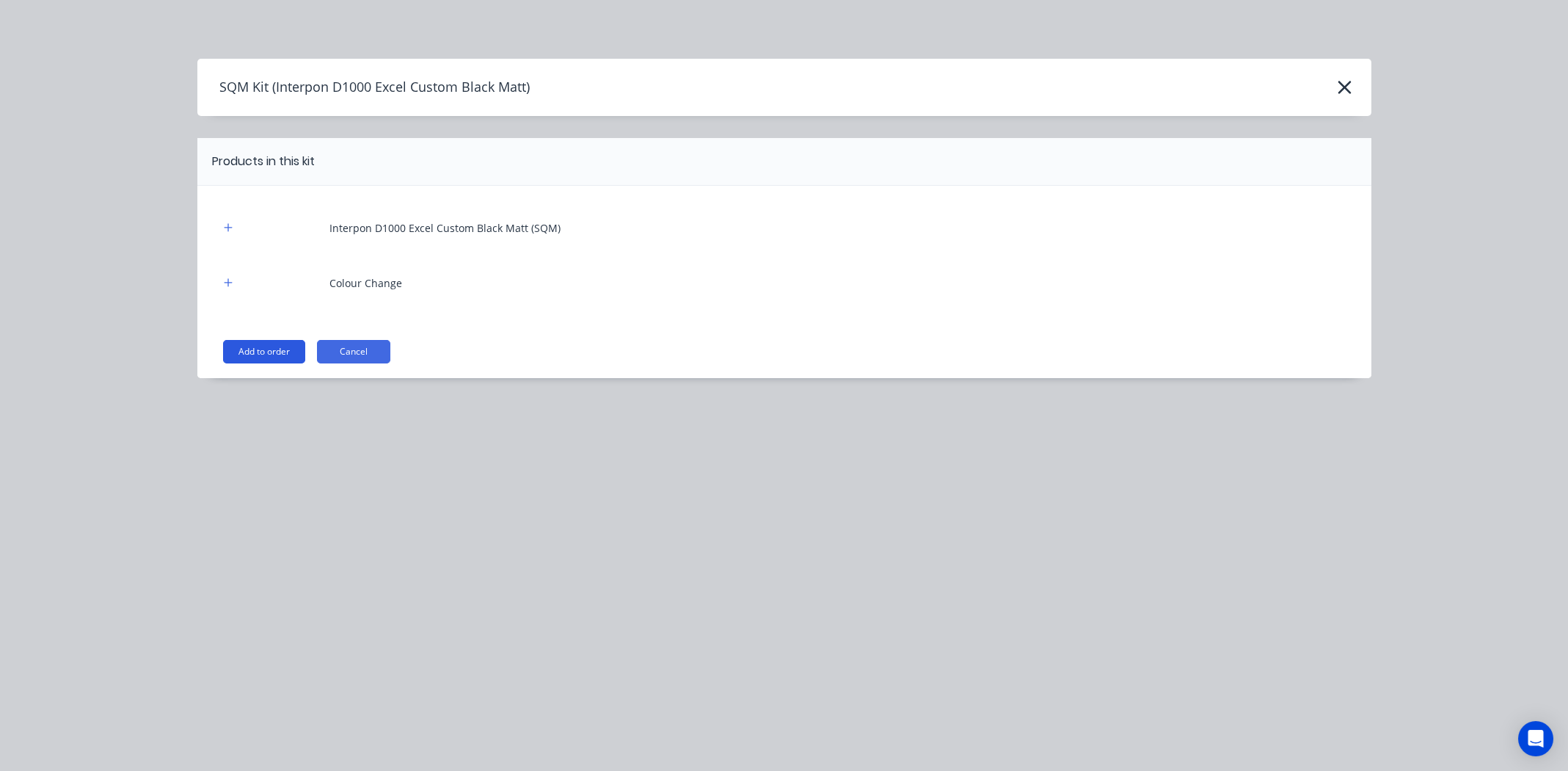
click at [266, 350] on button "Add to order" at bounding box center [265, 352] width 83 height 23
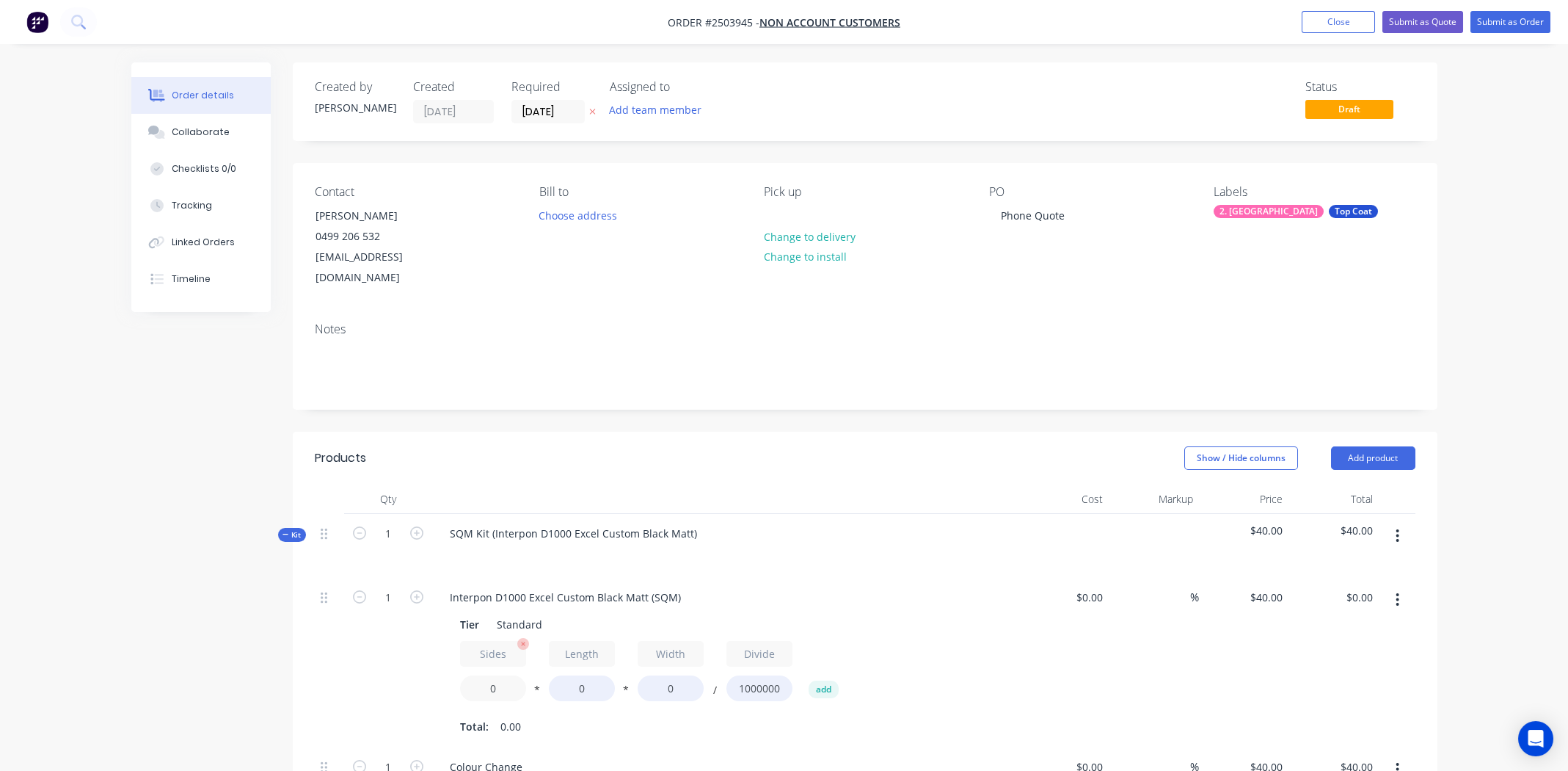
click at [502, 675] on input "0" at bounding box center [494, 688] width 66 height 26
type input "2"
click at [582, 677] on input "0" at bounding box center [583, 688] width 66 height 26
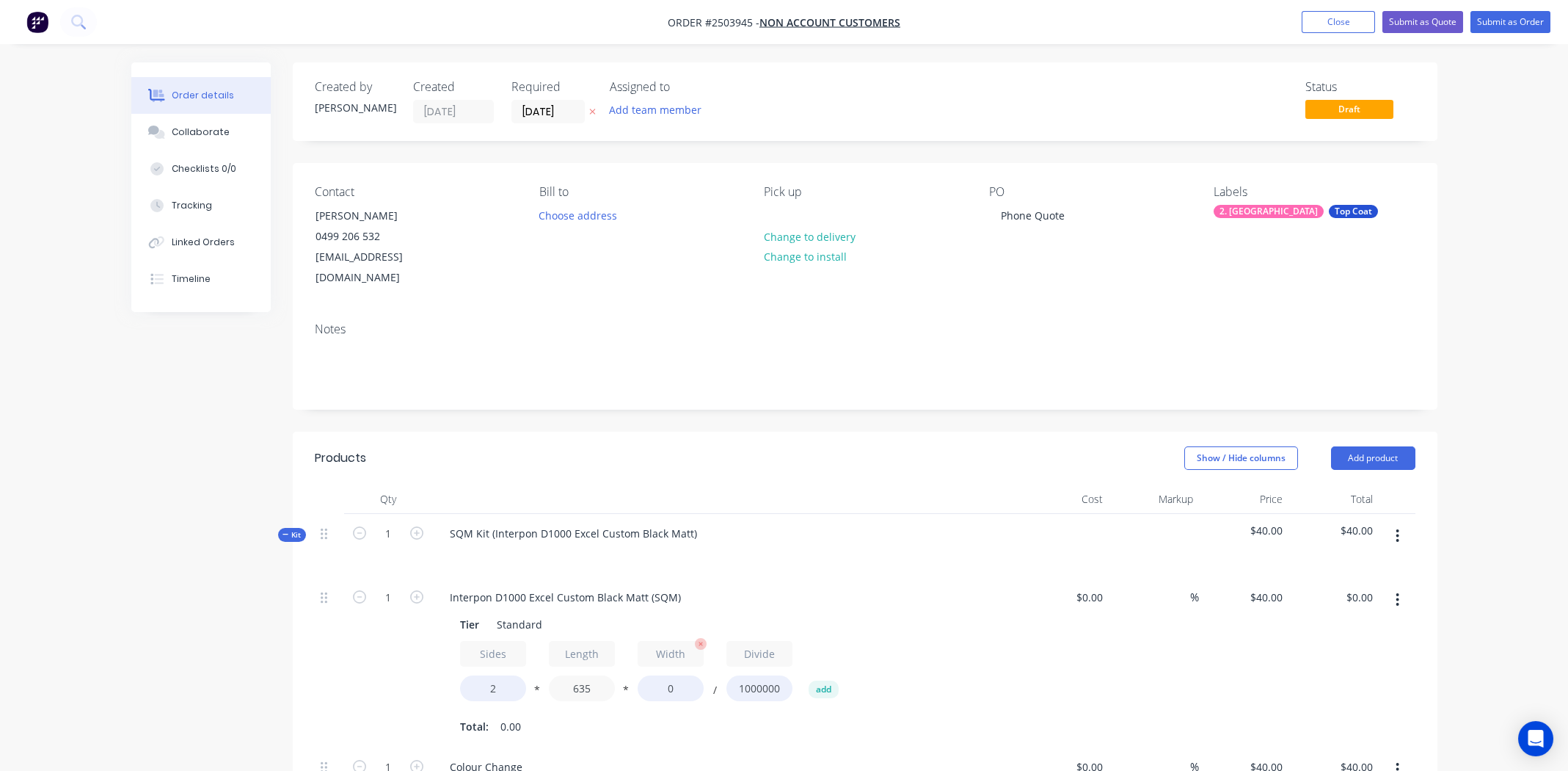
type input "635"
click at [669, 675] on input "0" at bounding box center [671, 688] width 66 height 26
click at [668, 675] on input "0" at bounding box center [671, 688] width 66 height 26
type input "185"
type input "$9.40"
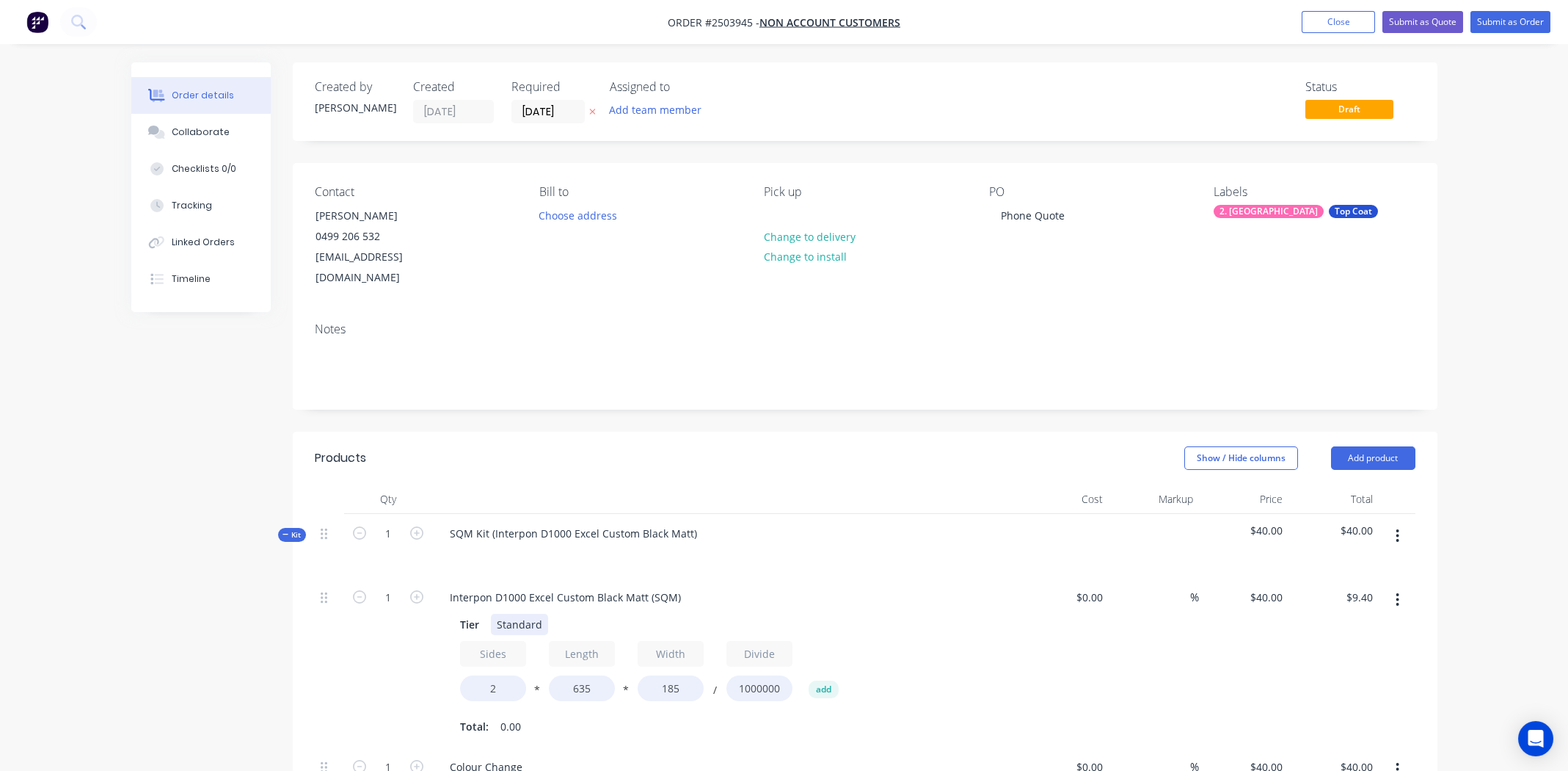
click at [946, 614] on div "Tier Standard" at bounding box center [723, 625] width 537 height 22
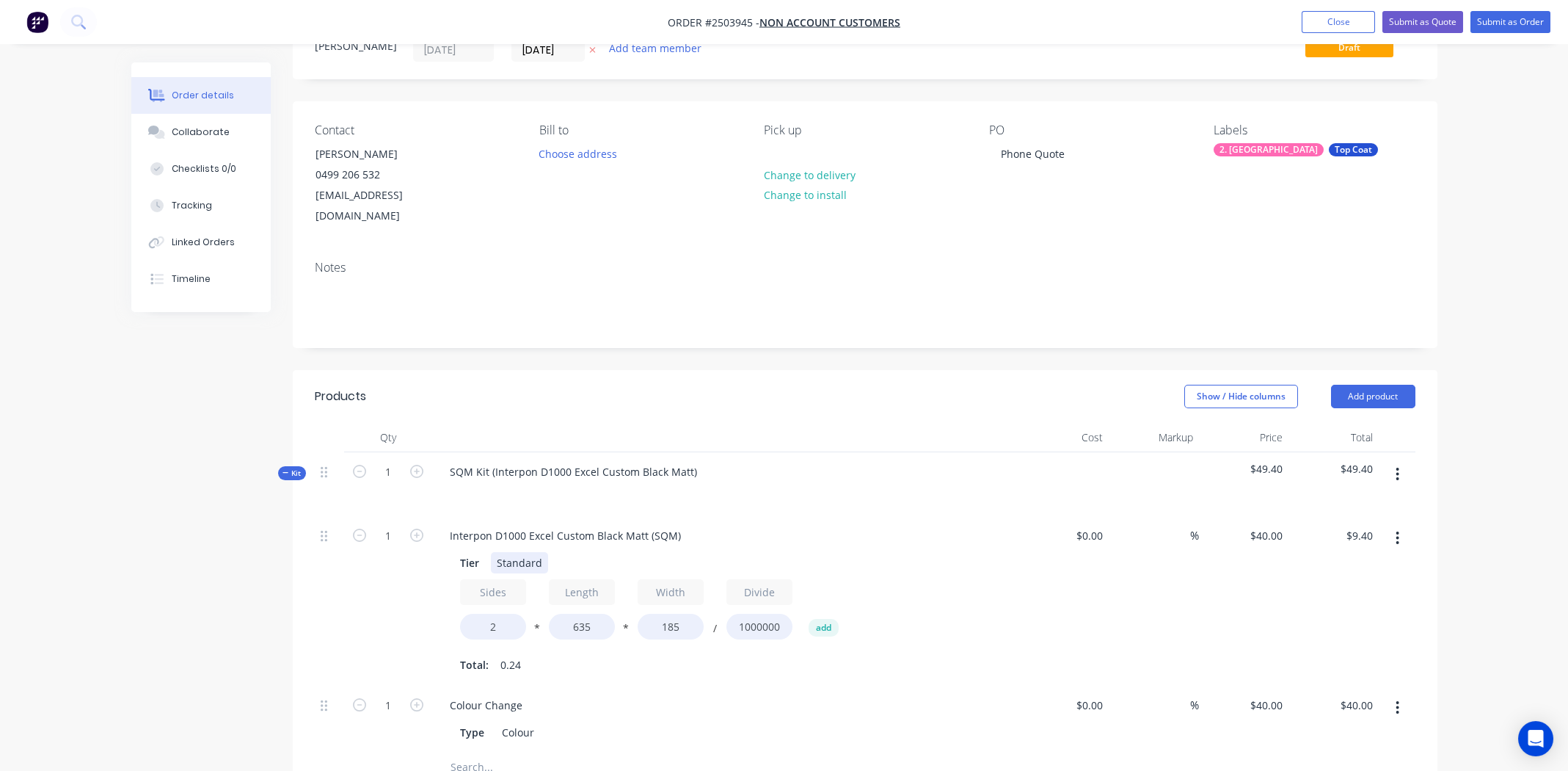
scroll to position [220, 0]
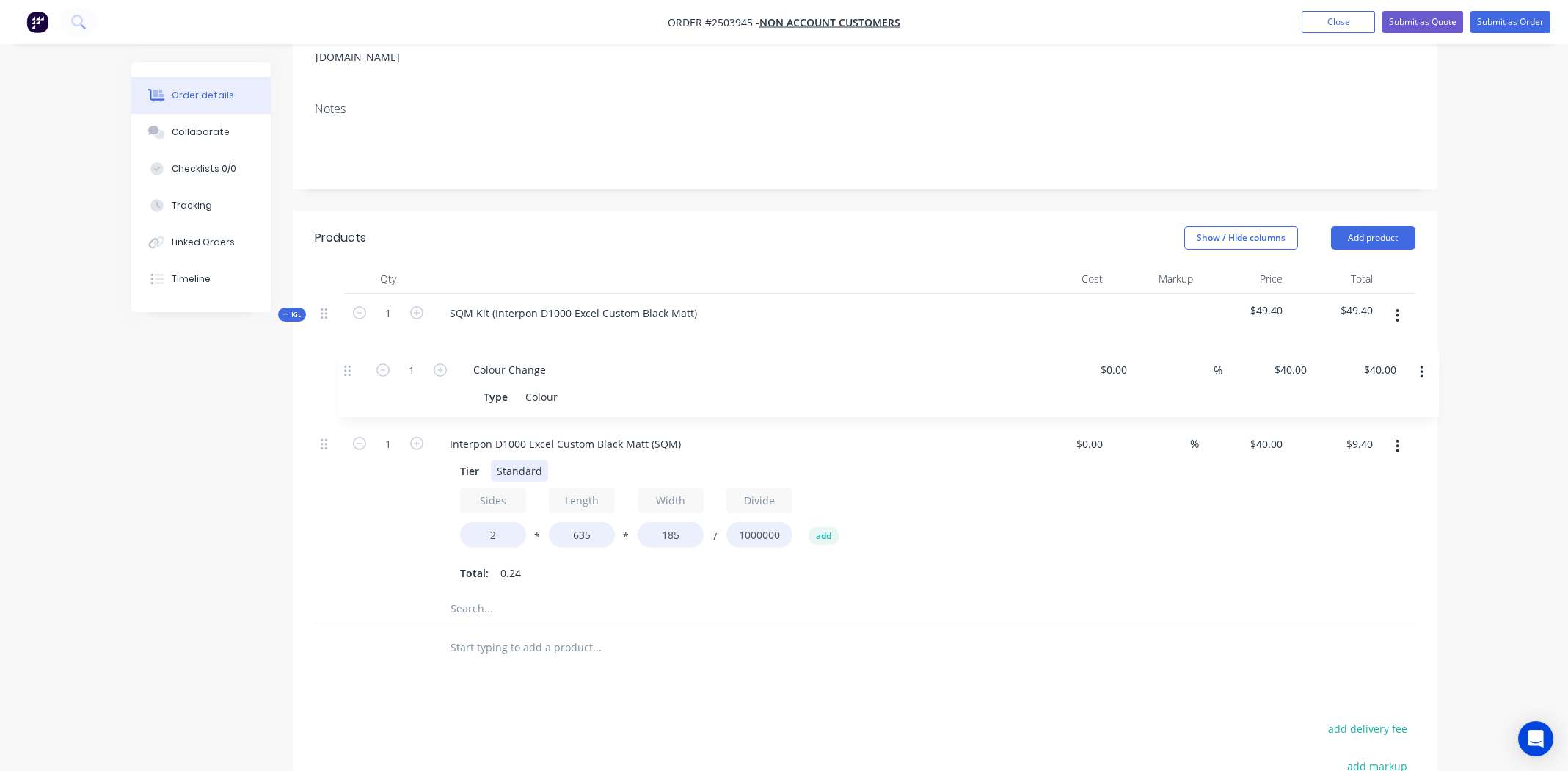
drag, startPoint x: 320, startPoint y: 525, endPoint x: 340, endPoint y: 352, distance: 174.2
click at [343, 357] on div "1 Interpon D1000 Excel Custom Black Matt (SQM) Tier Standard Sides 2 * Length 6…" at bounding box center [865, 475] width 1100 height 236
click at [1397, 308] on icon "button" at bounding box center [1397, 316] width 4 height 16
click at [1348, 344] on div "Add product to kit" at bounding box center [1346, 355] width 113 height 22
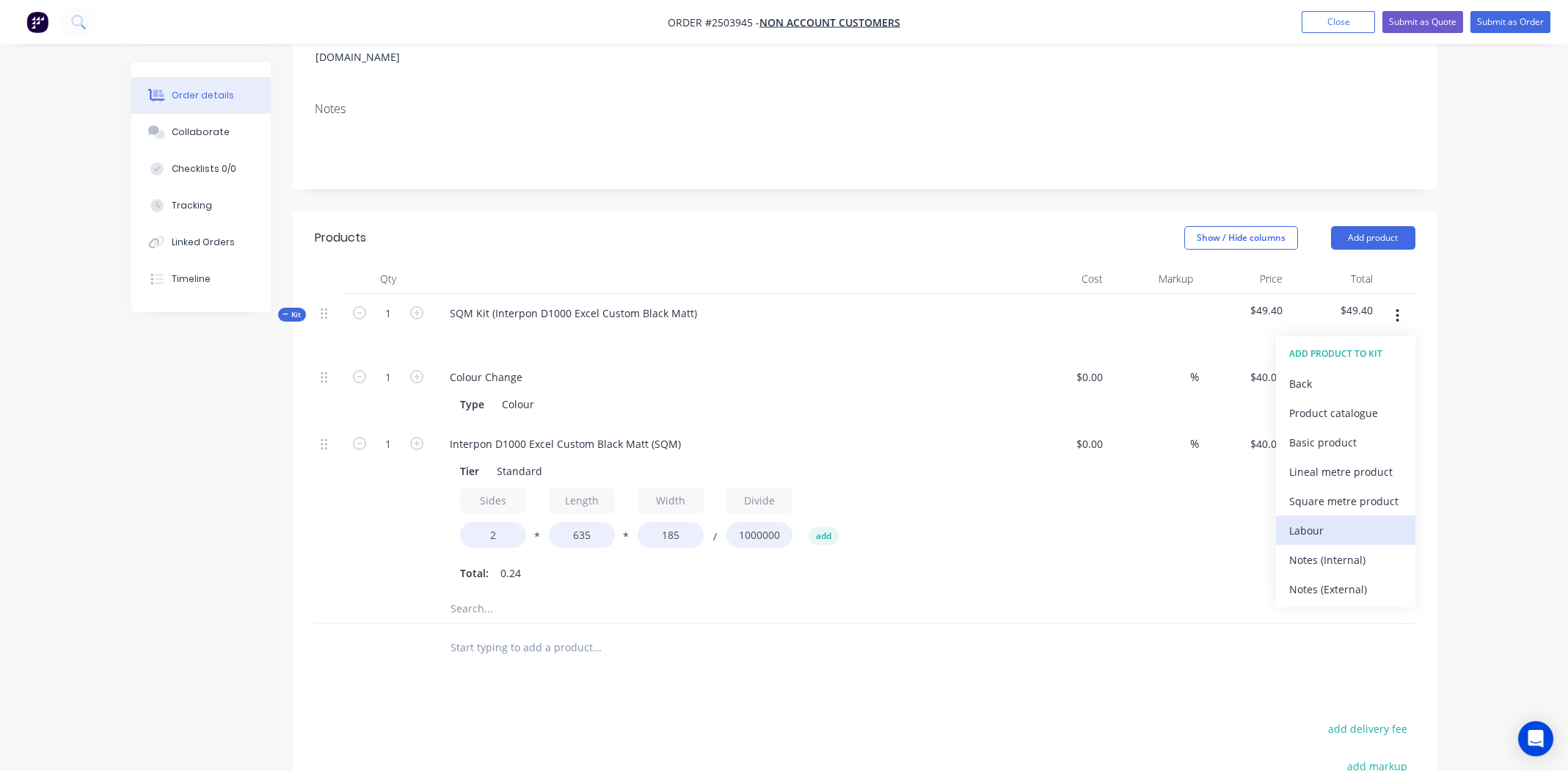
click at [1312, 520] on div "Labour" at bounding box center [1346, 530] width 113 height 22
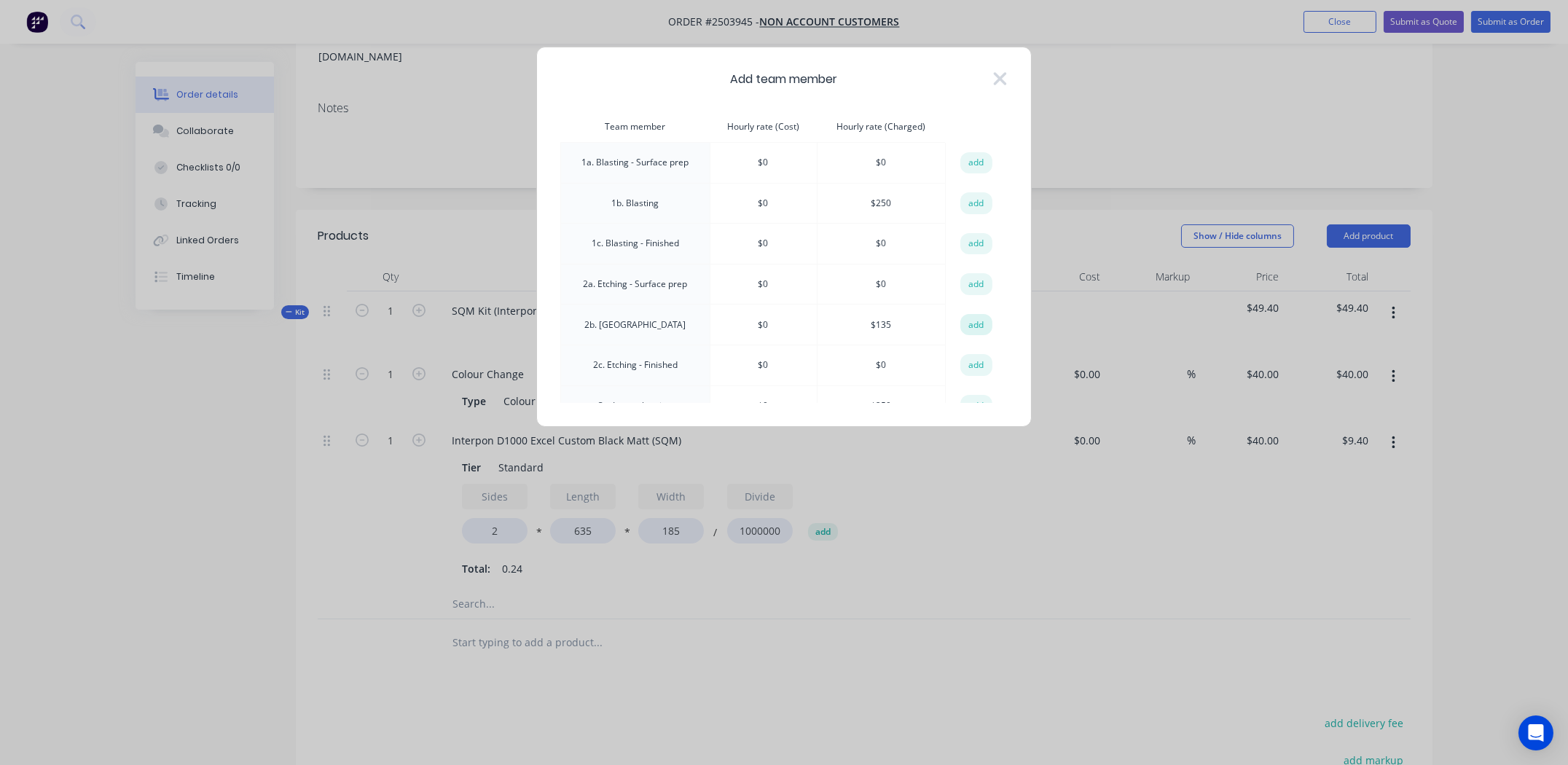
click at [975, 318] on button "add" at bounding box center [976, 324] width 32 height 22
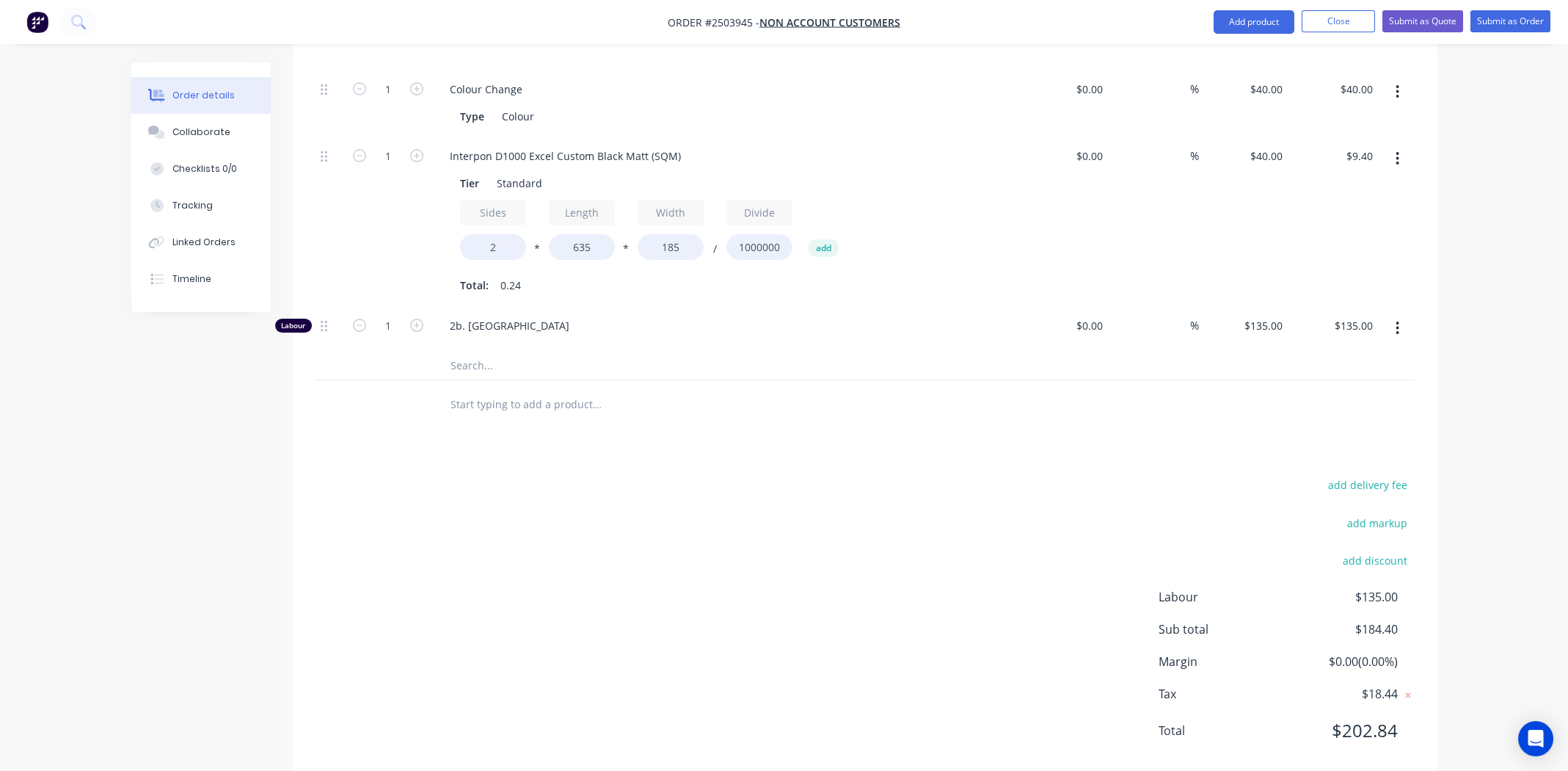
scroll to position [513, 0]
click at [386, 95] on input "1" at bounding box center [388, 84] width 39 height 22
type input "0.333"
type input "$44.96"
click at [797, 521] on div "add delivery fee add markup add discount Labour $135.00 Sub total $184.40 Margi…" at bounding box center [865, 611] width 1100 height 284
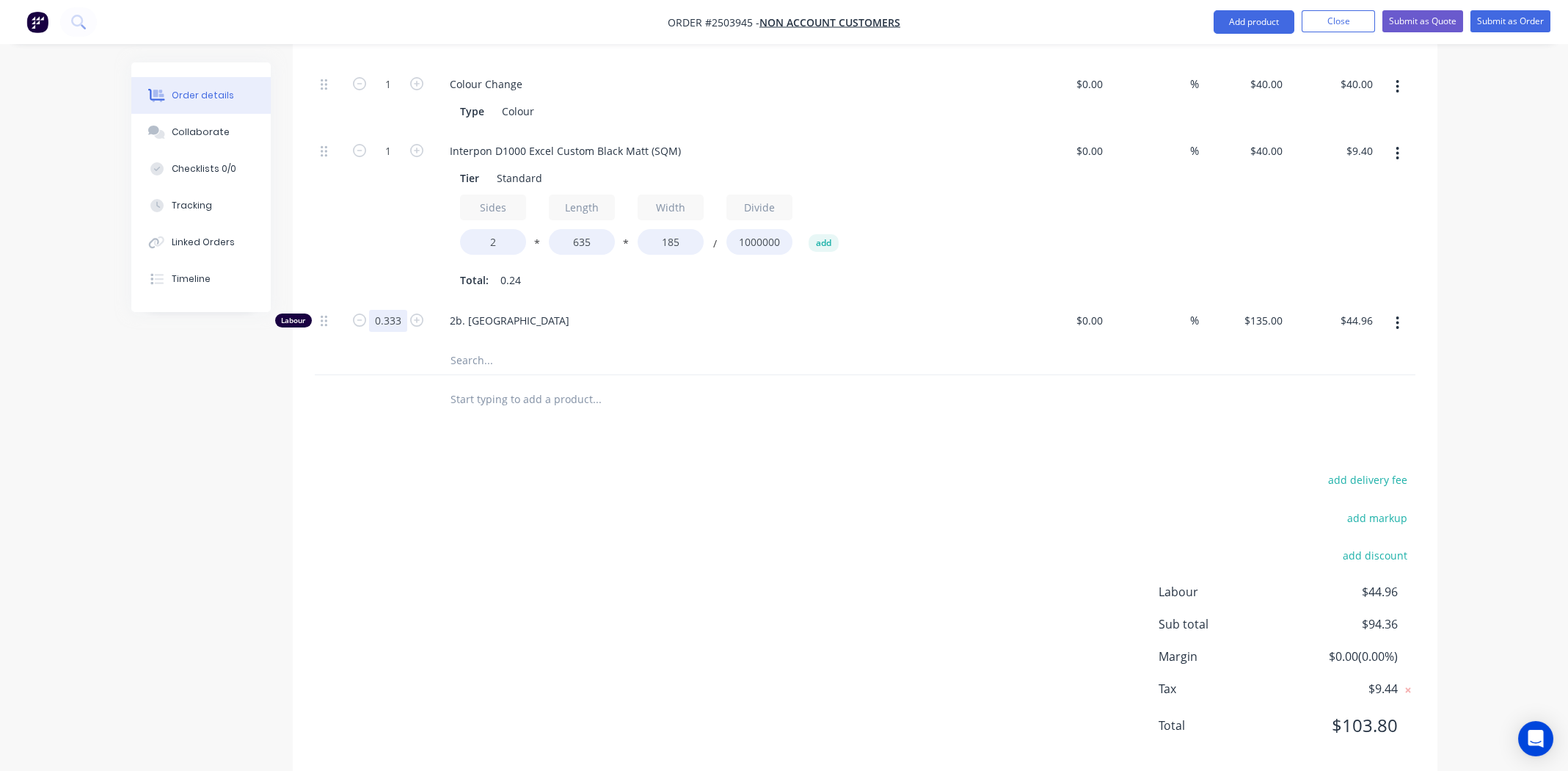
click at [394, 95] on input "0.333" at bounding box center [388, 84] width 39 height 22
click at [400, 95] on input "0.333" at bounding box center [388, 84] width 39 height 22
type input "0.334"
type input "$45.09"
drag, startPoint x: 619, startPoint y: 420, endPoint x: 749, endPoint y: 379, distance: 136.3
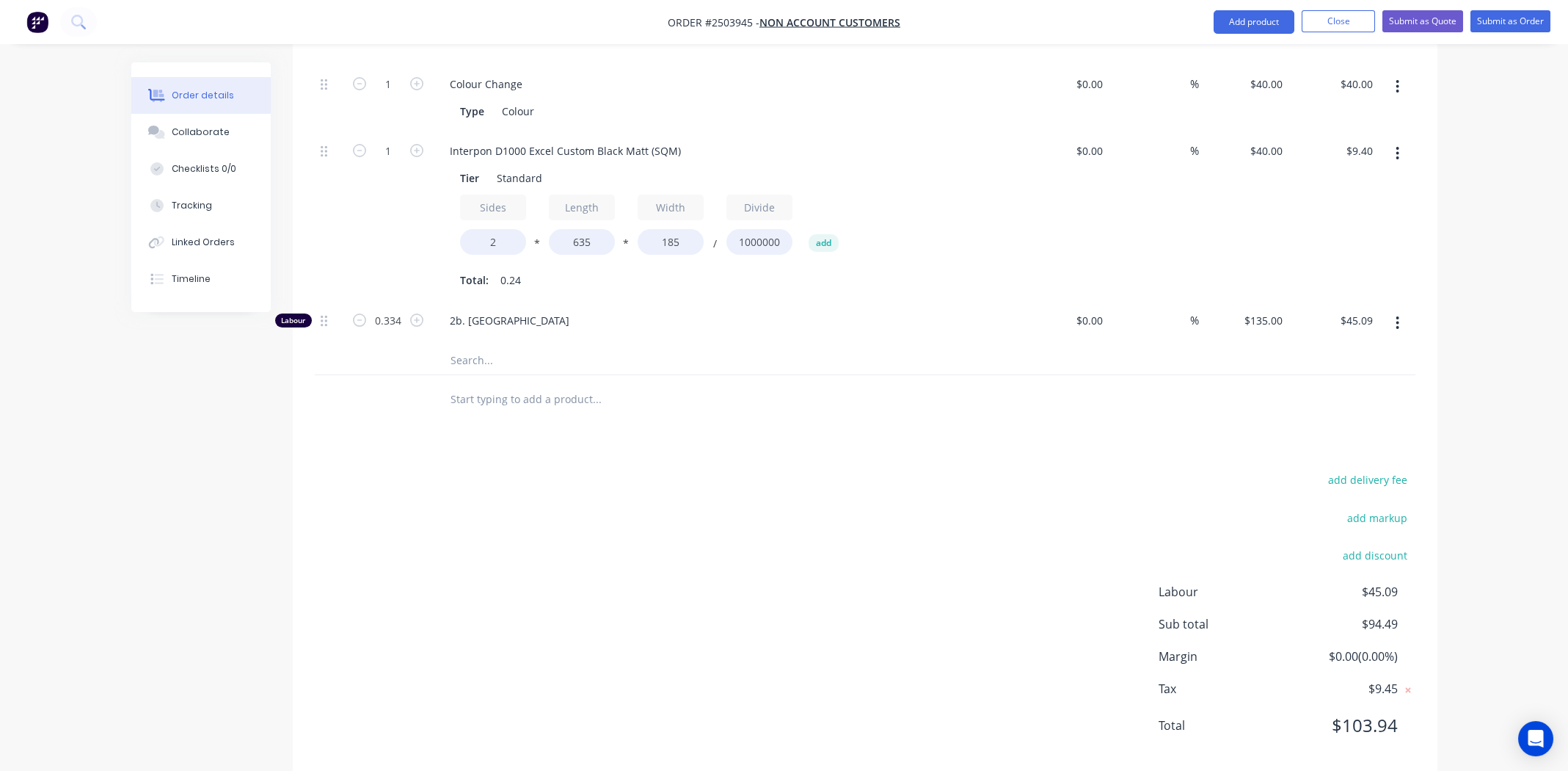
click at [622, 420] on div "Products Show / Hide columns Add product Qty Cost Markup Price Total Kit 1 SQM …" at bounding box center [864, 346] width 1144 height 857
click at [402, 95] on input "0.334" at bounding box center [388, 84] width 39 height 22
click at [405, 95] on input "0.334" at bounding box center [388, 84] width 39 height 22
click at [398, 95] on input "0.334" at bounding box center [388, 84] width 39 height 22
type input "0.3339"
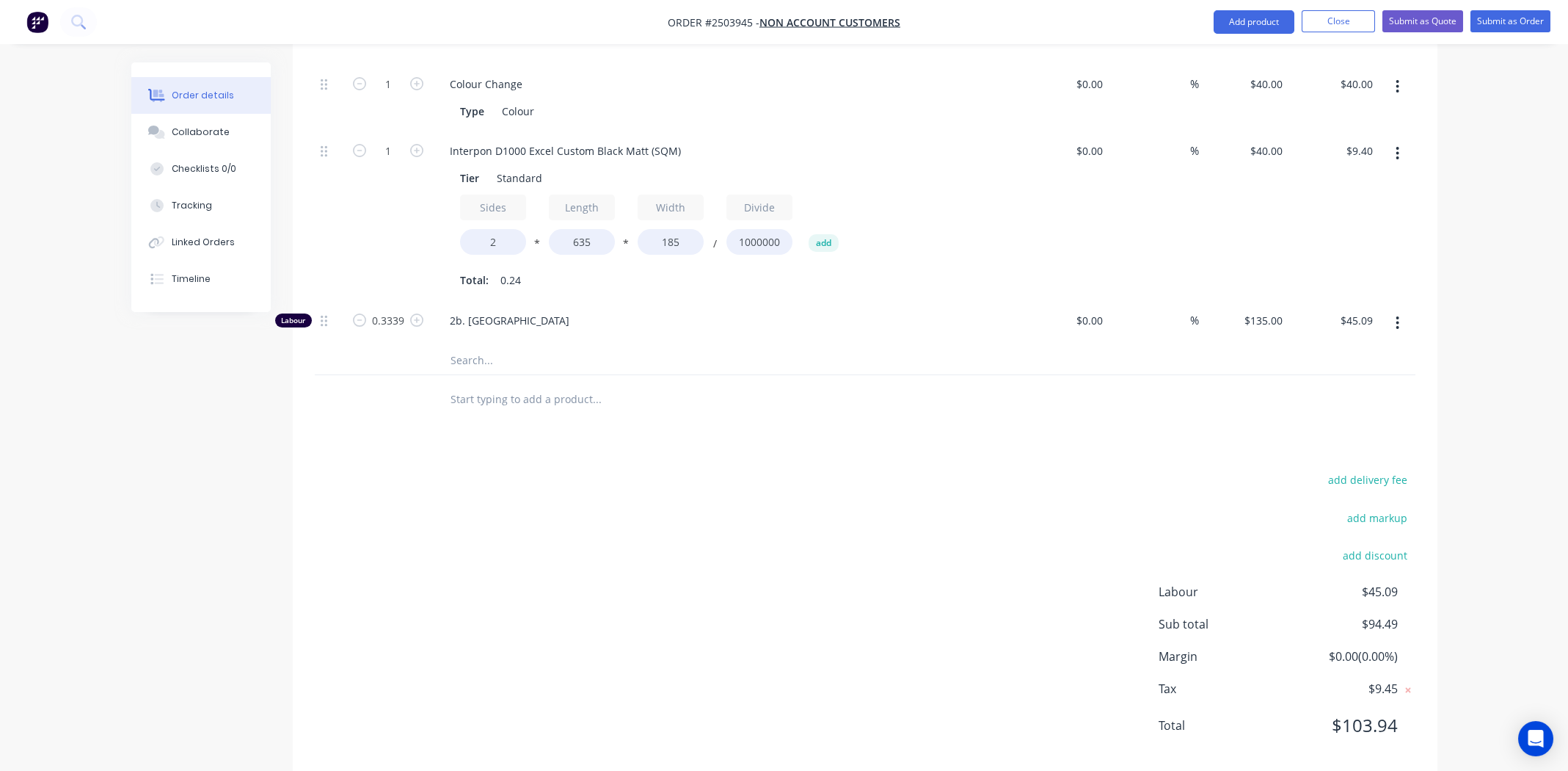
type input "$45.08"
click at [628, 434] on div "Products Show / Hide columns Add product Qty Cost Markup Price Total Kit 1 SQM …" at bounding box center [864, 346] width 1144 height 857
click at [402, 95] on input "0.3339" at bounding box center [388, 84] width 39 height 22
click at [401, 95] on input "0.3339" at bounding box center [388, 84] width 39 height 22
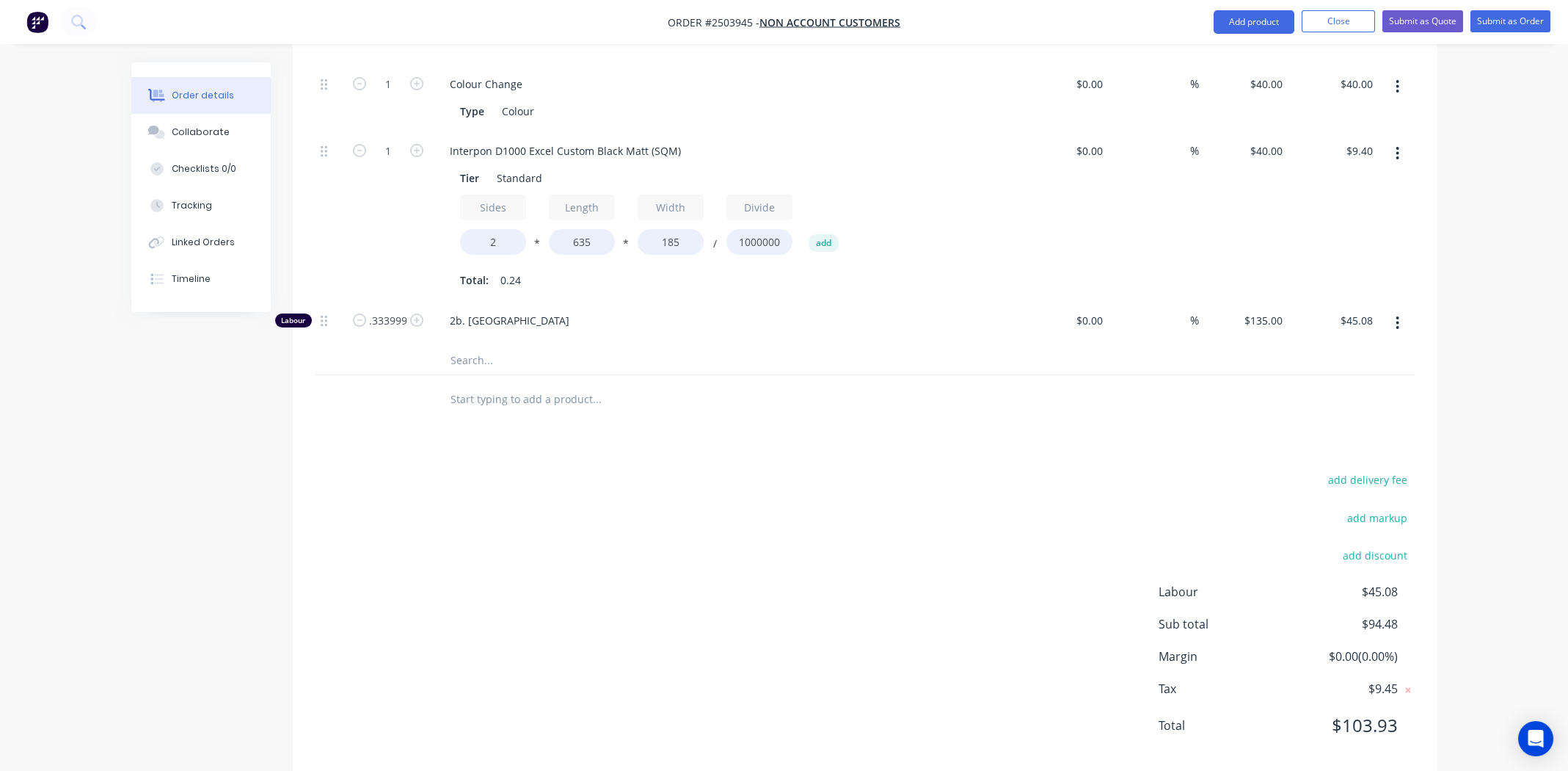
type input "0.334"
type input "$45.09"
click at [838, 545] on div "add delivery fee add markup add discount Labour $45.08 Sub total $94.48 Margin …" at bounding box center [865, 611] width 1100 height 284
click at [397, 95] on input "0.334" at bounding box center [388, 84] width 39 height 22
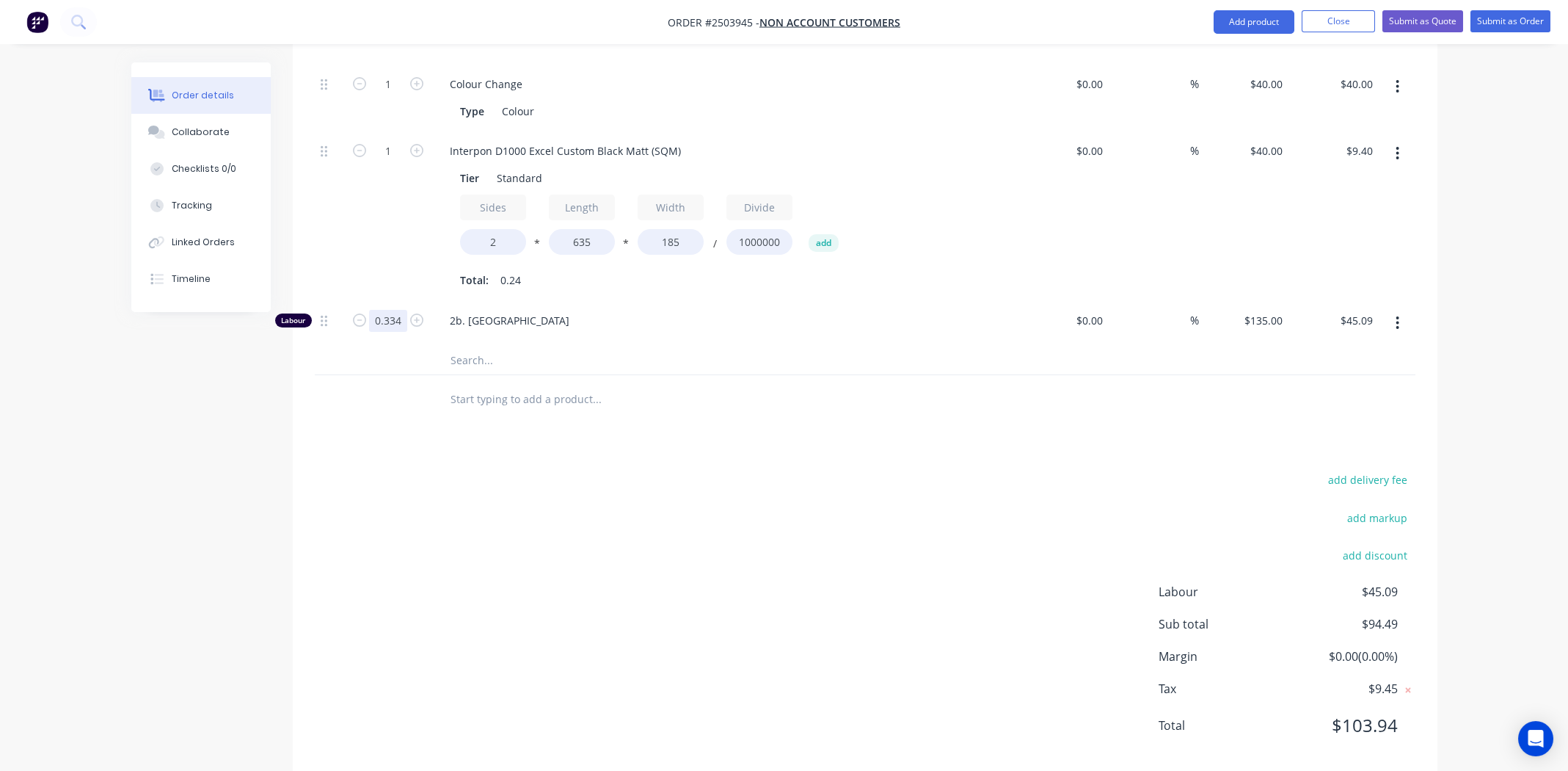
click at [398, 95] on input "0.334" at bounding box center [388, 84] width 39 height 22
type input "0.333"
type input "$44.96"
click at [664, 469] on div "add delivery fee add markup add discount Labour $44.96 Sub total $94.36 Margin …" at bounding box center [865, 611] width 1100 height 284
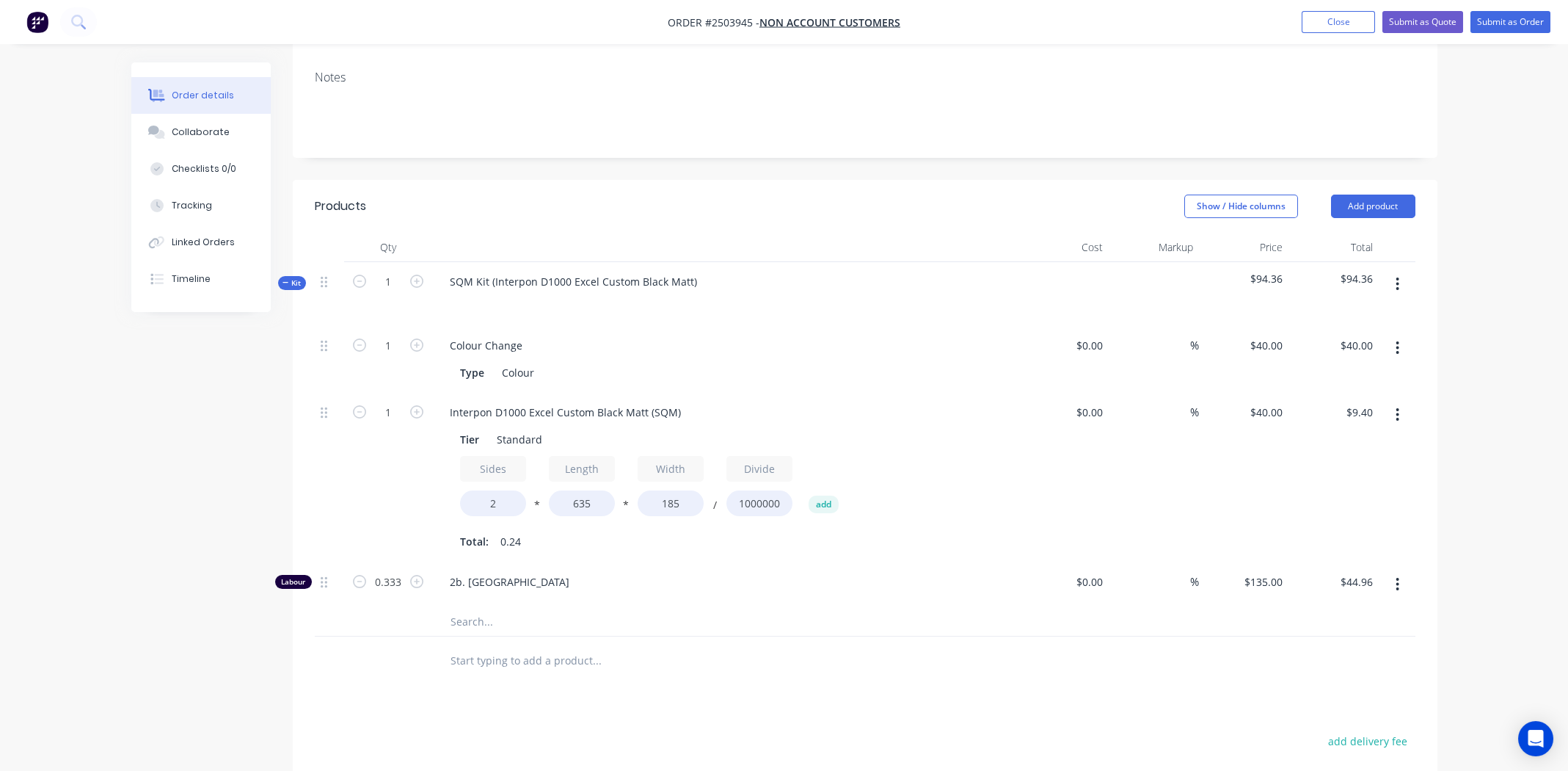
scroll to position [293, 0]
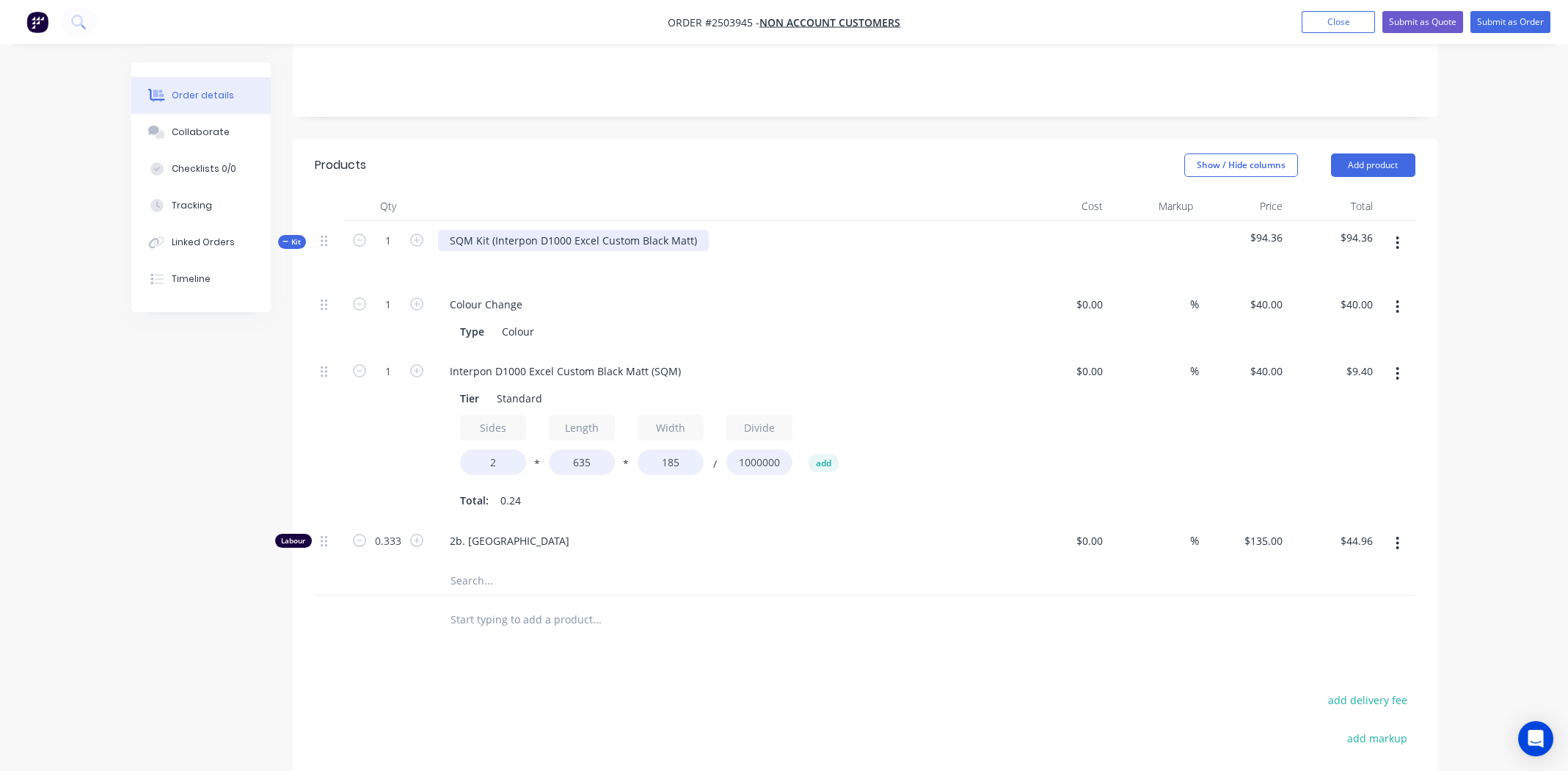
click at [691, 230] on div "SQM Kit (Interpon D1000 Excel Custom Black Matt)" at bounding box center [574, 241] width 271 height 22
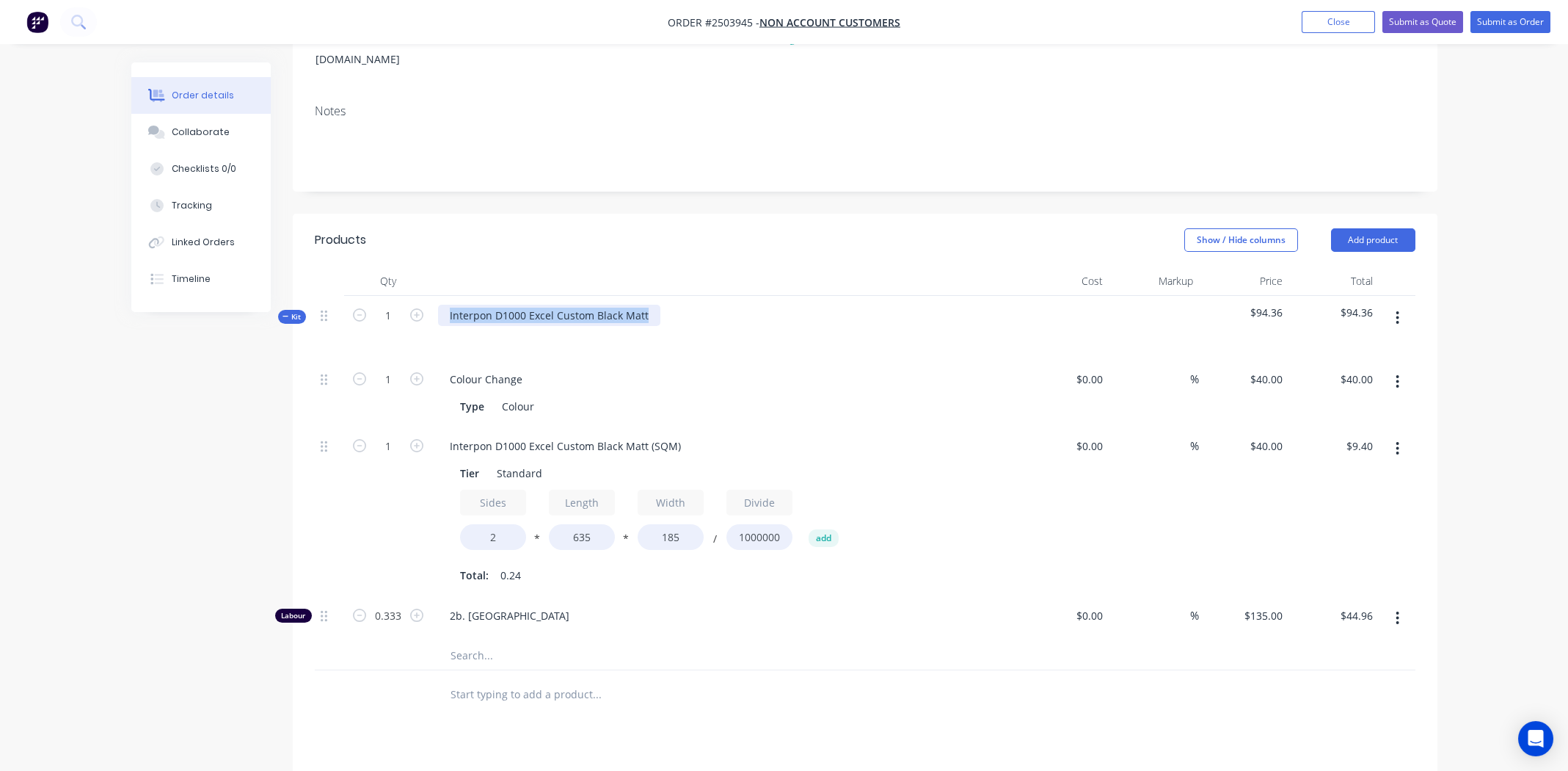
scroll to position [146, 0]
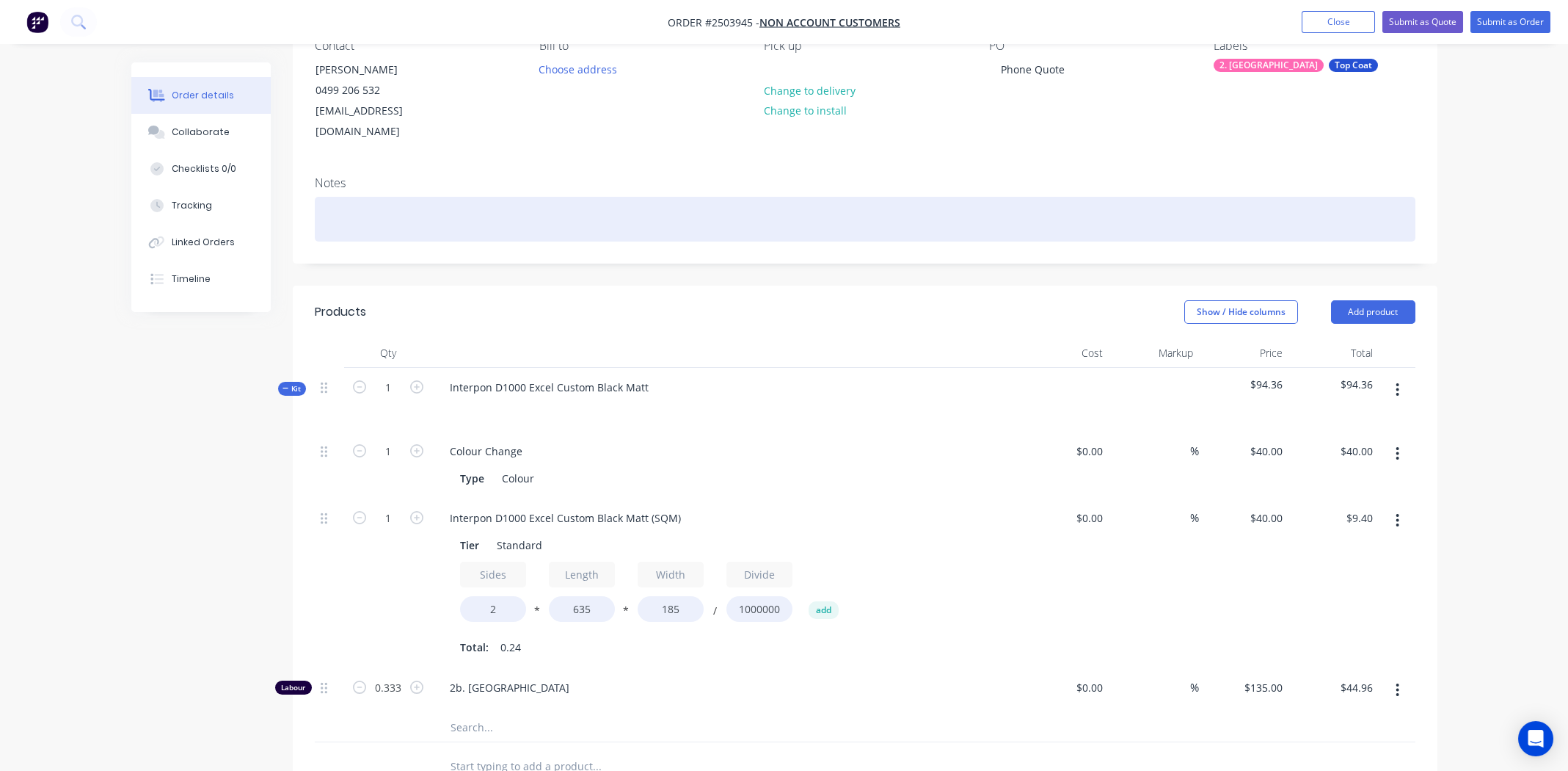
paste div
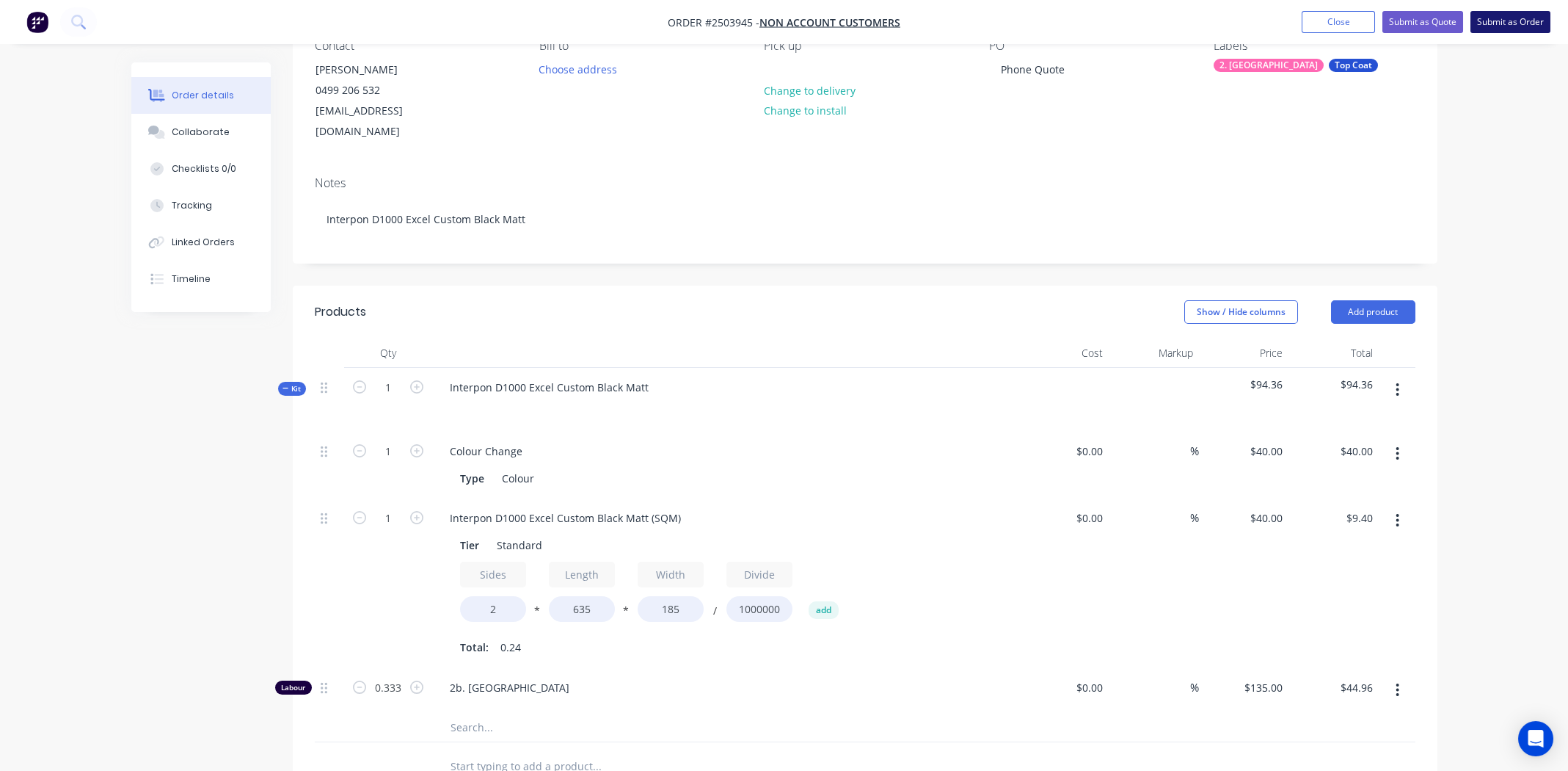
click at [1513, 21] on button "Submit as Order" at bounding box center [1511, 22] width 80 height 22
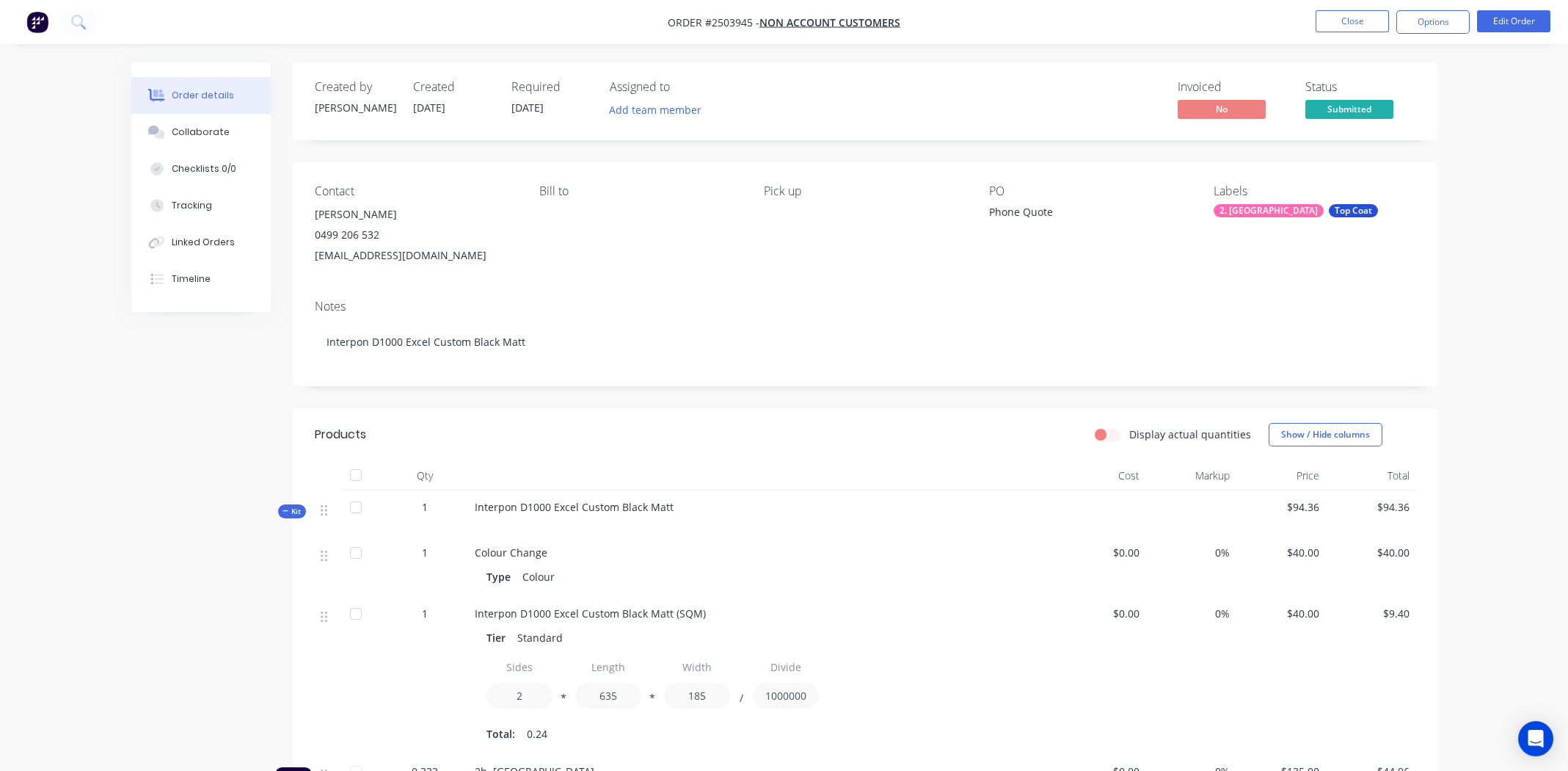
click at [1051, 214] on div "Phone Quote" at bounding box center [1081, 214] width 183 height 21
drag, startPoint x: 705, startPoint y: 22, endPoint x: 751, endPoint y: 21, distance: 46.0
click at [751, 21] on span "Order #2503945 -" at bounding box center [714, 22] width 92 height 14
copy span "#2503945"
click at [187, 124] on button "Collaborate" at bounding box center [200, 132] width 139 height 37
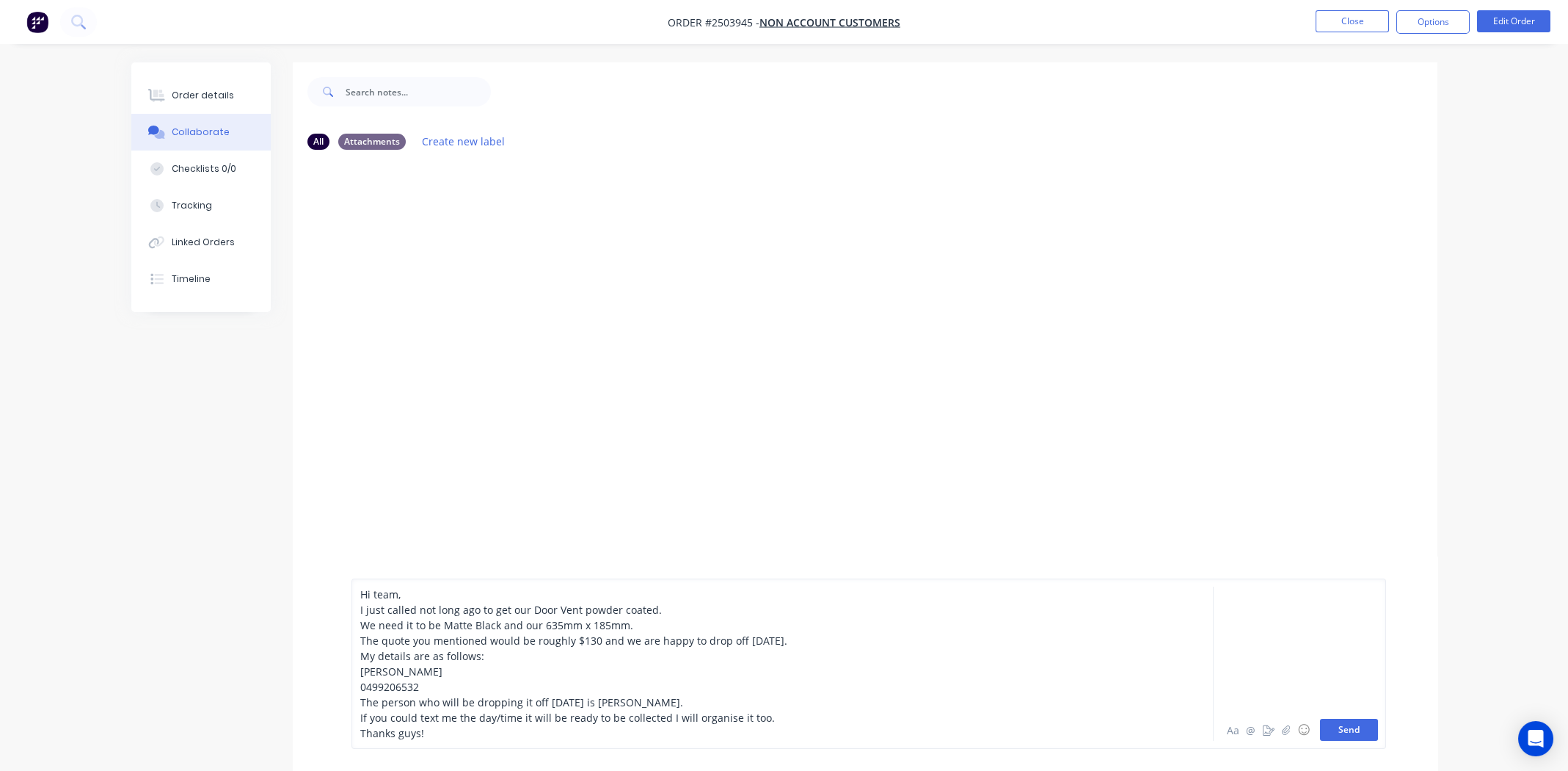
click at [1353, 734] on button "Send" at bounding box center [1349, 729] width 58 height 22
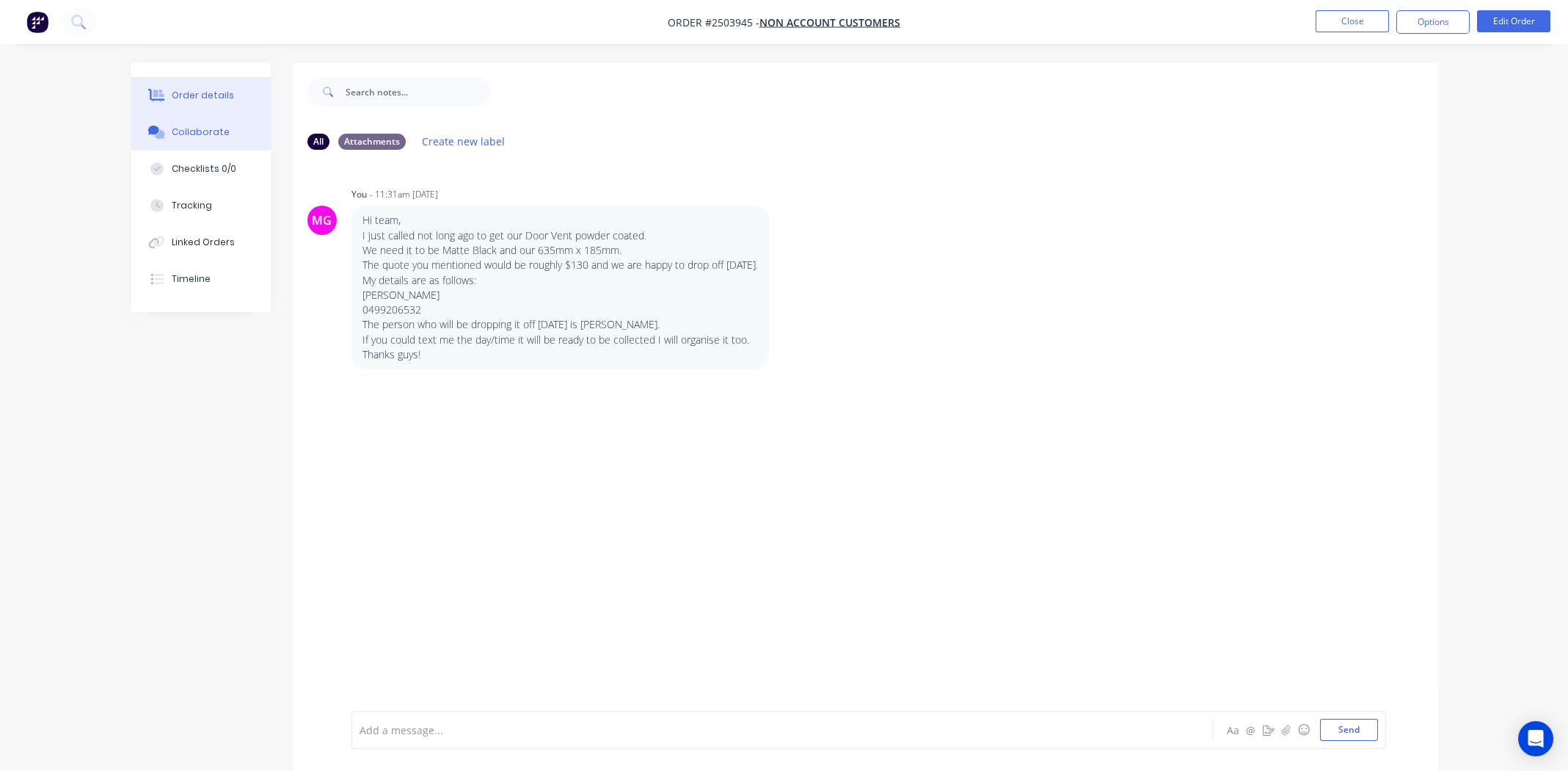
click at [200, 99] on div "Order details" at bounding box center [202, 95] width 62 height 13
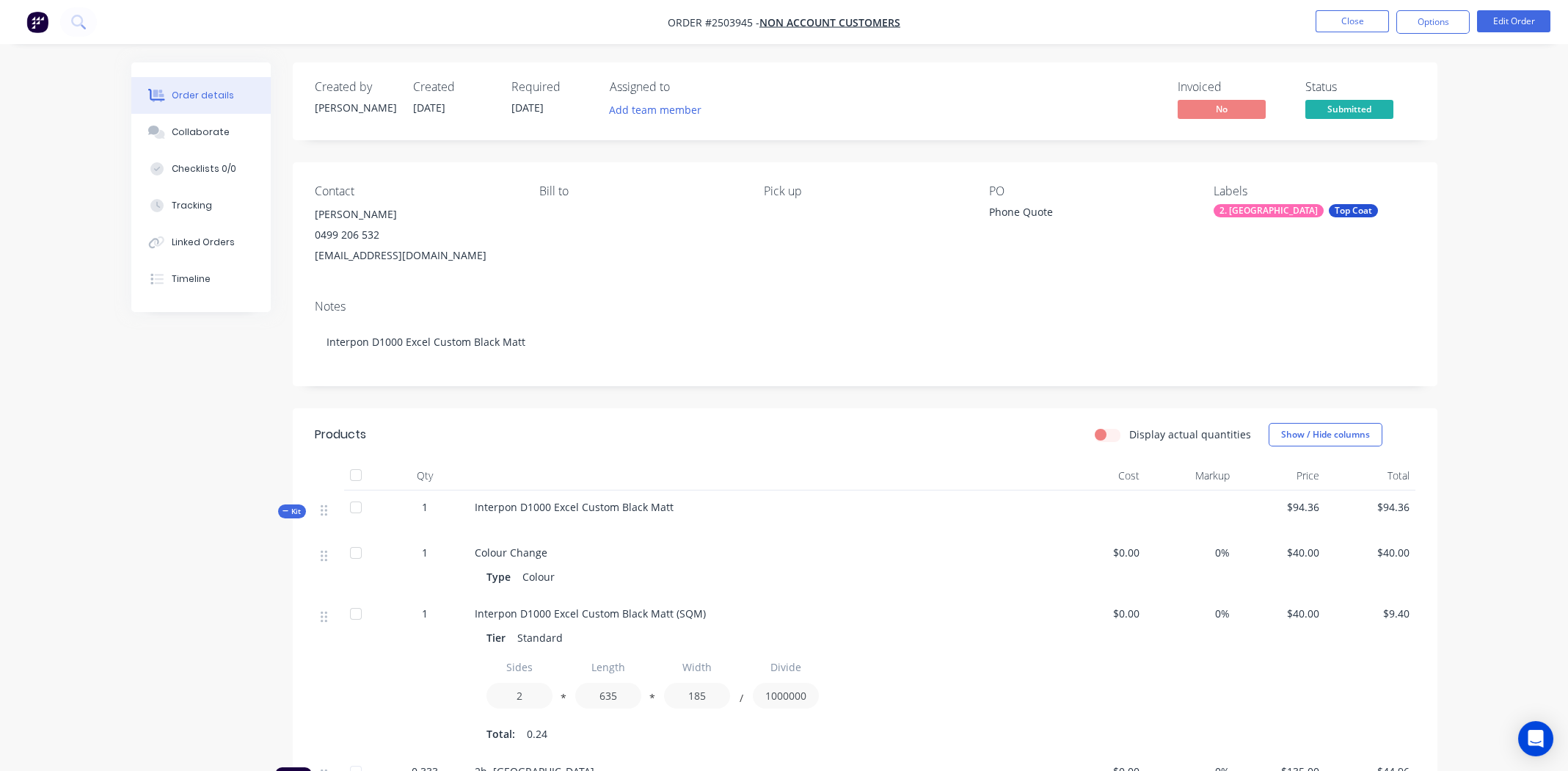
click at [868, 252] on div "Pick up" at bounding box center [864, 224] width 201 height 82
click at [1322, 26] on button "Close" at bounding box center [1353, 21] width 74 height 22
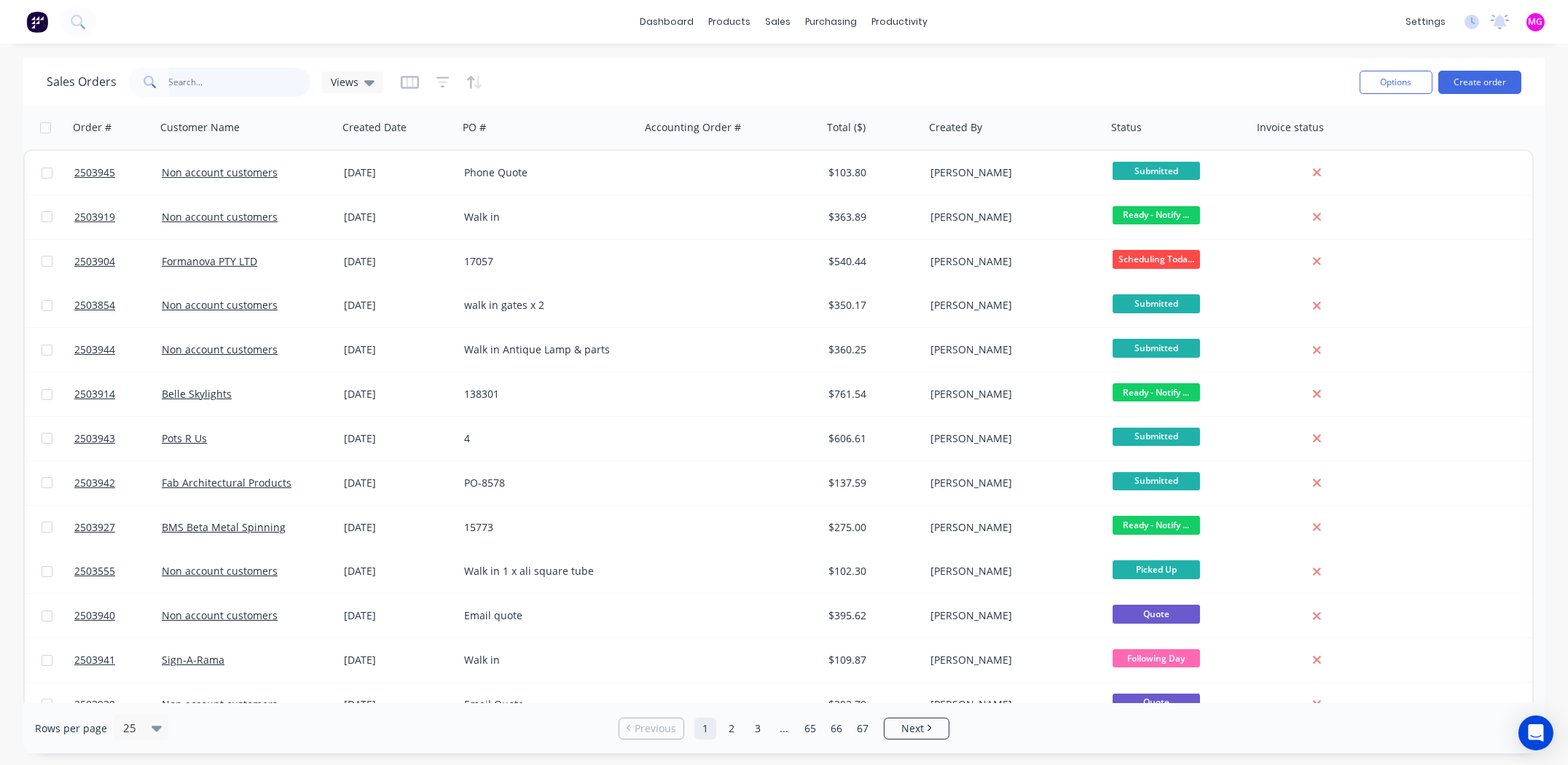
click at [206, 74] on input "text" at bounding box center [240, 82] width 142 height 29
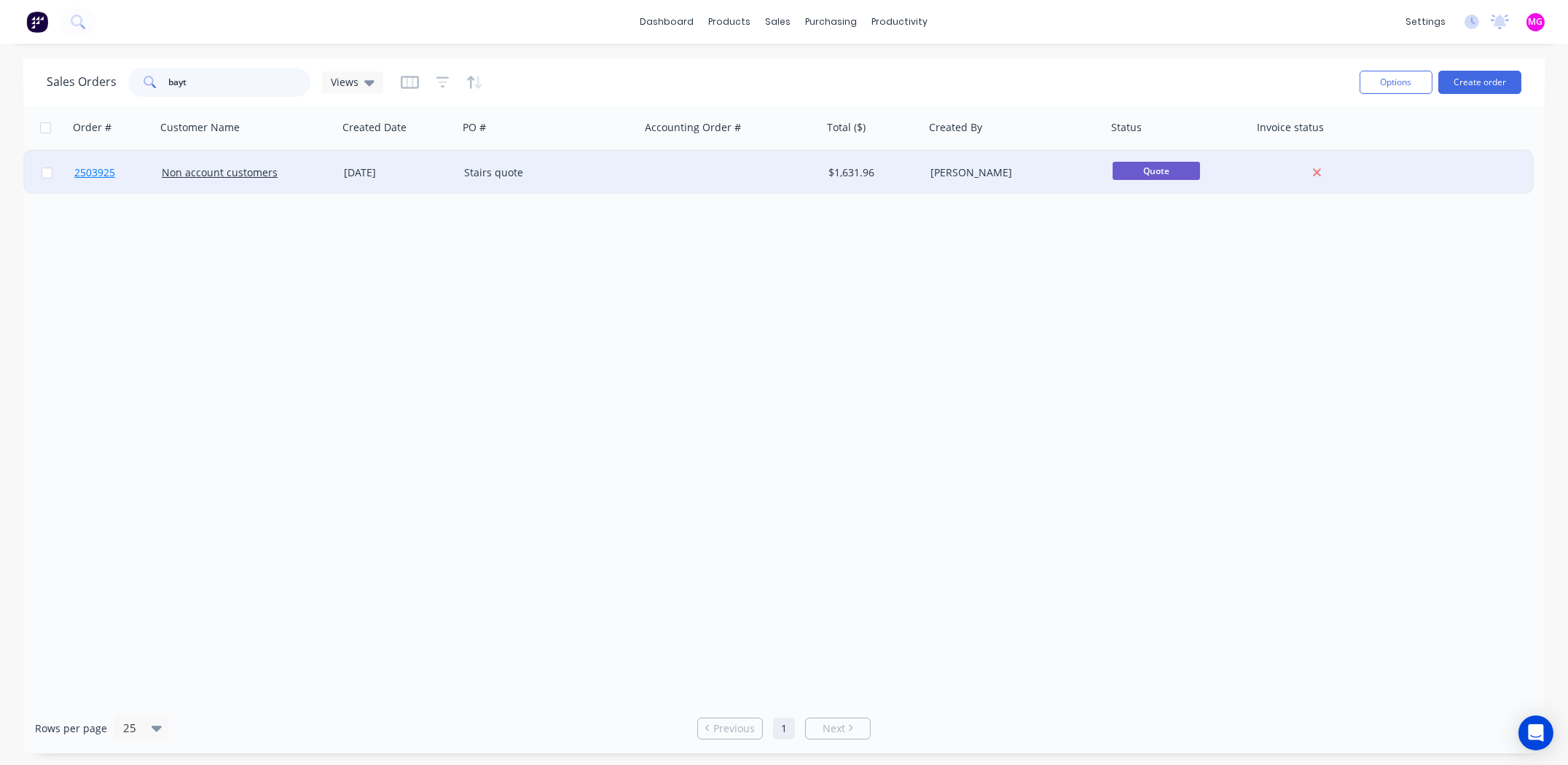
type input "bayt"
click at [103, 175] on span "2503925" at bounding box center [94, 173] width 41 height 14
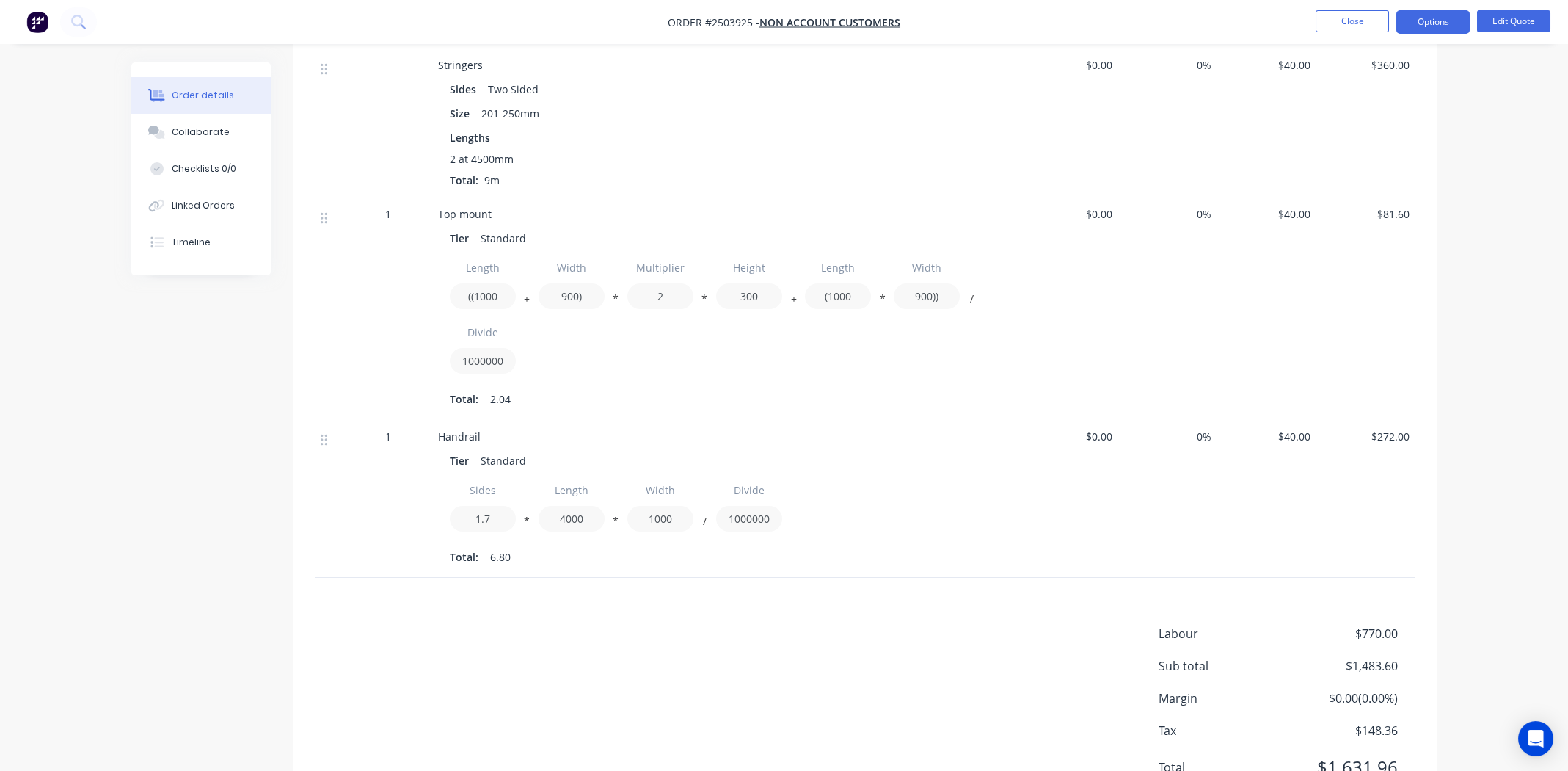
scroll to position [671, 0]
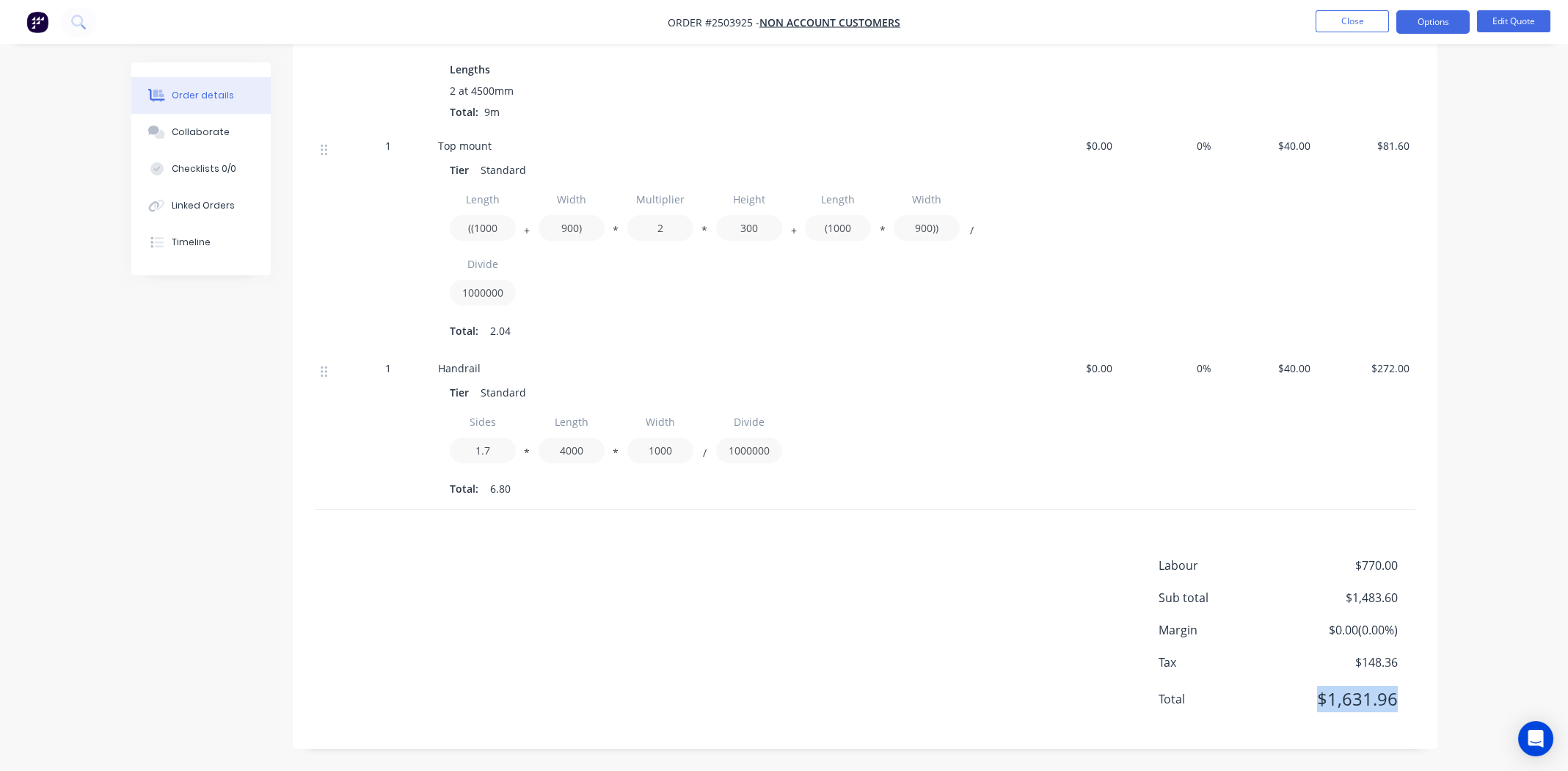
drag, startPoint x: 1317, startPoint y: 697, endPoint x: 1426, endPoint y: 706, distance: 109.4
click at [1426, 706] on div "Labour $770.00 Sub total $1,483.60 Margin $0.00 ( 0.00 %) Tax $148.36 Total $1,…" at bounding box center [864, 642] width 1144 height 171
click at [619, 605] on div "Labour $770.00 Sub total $1,483.60 Margin $0.00 ( 0.00 %) Tax $148.36 Total $1,…" at bounding box center [865, 642] width 1100 height 171
click at [835, 636] on div "Labour $770.00 Sub total $1,483.60 Margin $0.00 ( 0.00 %) Tax $148.36 Total $1,…" at bounding box center [865, 642] width 1100 height 171
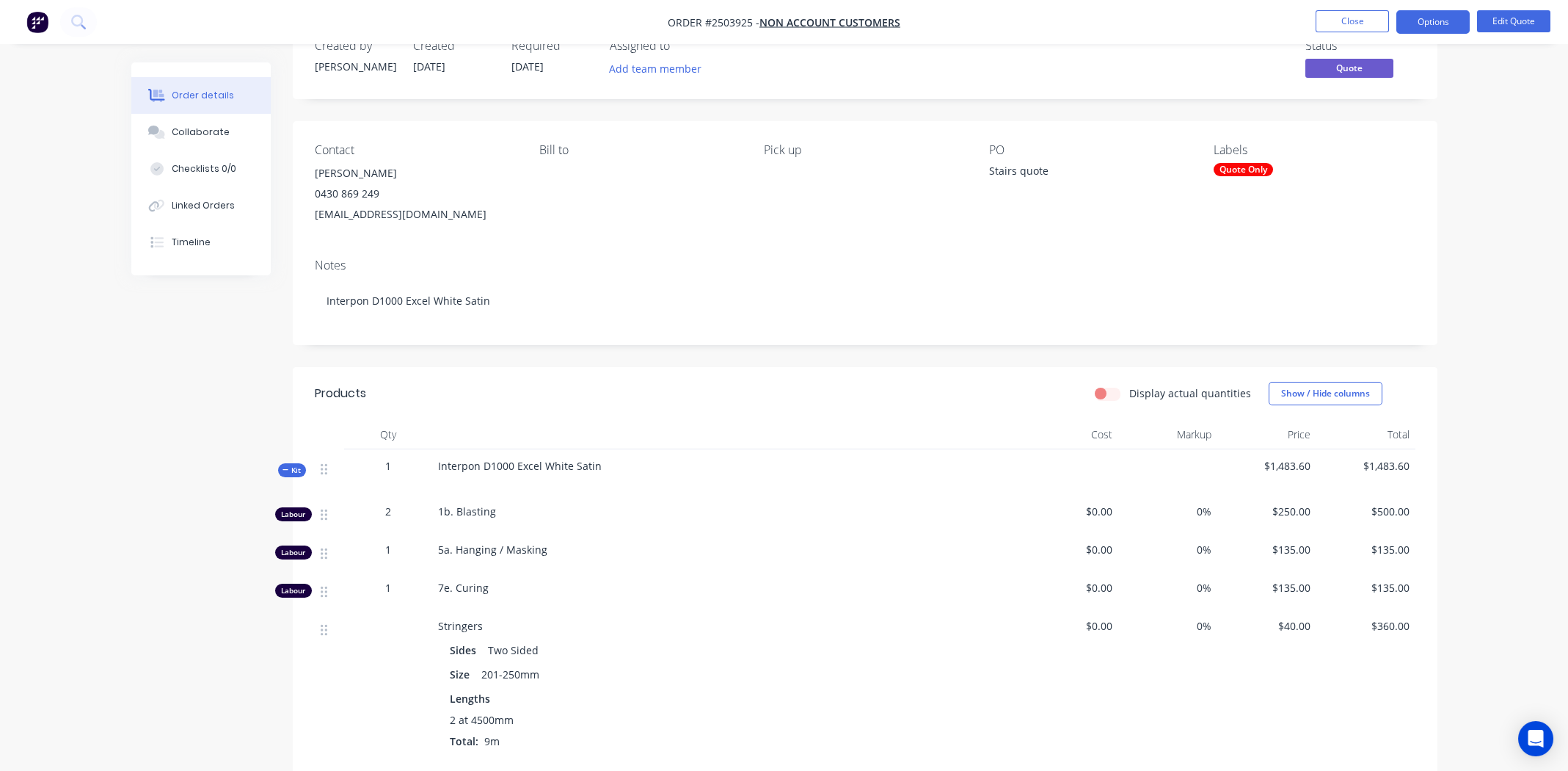
scroll to position [0, 0]
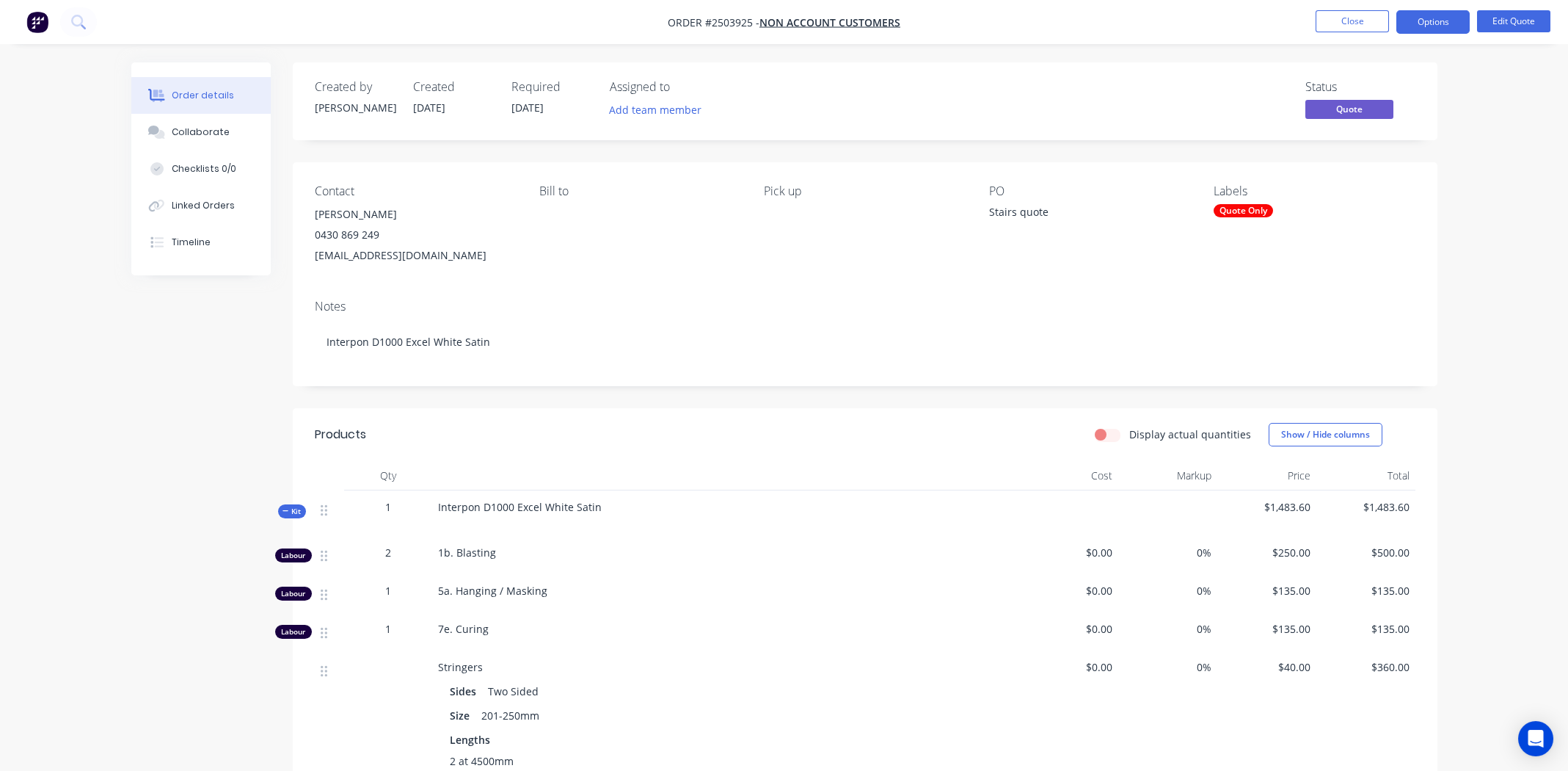
click at [489, 258] on div "[EMAIL_ADDRESS][DOMAIN_NAME]" at bounding box center [416, 255] width 201 height 21
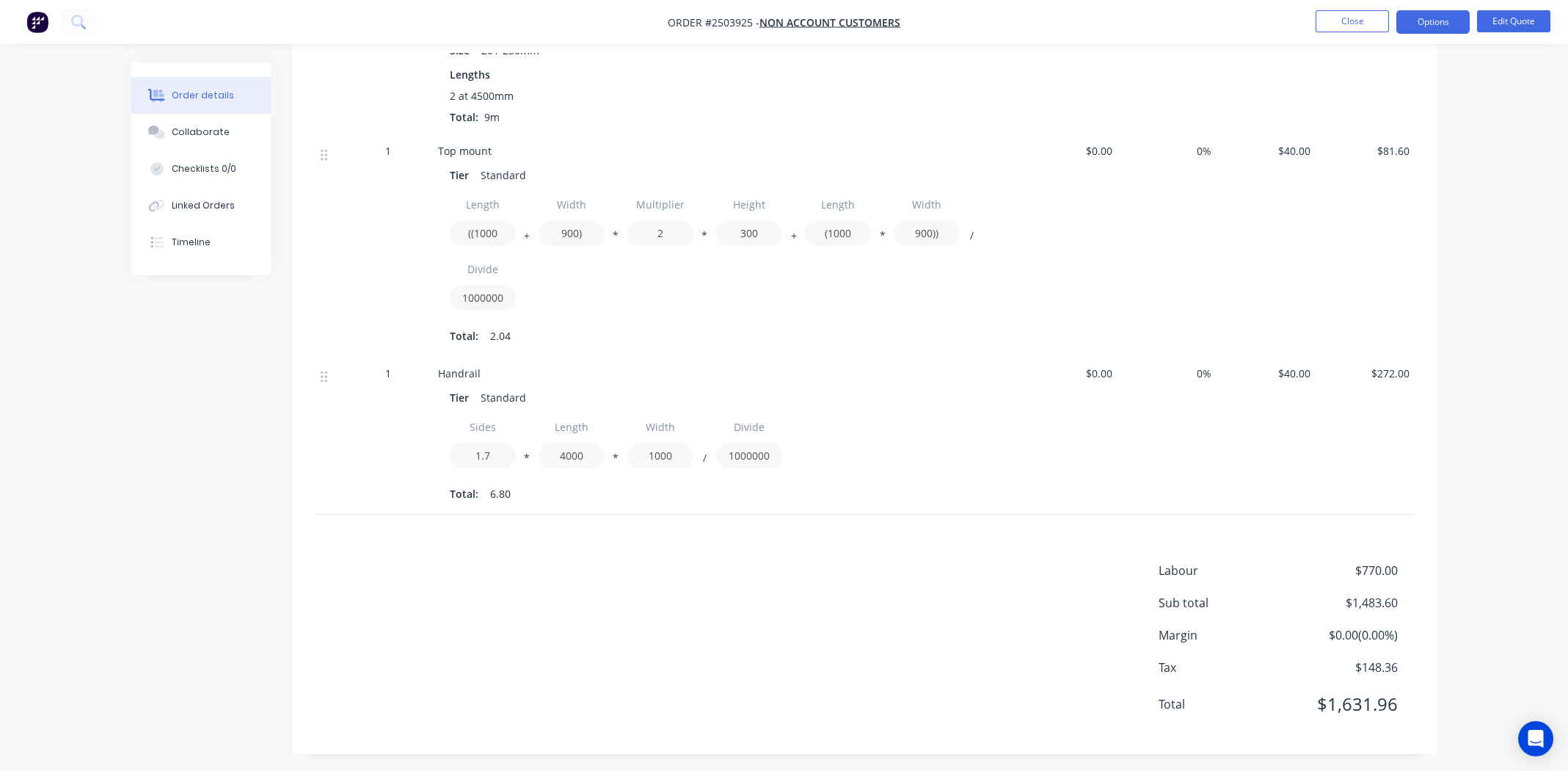
scroll to position [671, 0]
click at [705, 573] on div "Labour $770.00 Sub total $1,483.60 Margin $0.00 ( 0.00 %) Tax $148.36 Total $1,…" at bounding box center [865, 642] width 1100 height 171
click at [586, 606] on div "Labour $770.00 Sub total $1,483.60 Margin $0.00 ( 0.00 %) Tax $148.36 Total $1,…" at bounding box center [865, 642] width 1100 height 171
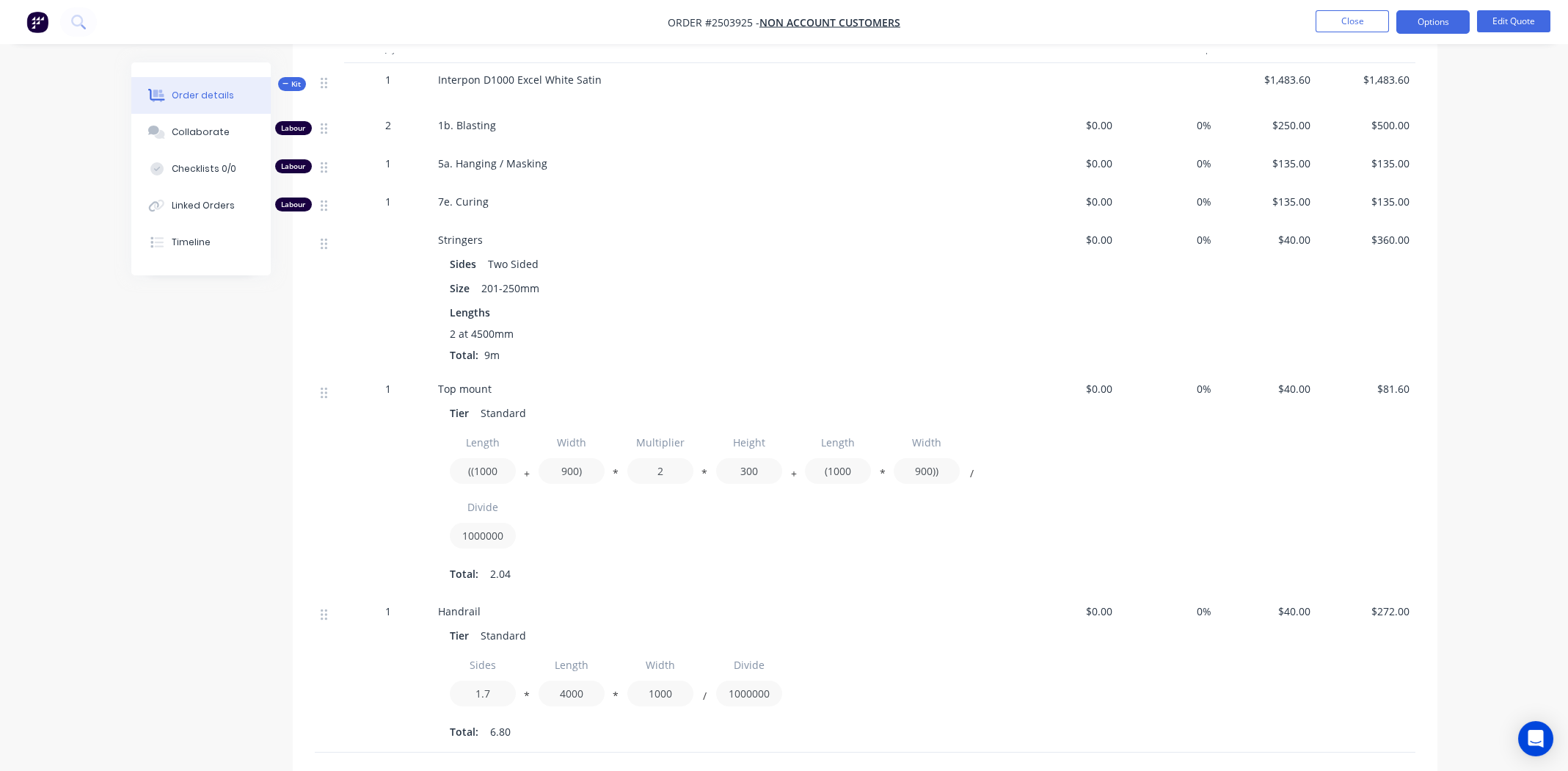
scroll to position [84, 0]
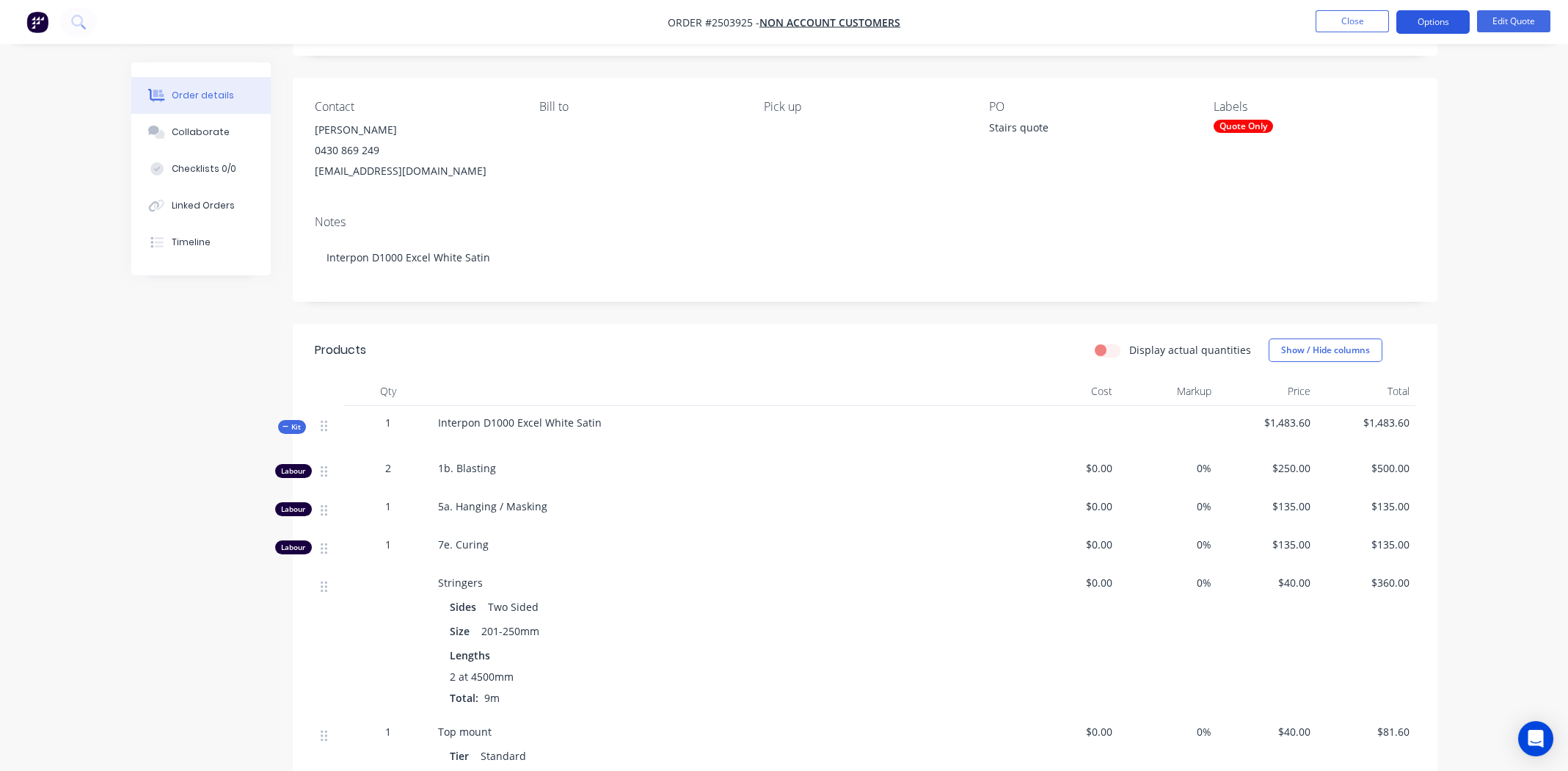
click at [1432, 18] on button "Options" at bounding box center [1433, 22] width 74 height 23
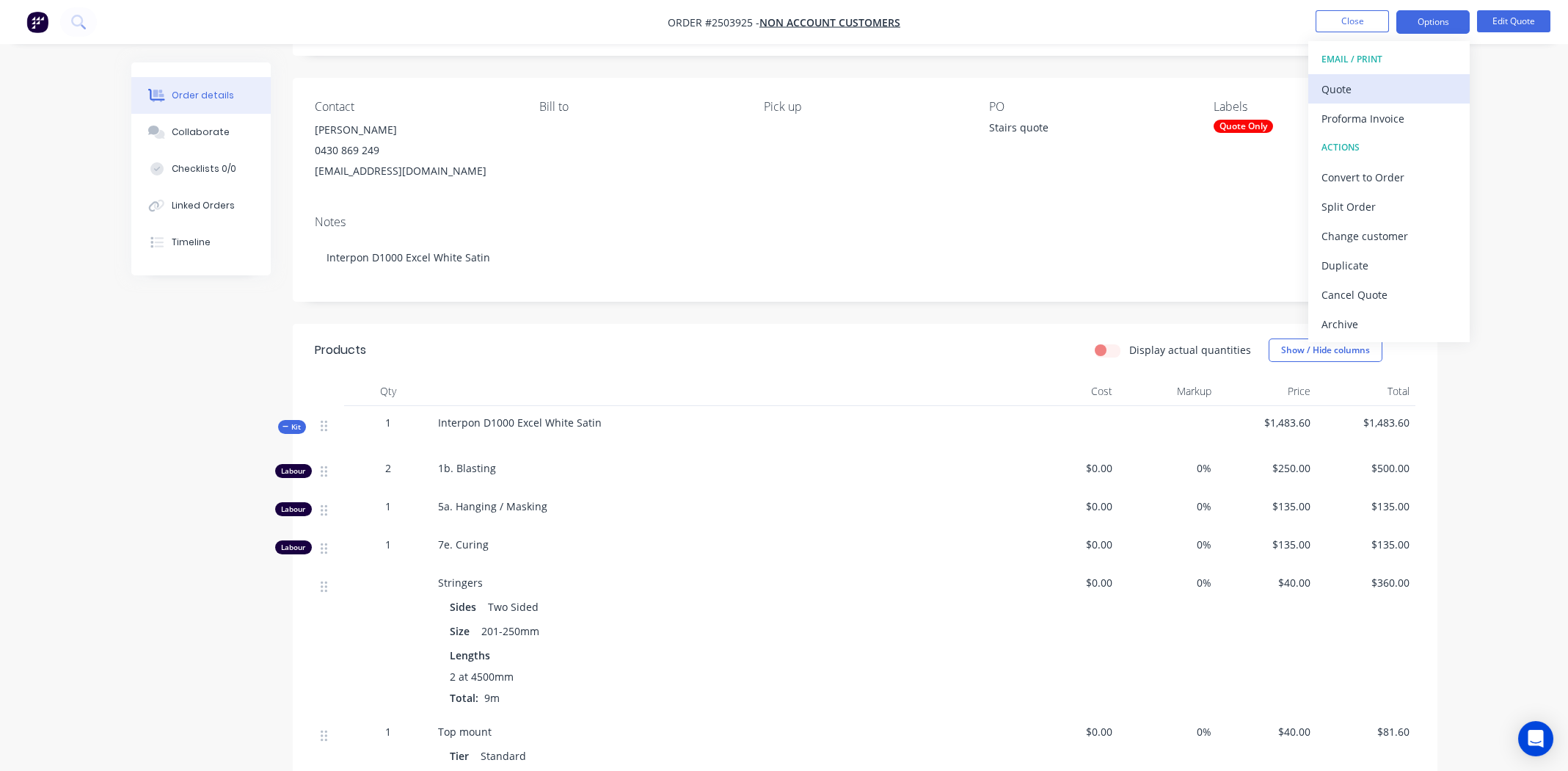
click at [1336, 86] on div "Quote" at bounding box center [1389, 89] width 135 height 22
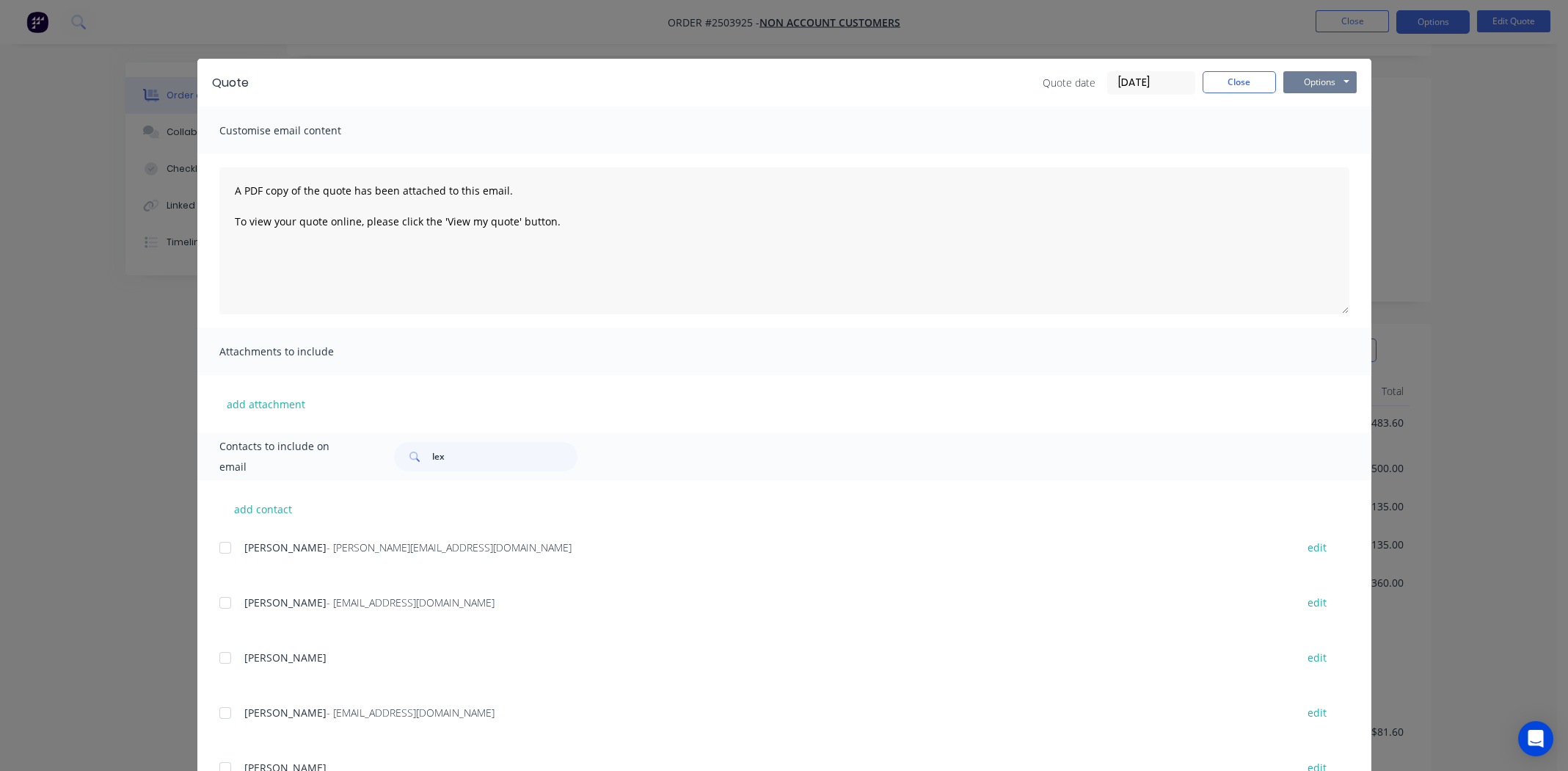
drag, startPoint x: 1310, startPoint y: 74, endPoint x: 1310, endPoint y: 81, distance: 7.0
click at [1310, 74] on button "Options" at bounding box center [1320, 82] width 74 height 22
click at [1314, 106] on button "Preview" at bounding box center [1330, 108] width 94 height 24
click at [1240, 75] on button "Close" at bounding box center [1240, 82] width 74 height 22
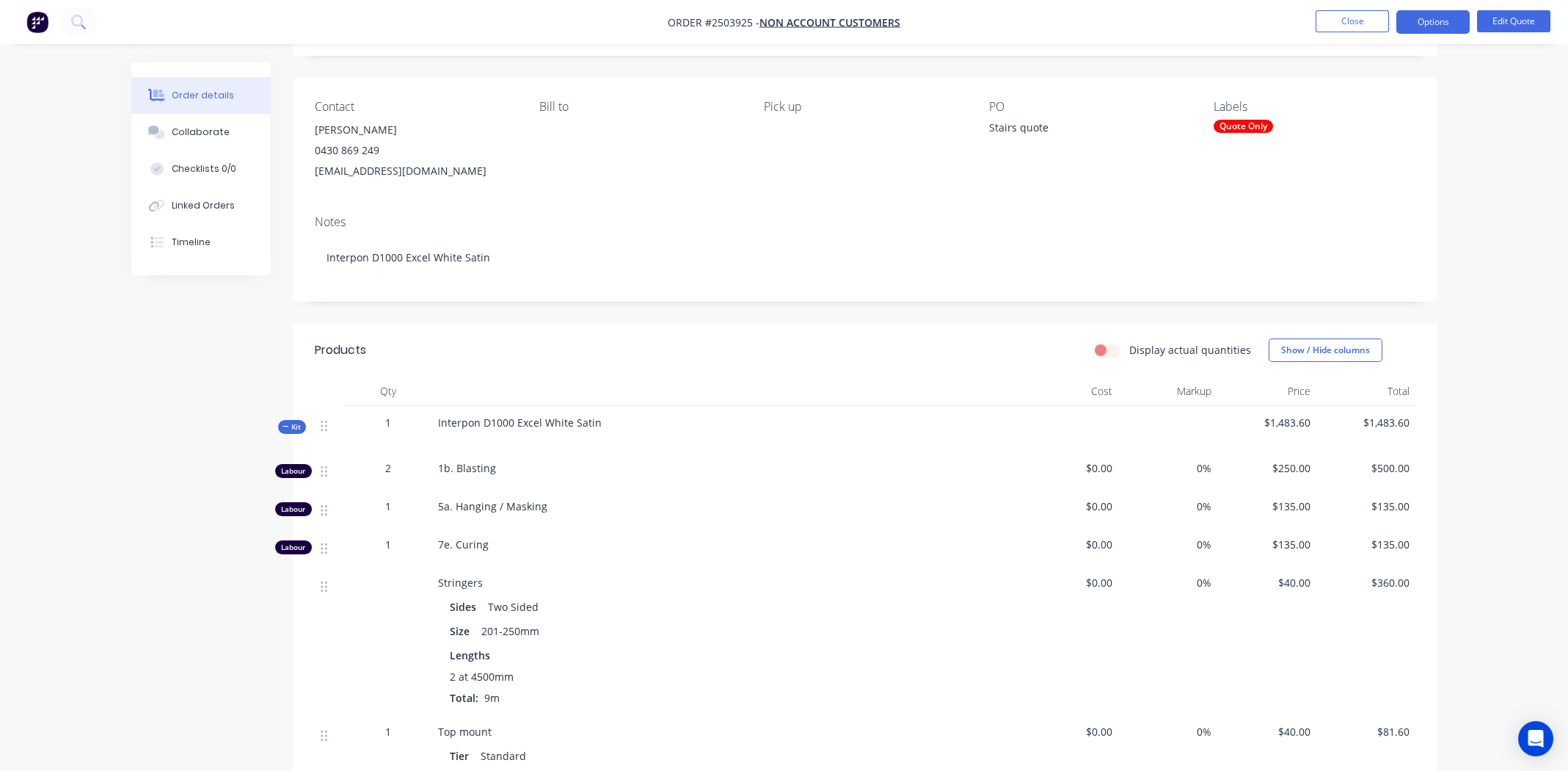
drag, startPoint x: 492, startPoint y: 171, endPoint x: 319, endPoint y: 179, distance: 173.2
click at [315, 179] on div "[EMAIL_ADDRESS][DOMAIN_NAME]" at bounding box center [416, 171] width 201 height 21
copy div "[EMAIL_ADDRESS][DOMAIN_NAME]"
